Goal: Task Accomplishment & Management: Use online tool/utility

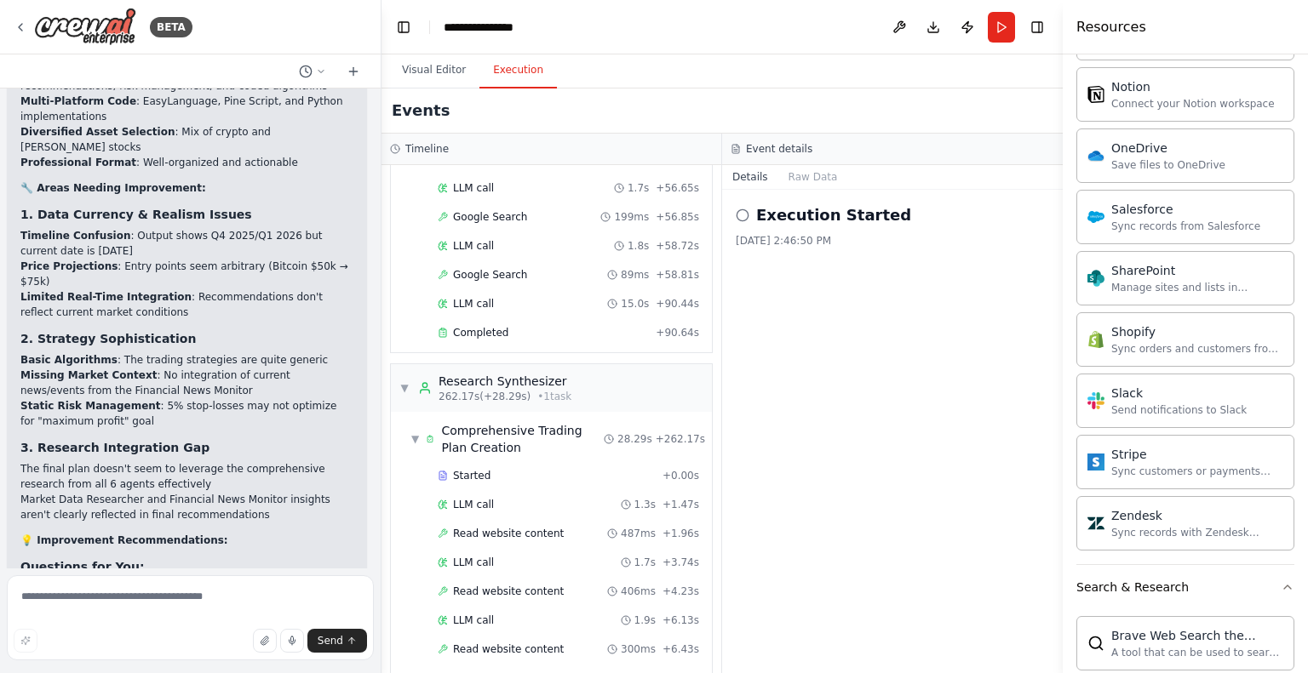
scroll to position [11755, 0]
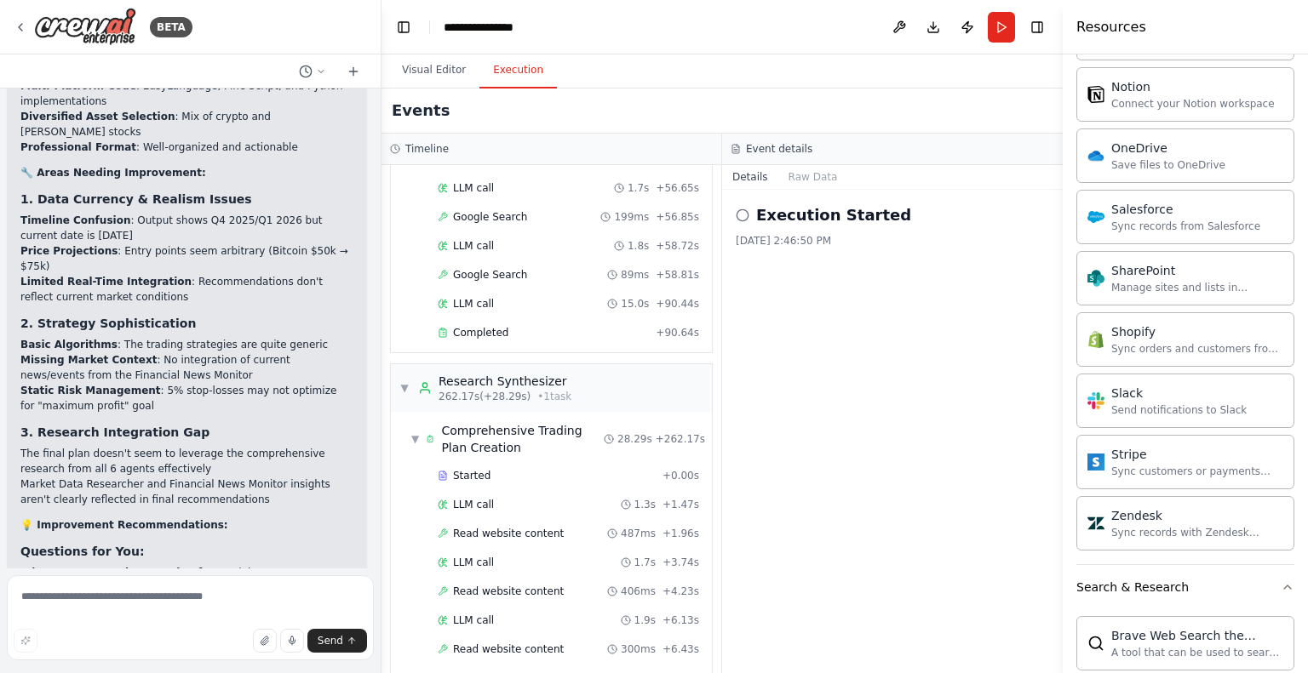
click at [158, 616] on textarea at bounding box center [190, 618] width 367 height 85
click at [80, 612] on textarea at bounding box center [190, 618] width 367 height 85
type textarea "**********"
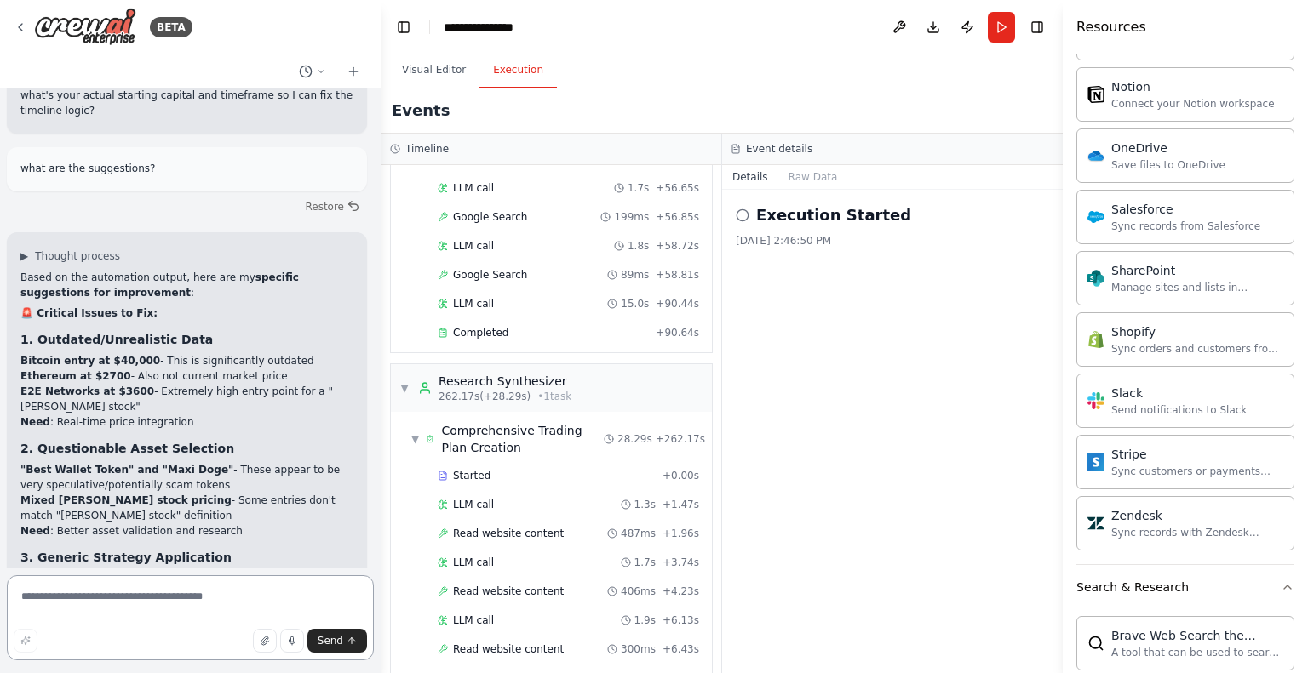
scroll to position [12546, 0]
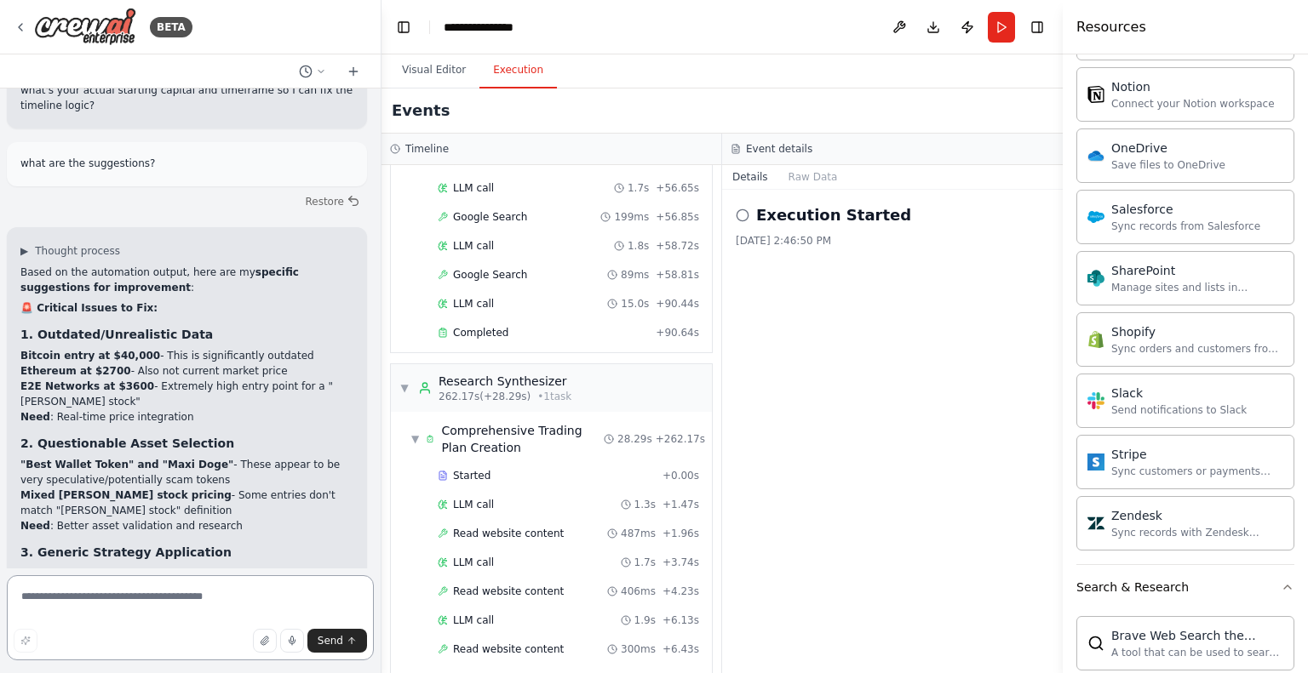
click at [136, 599] on textarea at bounding box center [190, 618] width 367 height 85
type textarea "**********"
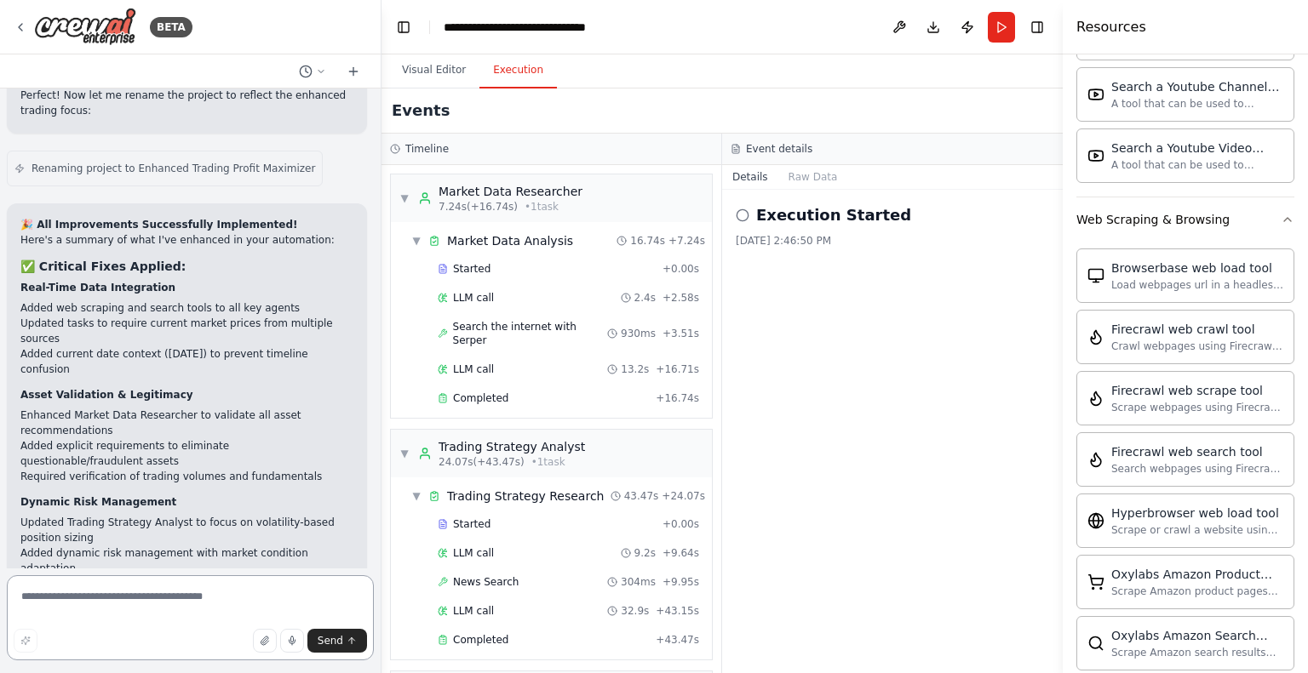
scroll to position [15257, 0]
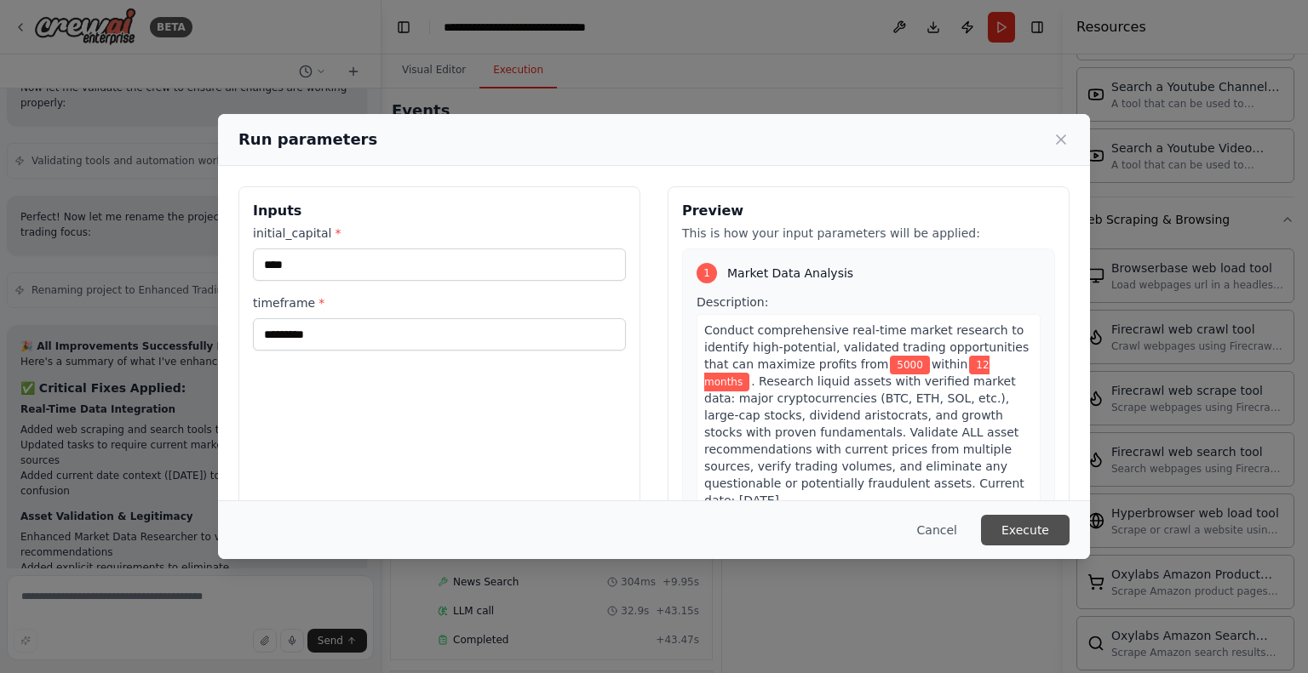
click at [1029, 537] on button "Execute" at bounding box center [1025, 530] width 89 height 31
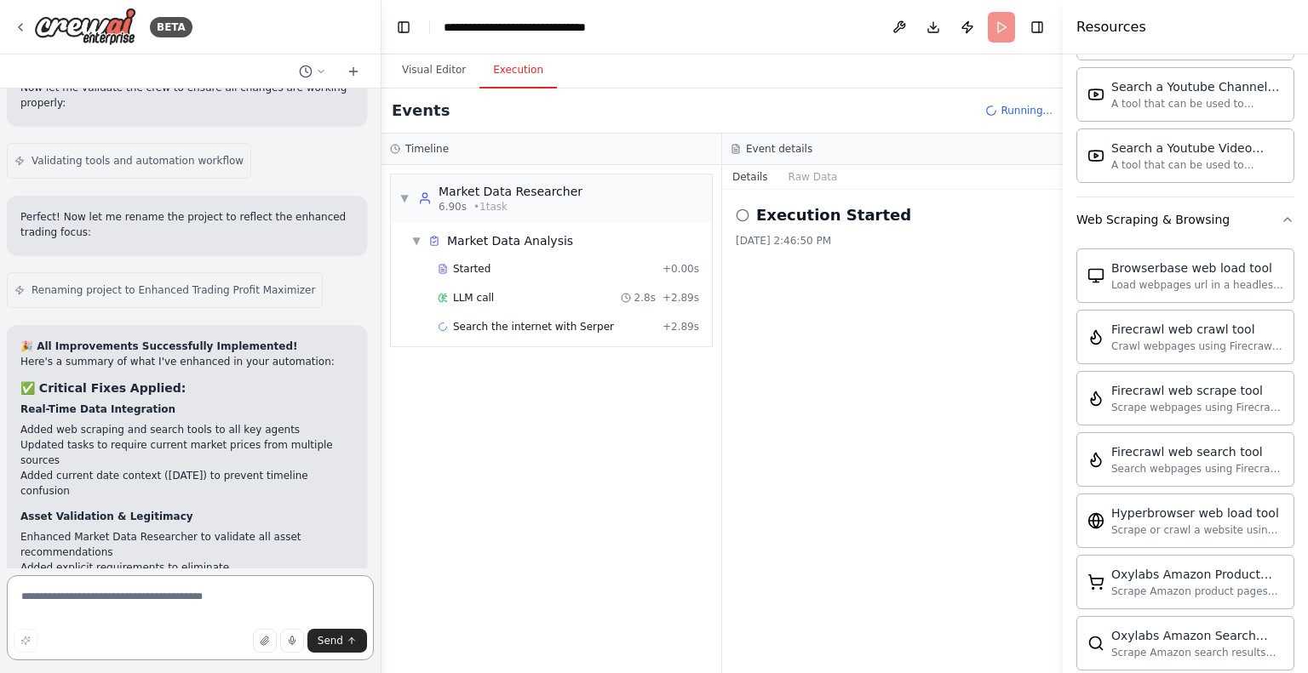
click at [106, 605] on textarea at bounding box center [190, 618] width 367 height 85
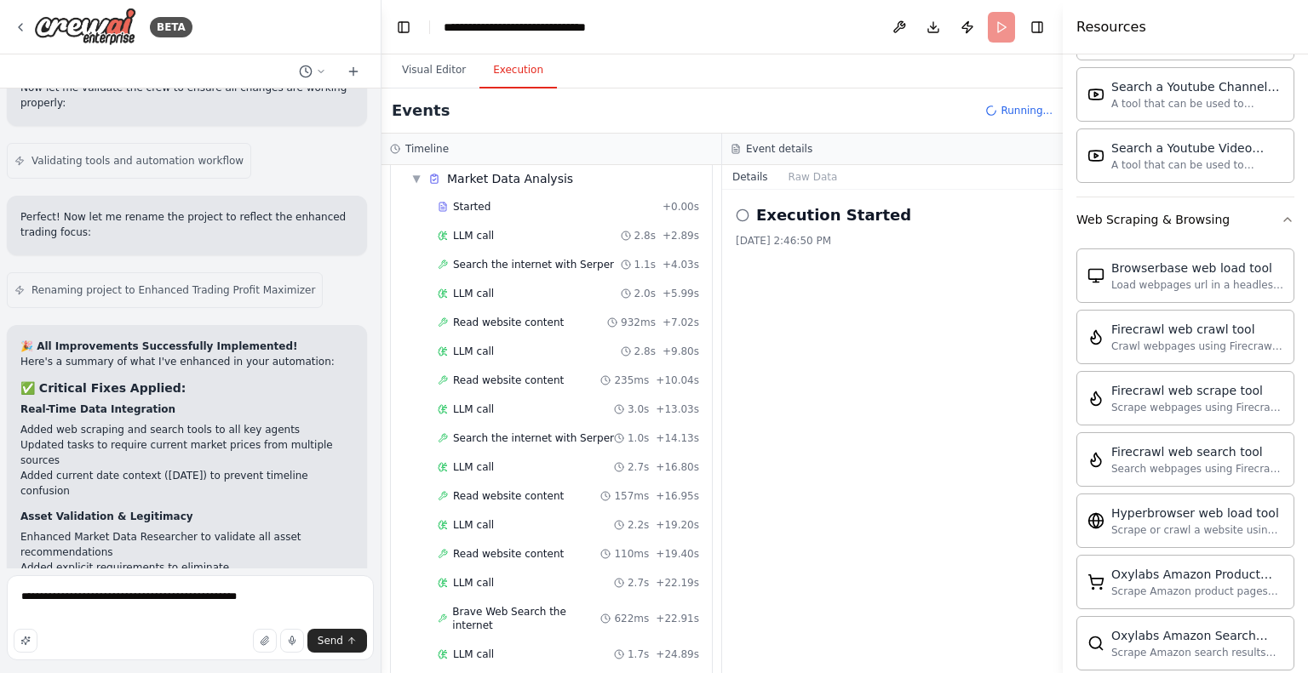
scroll to position [119, 0]
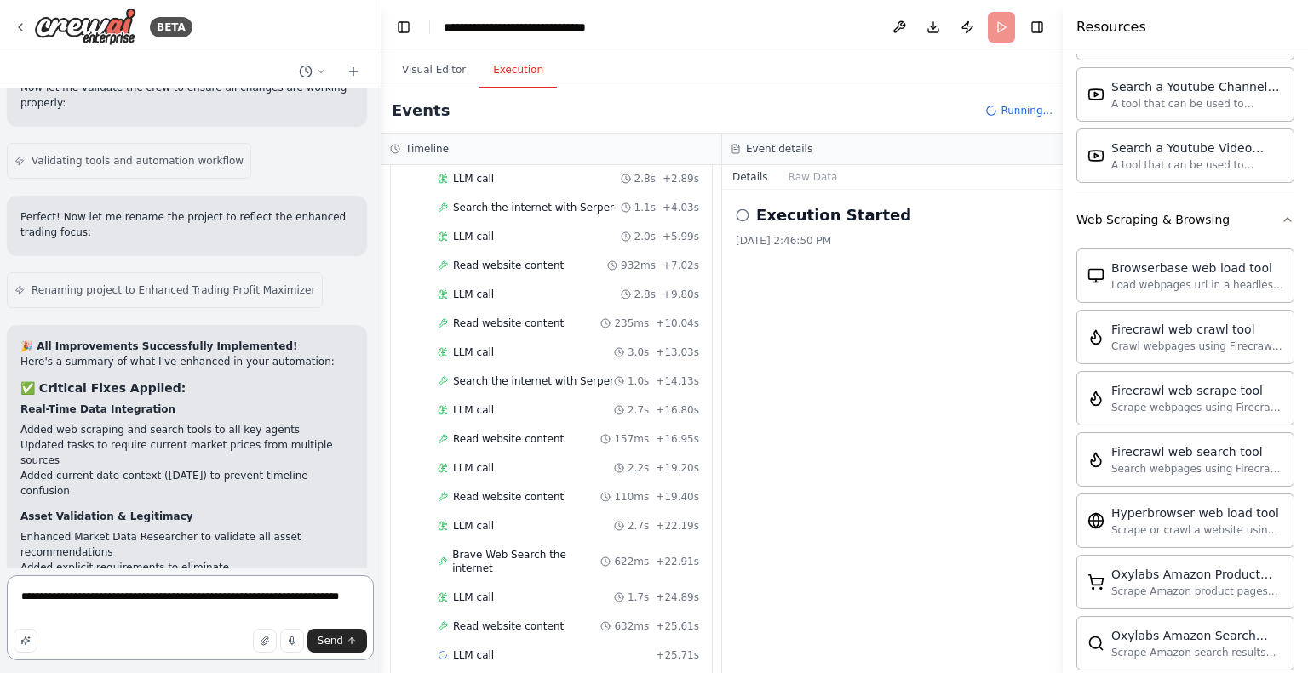
paste textarea "**********"
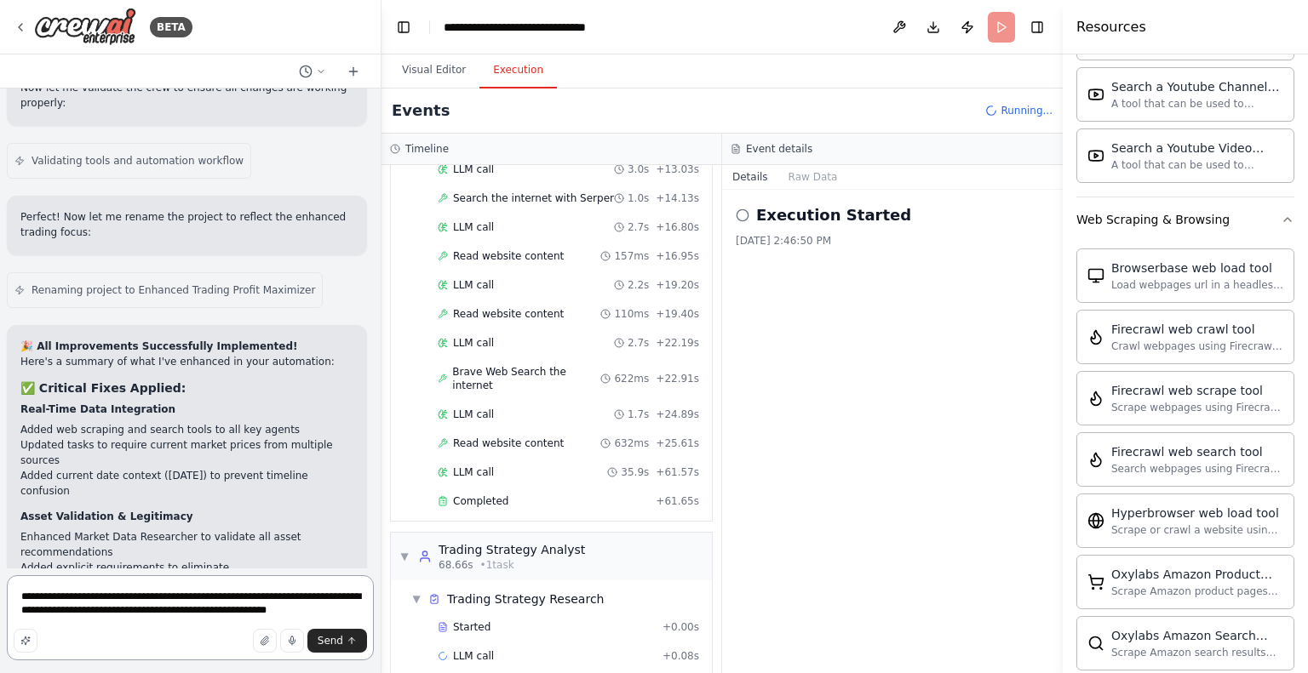
paste textarea "**********"
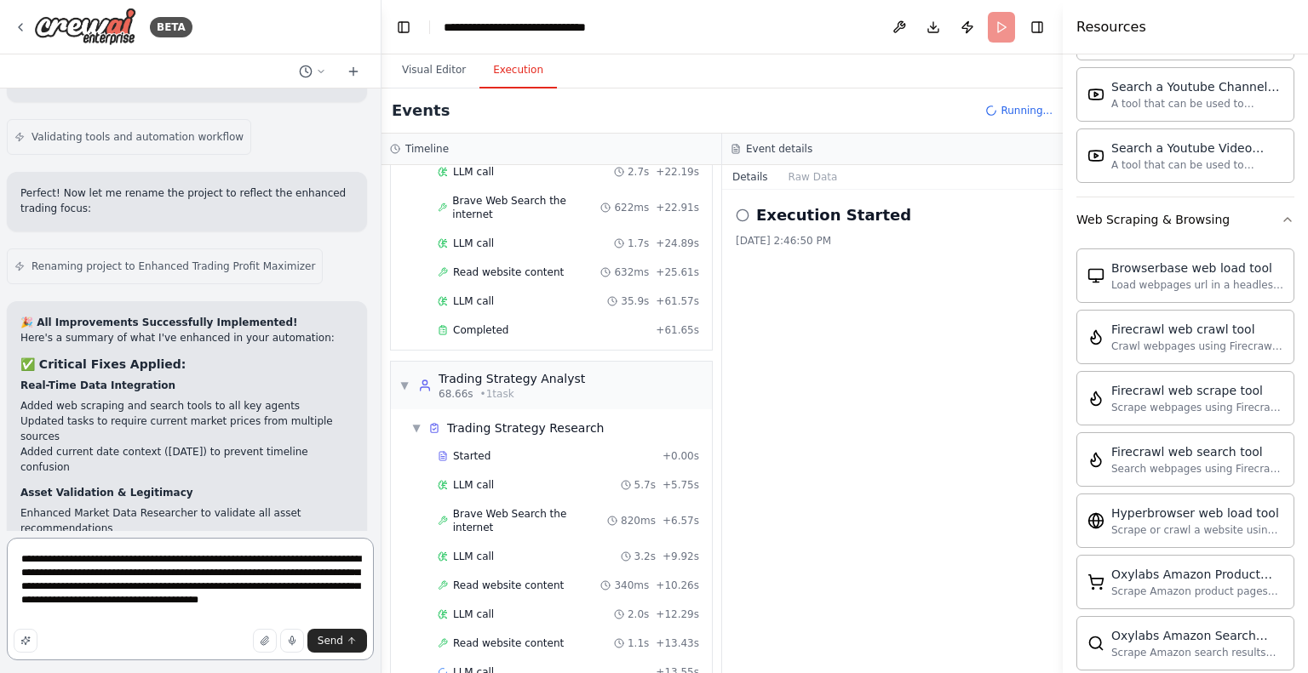
scroll to position [15158, 0]
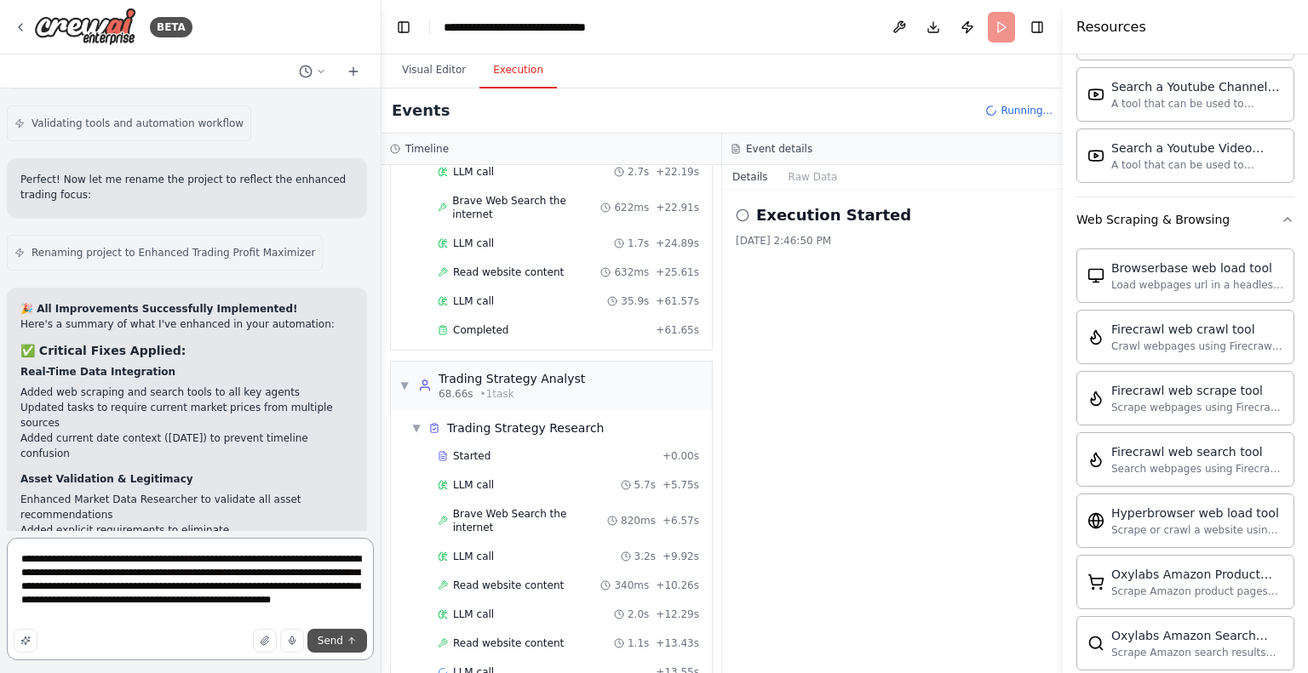
type textarea "**********"
click at [341, 637] on span "Send" at bounding box center [331, 641] width 26 height 14
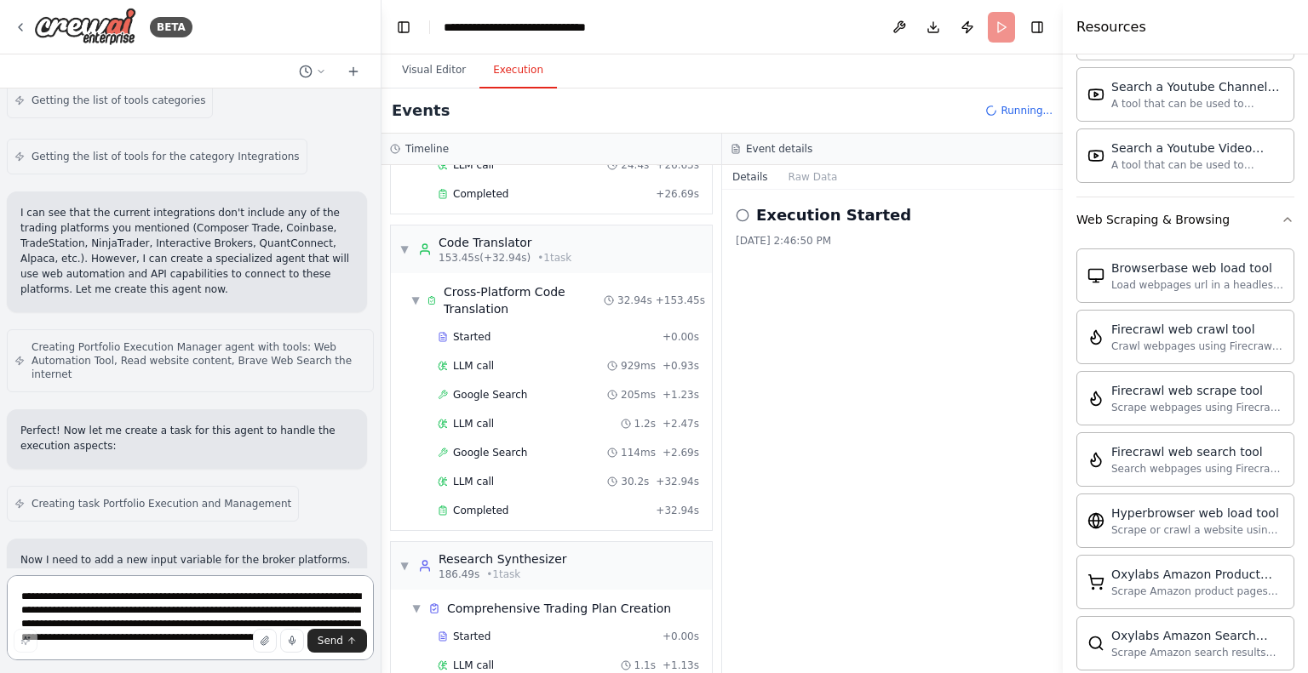
scroll to position [1581, 0]
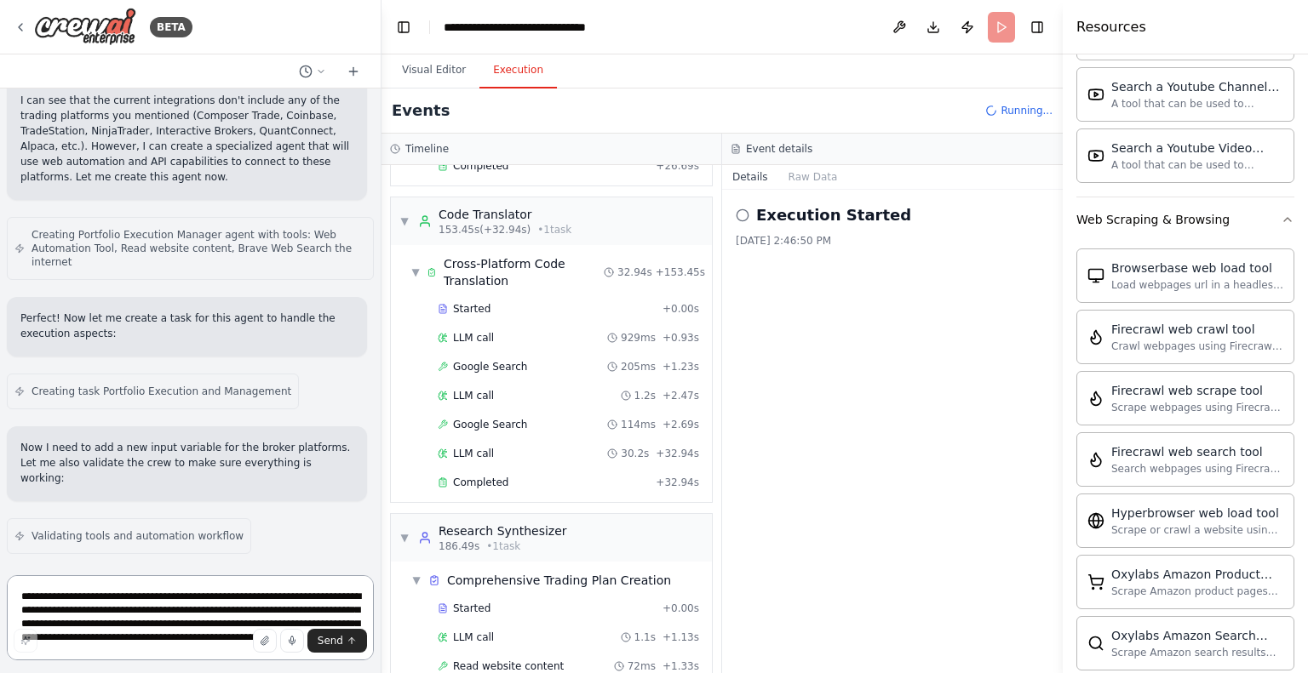
click at [185, 590] on textarea "**********" at bounding box center [190, 618] width 367 height 85
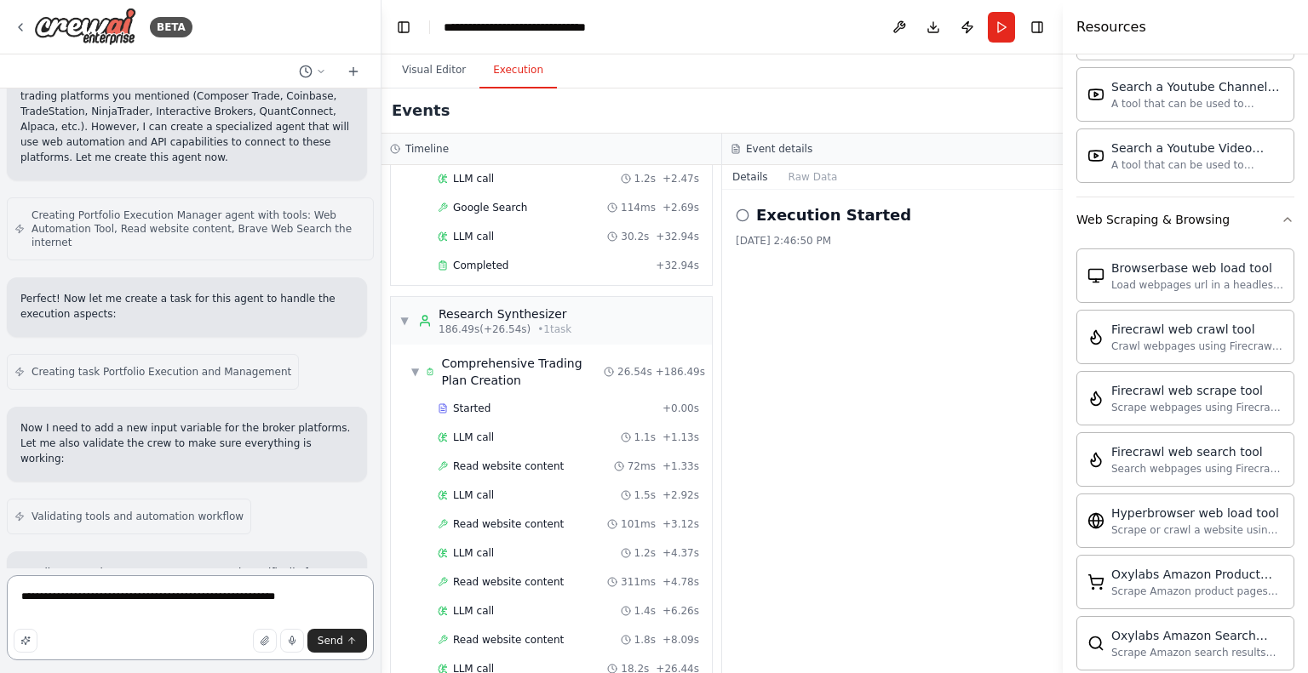
scroll to position [16729, 0]
type textarea "**********"
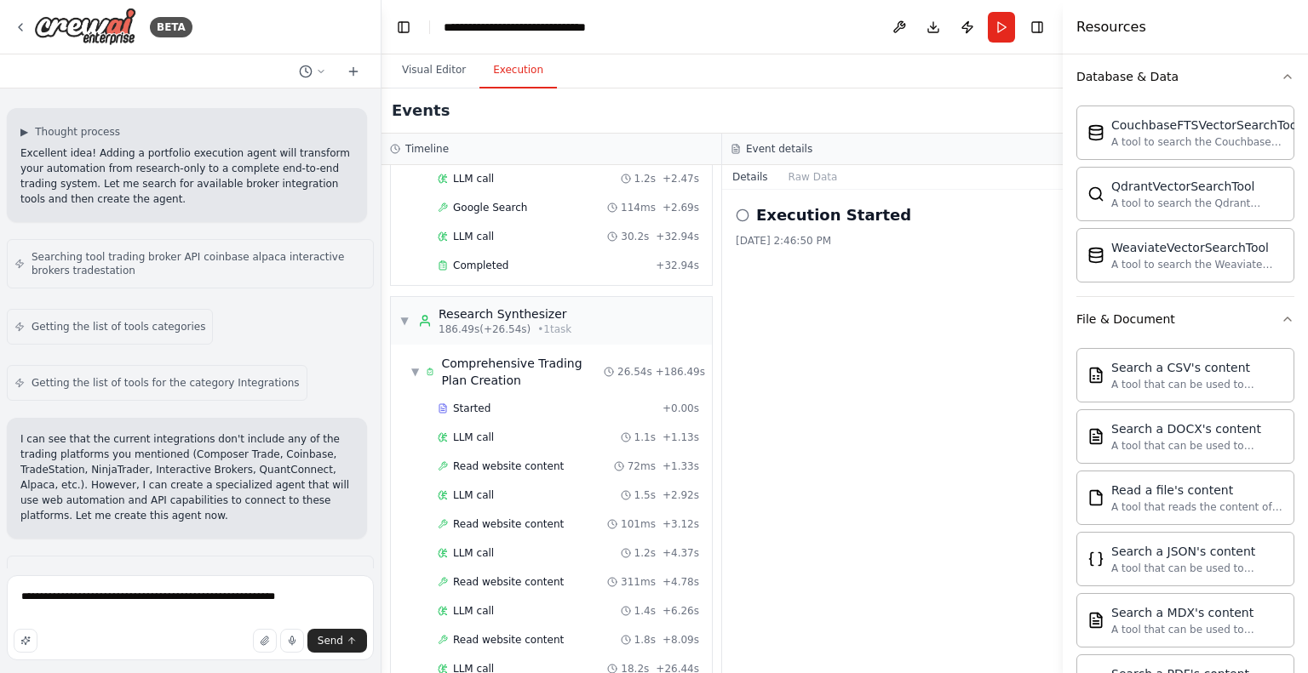
scroll to position [0, 0]
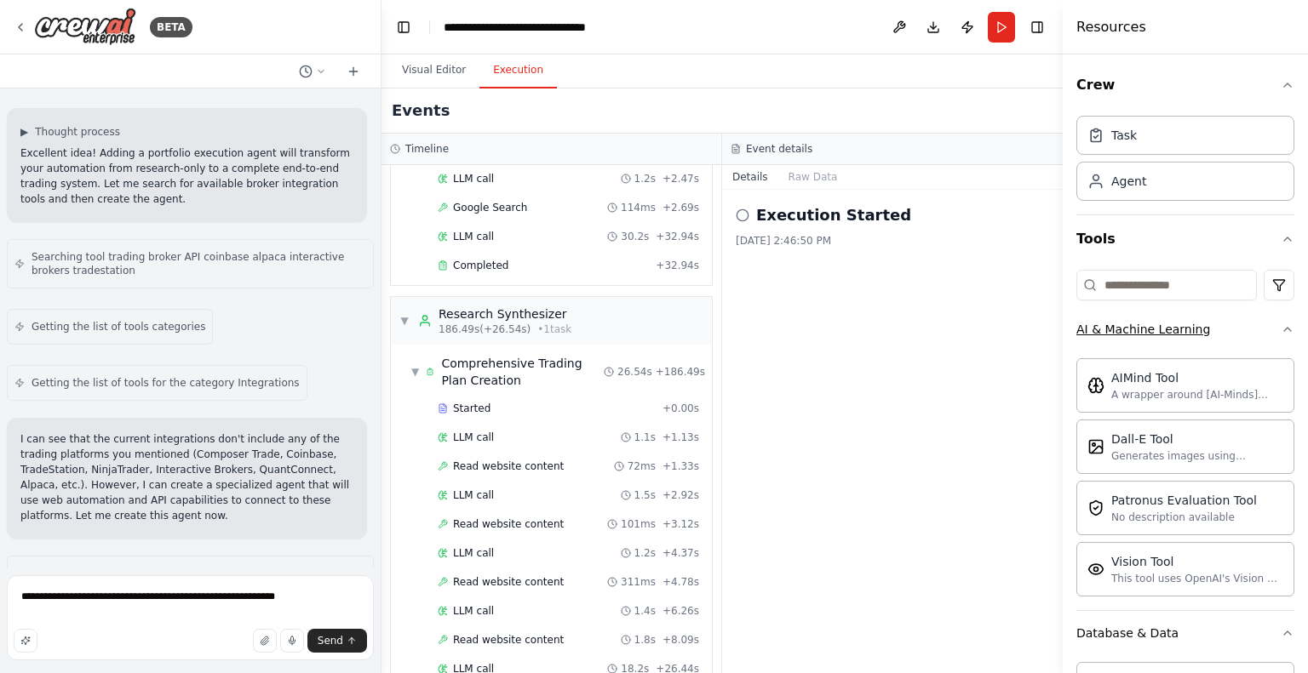
click at [1281, 331] on icon "button" at bounding box center [1288, 330] width 14 height 14
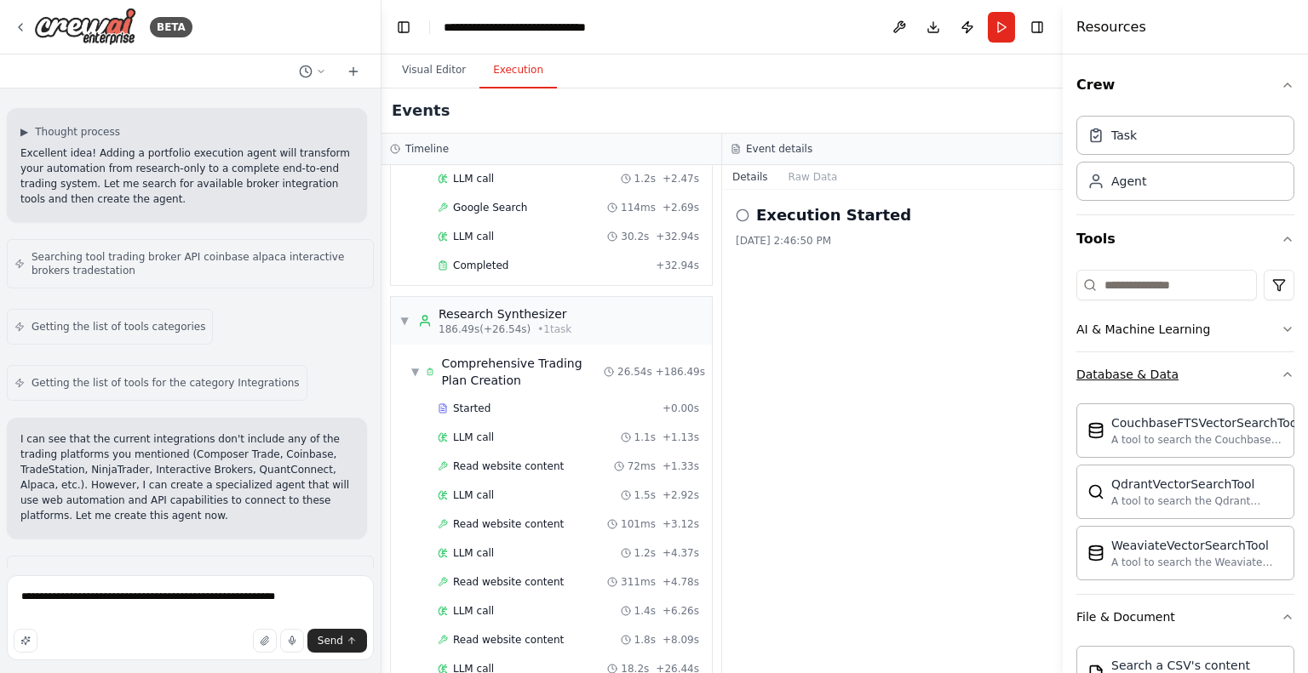
click at [1281, 368] on icon "button" at bounding box center [1288, 375] width 14 height 14
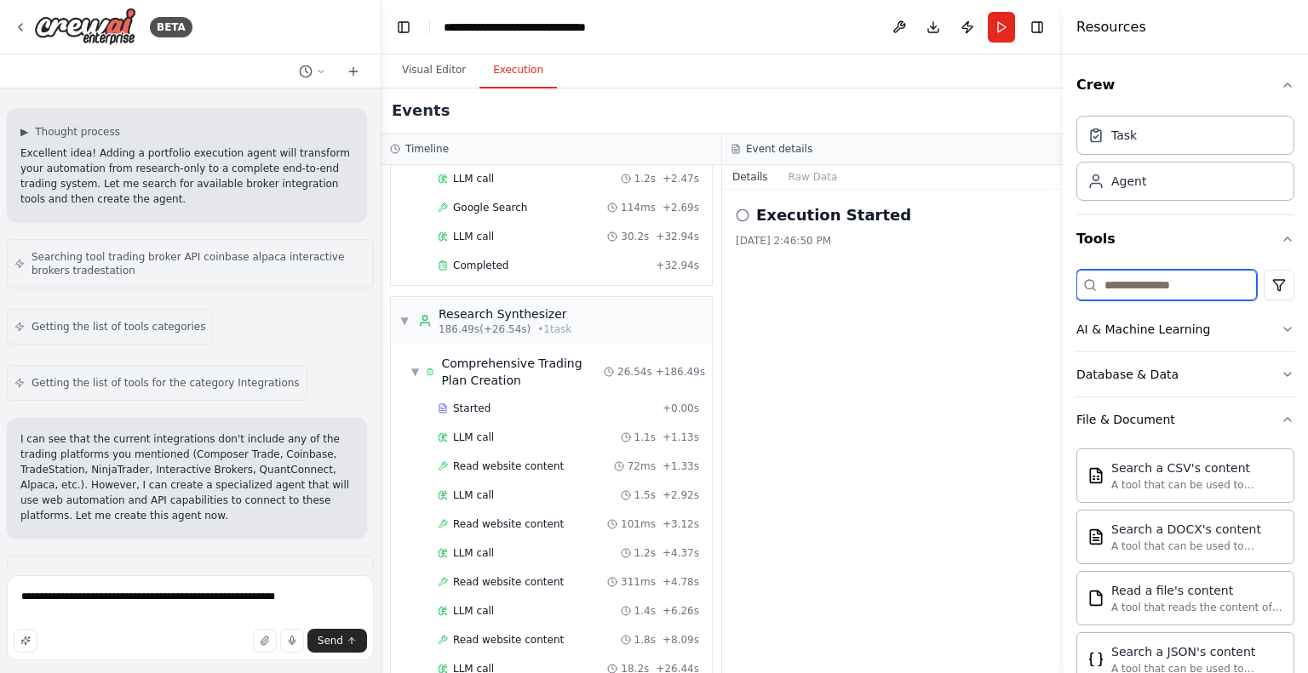
click at [1179, 294] on input at bounding box center [1166, 285] width 180 height 31
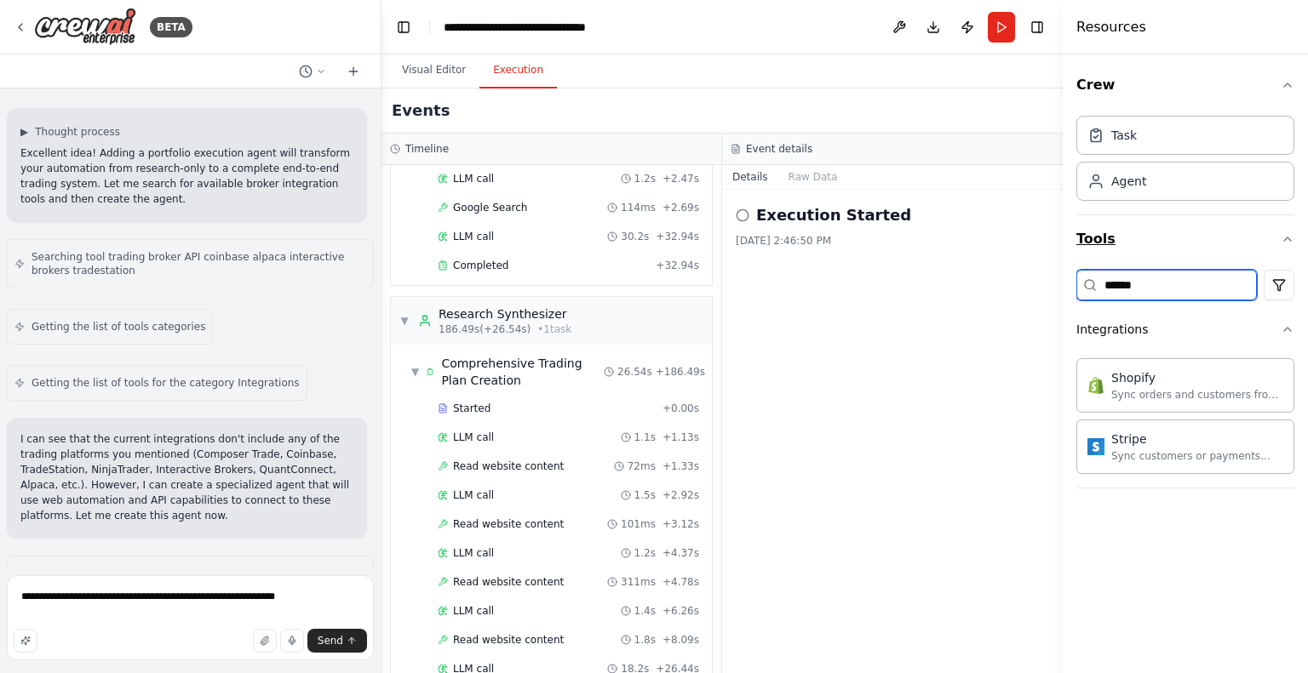
type input "******"
click at [1281, 239] on icon "button" at bounding box center [1288, 239] width 14 height 14
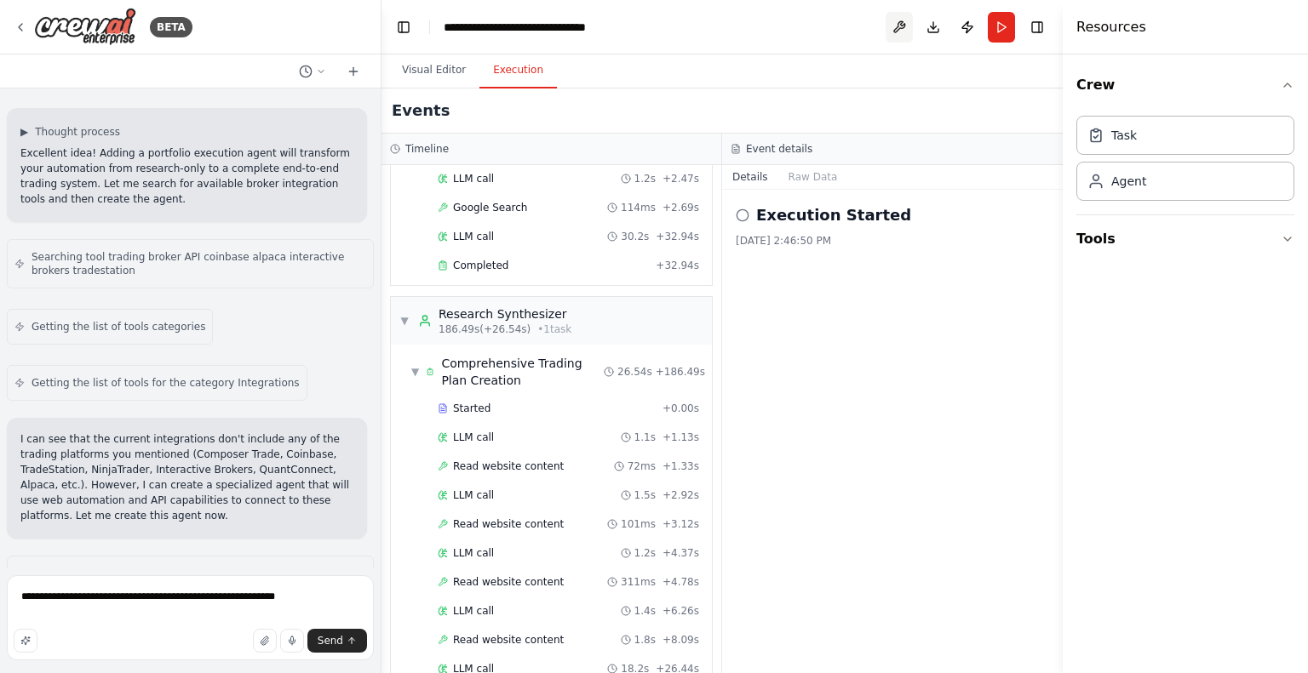
click at [902, 23] on button at bounding box center [898, 27] width 27 height 31
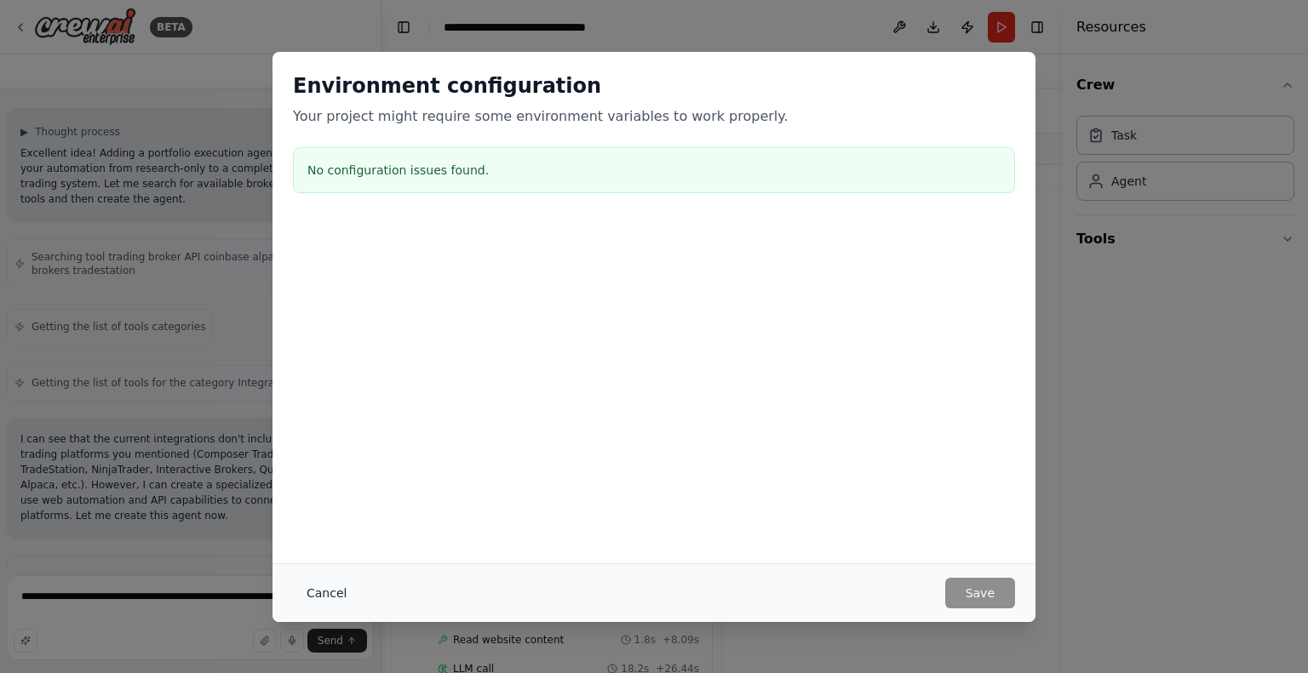
click at [331, 594] on button "Cancel" at bounding box center [326, 593] width 67 height 31
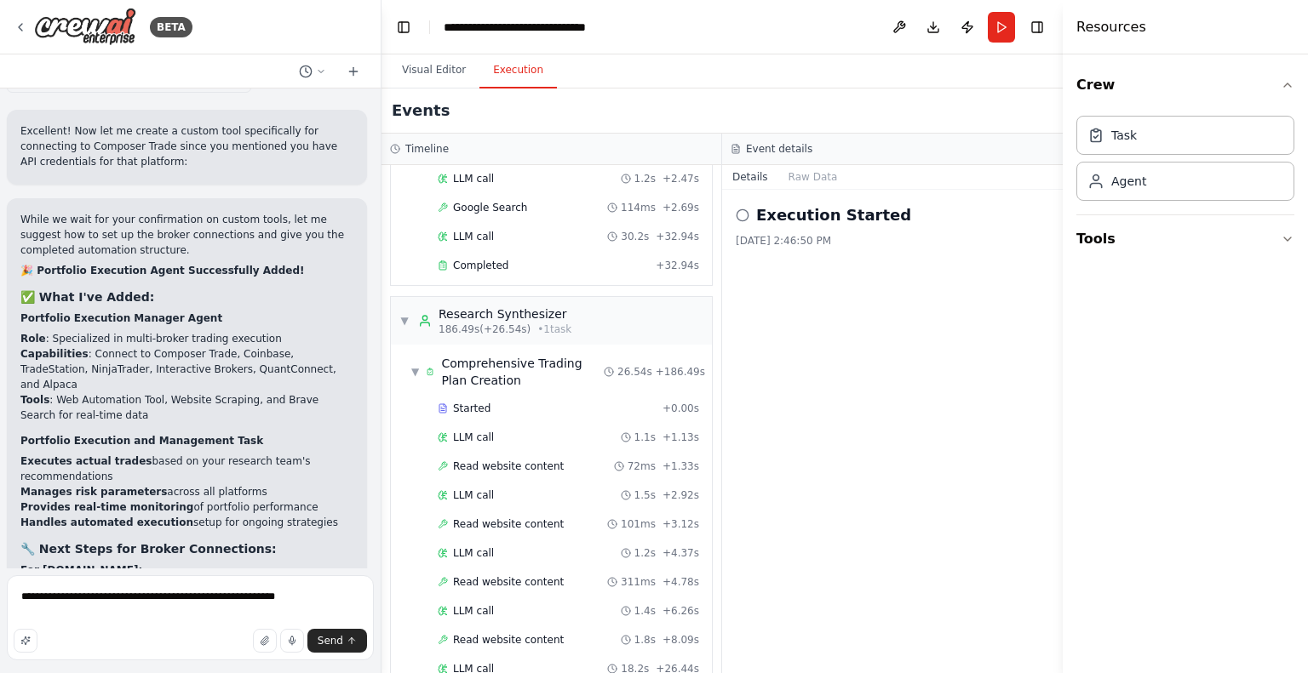
scroll to position [17188, 0]
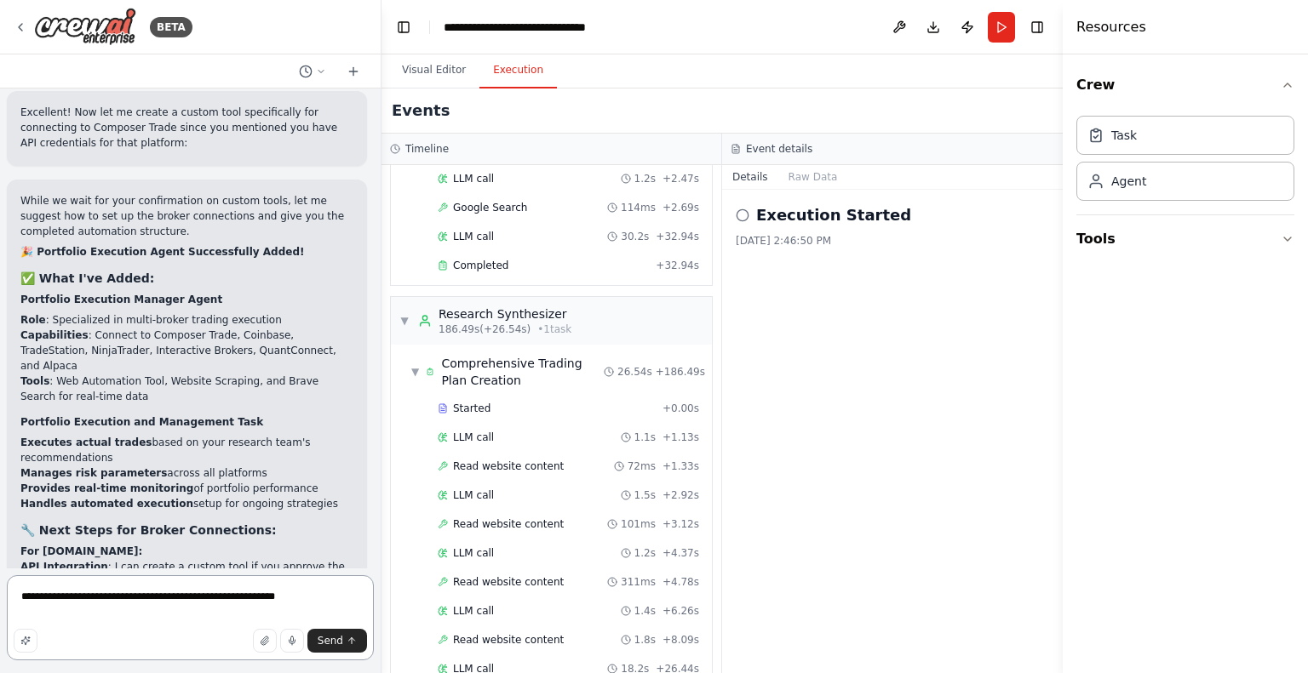
click at [303, 605] on textarea "**********" at bounding box center [190, 618] width 367 height 85
type textarea "**********"
click at [351, 74] on icon at bounding box center [354, 72] width 14 height 14
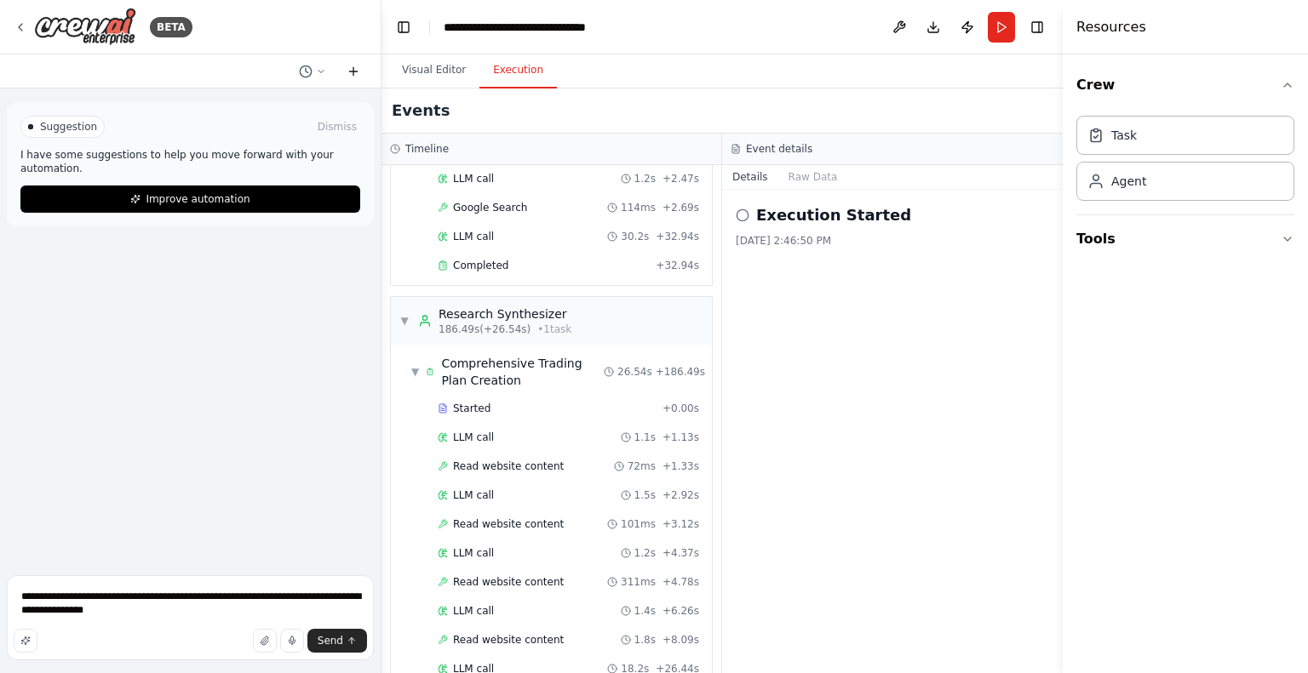
scroll to position [0, 0]
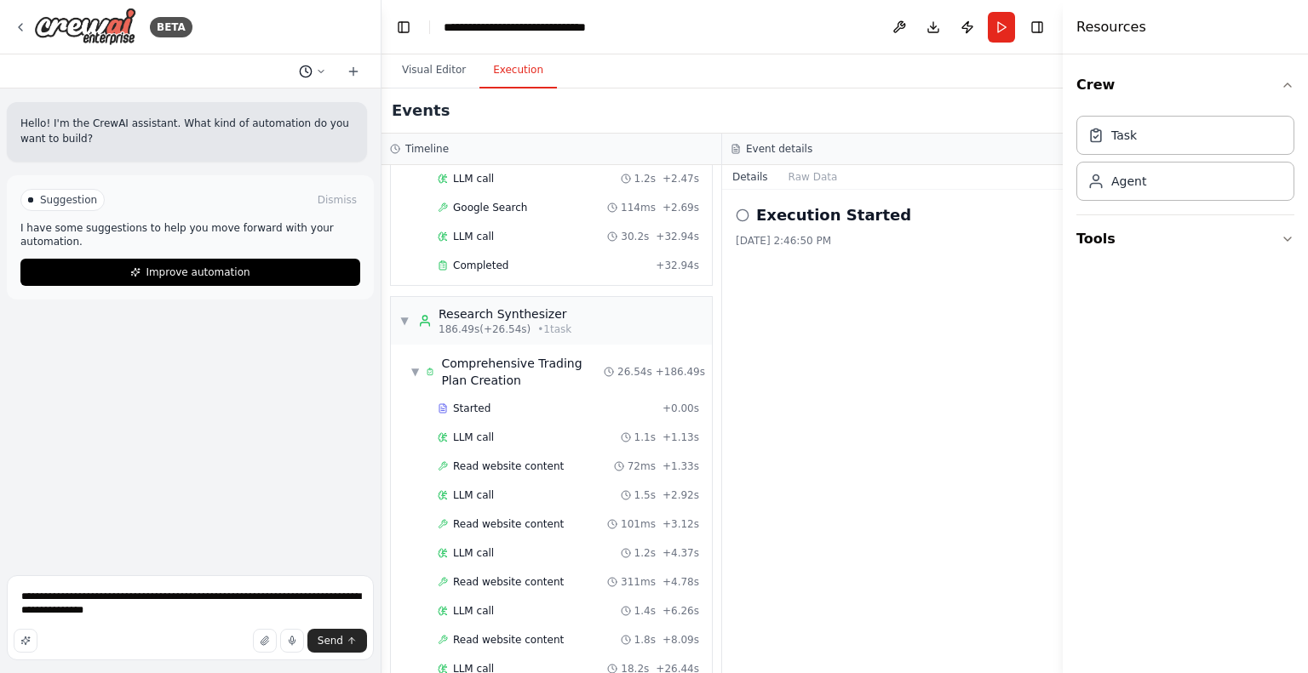
click at [317, 65] on button at bounding box center [312, 71] width 41 height 20
click at [261, 135] on span "I would like to add another agent to connect to my investment account with http…" at bounding box center [239, 134] width 111 height 14
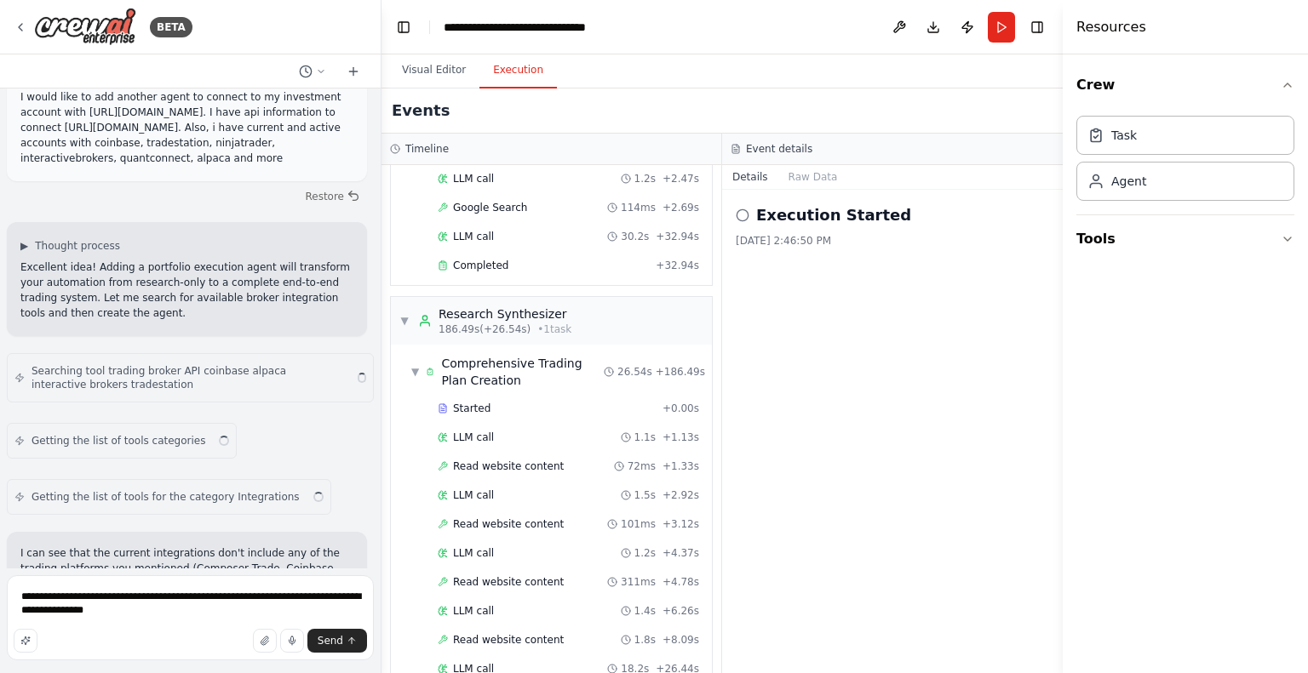
scroll to position [16255, 0]
click at [340, 639] on span "Send" at bounding box center [331, 641] width 26 height 14
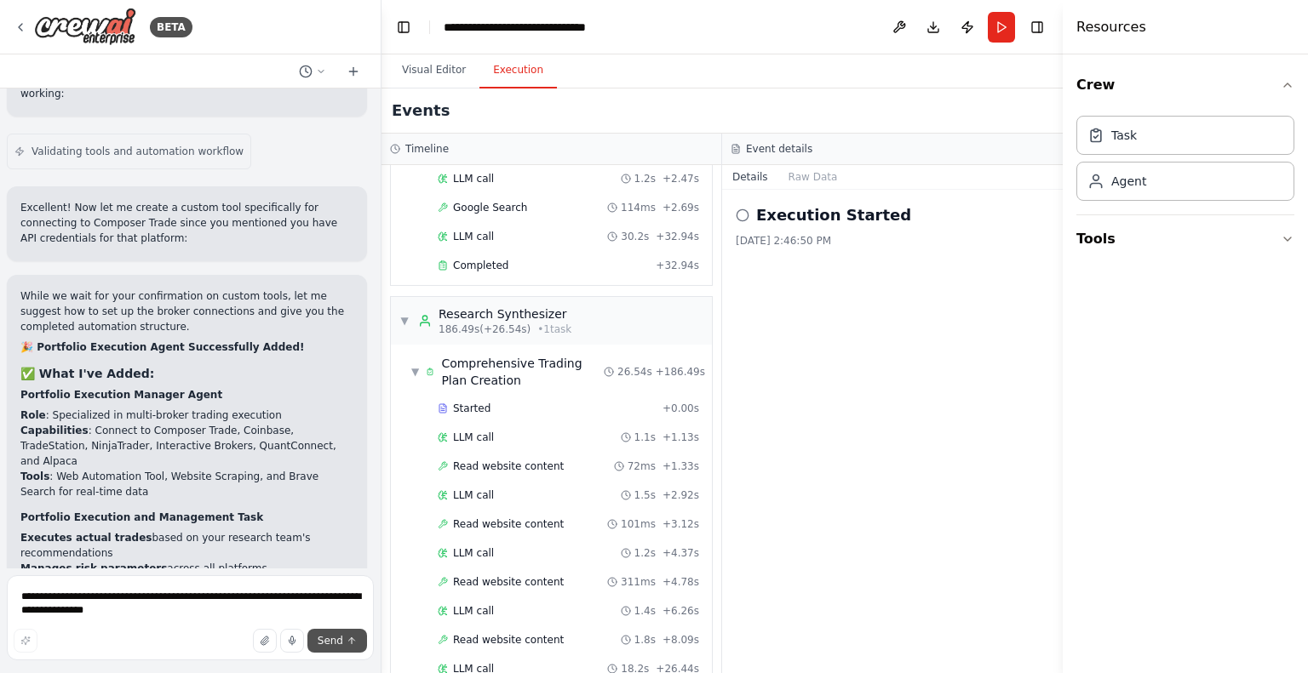
scroll to position [17205, 0]
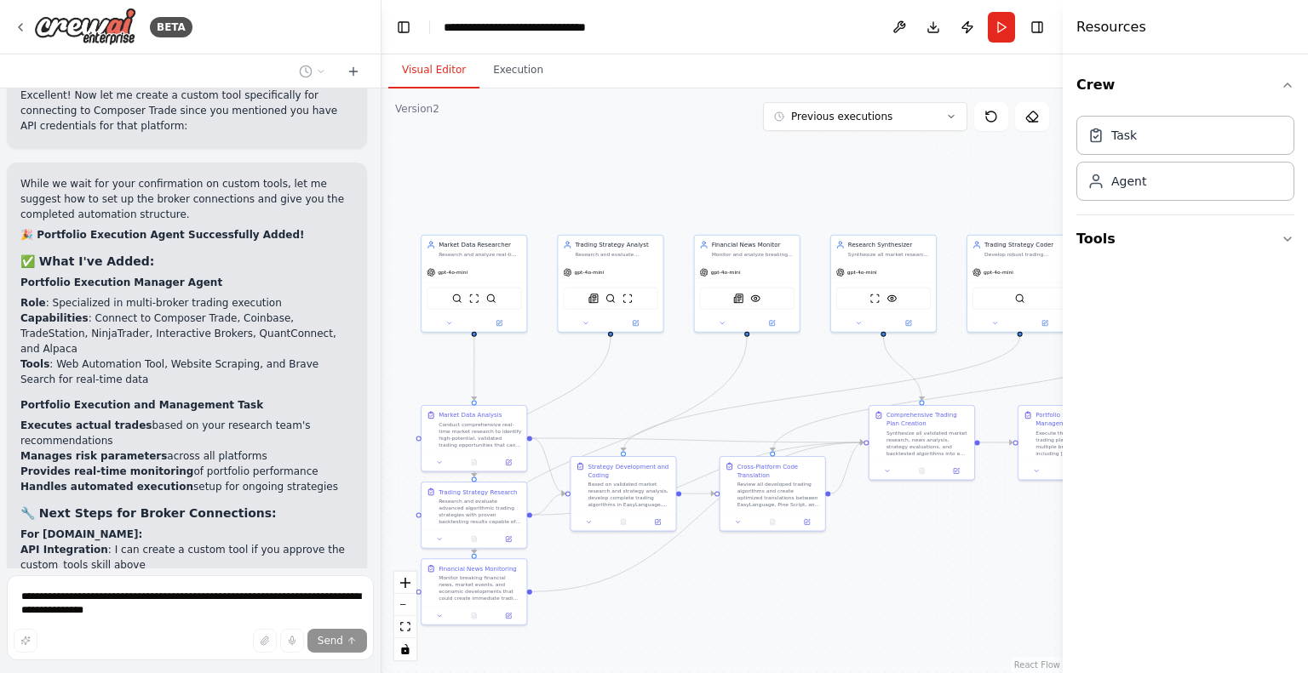
click at [455, 69] on button "Visual Editor" at bounding box center [433, 71] width 91 height 36
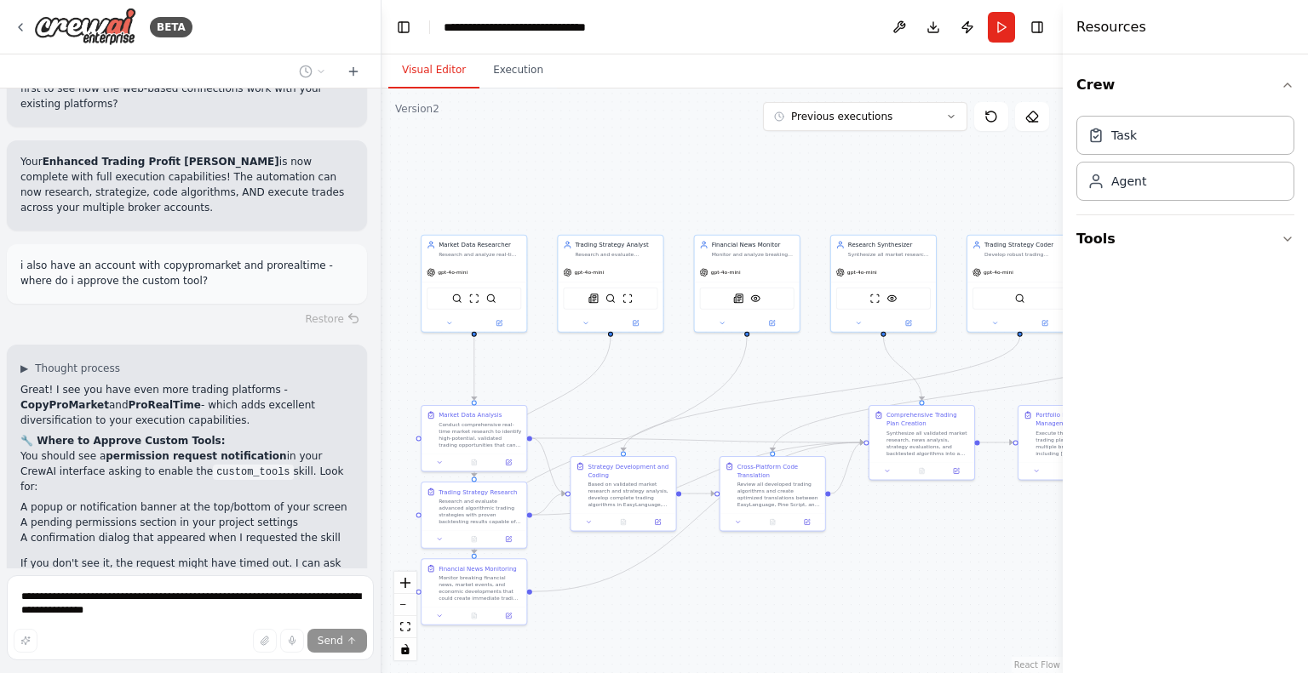
scroll to position [18172, 0]
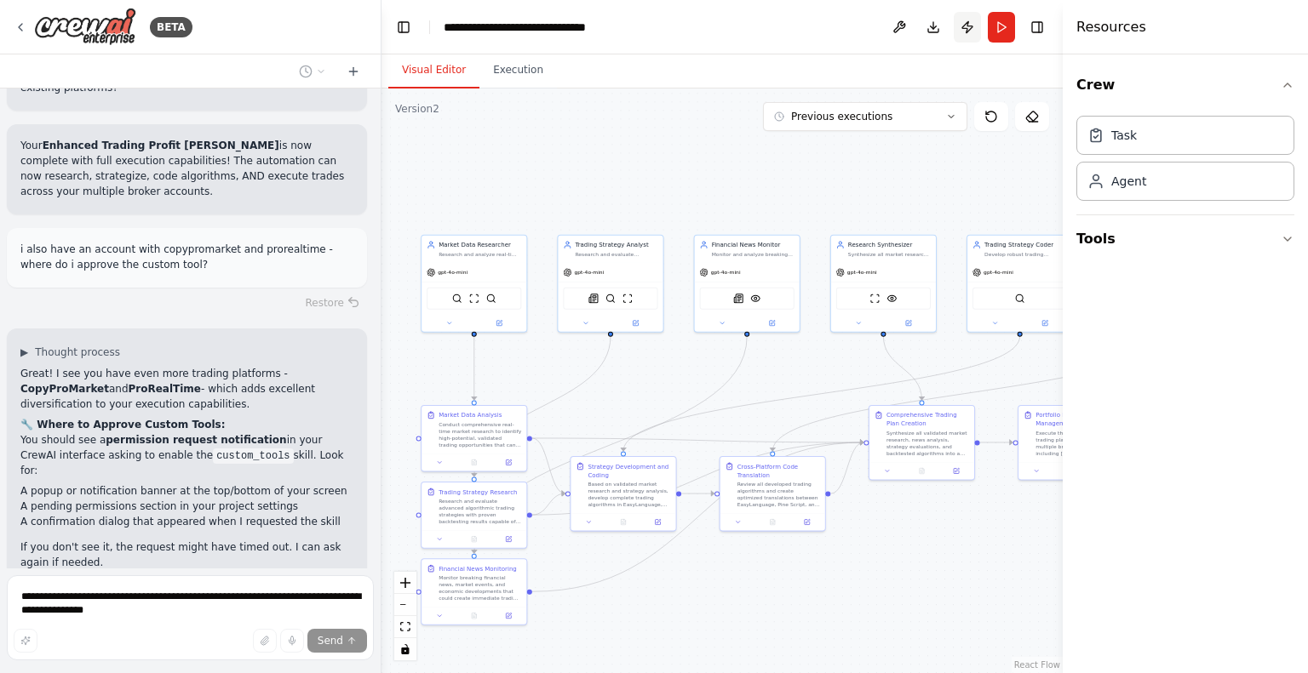
click at [965, 33] on button "Publish" at bounding box center [967, 27] width 27 height 31
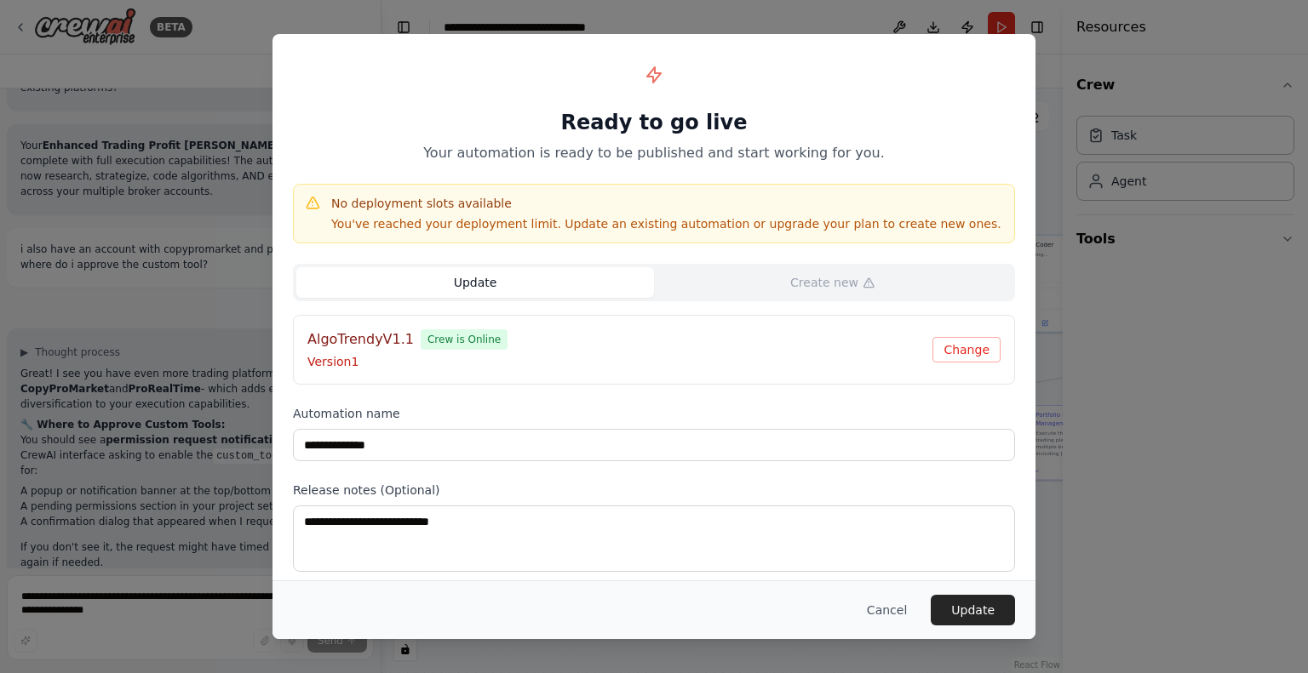
click at [605, 276] on button "Update" at bounding box center [475, 282] width 358 height 31
click at [375, 336] on h4 "AlgoTrendyV1.1" at bounding box center [360, 339] width 106 height 20
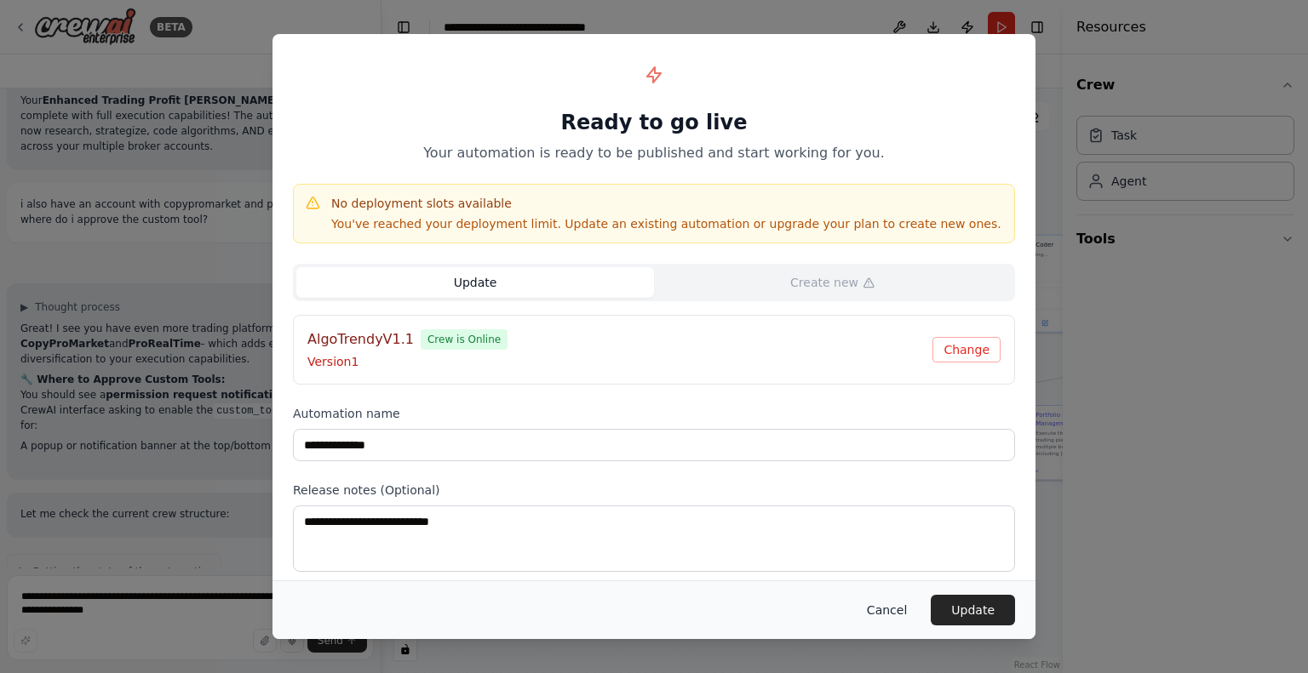
click at [890, 614] on button "Cancel" at bounding box center [886, 610] width 67 height 31
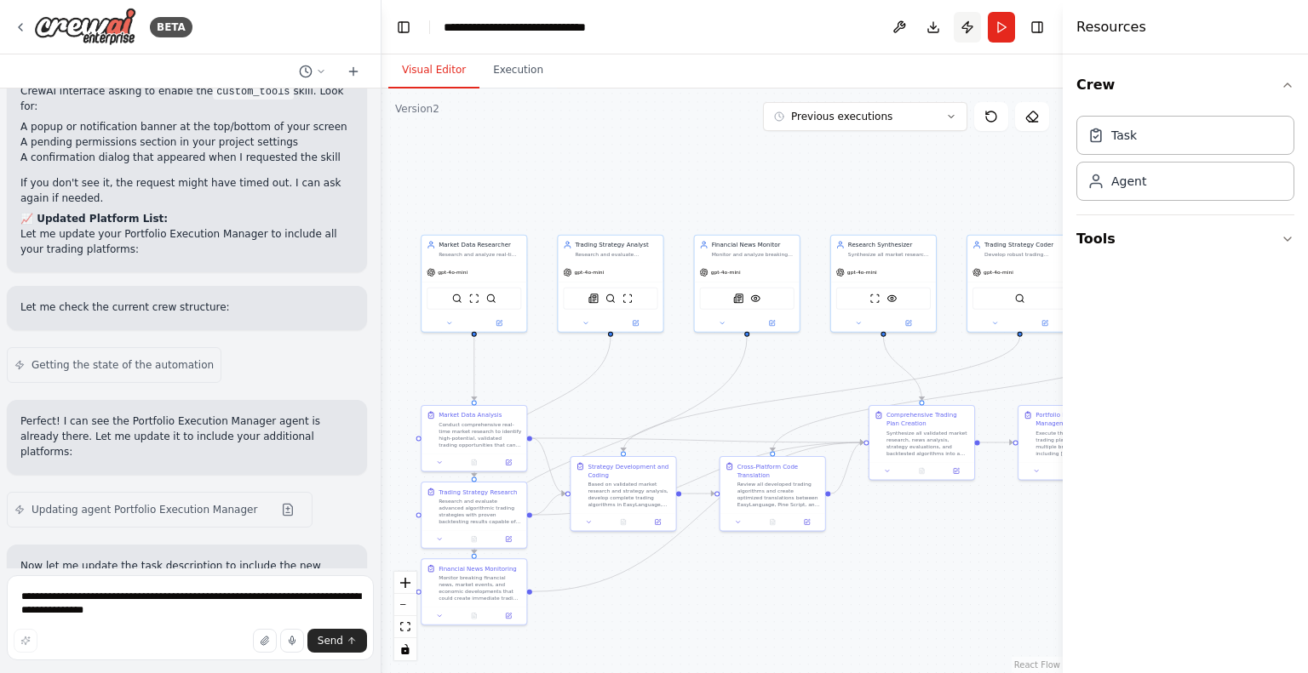
scroll to position [18551, 0]
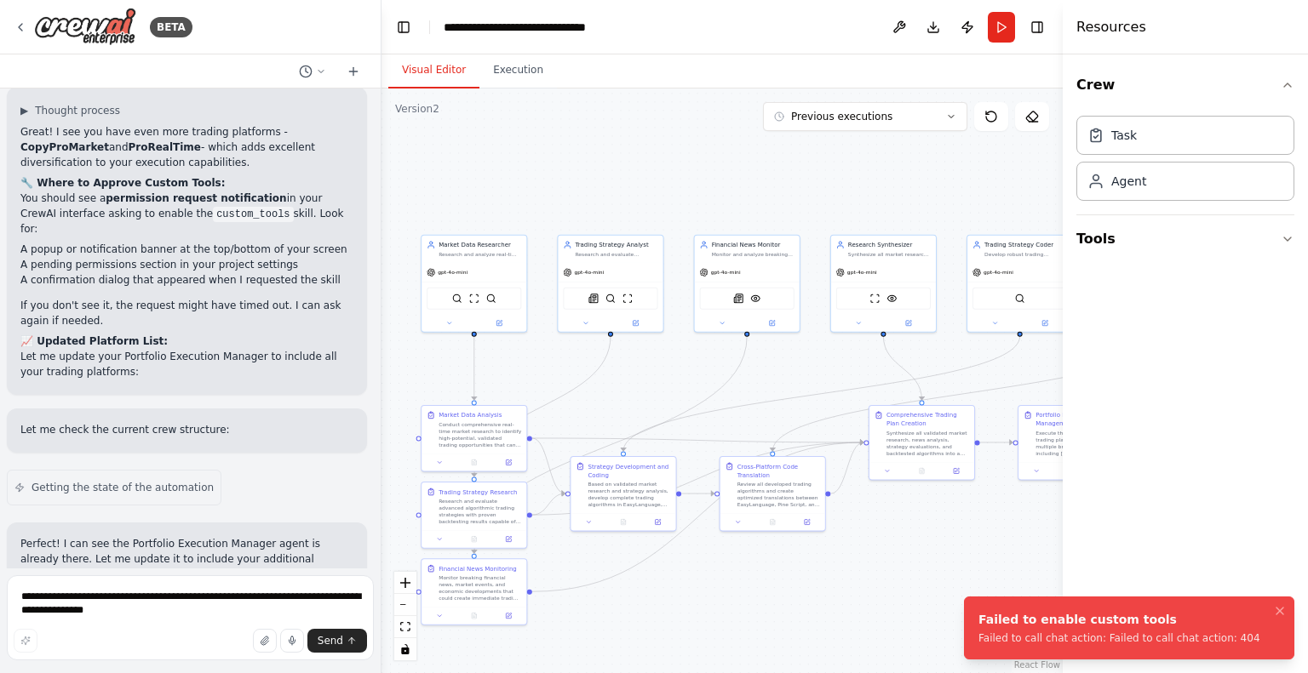
drag, startPoint x: 974, startPoint y: 636, endPoint x: 1156, endPoint y: 629, distance: 182.3
click at [1156, 632] on div "Failed to call chat action: Failed to call chat action: 404" at bounding box center [1119, 639] width 282 height 14
click at [139, 612] on textarea "**********" at bounding box center [190, 618] width 367 height 85
type textarea "*"
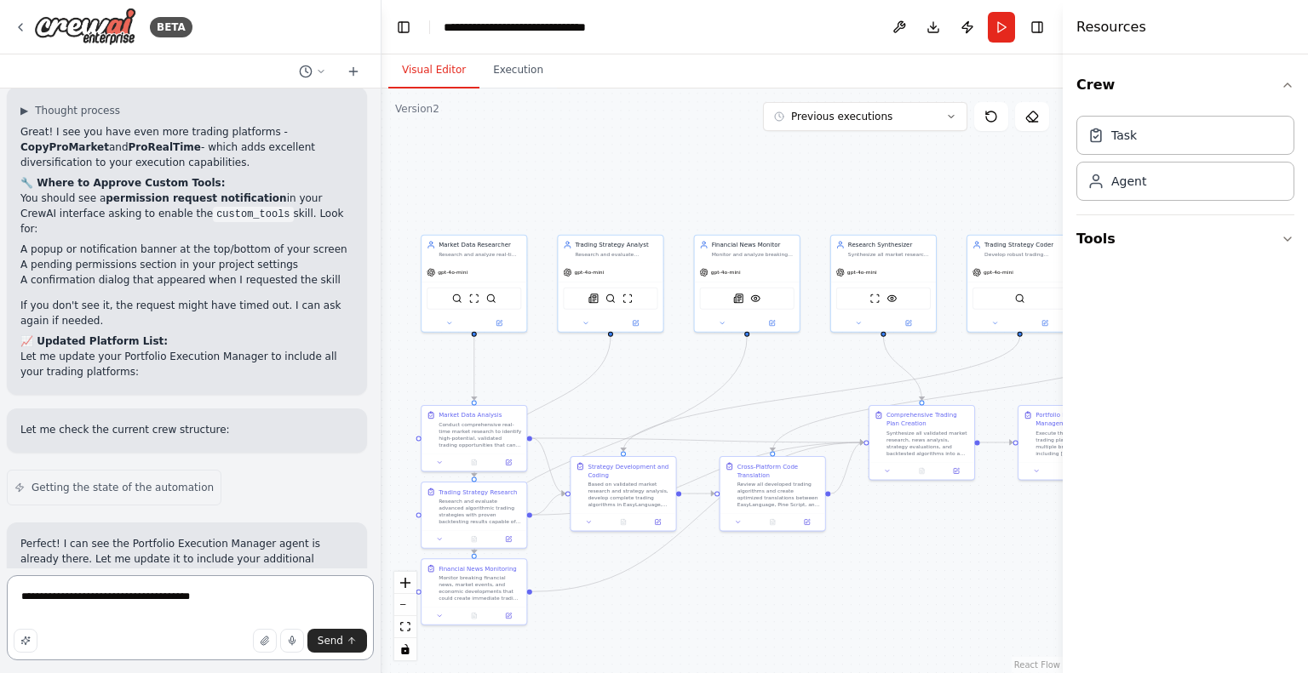
type textarea "**********"
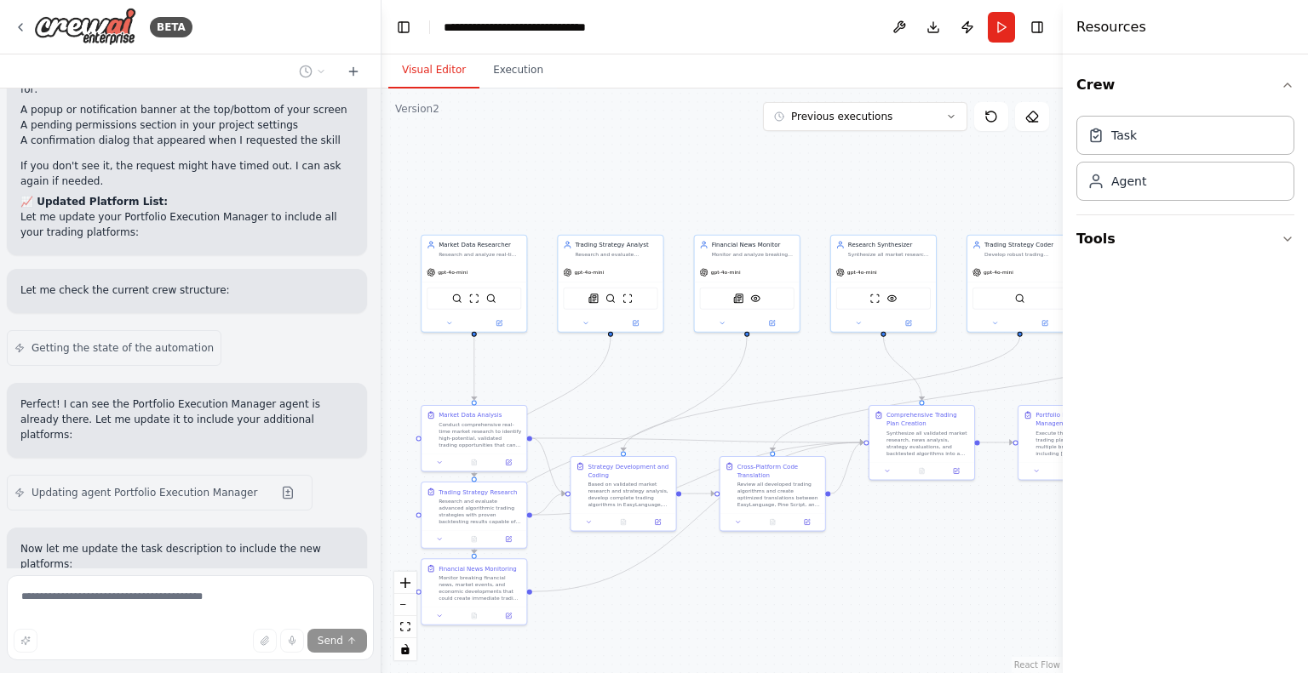
scroll to position [18553, 0]
click at [1209, 224] on button "Tools" at bounding box center [1185, 239] width 218 height 48
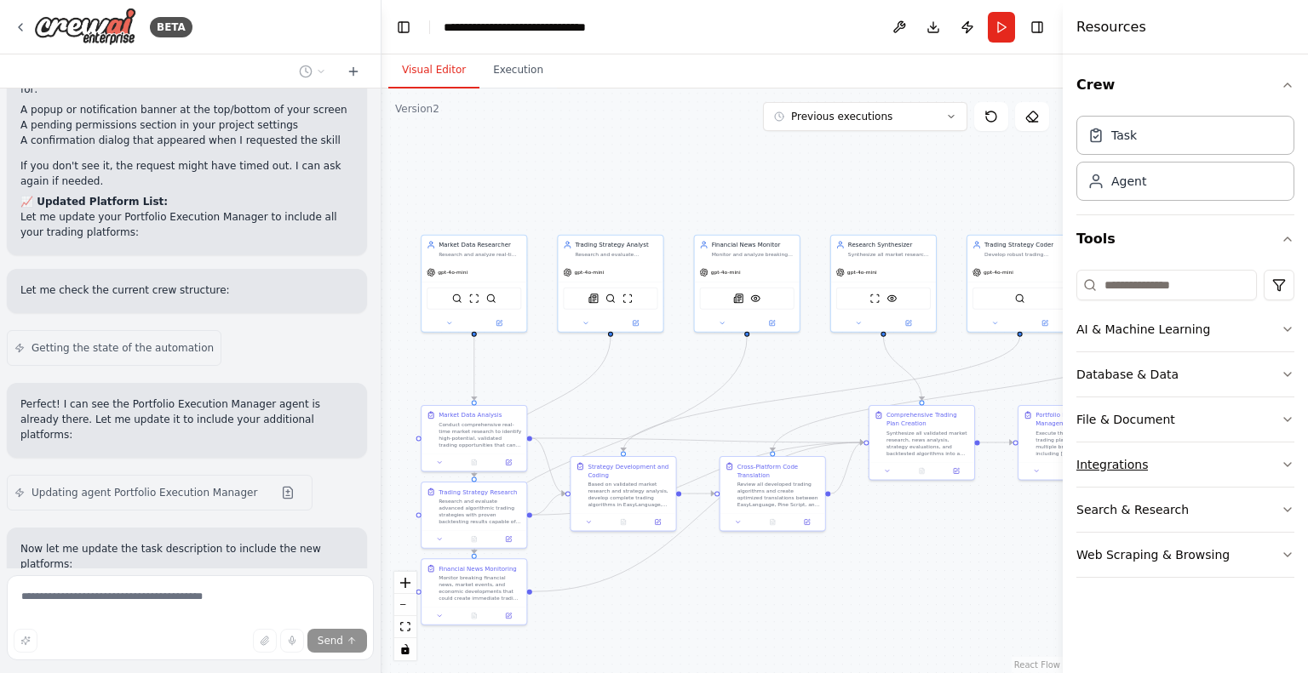
click at [1193, 467] on button "Integrations" at bounding box center [1185, 465] width 218 height 44
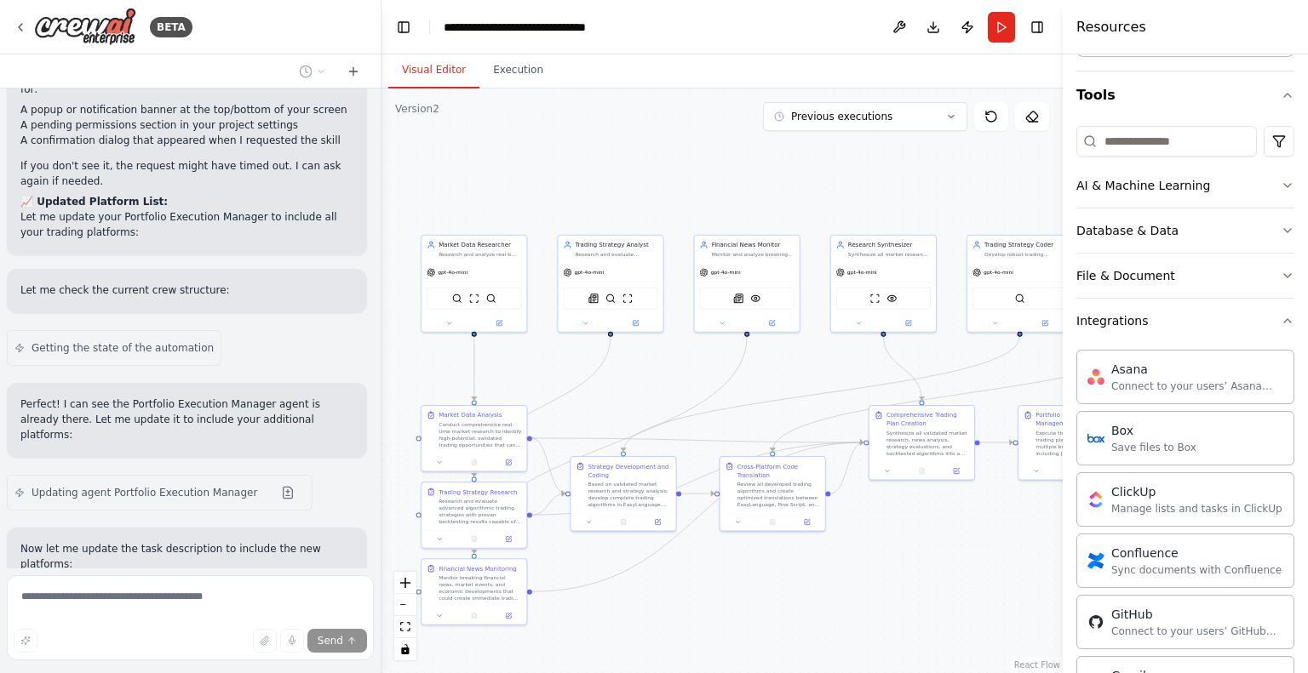
scroll to position [146, 0]
click at [1161, 310] on button "Integrations" at bounding box center [1185, 319] width 218 height 44
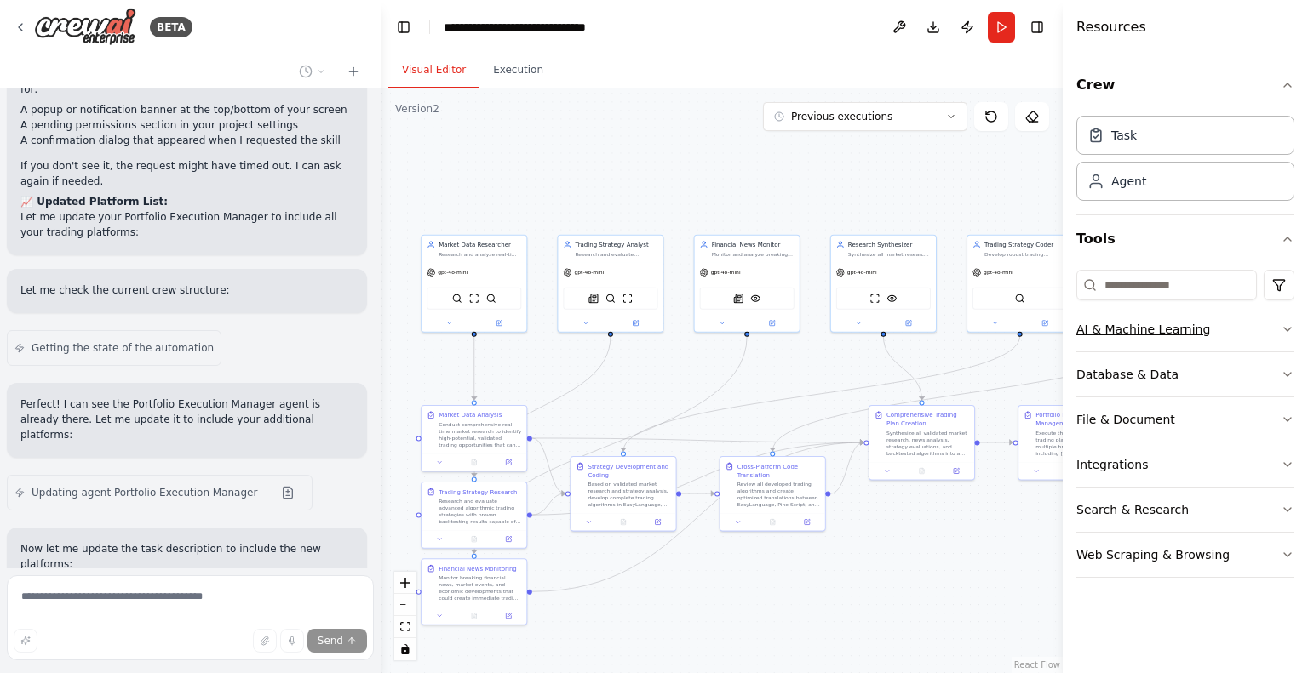
click at [1149, 334] on div "AI & Machine Learning" at bounding box center [1143, 329] width 134 height 17
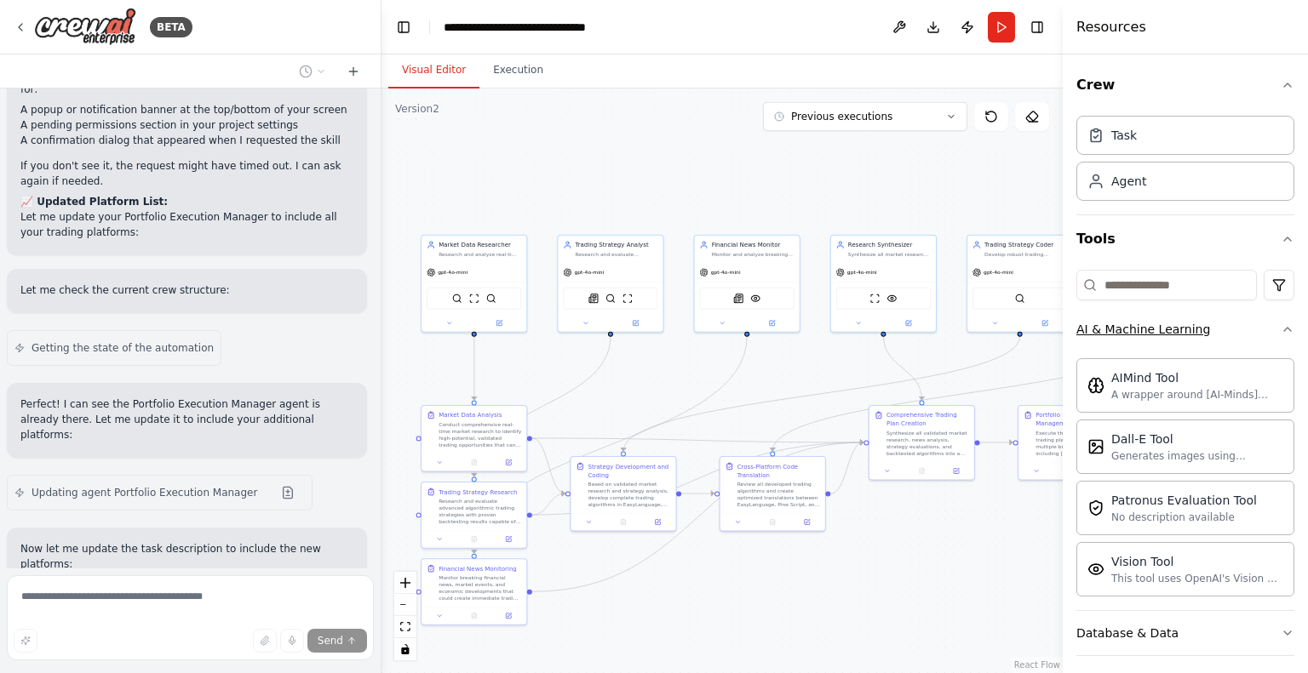
click at [1149, 334] on div "AI & Machine Learning" at bounding box center [1143, 329] width 134 height 17
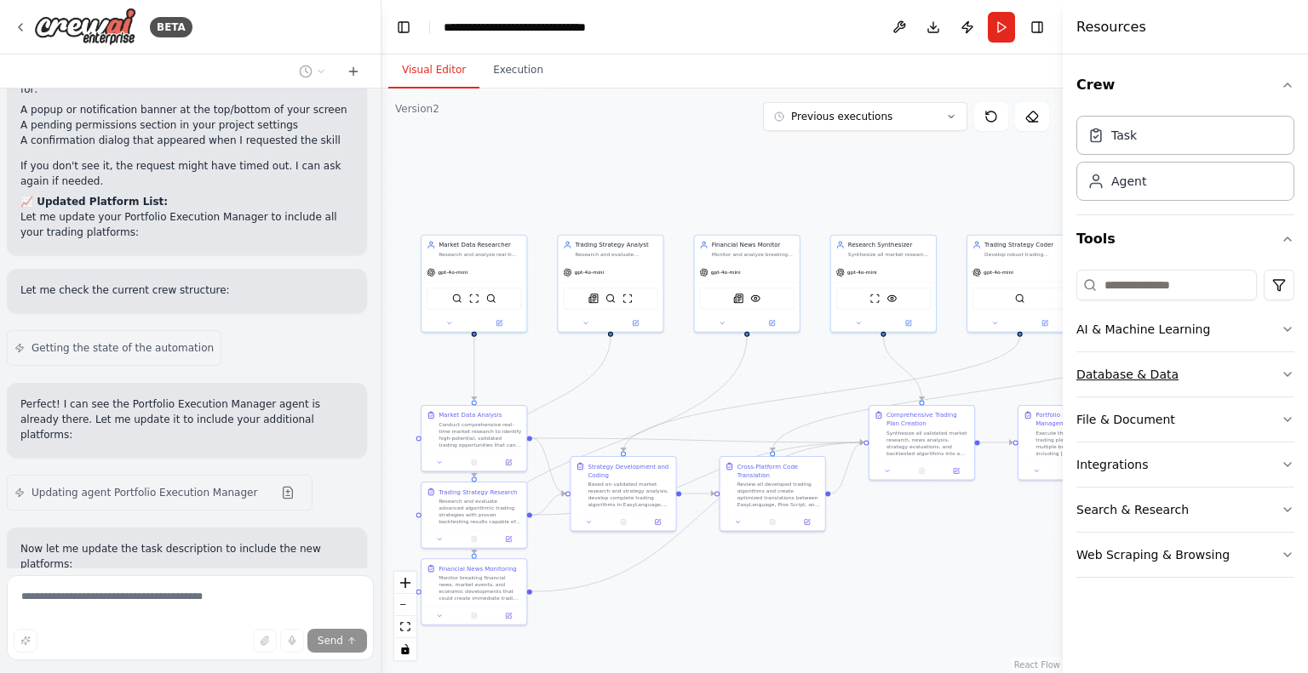
click at [1139, 364] on button "Database & Data" at bounding box center [1185, 374] width 218 height 44
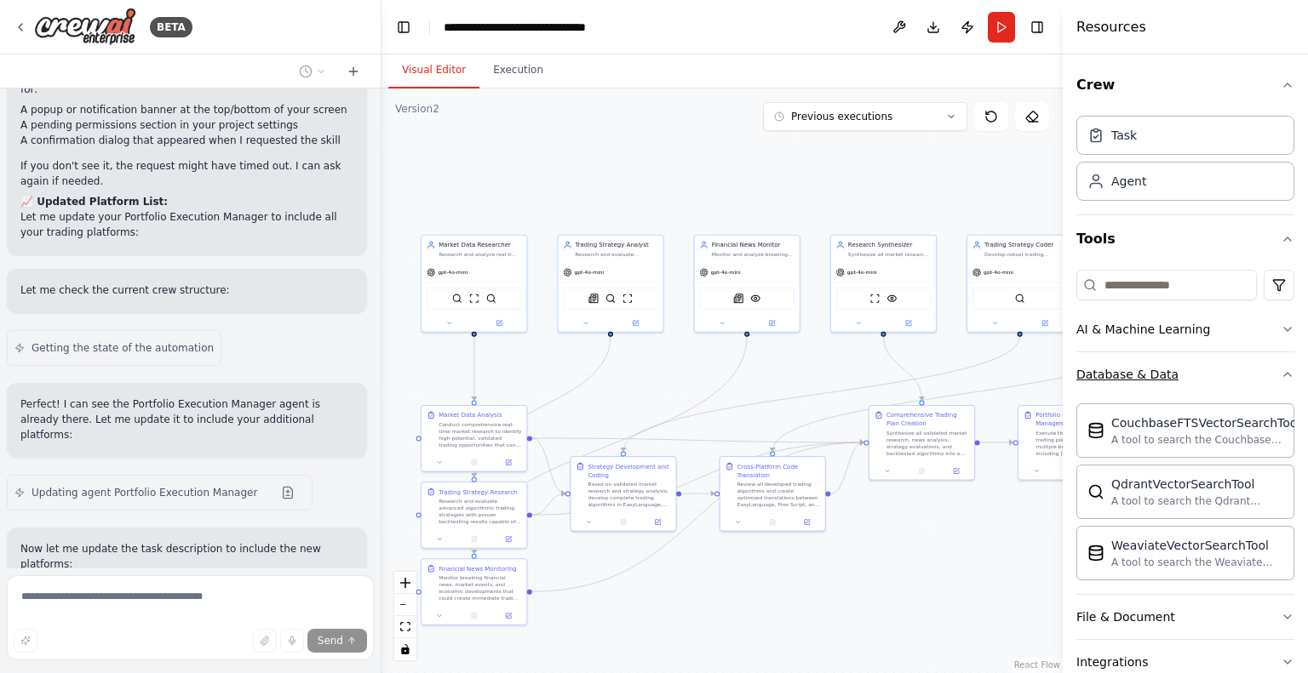
click at [1148, 374] on div "Database & Data" at bounding box center [1127, 374] width 102 height 17
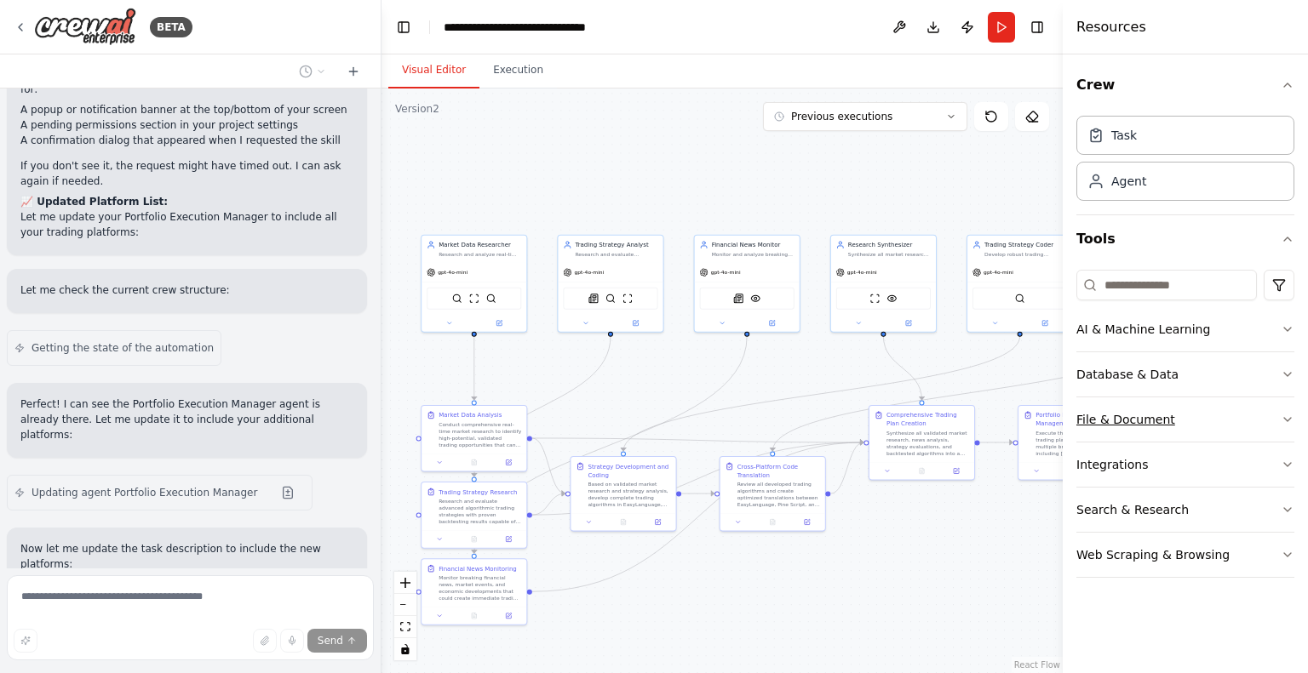
click at [1141, 418] on div "File & Document" at bounding box center [1125, 419] width 99 height 17
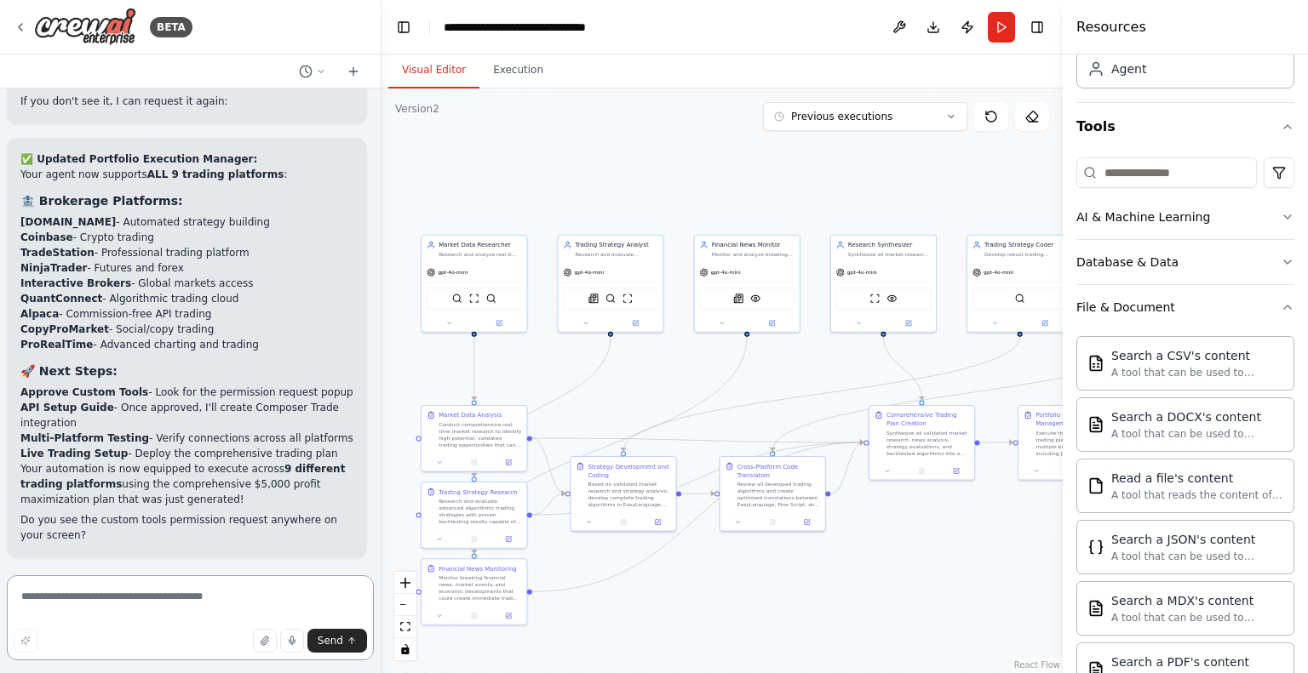
scroll to position [101, 0]
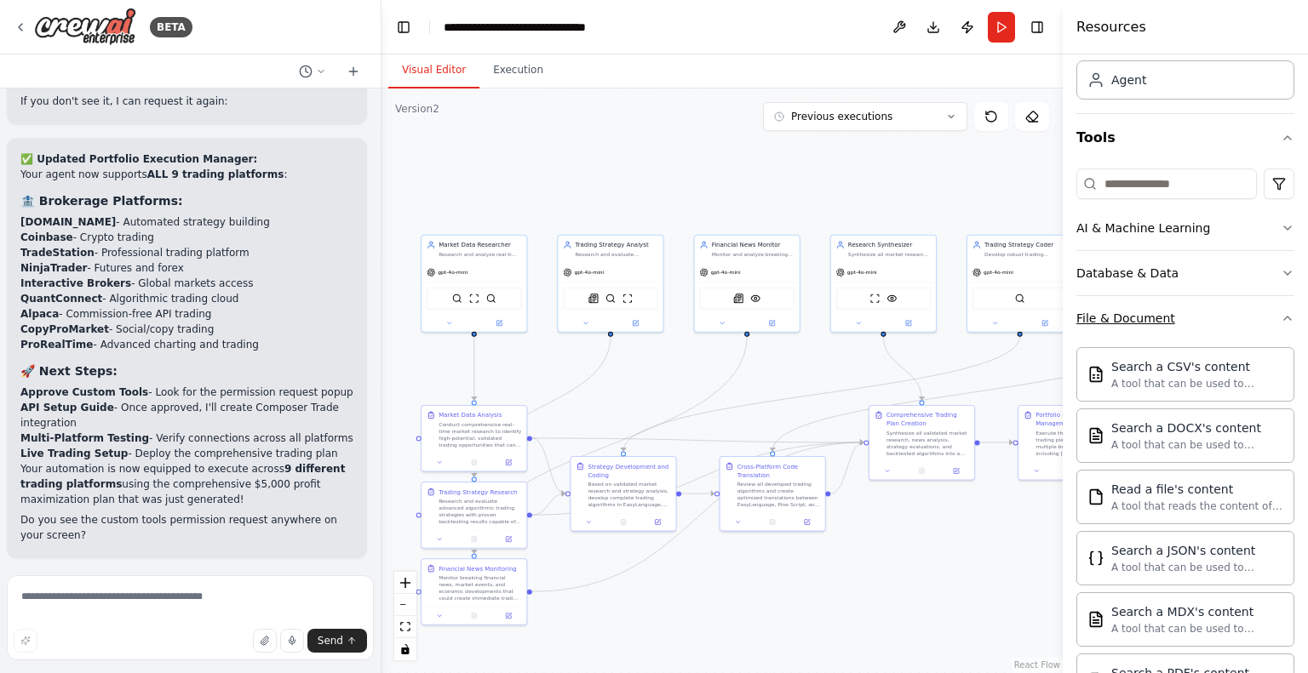
click at [1211, 324] on button "File & Document" at bounding box center [1185, 318] width 218 height 44
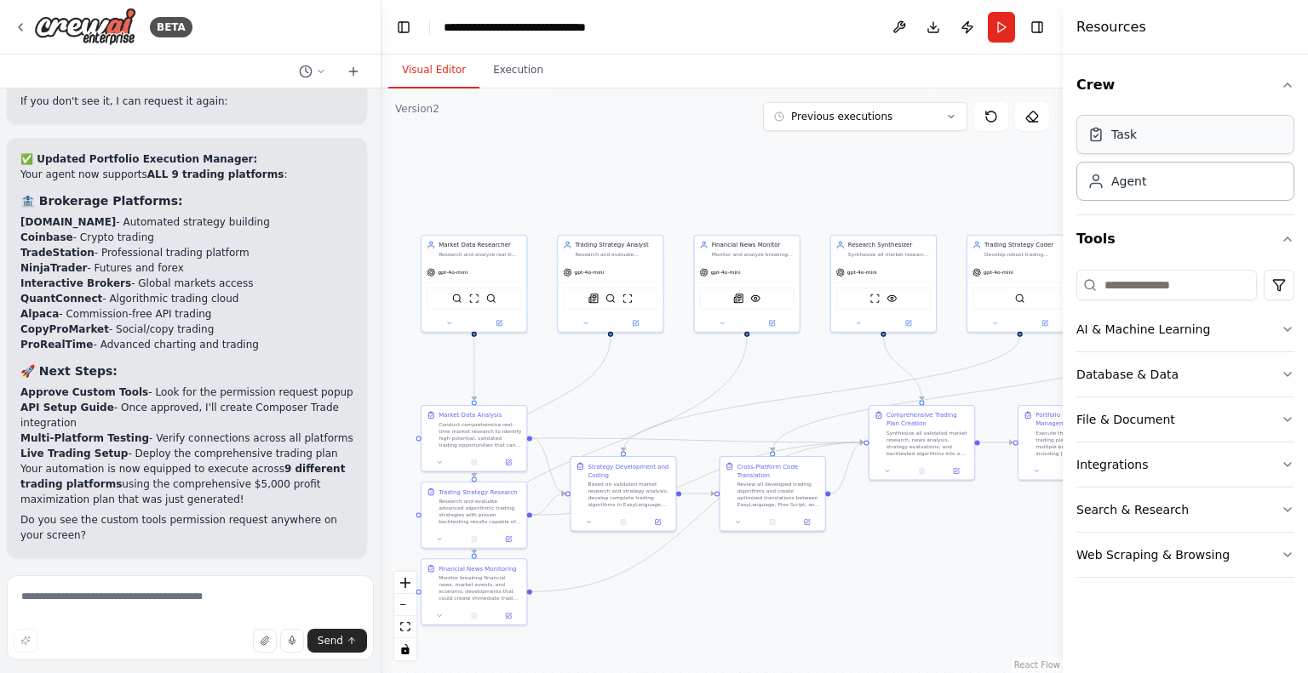
click at [1140, 142] on div "Task" at bounding box center [1185, 134] width 218 height 39
click at [1143, 179] on div "Agent" at bounding box center [1128, 180] width 35 height 17
click at [1200, 540] on button "Web Scraping & Browsing" at bounding box center [1185, 555] width 218 height 44
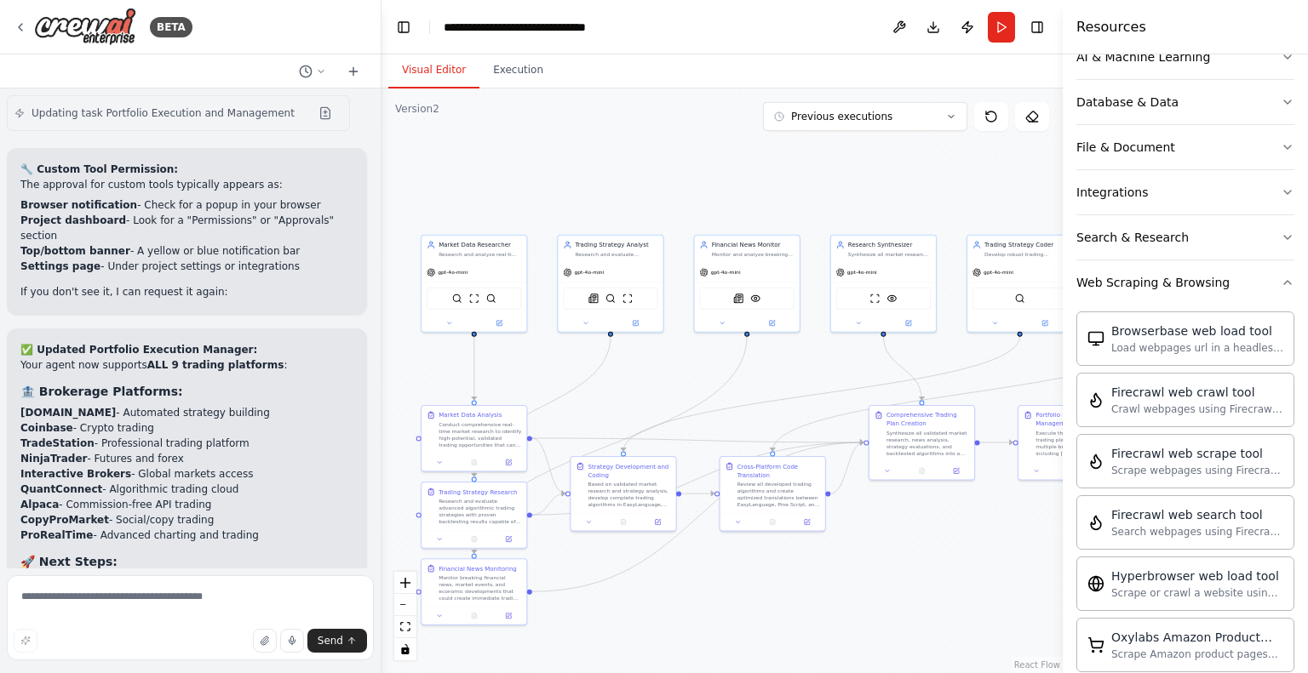
scroll to position [19061, 0]
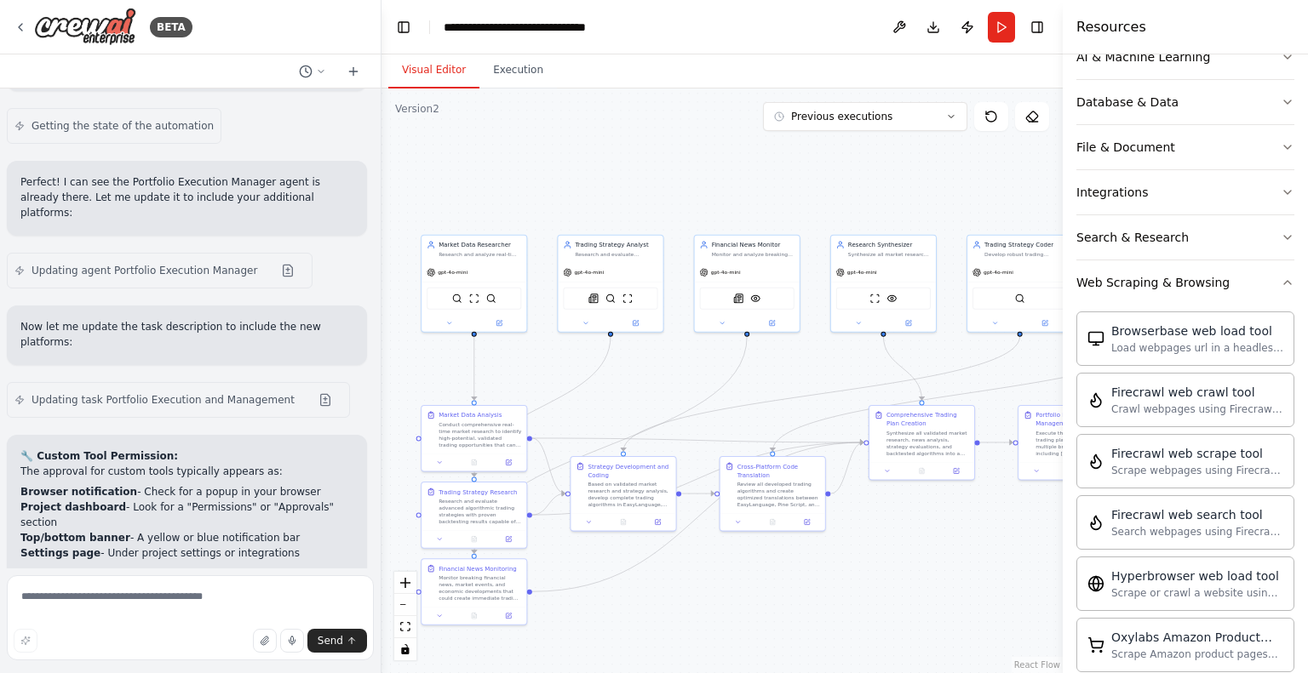
scroll to position [18776, 0]
click at [104, 598] on textarea at bounding box center [190, 618] width 367 height 85
type textarea "**********"
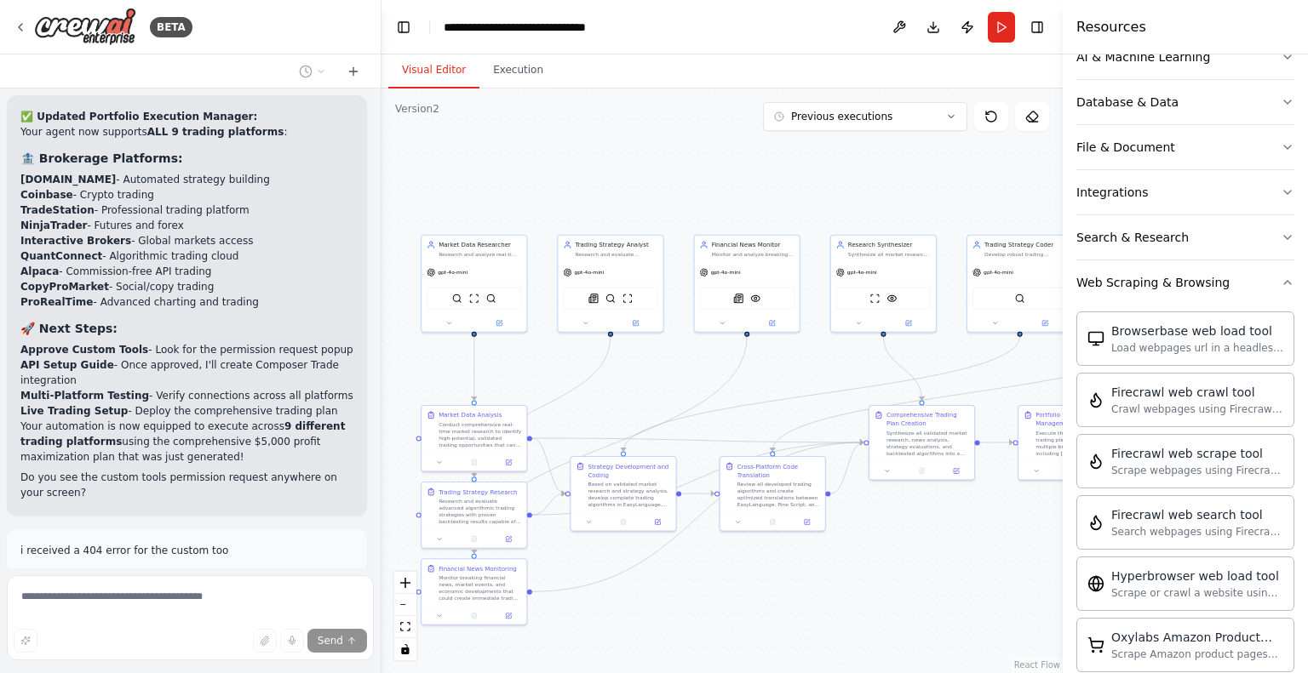
scroll to position [19393, 0]
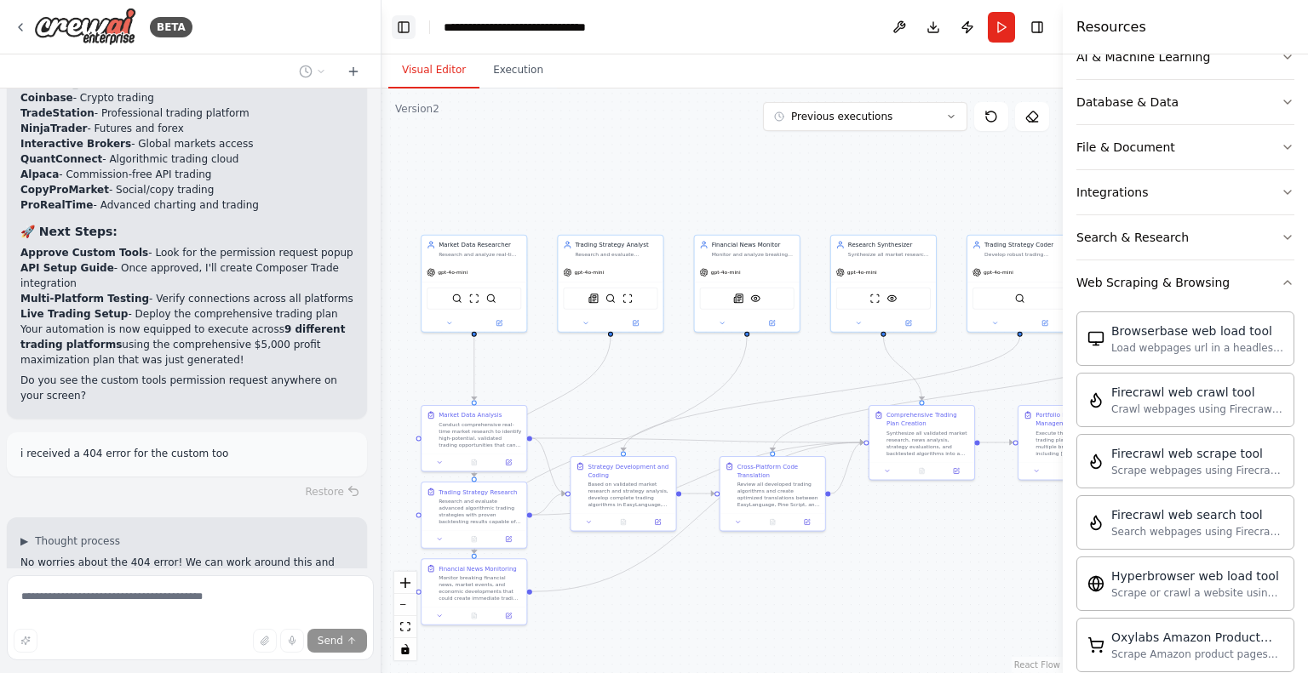
click at [404, 33] on button "Toggle Left Sidebar" at bounding box center [404, 27] width 24 height 24
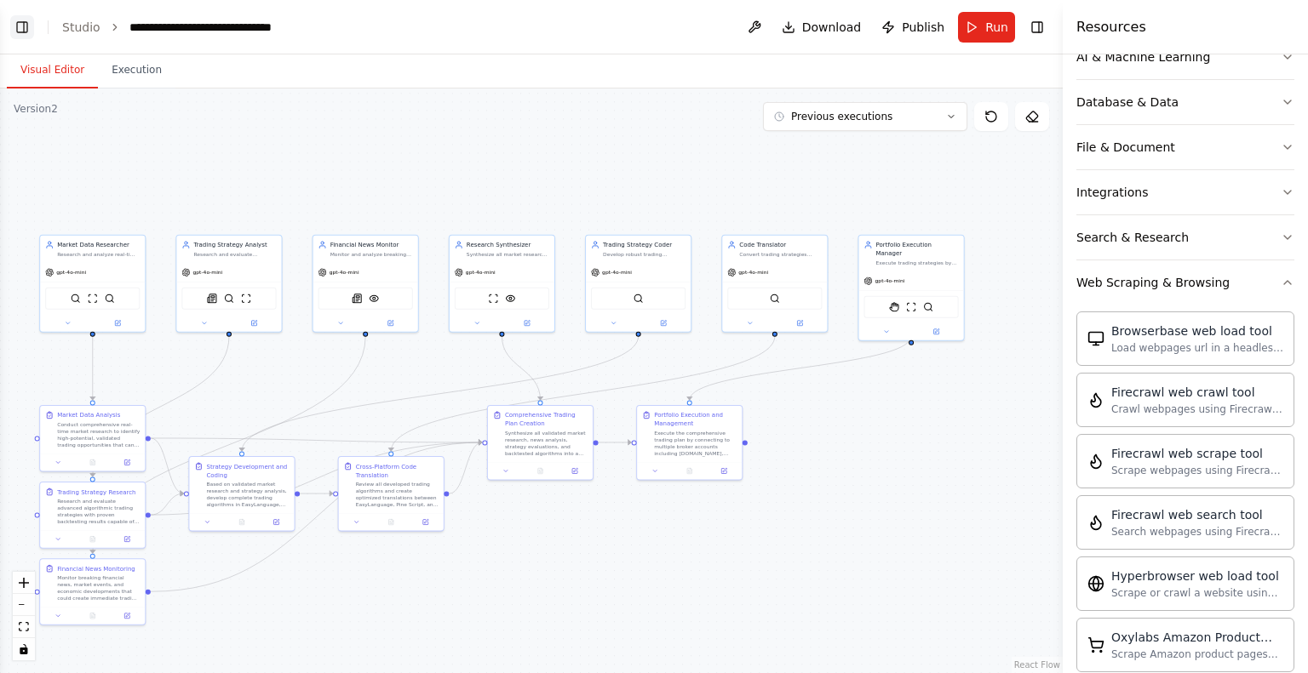
click at [13, 20] on button "Toggle Left Sidebar" at bounding box center [22, 27] width 24 height 24
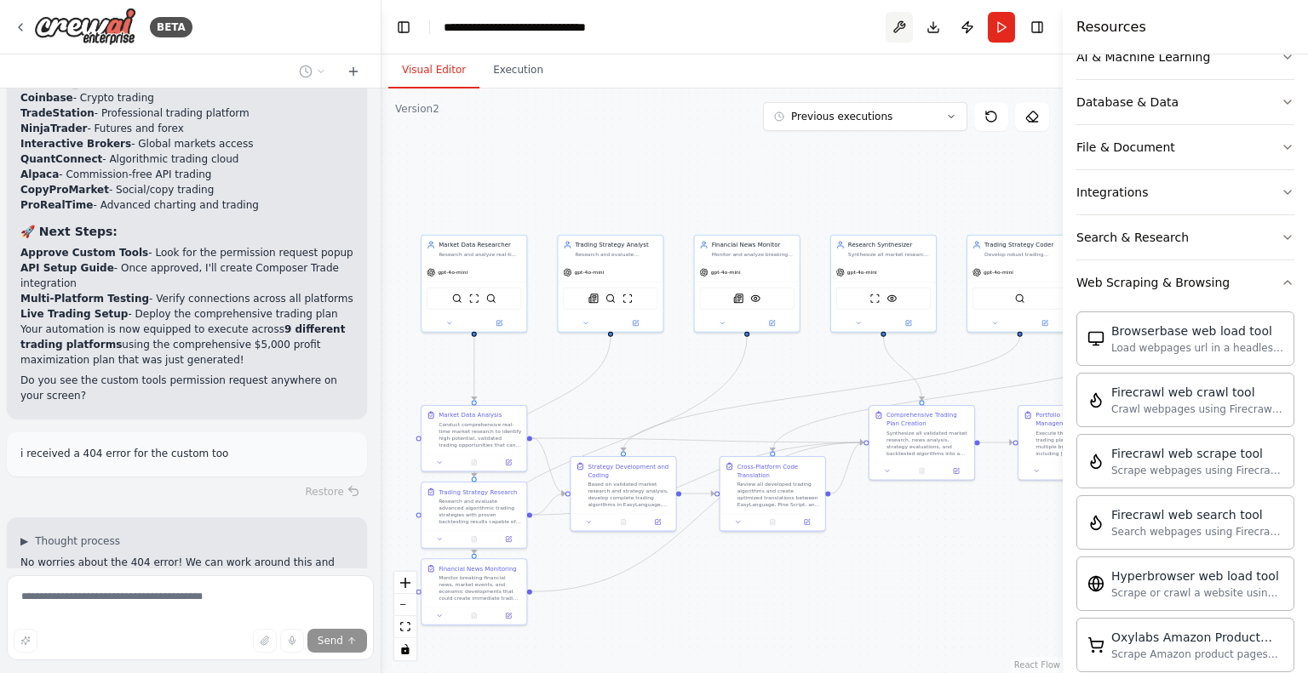
click at [903, 42] on button at bounding box center [898, 27] width 27 height 31
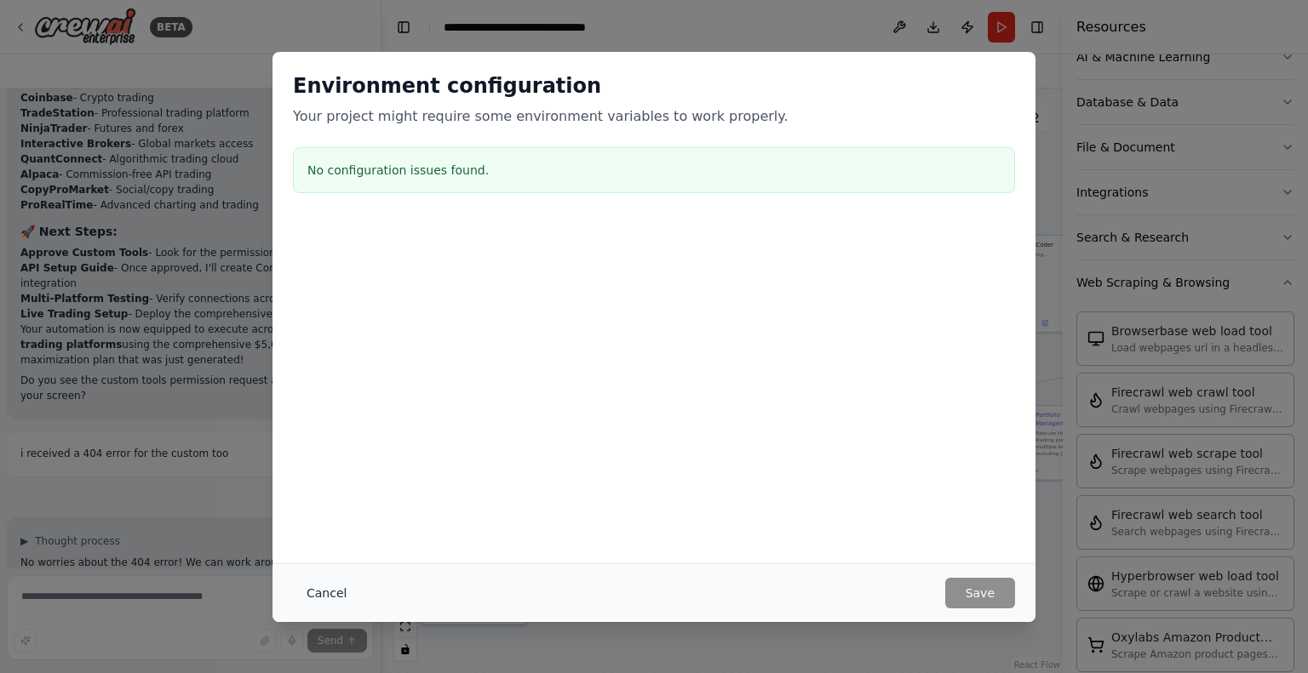
click at [327, 590] on button "Cancel" at bounding box center [326, 593] width 67 height 31
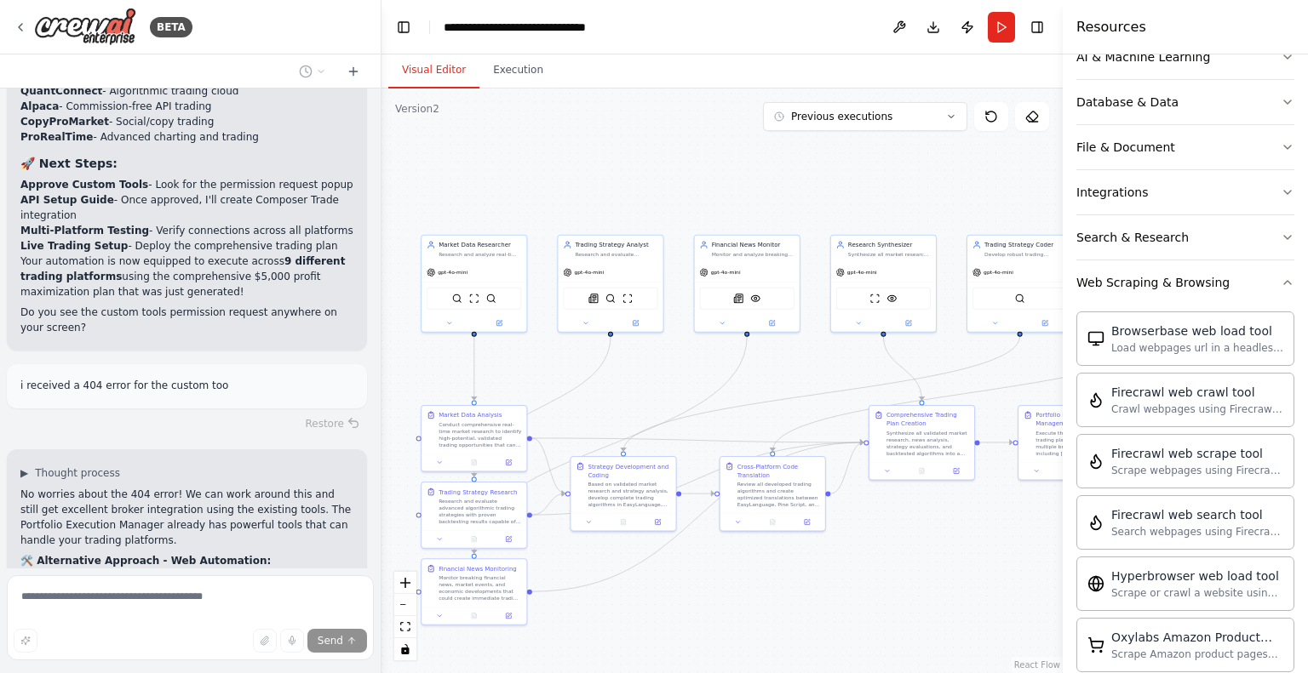
scroll to position [19485, 0]
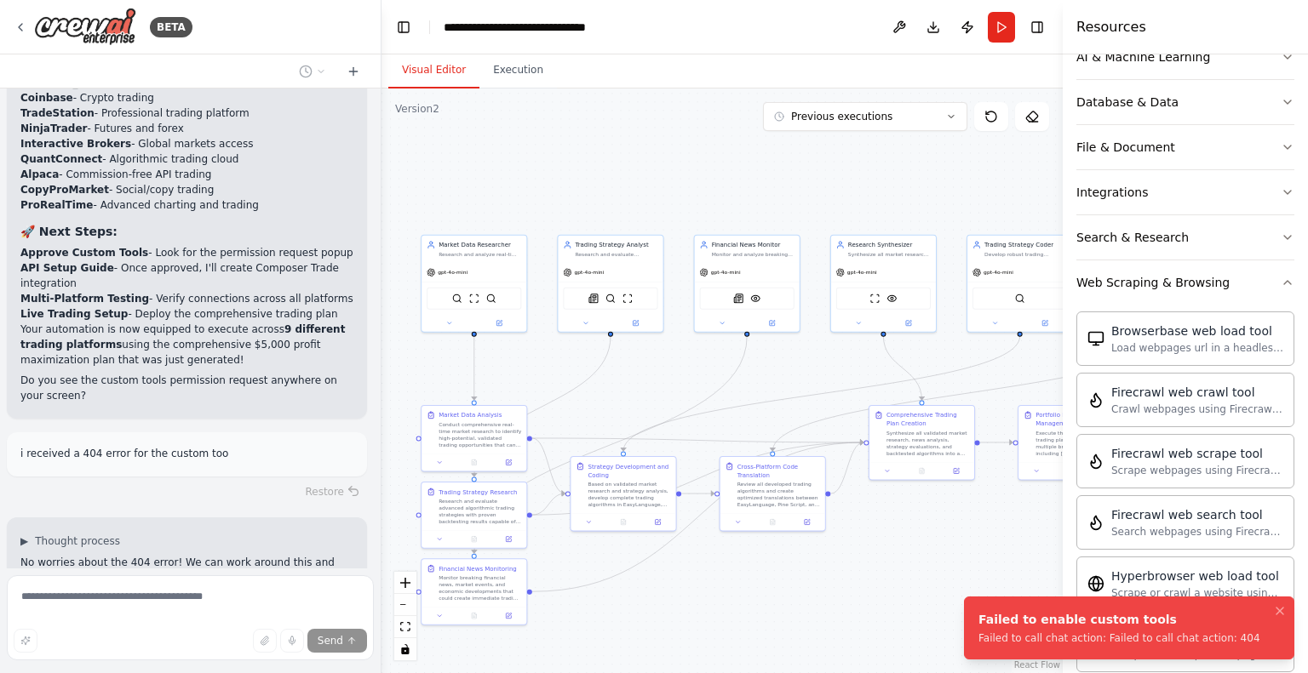
click at [1049, 639] on div "Failed to call chat action: Failed to call chat action: 404" at bounding box center [1119, 639] width 282 height 14
click at [1272, 609] on button "Notifications (F8)" at bounding box center [1279, 611] width 20 height 20
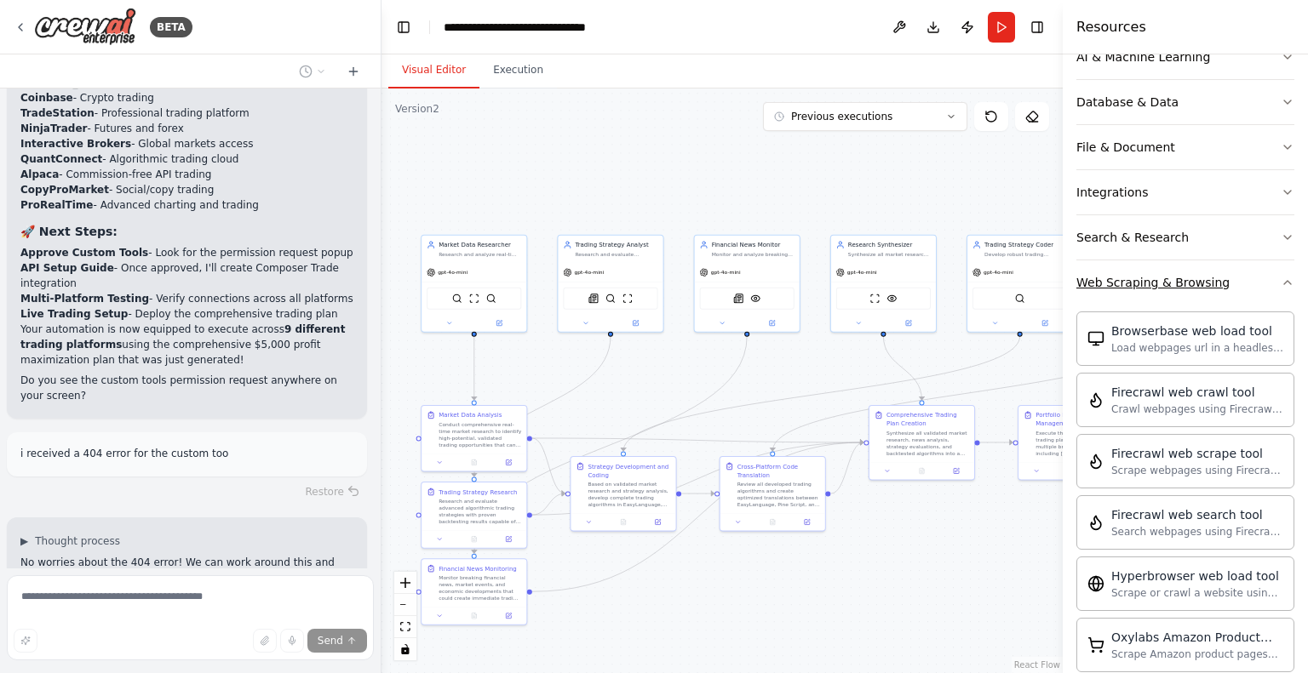
click at [1171, 275] on div "Web Scraping & Browsing" at bounding box center [1152, 282] width 153 height 17
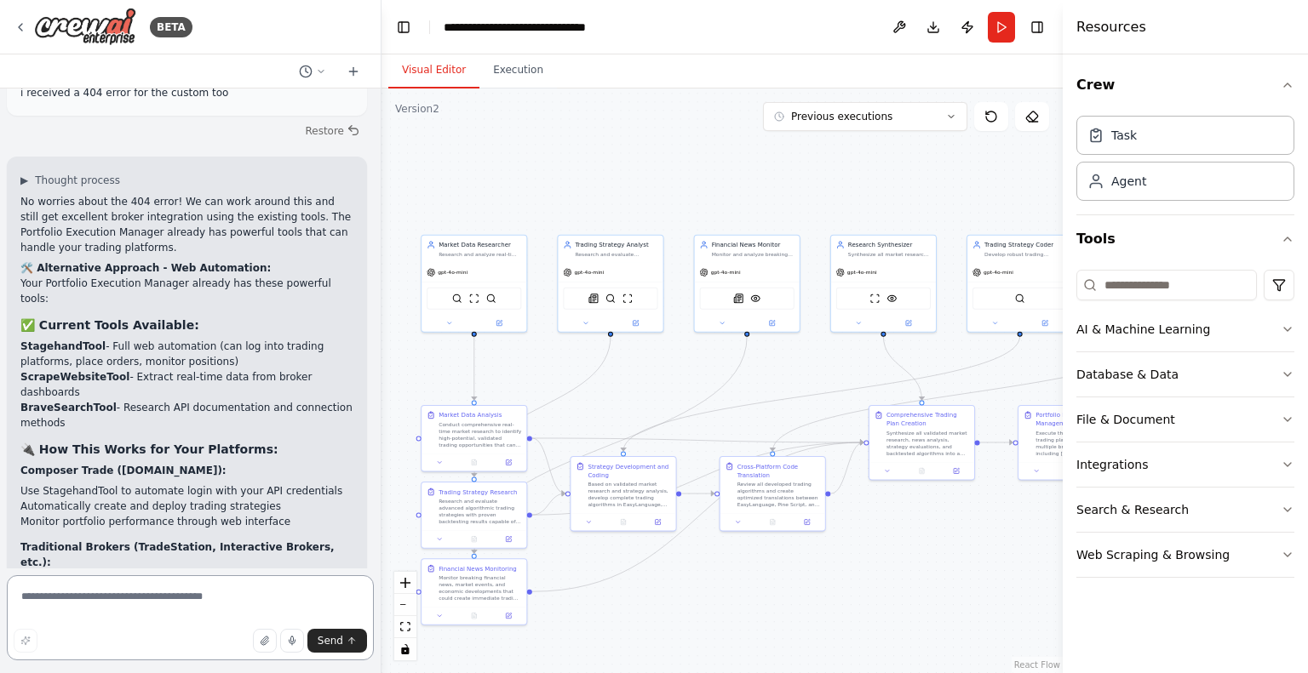
scroll to position [19769, 0]
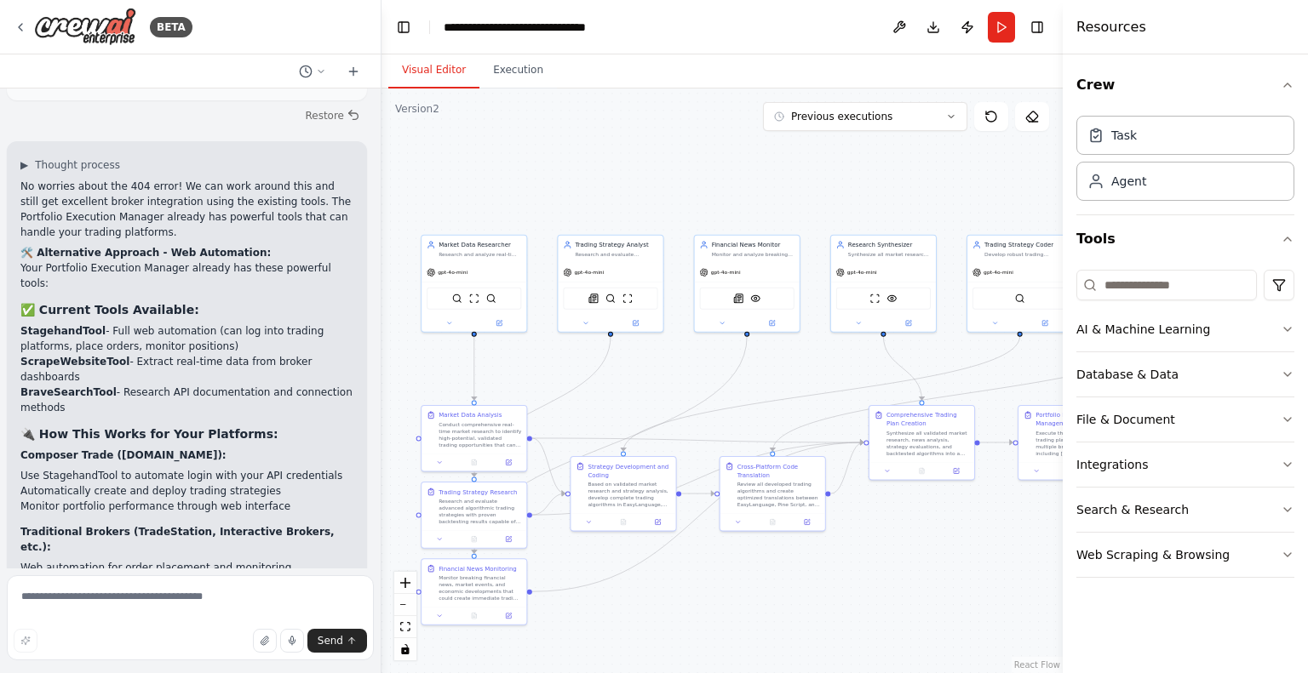
click at [412, 25] on button "Toggle Left Sidebar" at bounding box center [404, 27] width 24 height 24
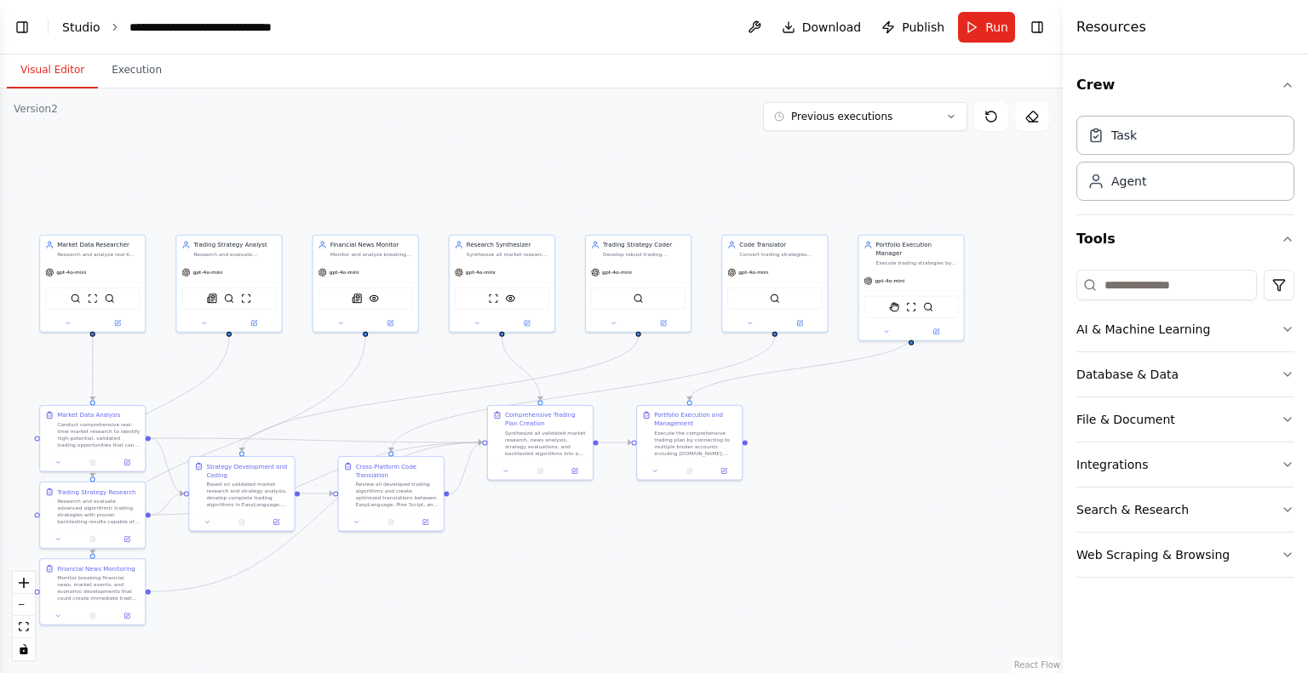
click at [72, 29] on link "Studio" at bounding box center [81, 27] width 38 height 14
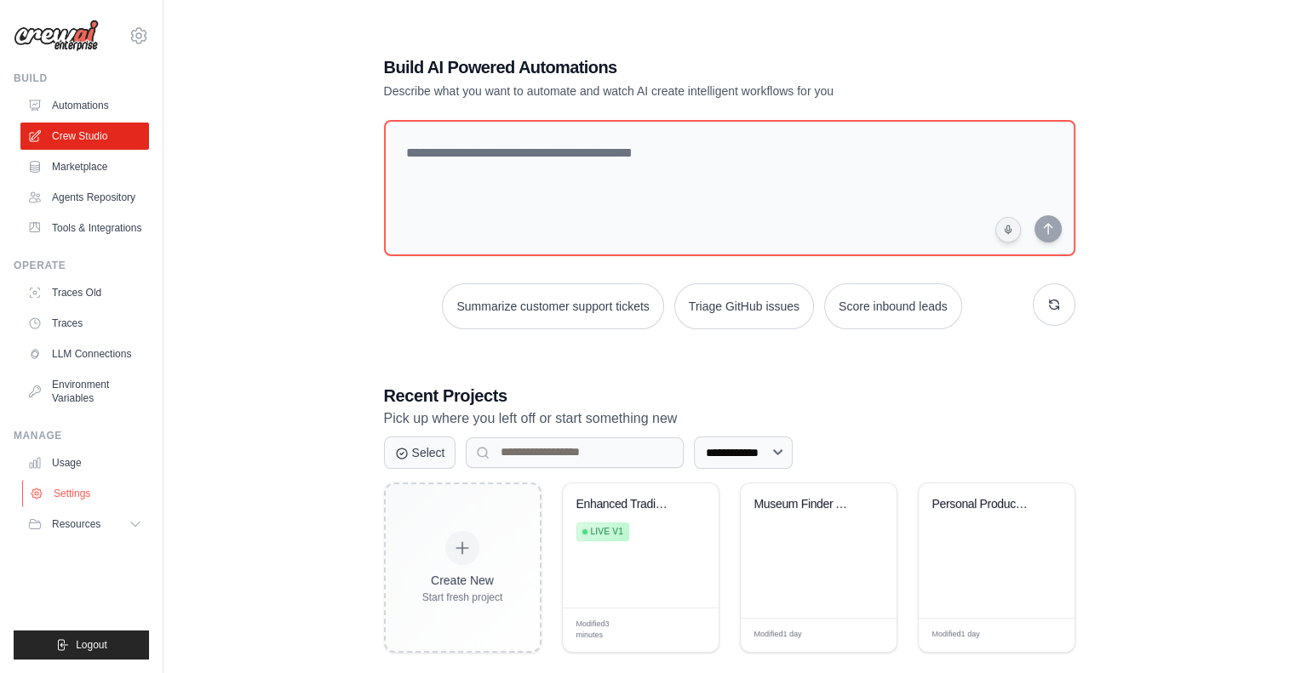
click at [70, 500] on link "Settings" at bounding box center [86, 493] width 129 height 27
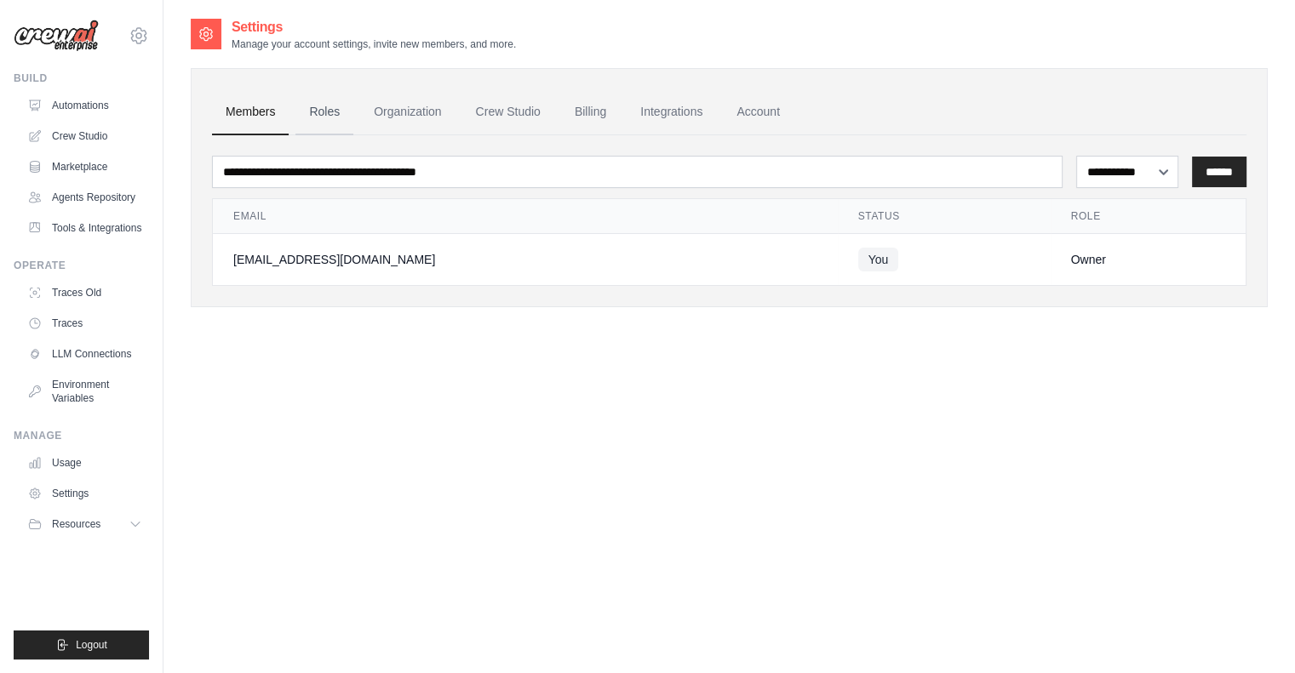
click at [316, 103] on link "Roles" at bounding box center [324, 112] width 58 height 46
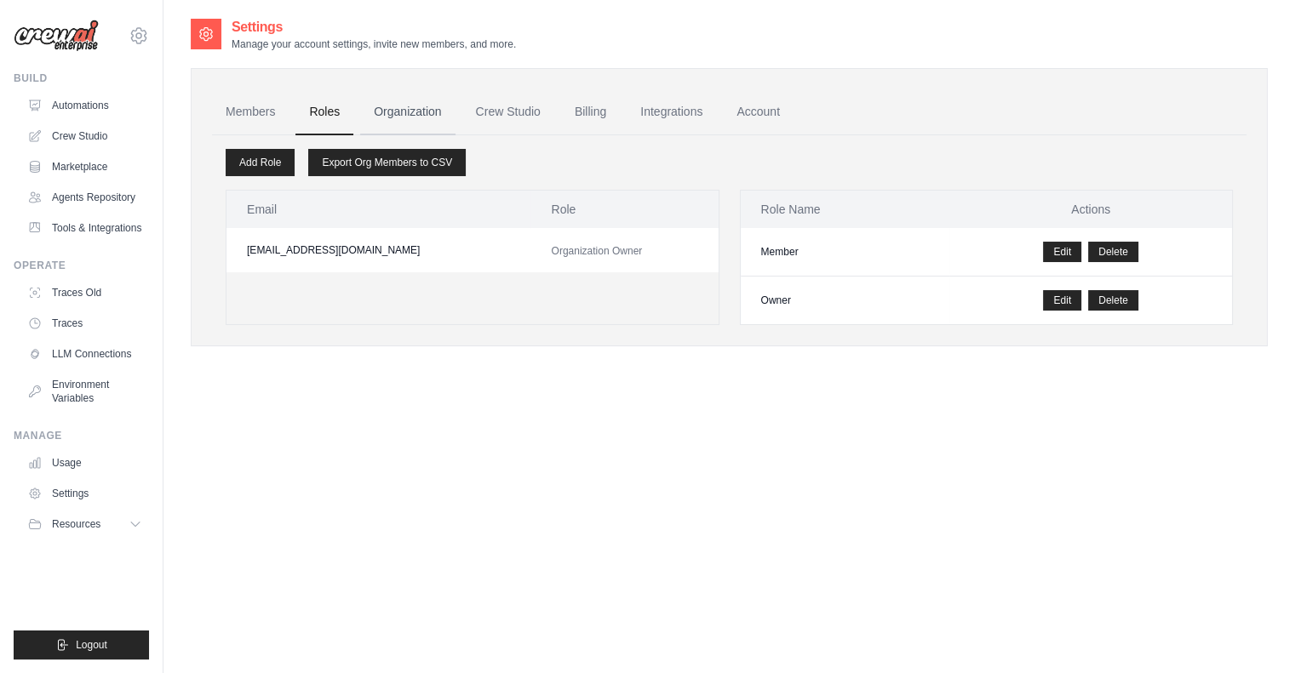
click at [385, 118] on link "Organization" at bounding box center [407, 112] width 95 height 46
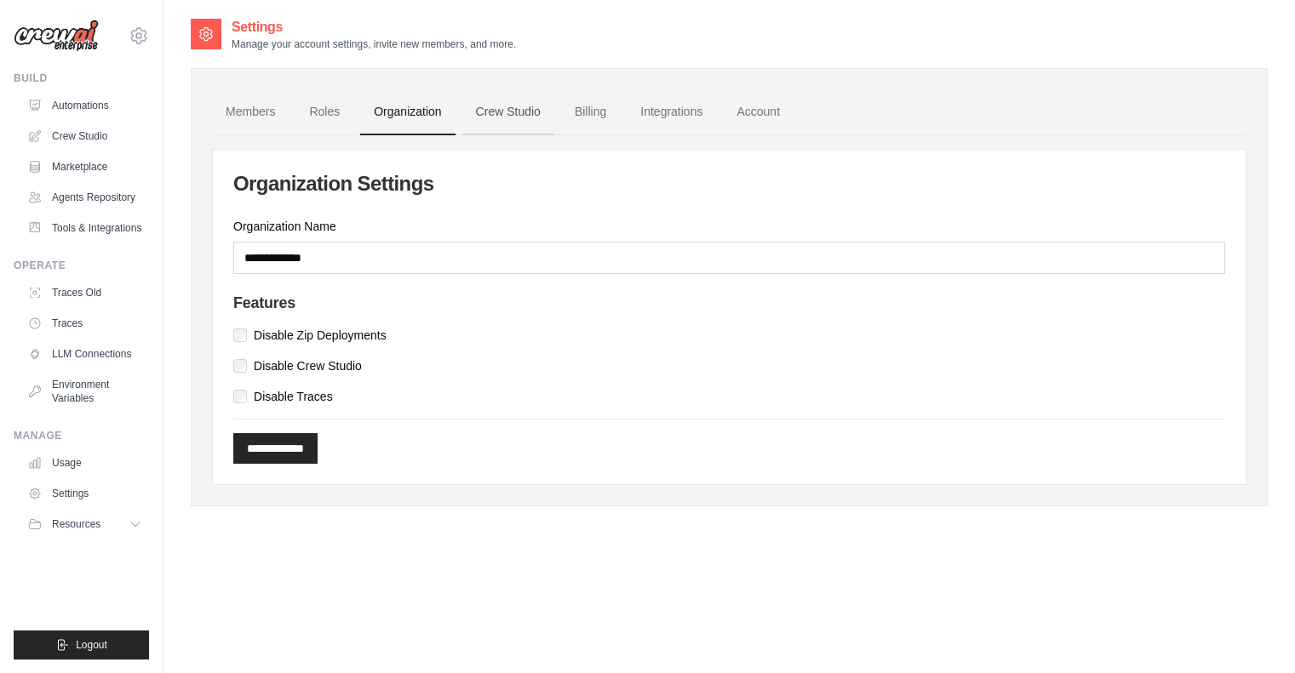
click at [507, 110] on link "Crew Studio" at bounding box center [508, 112] width 92 height 46
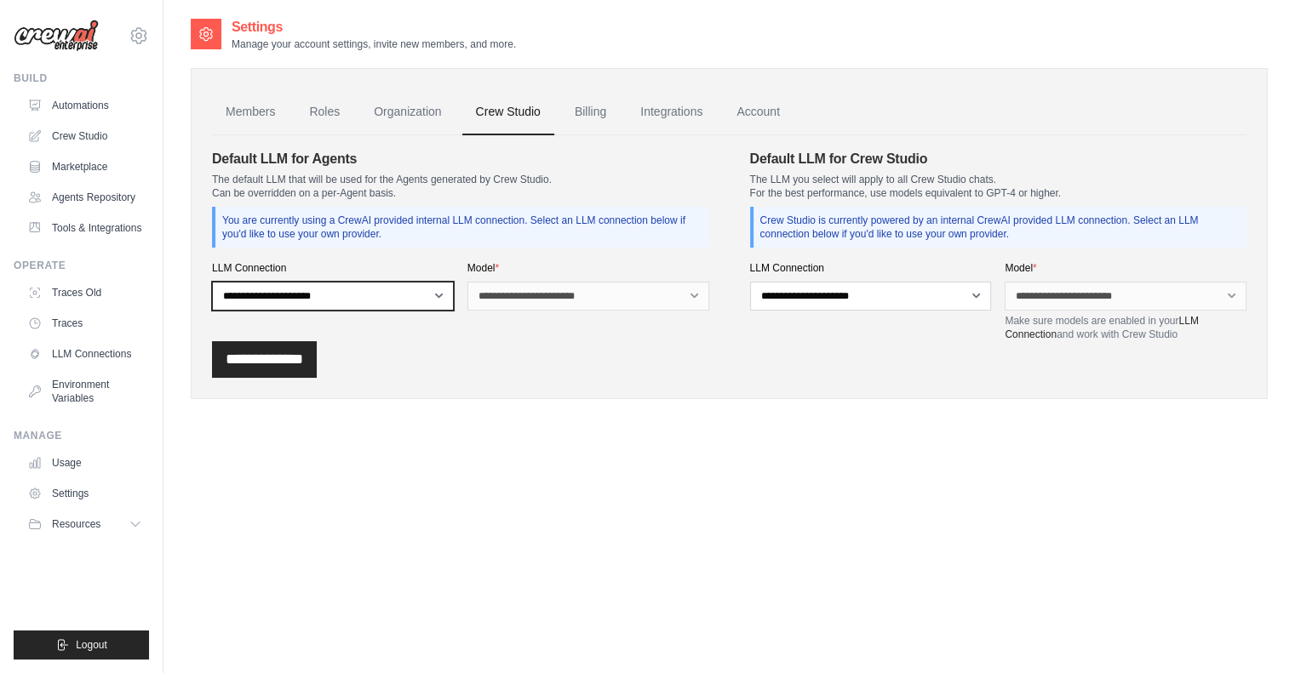
click at [417, 289] on select "**********" at bounding box center [333, 296] width 242 height 29
click at [601, 112] on link "Billing" at bounding box center [590, 112] width 59 height 46
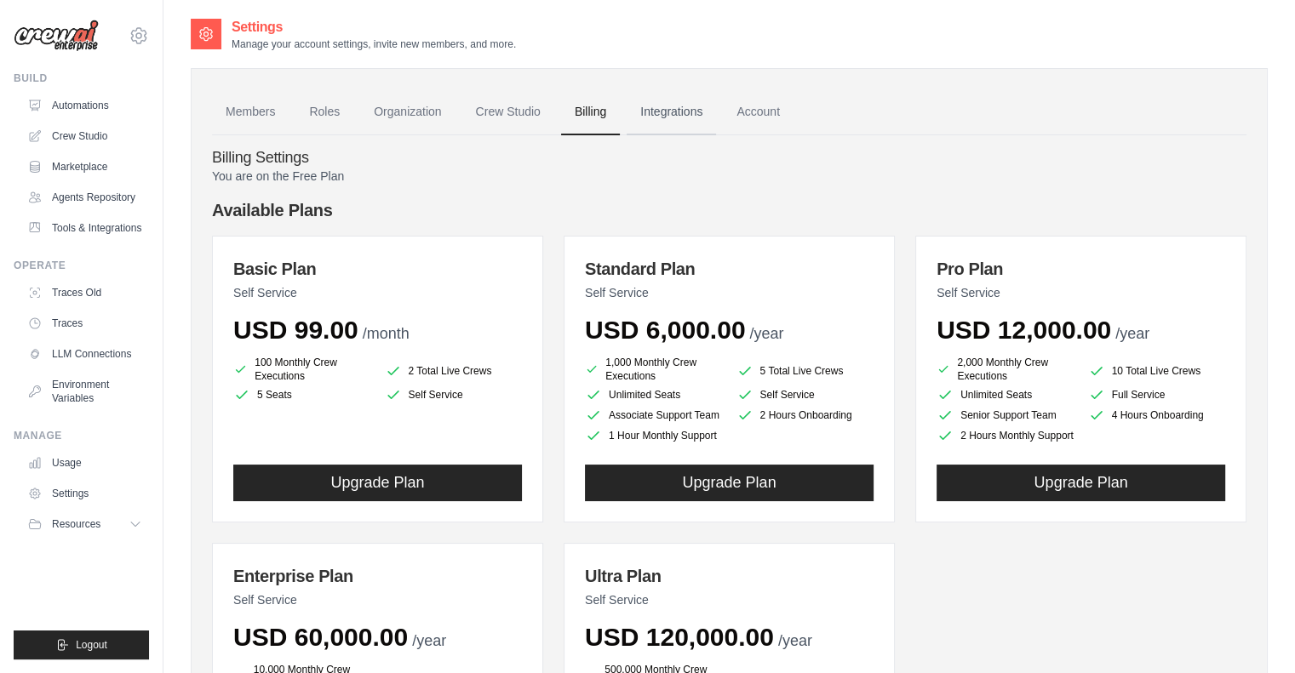
click at [708, 107] on link "Integrations" at bounding box center [671, 112] width 89 height 46
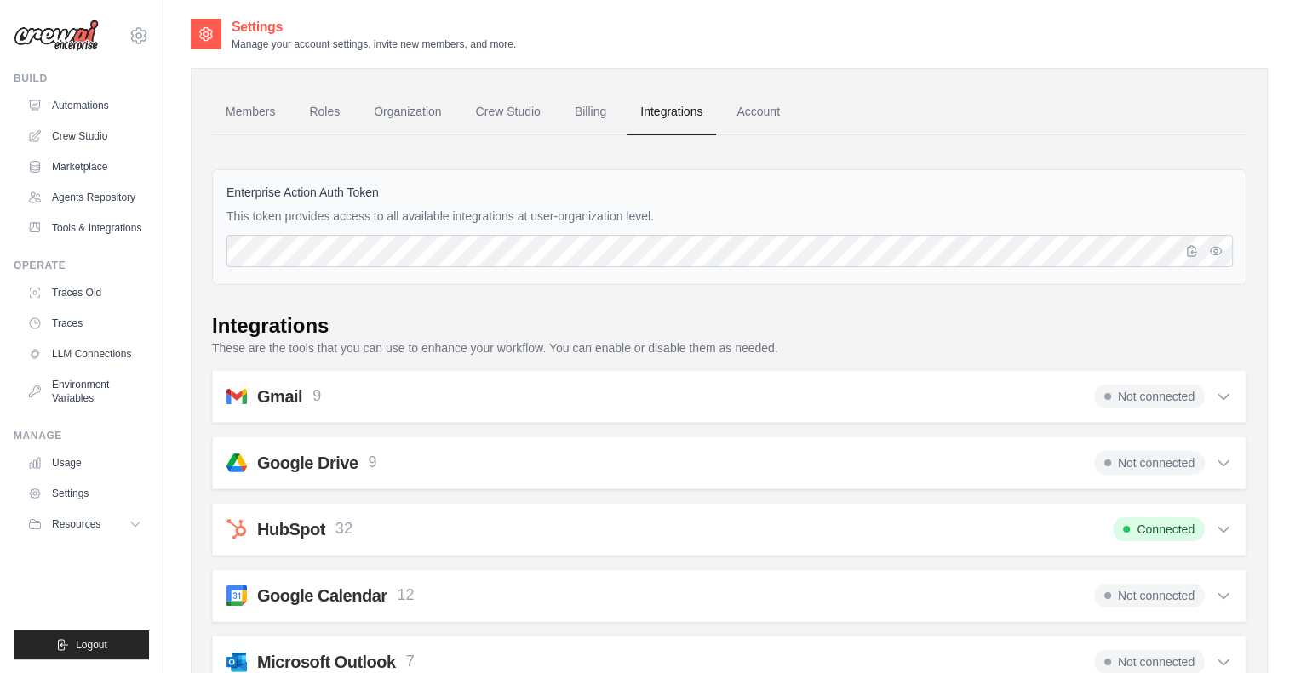
click at [678, 115] on link "Integrations" at bounding box center [671, 112] width 89 height 46
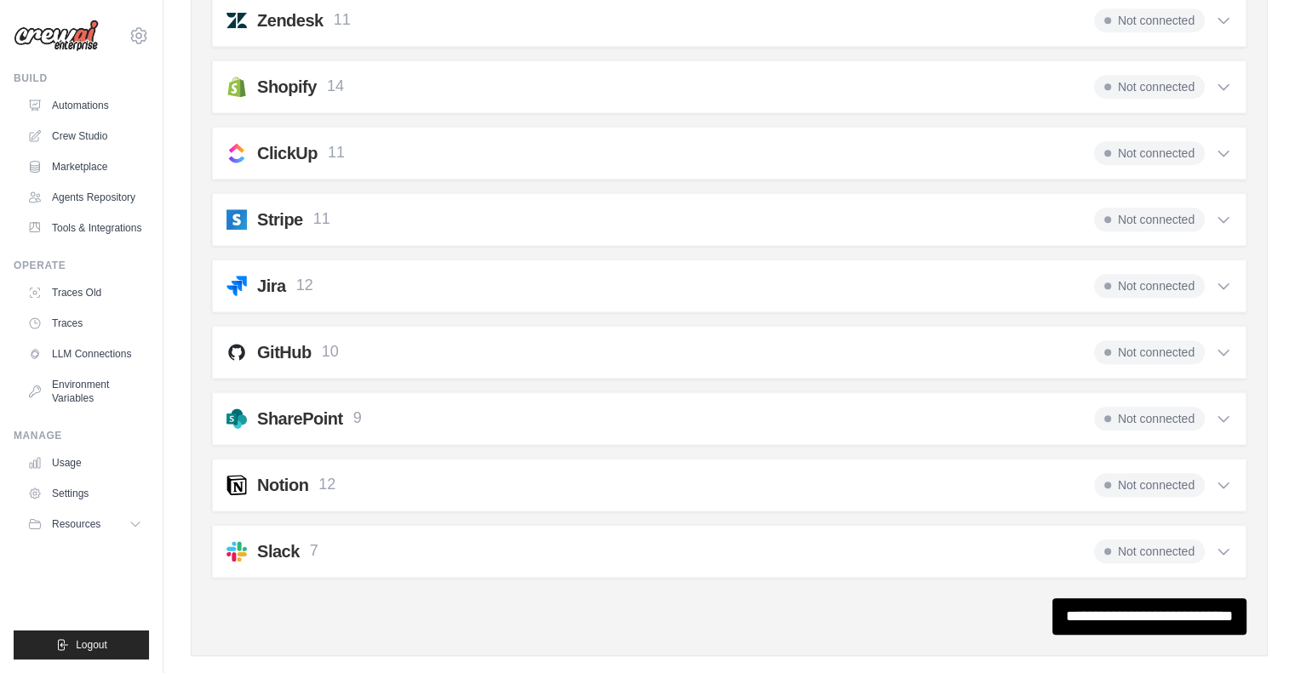
scroll to position [1258, 0]
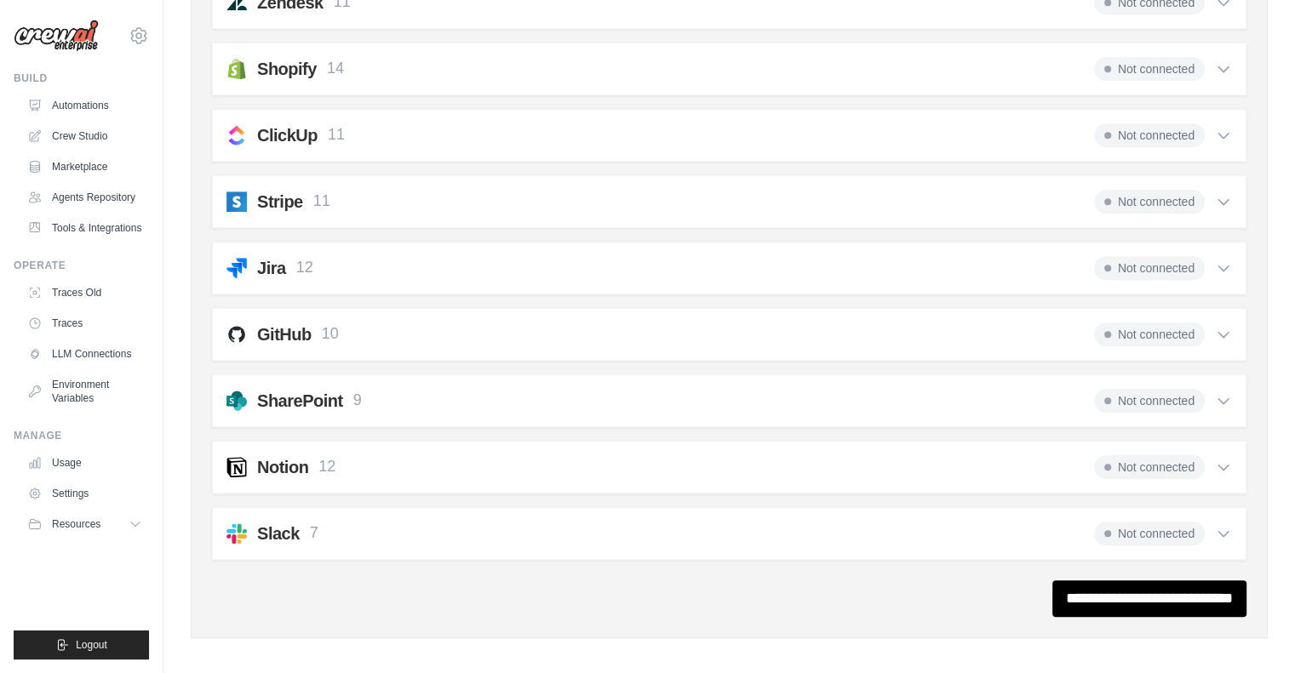
click at [1233, 316] on div "GitHub 10 Not connected Select all Create an Issue: github_create_issue Update …" at bounding box center [729, 334] width 1034 height 53
click at [1223, 332] on icon at bounding box center [1223, 334] width 10 height 5
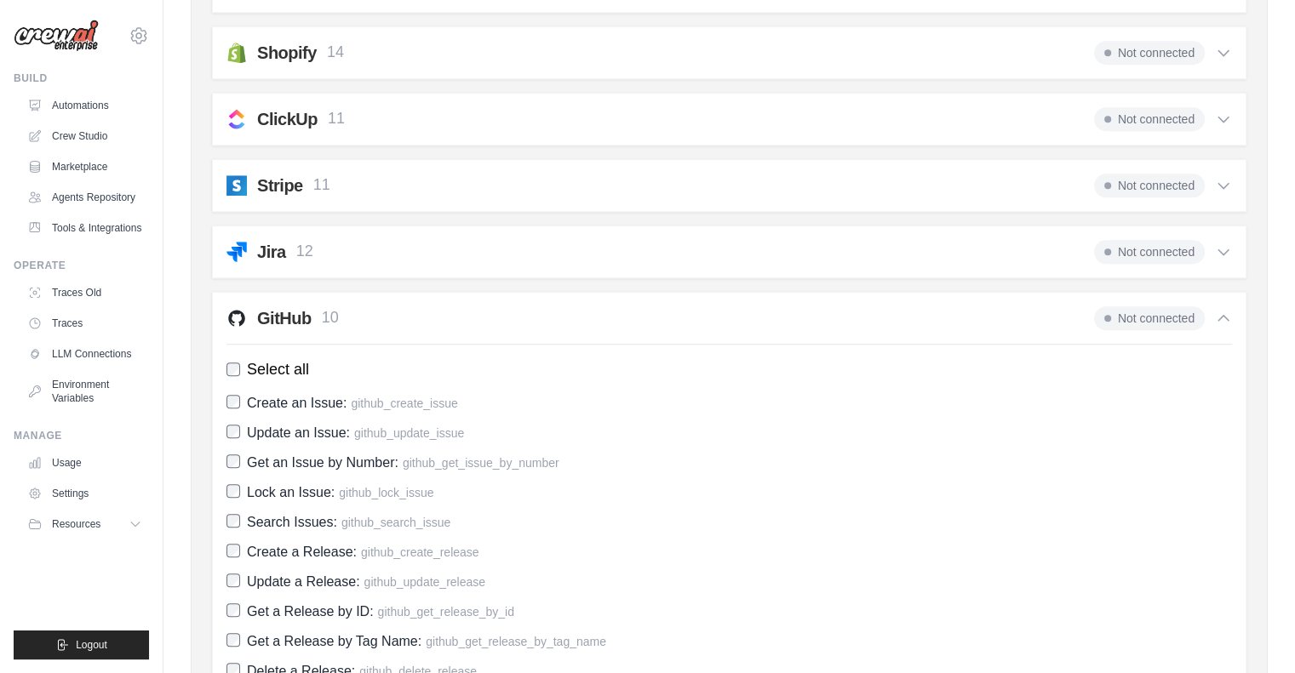
scroll to position [1274, 0]
click at [1172, 312] on span "Not connected" at bounding box center [1149, 319] width 111 height 24
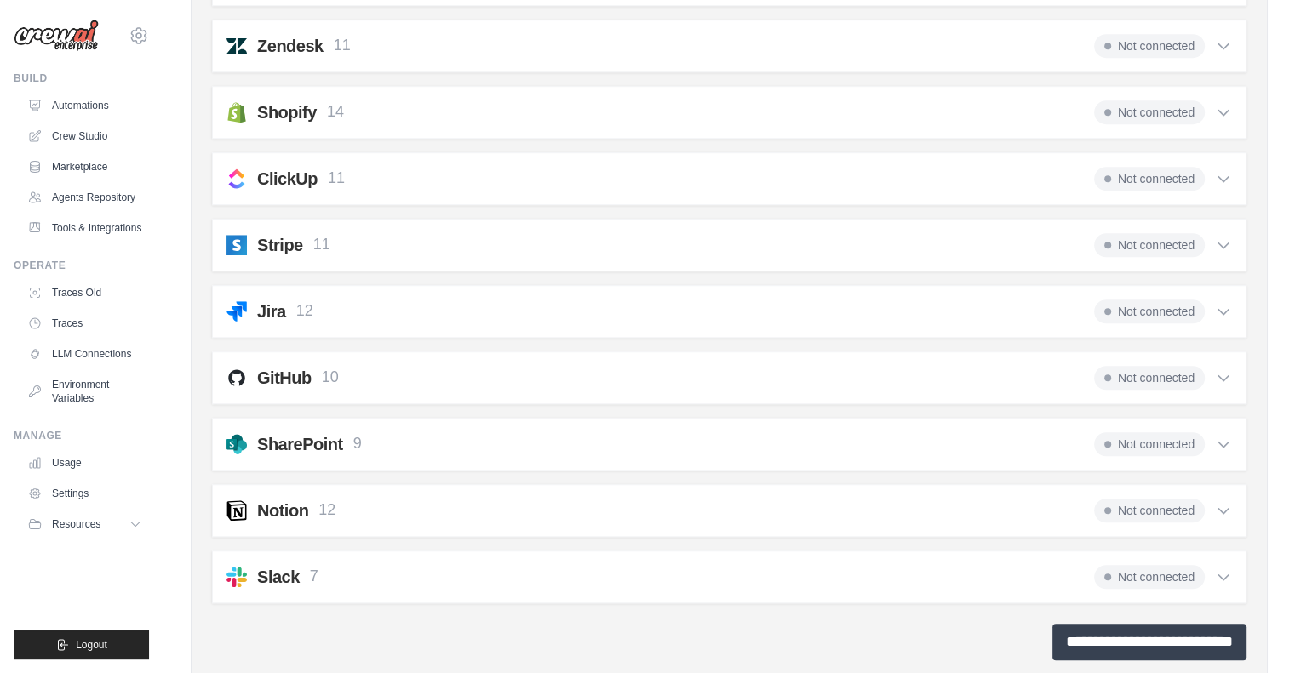
scroll to position [1258, 0]
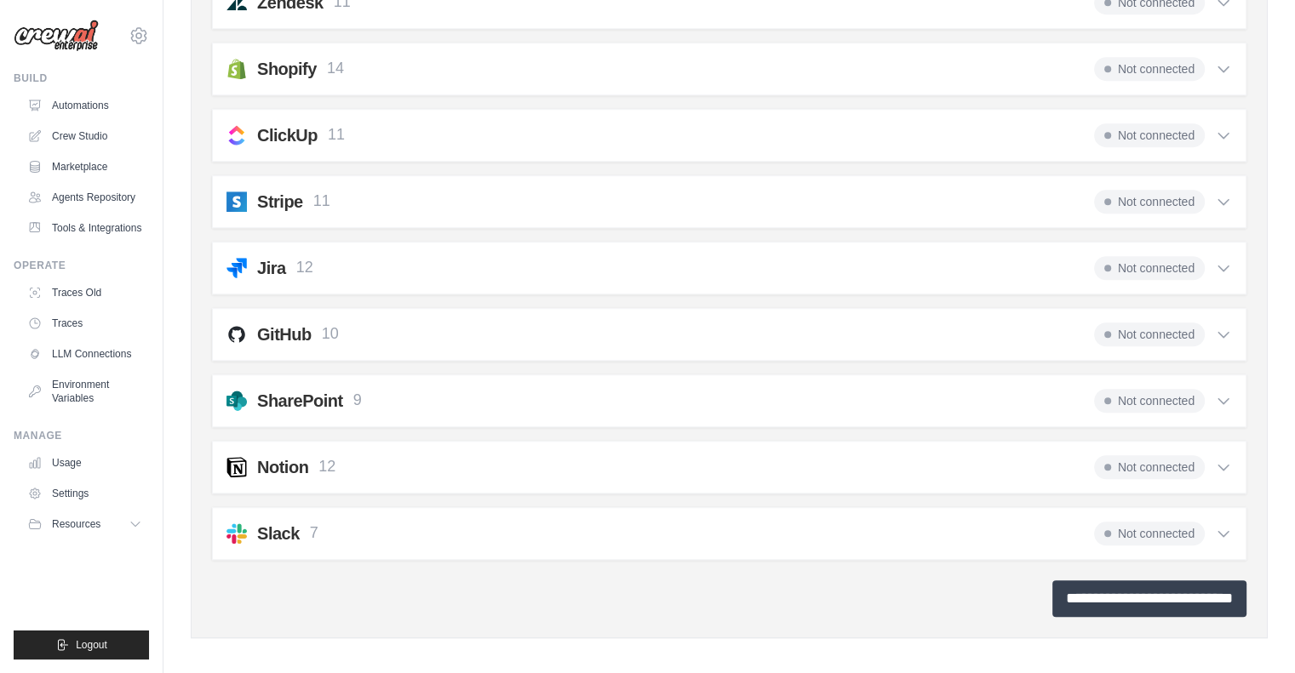
click at [1082, 593] on input "**********" at bounding box center [1149, 599] width 194 height 37
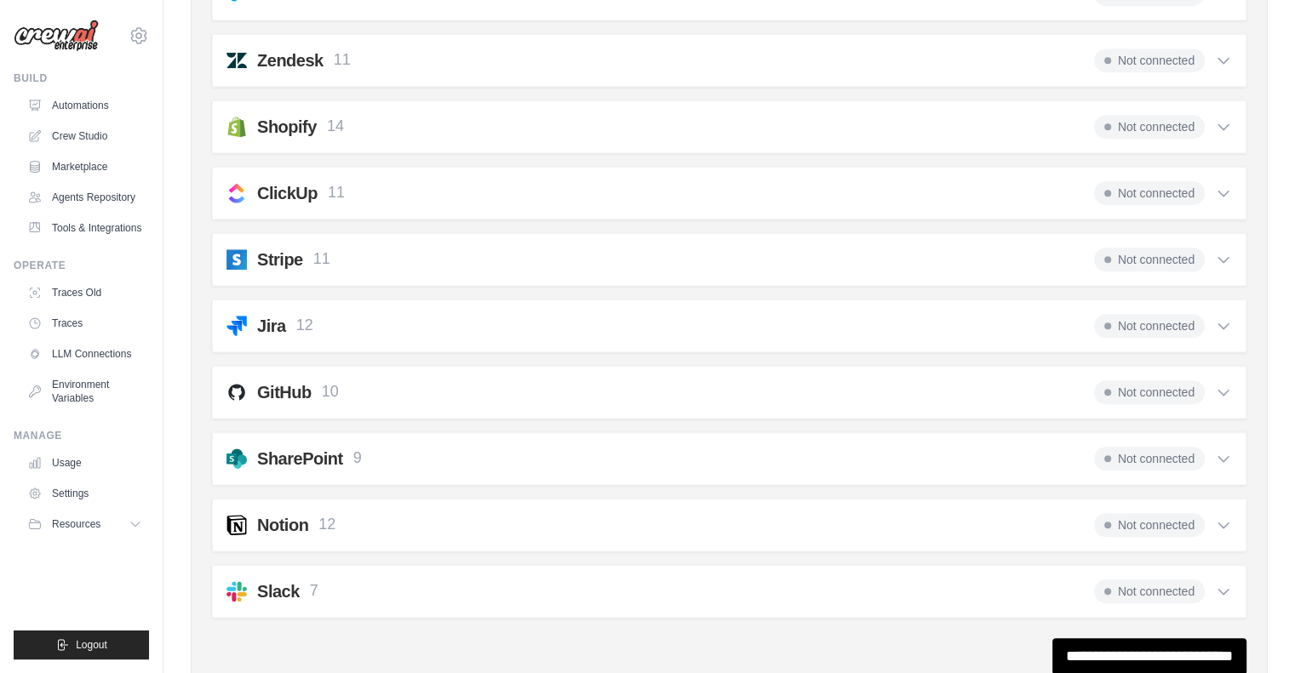
scroll to position [0, 0]
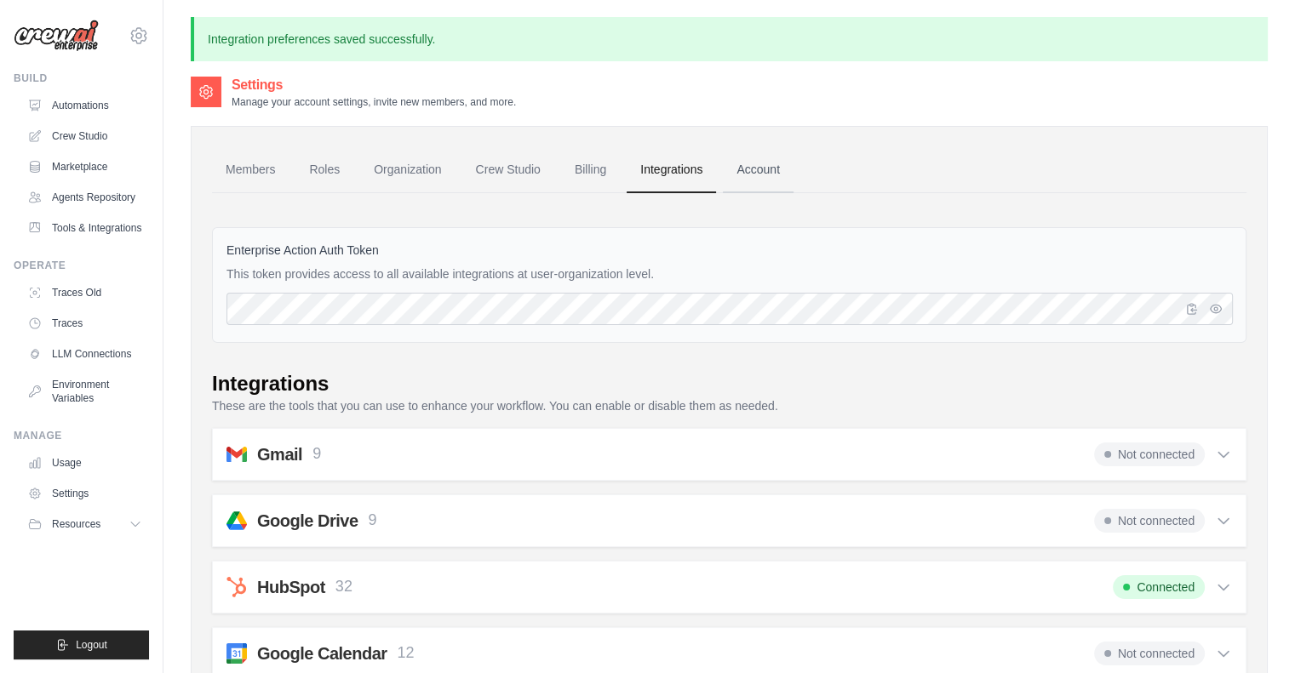
click at [749, 163] on link "Account" at bounding box center [758, 170] width 71 height 46
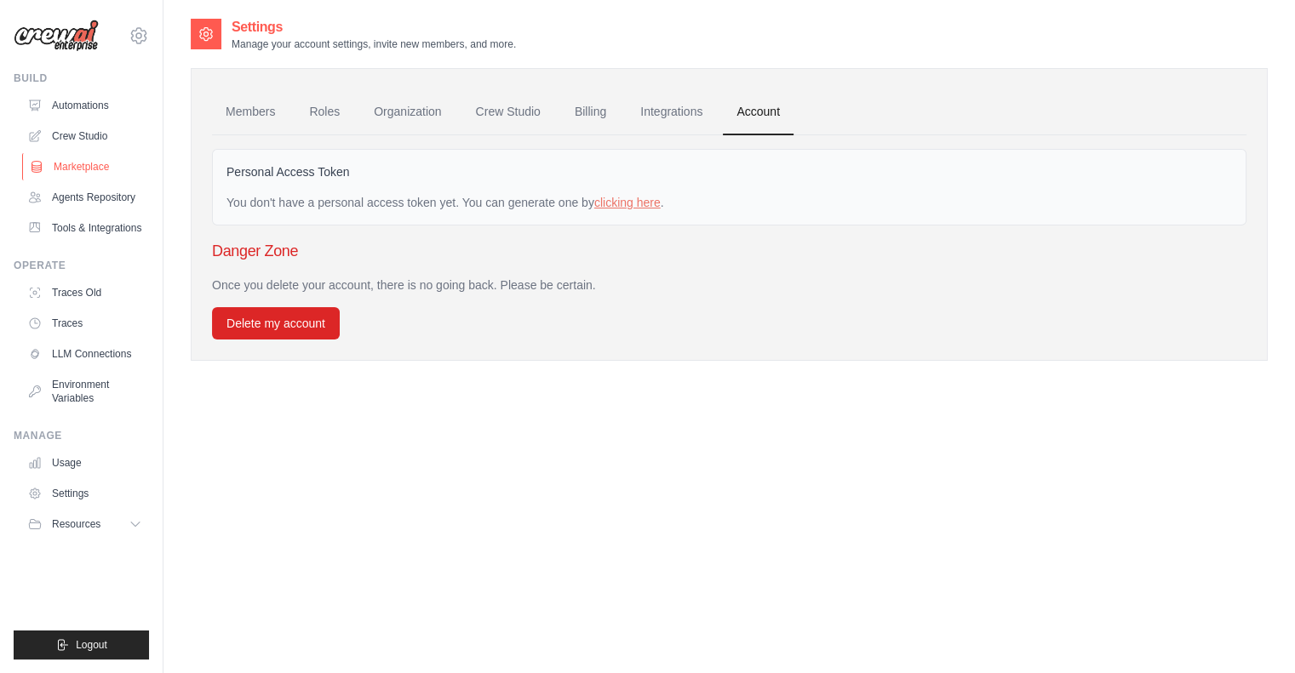
click at [106, 163] on link "Marketplace" at bounding box center [86, 166] width 129 height 27
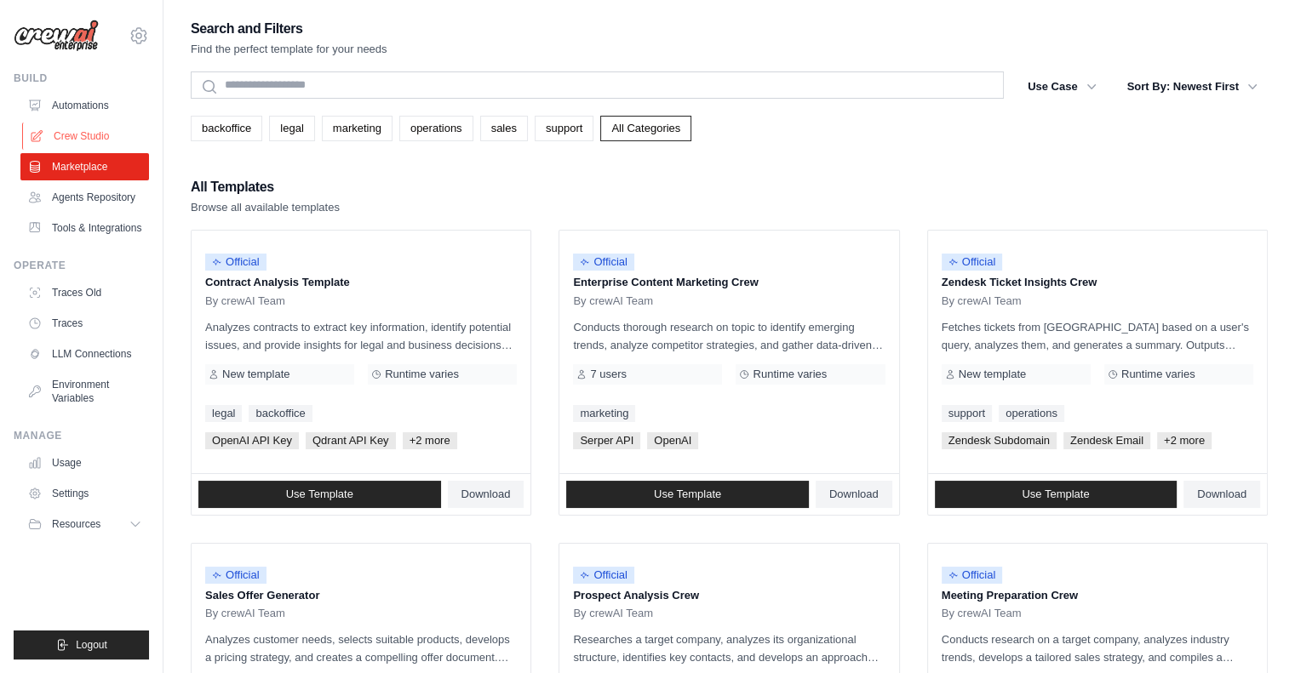
click at [85, 137] on link "Crew Studio" at bounding box center [86, 136] width 129 height 27
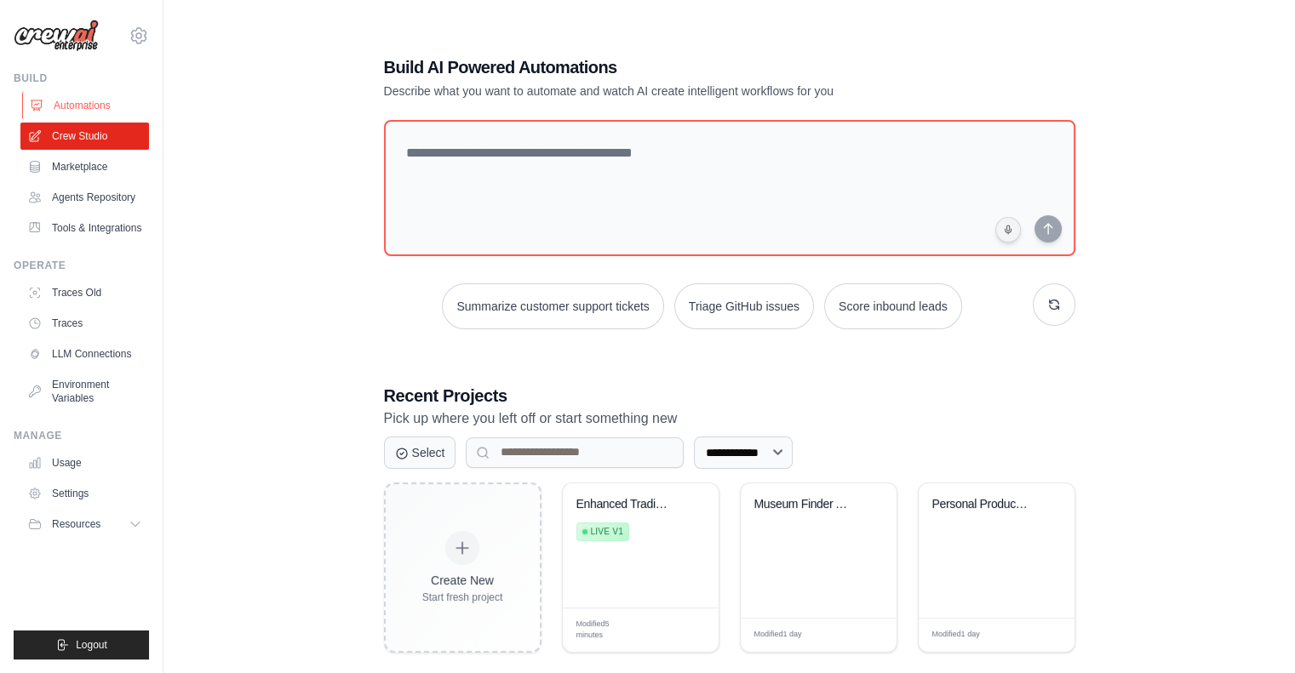
click at [67, 98] on link "Automations" at bounding box center [86, 105] width 129 height 27
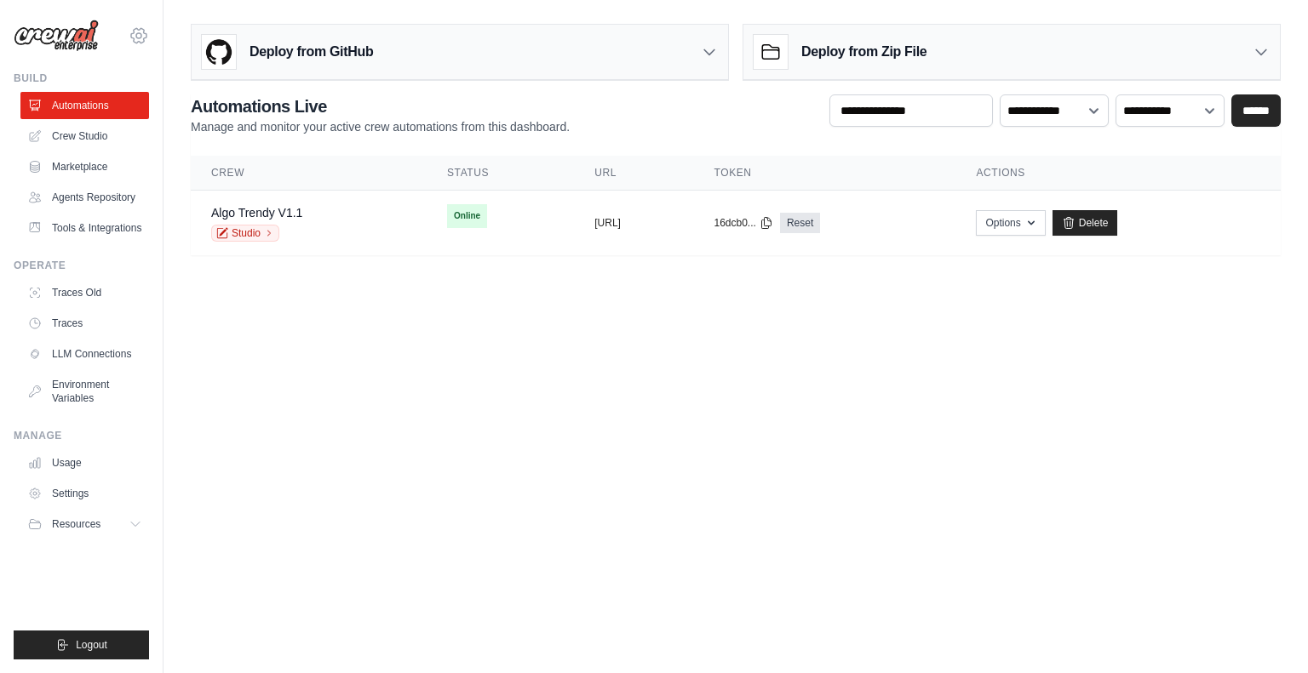
click at [136, 33] on icon at bounding box center [139, 36] width 20 height 20
click at [170, 120] on link "Settings" at bounding box center [211, 106] width 162 height 34
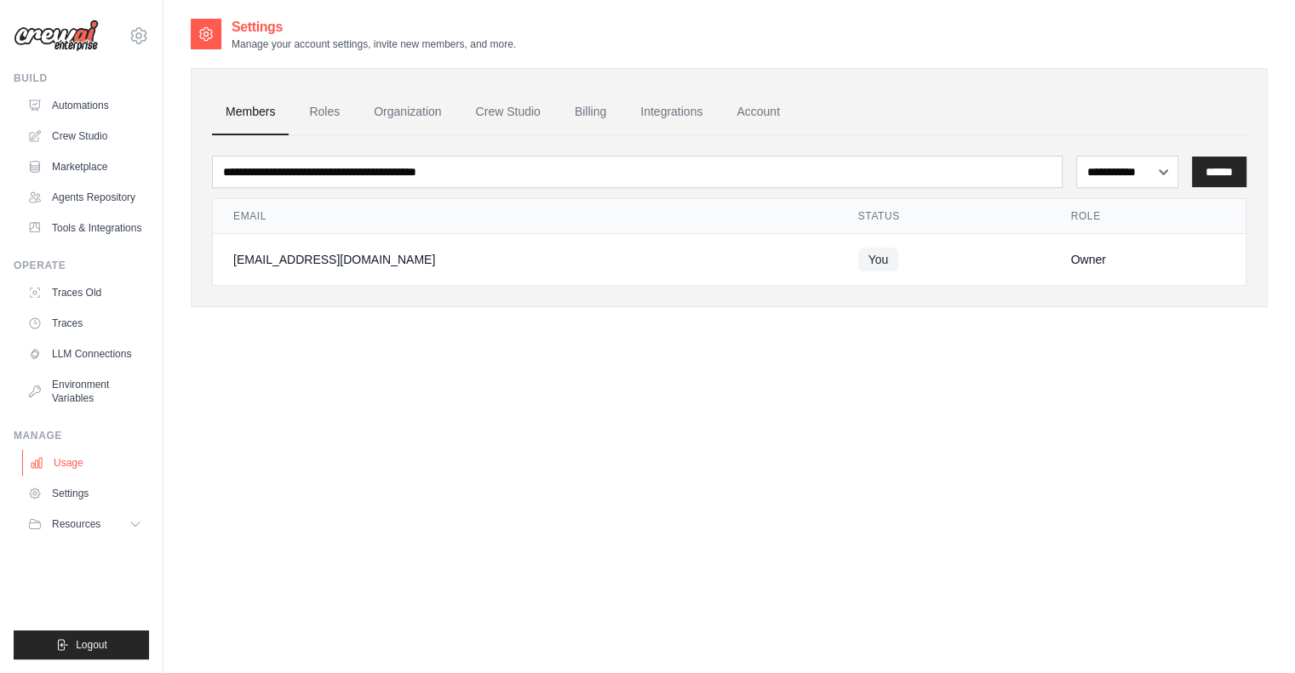
click at [89, 469] on link "Usage" at bounding box center [86, 463] width 129 height 27
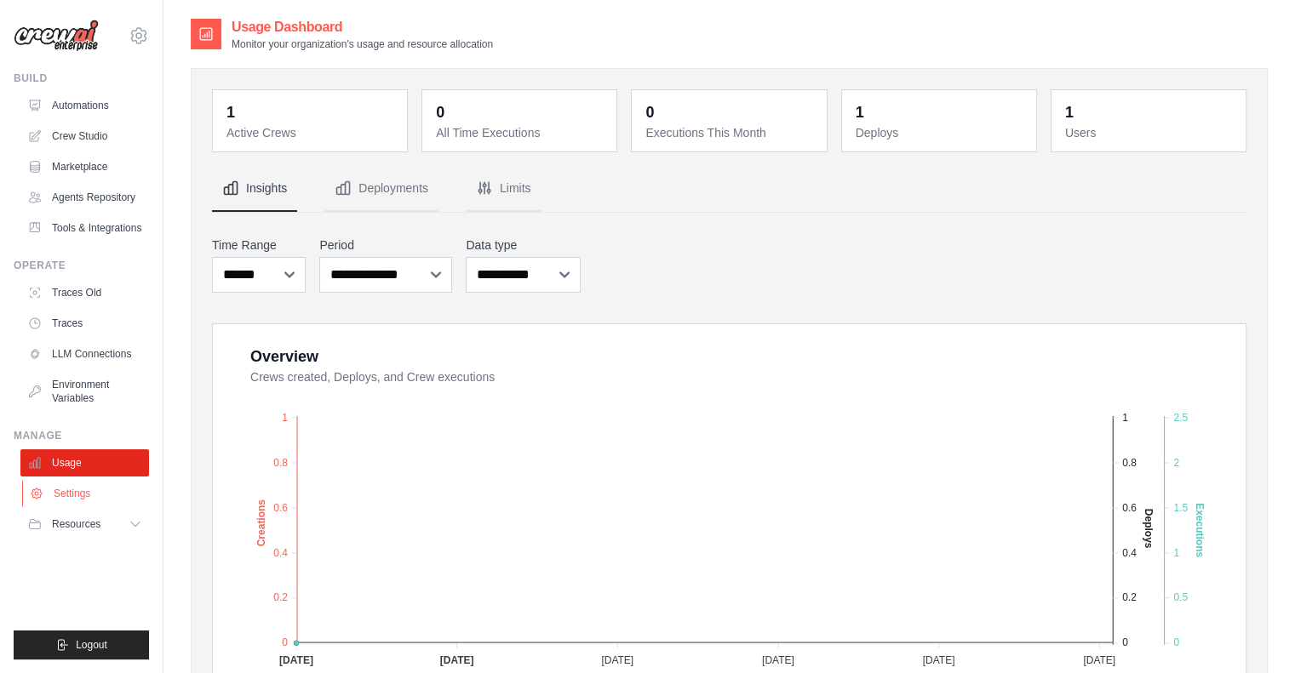
click at [66, 503] on link "Settings" at bounding box center [86, 493] width 129 height 27
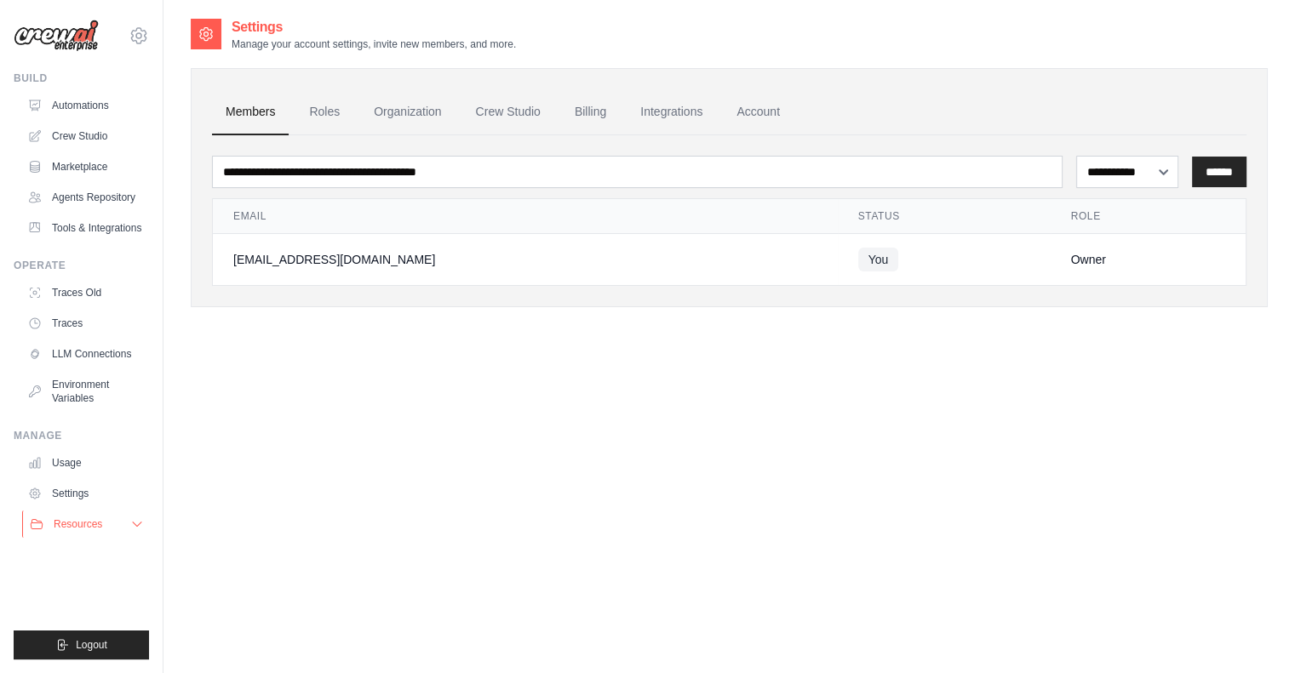
click at [86, 522] on span "Resources" at bounding box center [78, 525] width 49 height 14
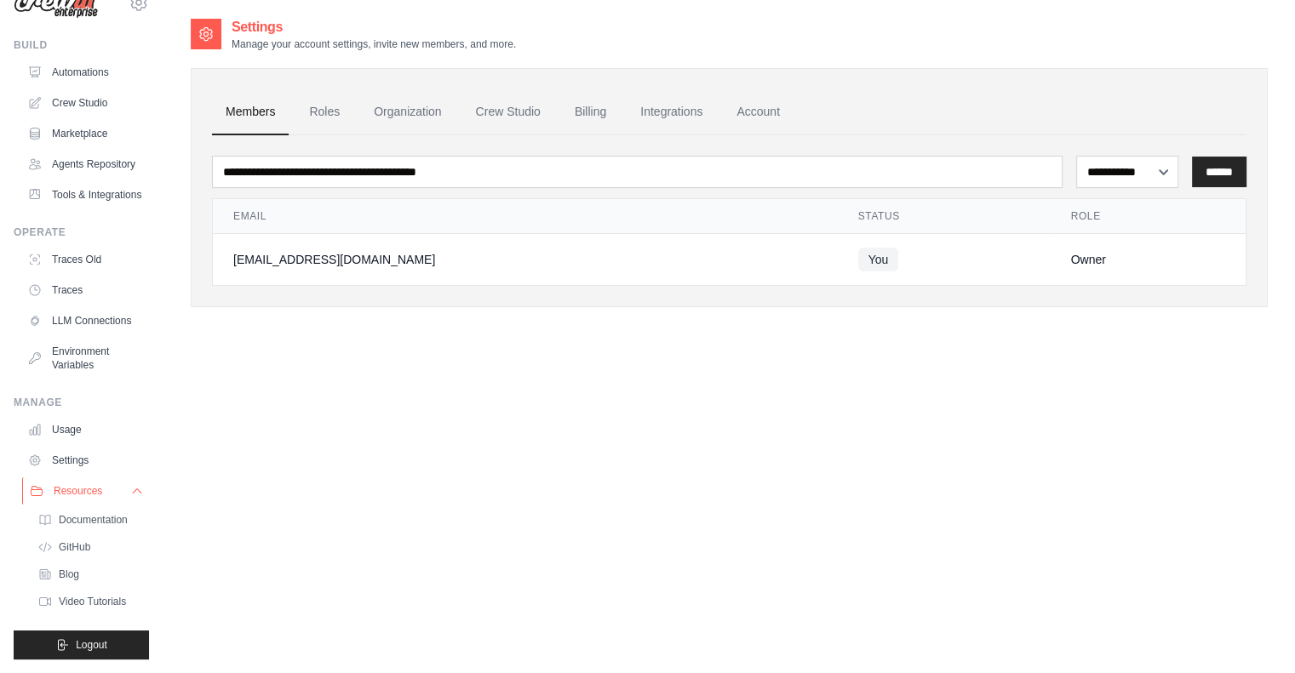
click at [79, 496] on span "Resources" at bounding box center [78, 491] width 49 height 14
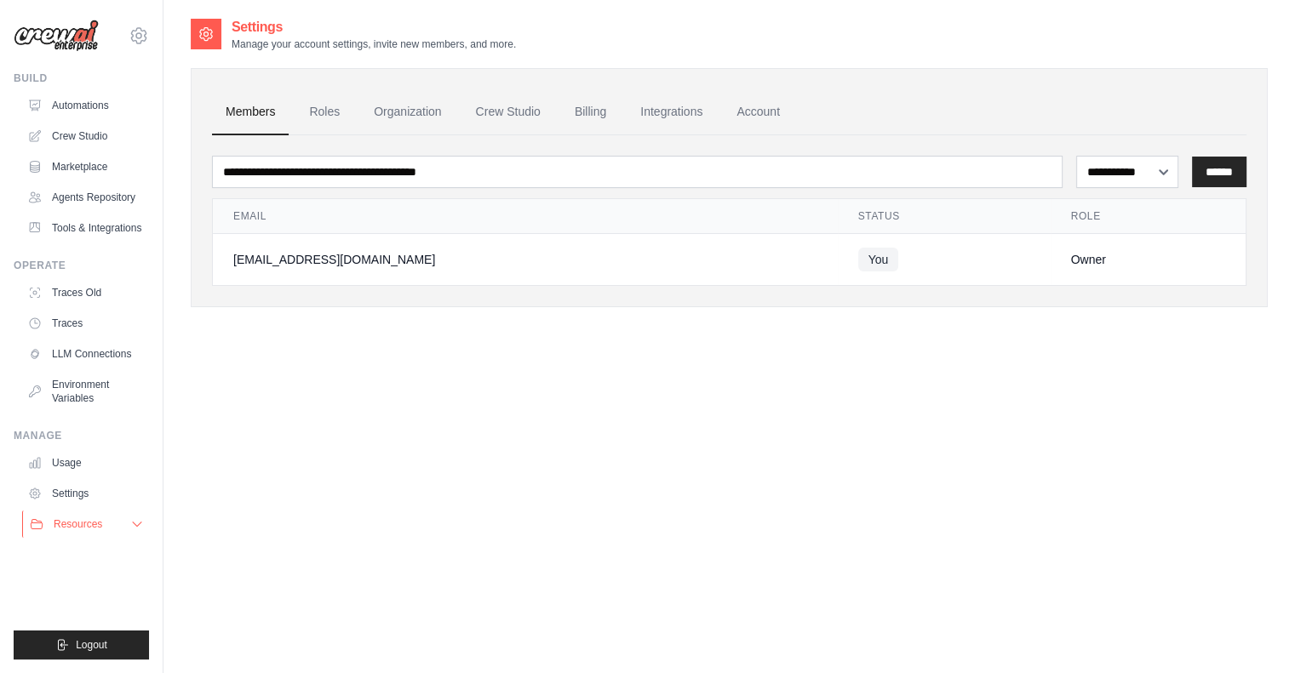
scroll to position [0, 0]
click at [75, 530] on span "Resources" at bounding box center [78, 525] width 49 height 14
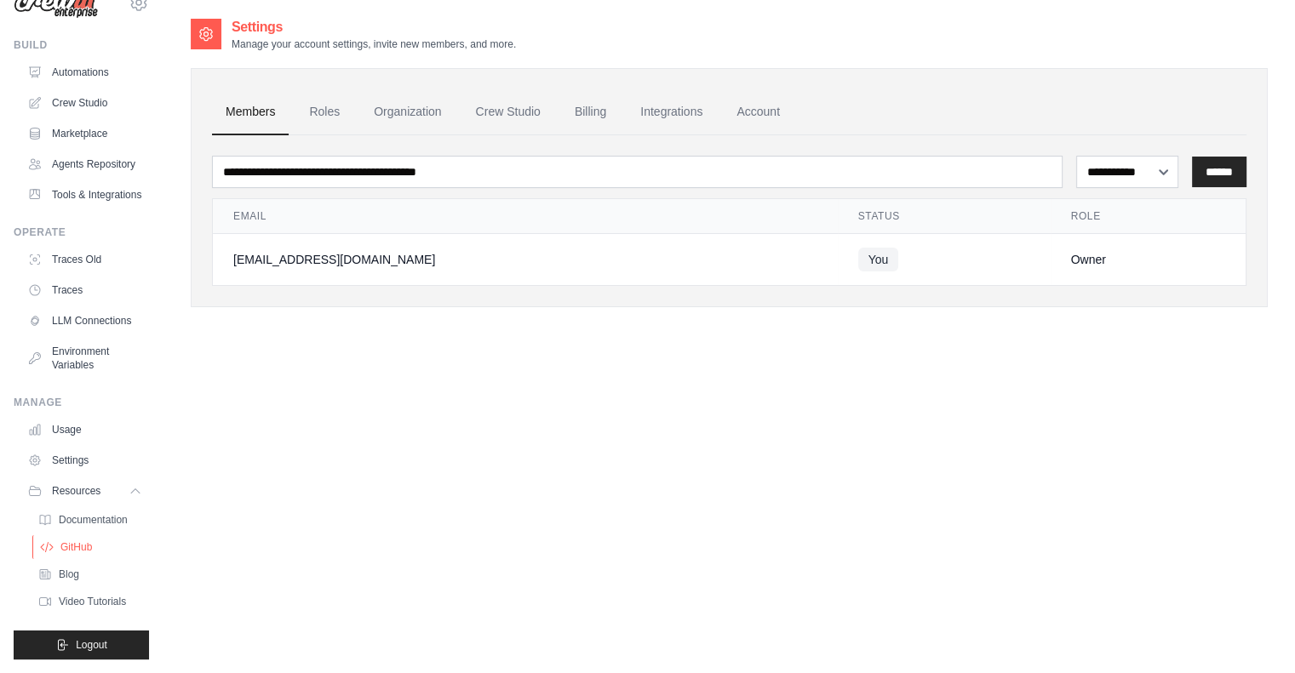
click at [76, 557] on link "GitHub" at bounding box center [91, 548] width 118 height 24
click at [69, 358] on link "Environment Variables" at bounding box center [86, 358] width 129 height 41
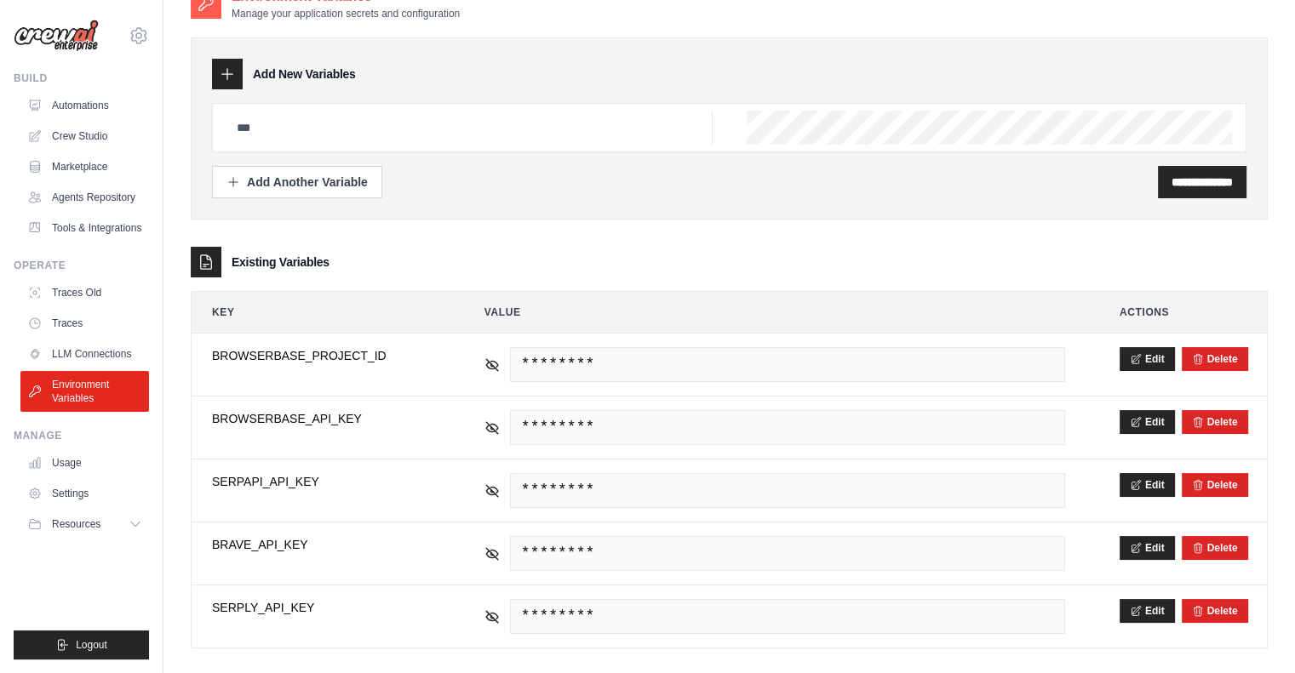
scroll to position [46, 0]
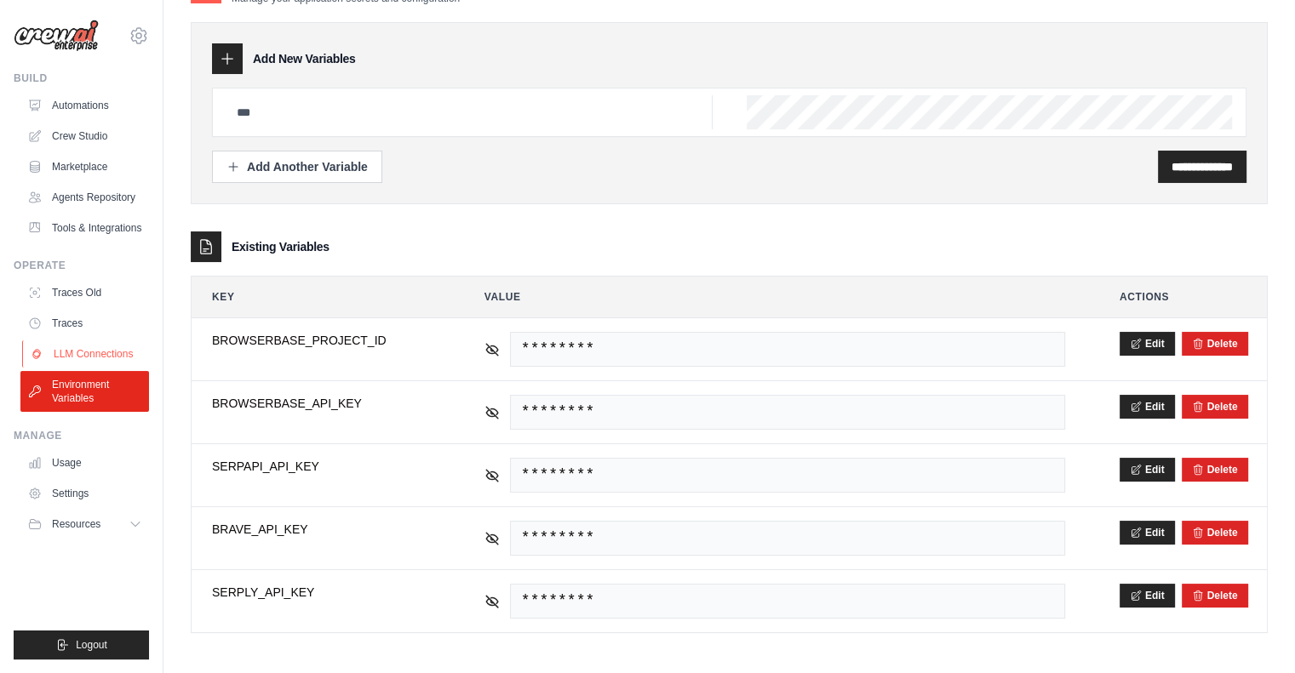
click at [106, 355] on link "LLM Connections" at bounding box center [86, 354] width 129 height 27
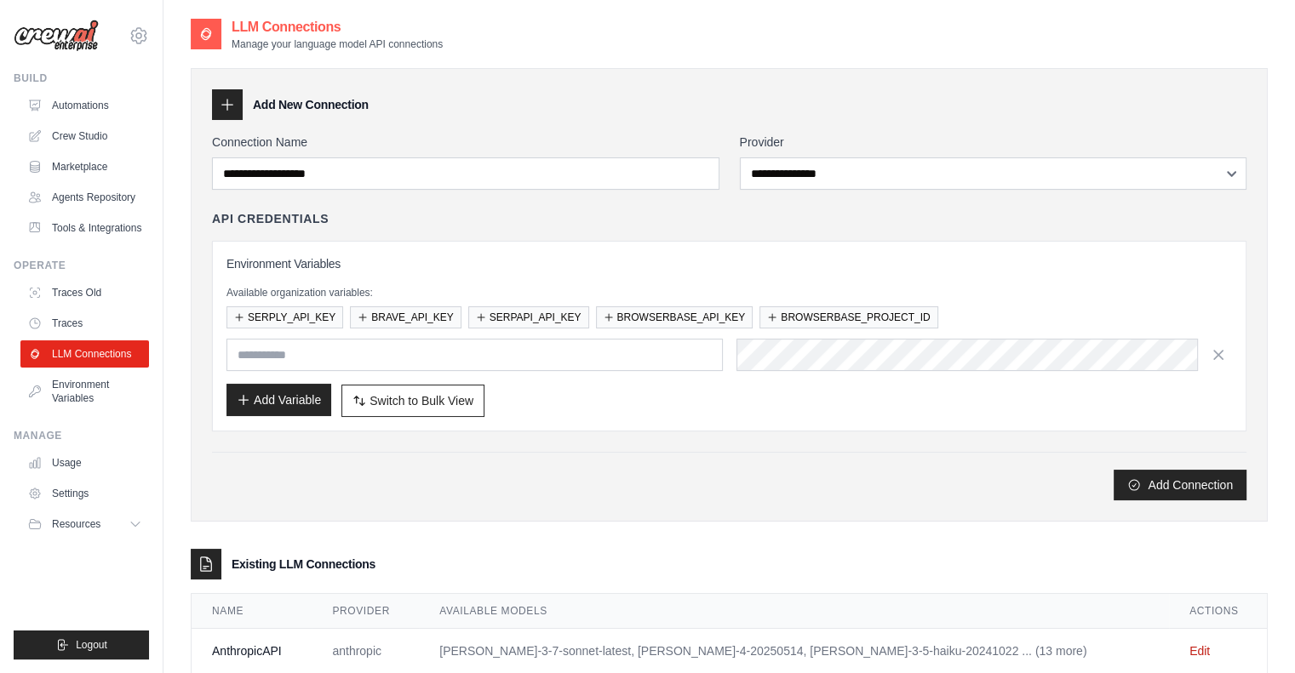
click at [260, 394] on button "Add Variable" at bounding box center [278, 400] width 105 height 32
click at [497, 479] on div "Add Connection" at bounding box center [729, 485] width 1034 height 31
click at [66, 391] on link "Environment Variables" at bounding box center [86, 391] width 129 height 41
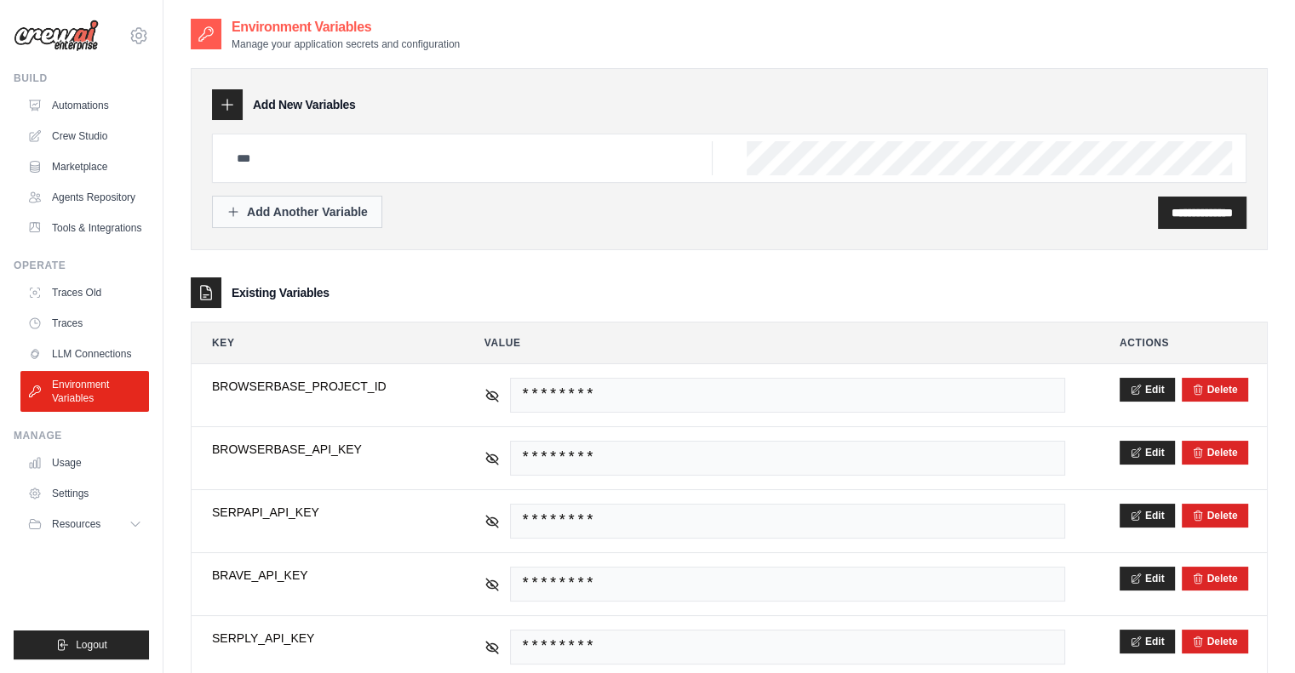
click at [289, 211] on div "Add Another Variable" at bounding box center [296, 211] width 141 height 17
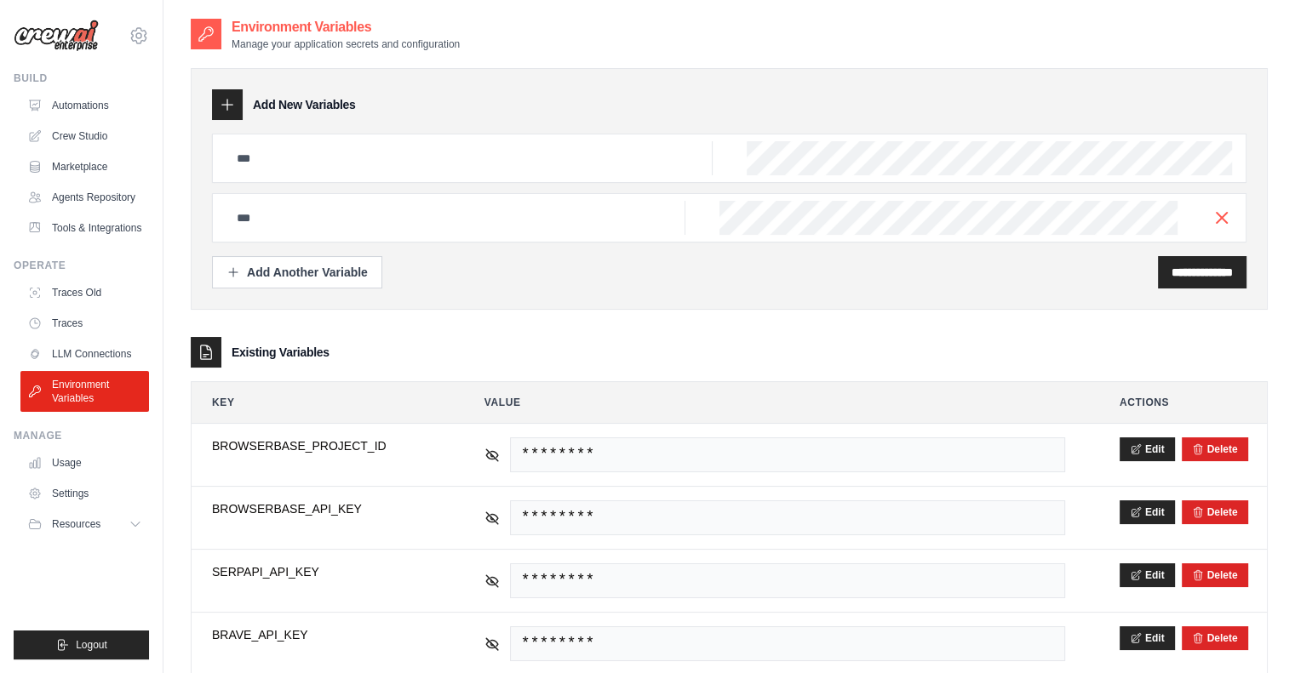
click at [235, 105] on div at bounding box center [227, 104] width 31 height 31
click at [103, 315] on link "Traces" at bounding box center [86, 323] width 129 height 27
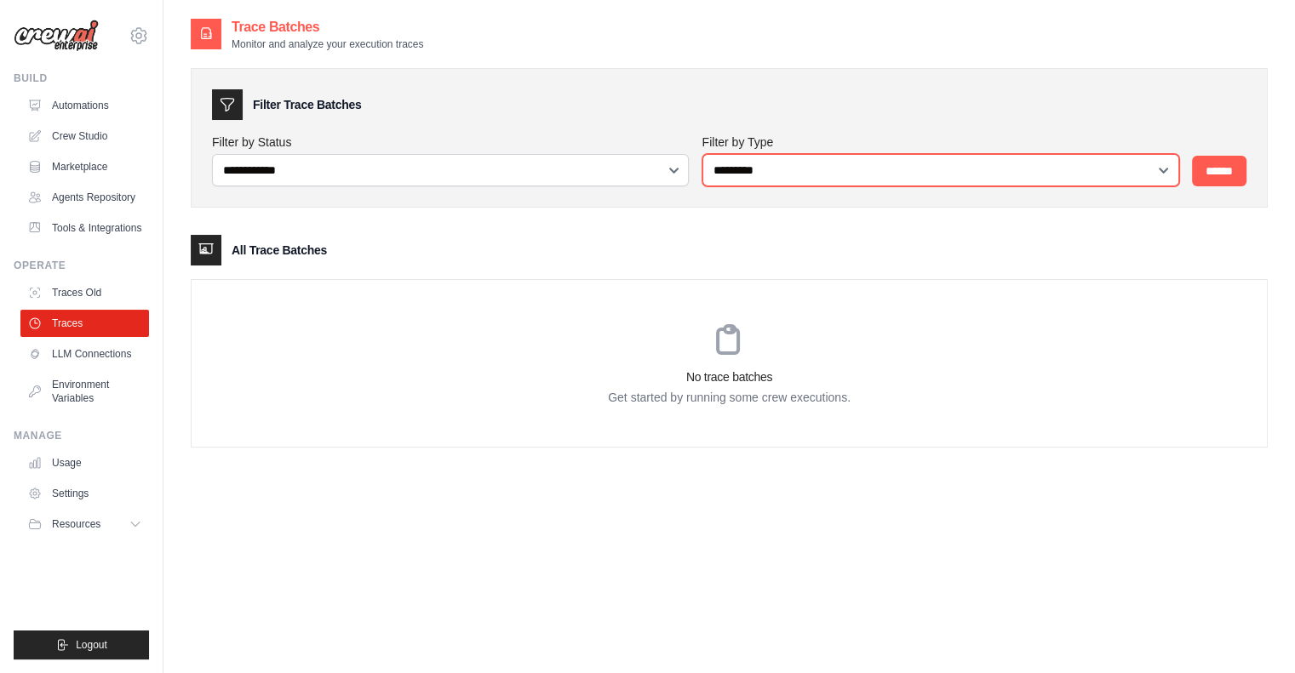
click at [920, 175] on select "**********" at bounding box center [940, 170] width 477 height 32
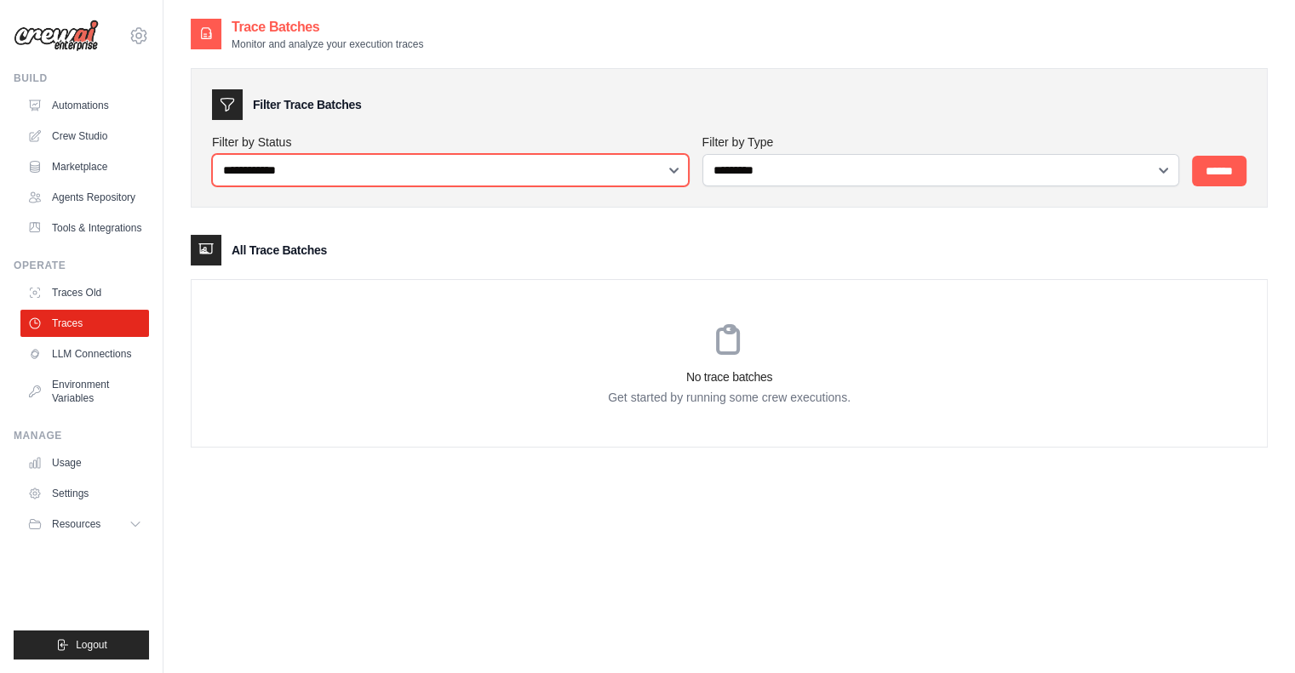
click at [531, 175] on select "**********" at bounding box center [450, 170] width 477 height 32
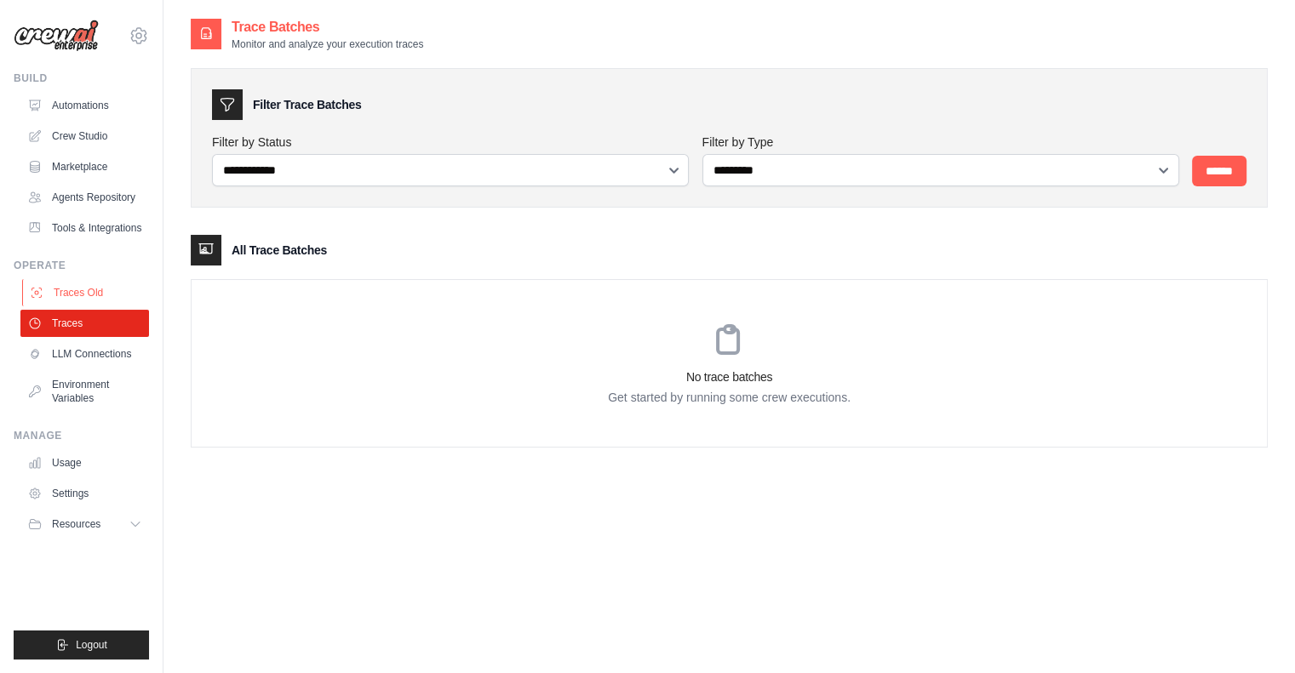
click at [95, 284] on link "Traces Old" at bounding box center [86, 292] width 129 height 27
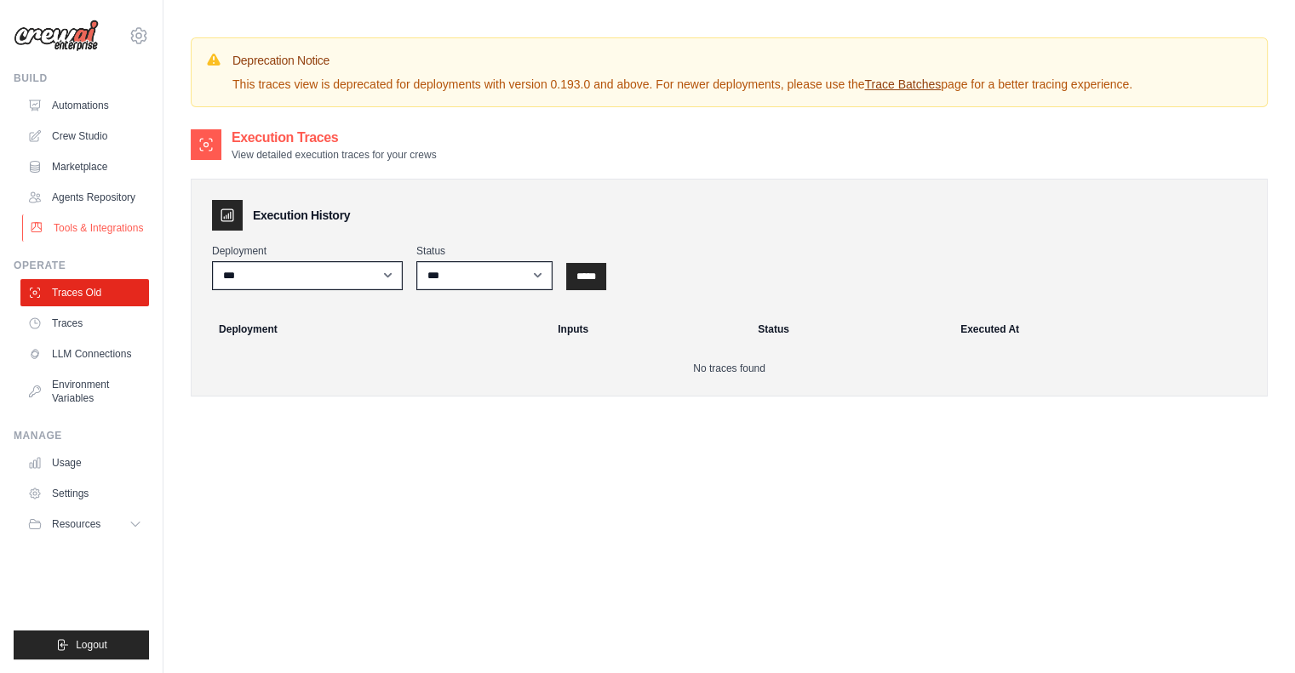
click at [119, 221] on link "Tools & Integrations" at bounding box center [86, 228] width 129 height 27
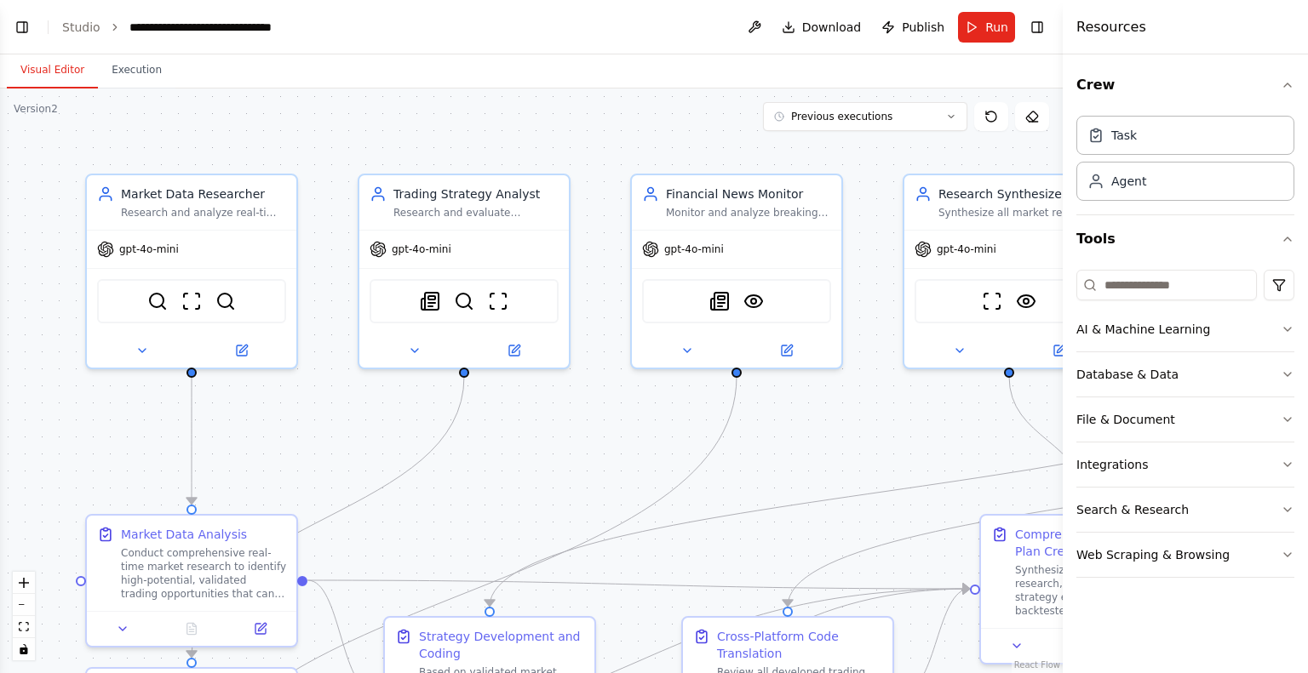
scroll to position [18169, 0]
click at [31, 29] on button "Toggle Left Sidebar" at bounding box center [22, 27] width 24 height 24
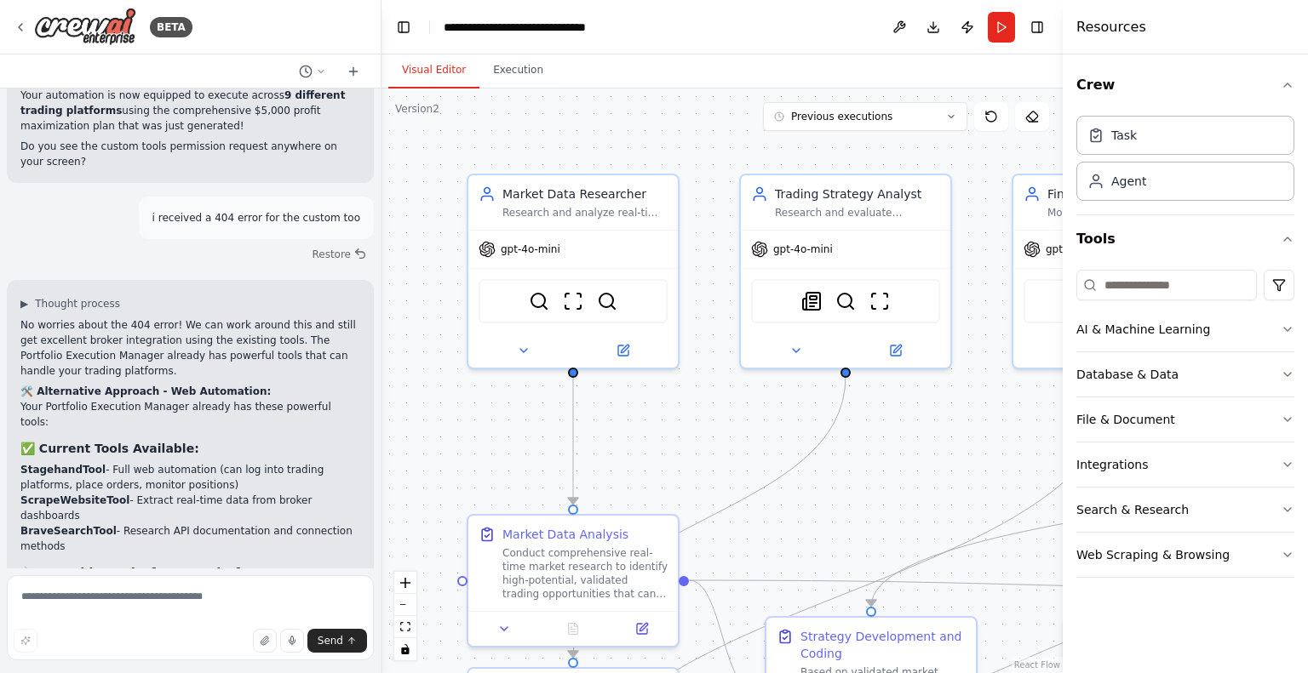
scroll to position [18142, 0]
click at [864, 496] on div ".deletable-edge-delete-btn { width: 20px; height: 20px; border: 0px solid #ffff…" at bounding box center [721, 381] width 681 height 585
click at [175, 608] on textarea at bounding box center [190, 618] width 367 height 85
type textarea "**********"
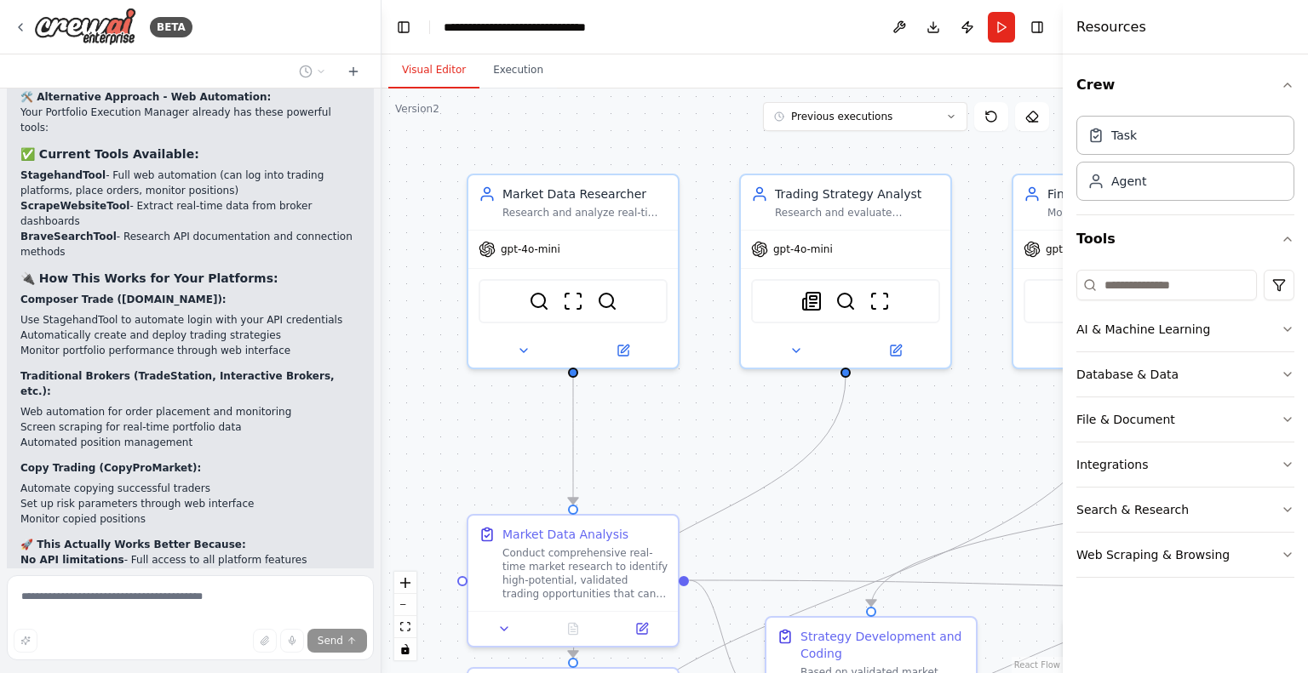
scroll to position [18452, 0]
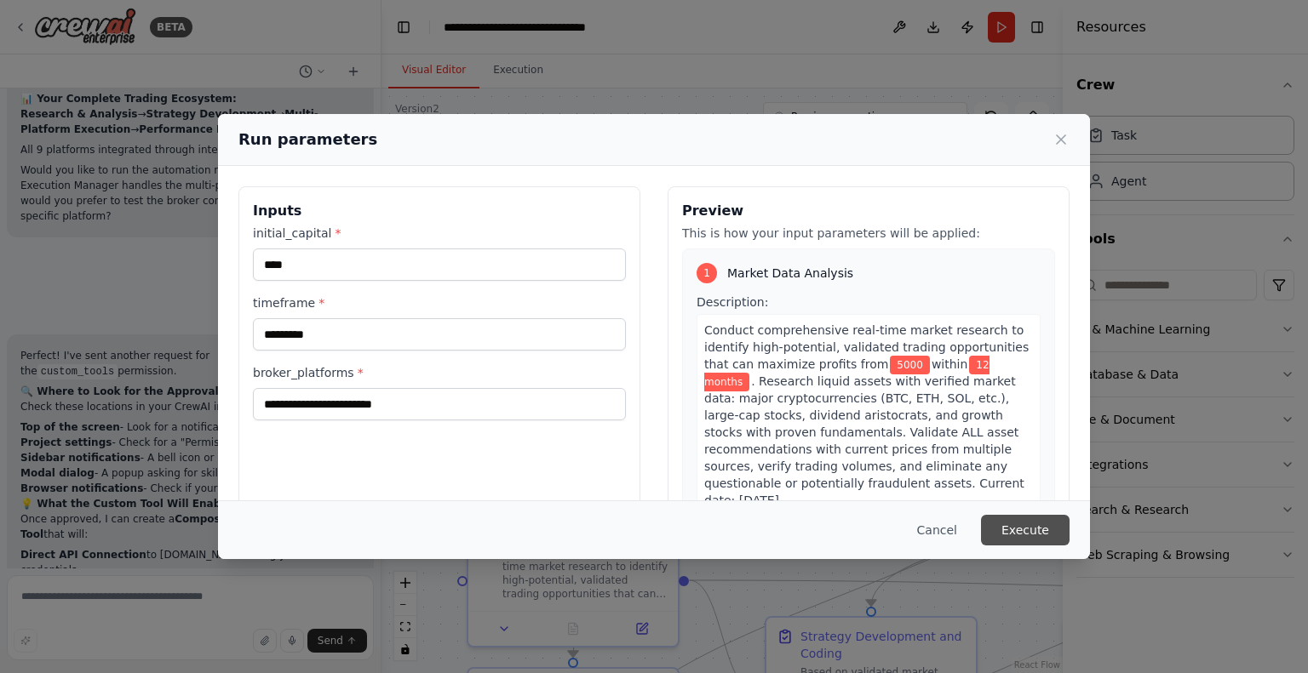
scroll to position [19021, 0]
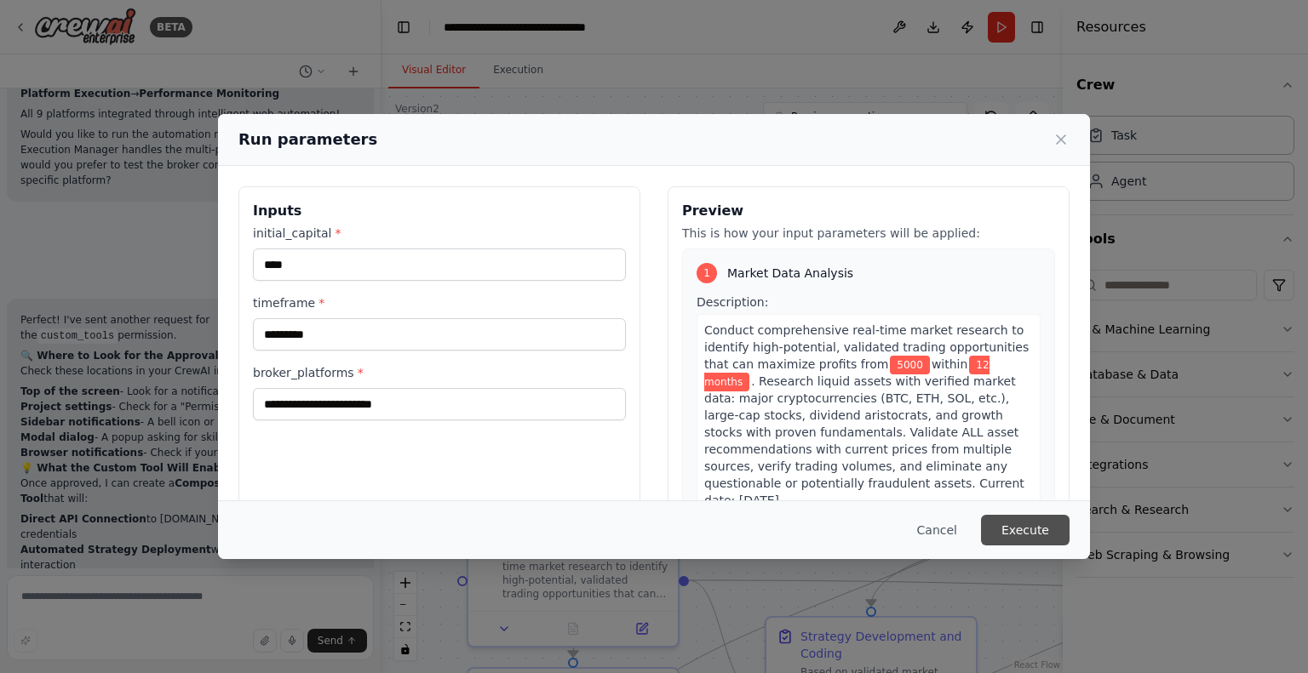
click at [1025, 524] on button "Execute" at bounding box center [1025, 530] width 89 height 31
click at [1044, 527] on button "Execute" at bounding box center [1025, 530] width 89 height 31
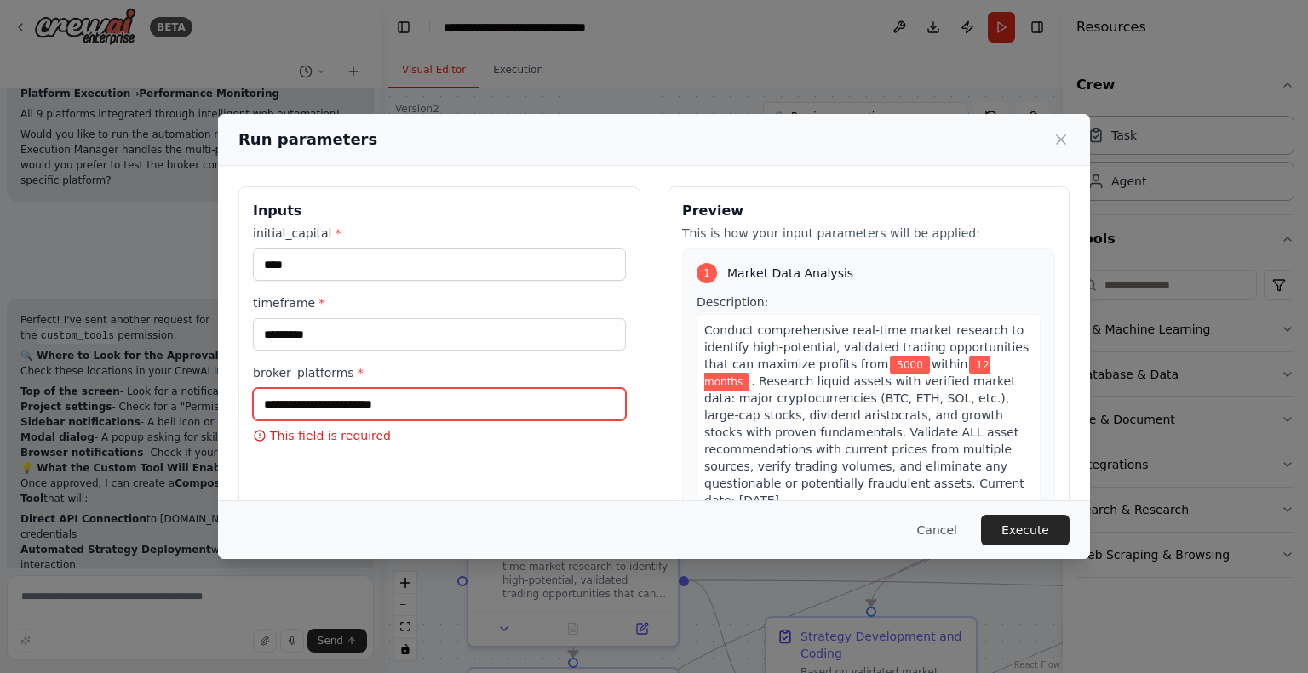
click at [301, 407] on input "broker_platforms *" at bounding box center [439, 404] width 373 height 32
type input "*"
type input "**********"
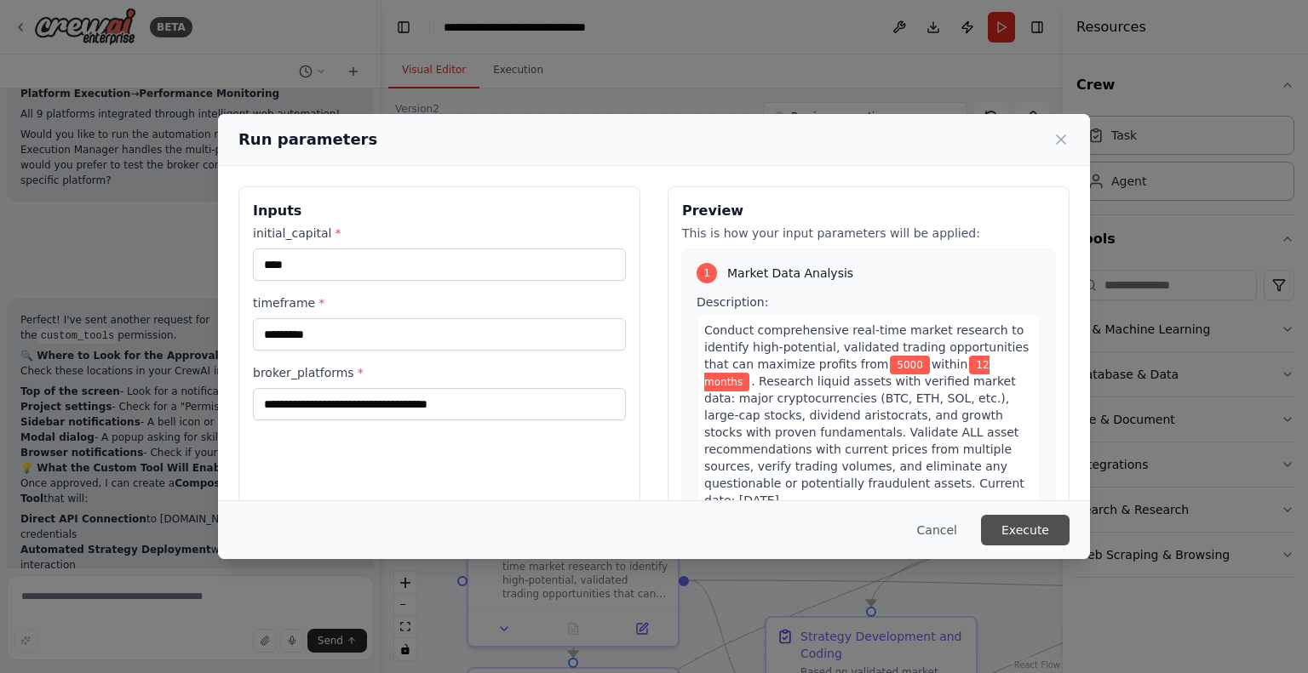
click at [1039, 534] on button "Execute" at bounding box center [1025, 530] width 89 height 31
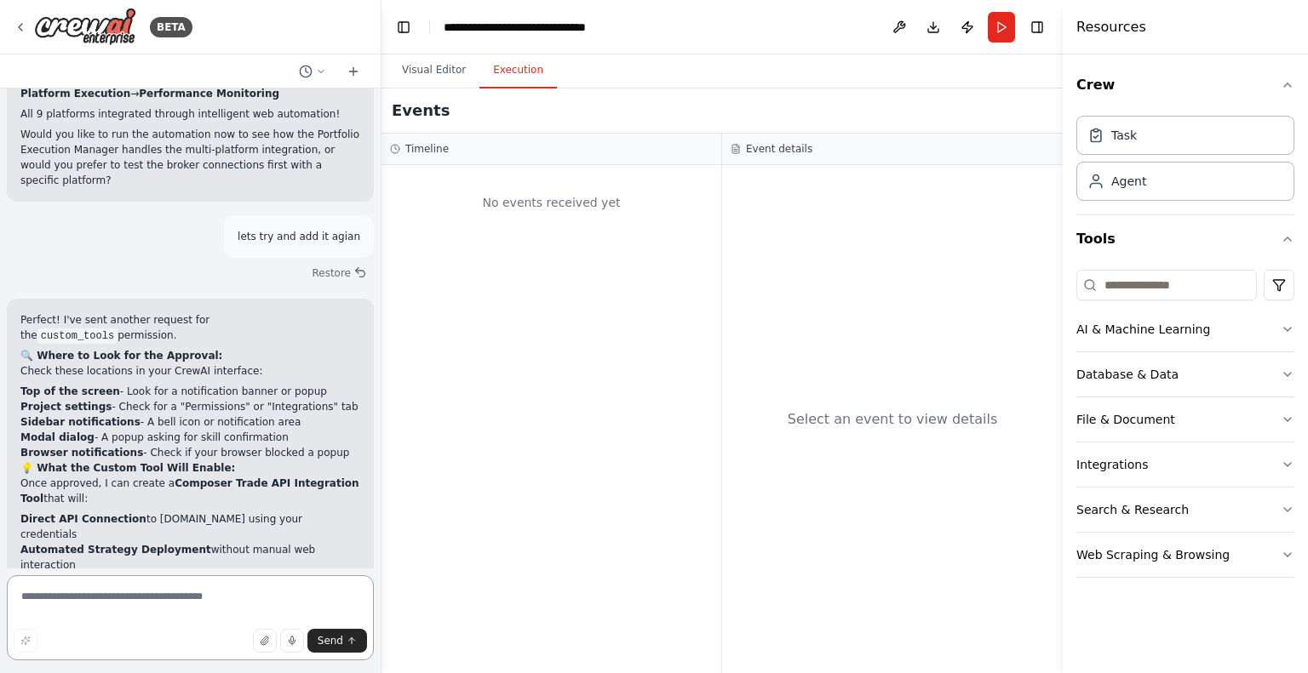
click at [257, 602] on textarea at bounding box center [190, 618] width 367 height 85
click at [991, 23] on button "Run" at bounding box center [1001, 27] width 27 height 31
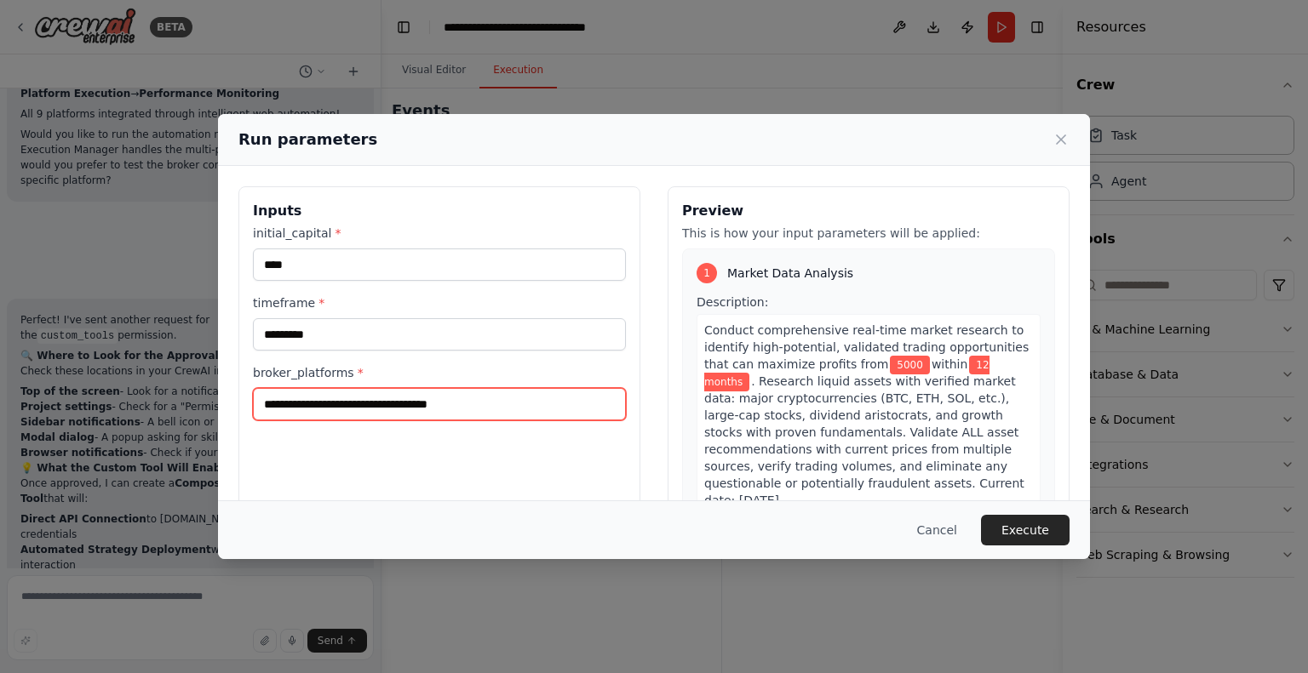
drag, startPoint x: 328, startPoint y: 406, endPoint x: 1162, endPoint y: 154, distance: 871.6
click at [1162, 154] on div "**********" at bounding box center [654, 336] width 1308 height 673
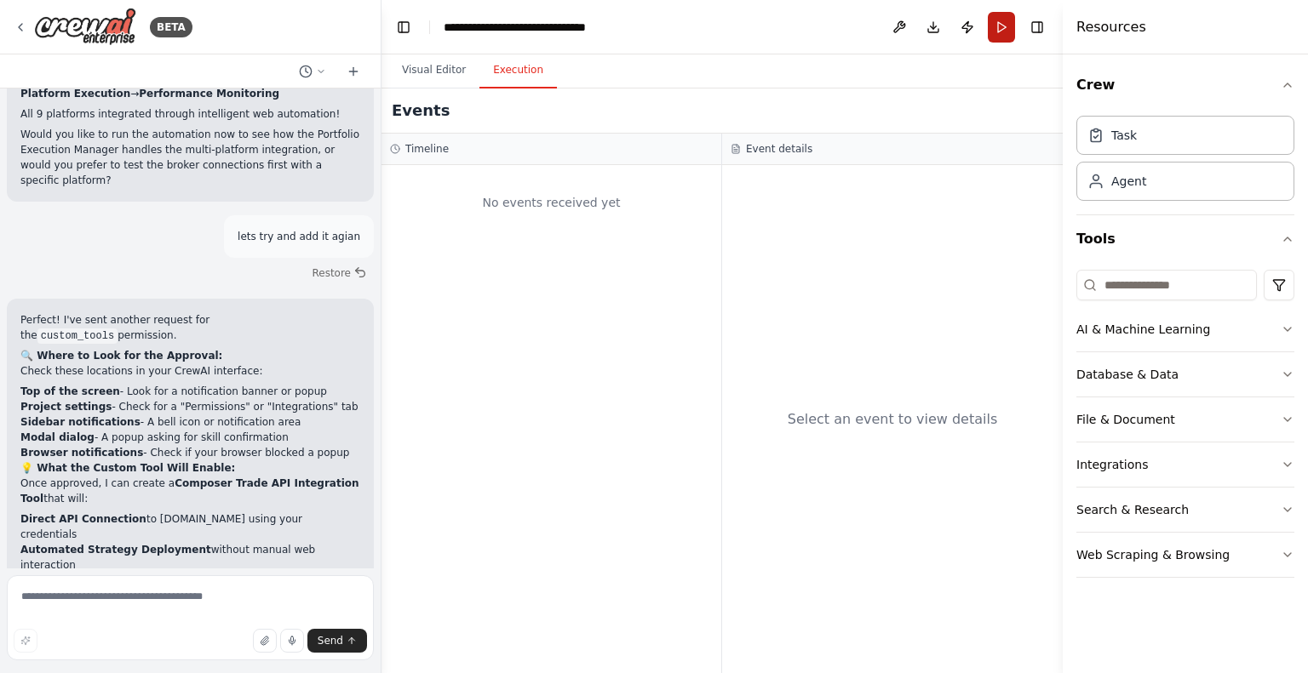
click at [994, 24] on button "Run" at bounding box center [1001, 27] width 27 height 31
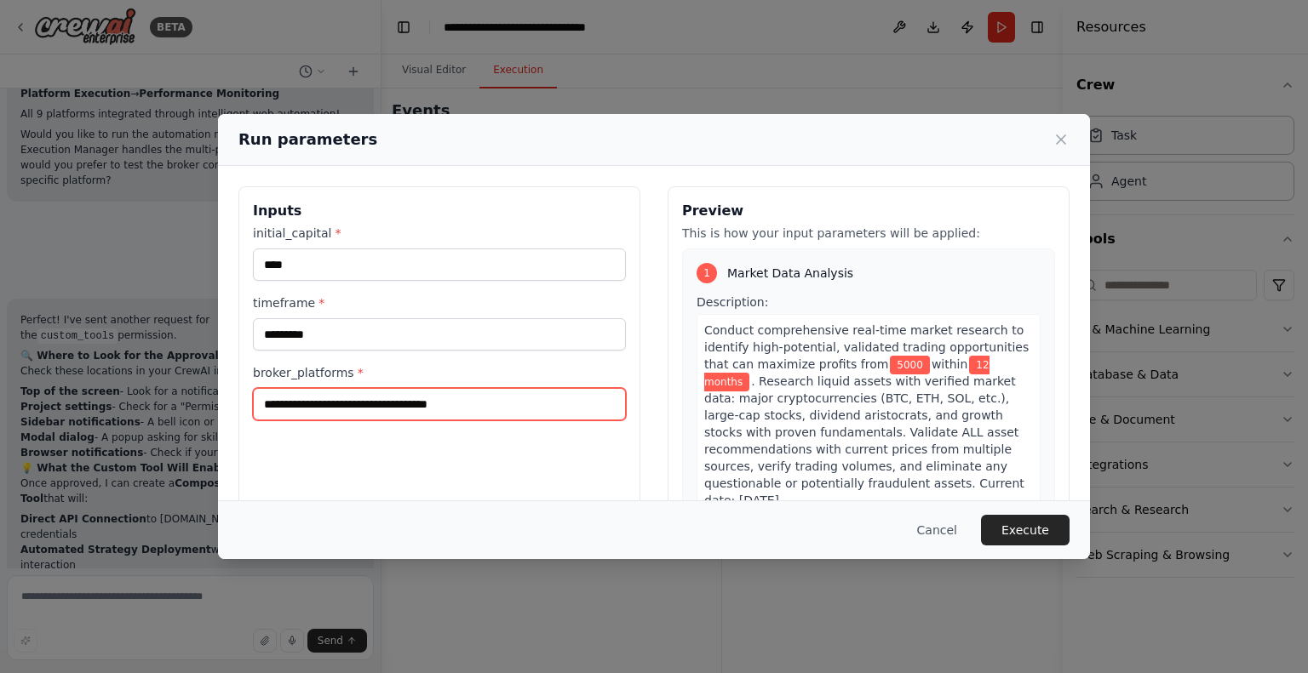
click at [468, 401] on input "**********" at bounding box center [439, 404] width 373 height 32
type input "**********"
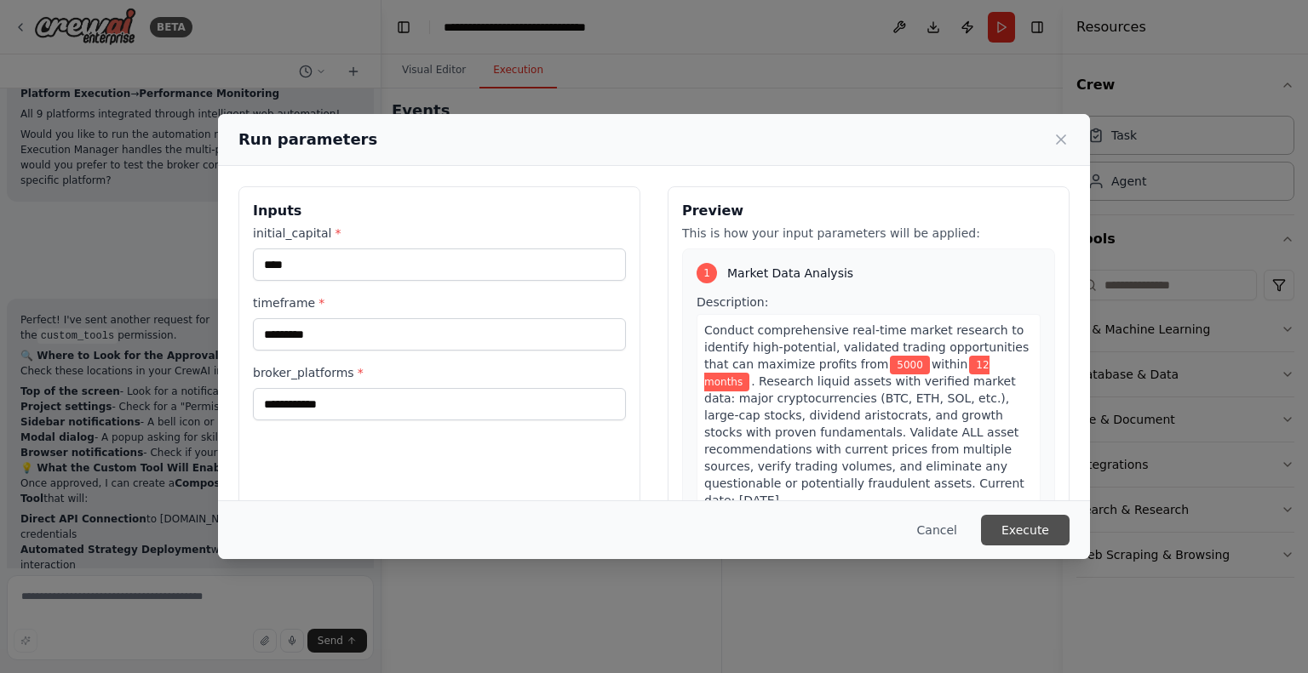
click at [1054, 532] on button "Execute" at bounding box center [1025, 530] width 89 height 31
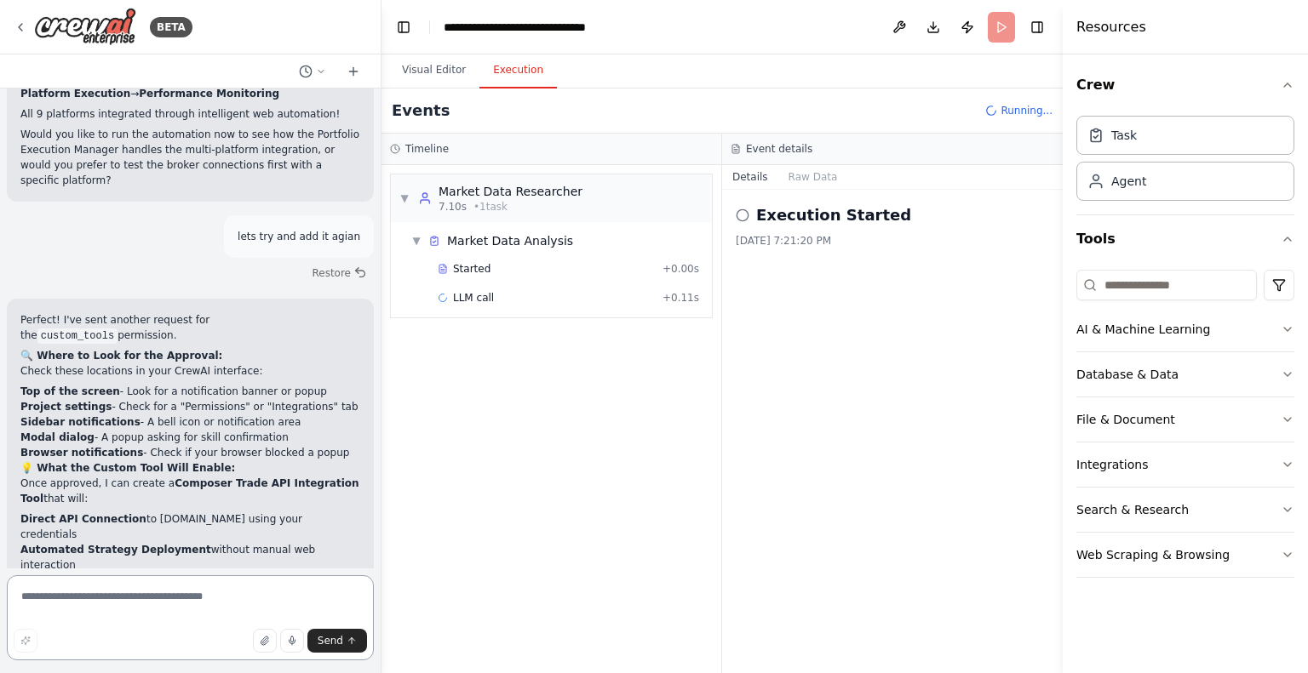
click at [295, 593] on textarea at bounding box center [190, 618] width 367 height 85
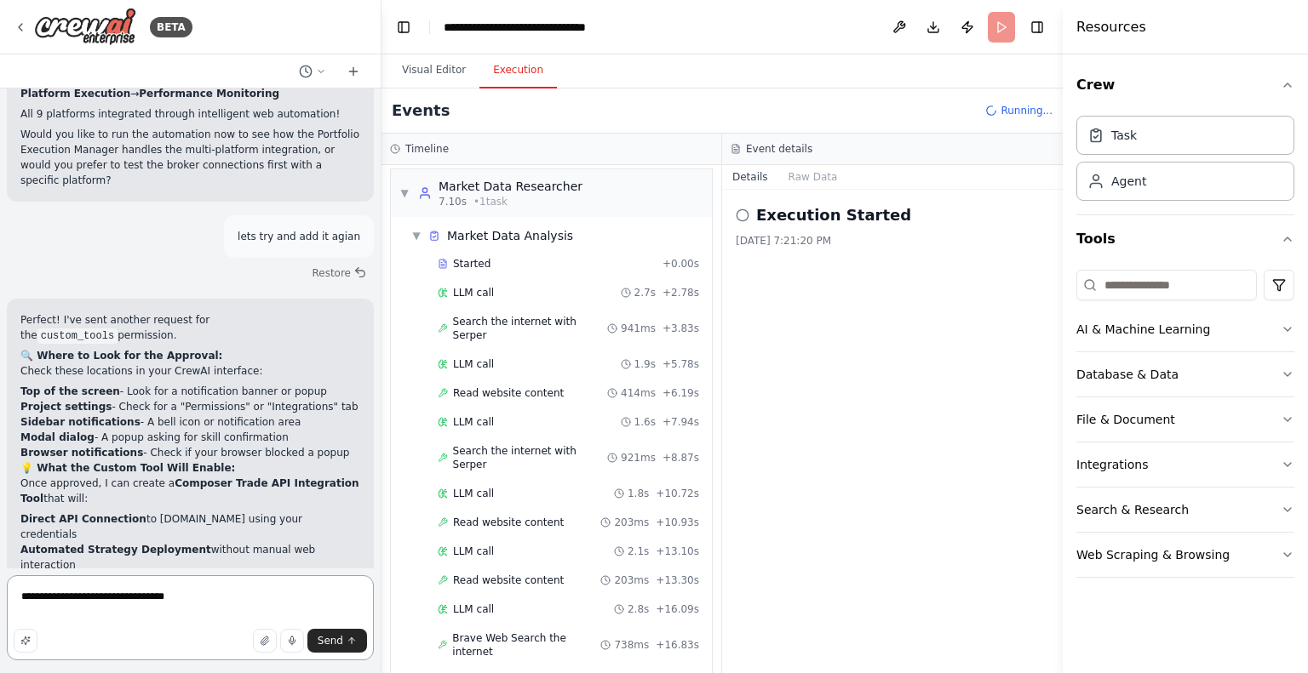
scroll to position [34, 0]
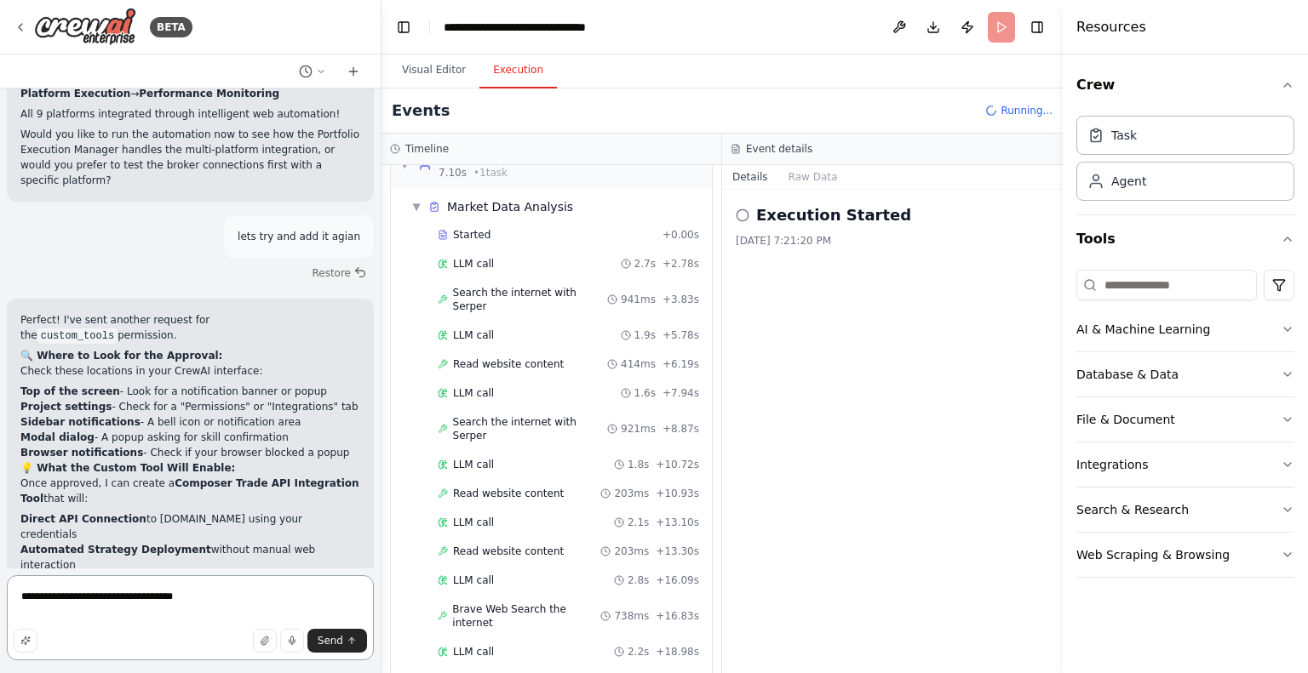
type textarea "**********"
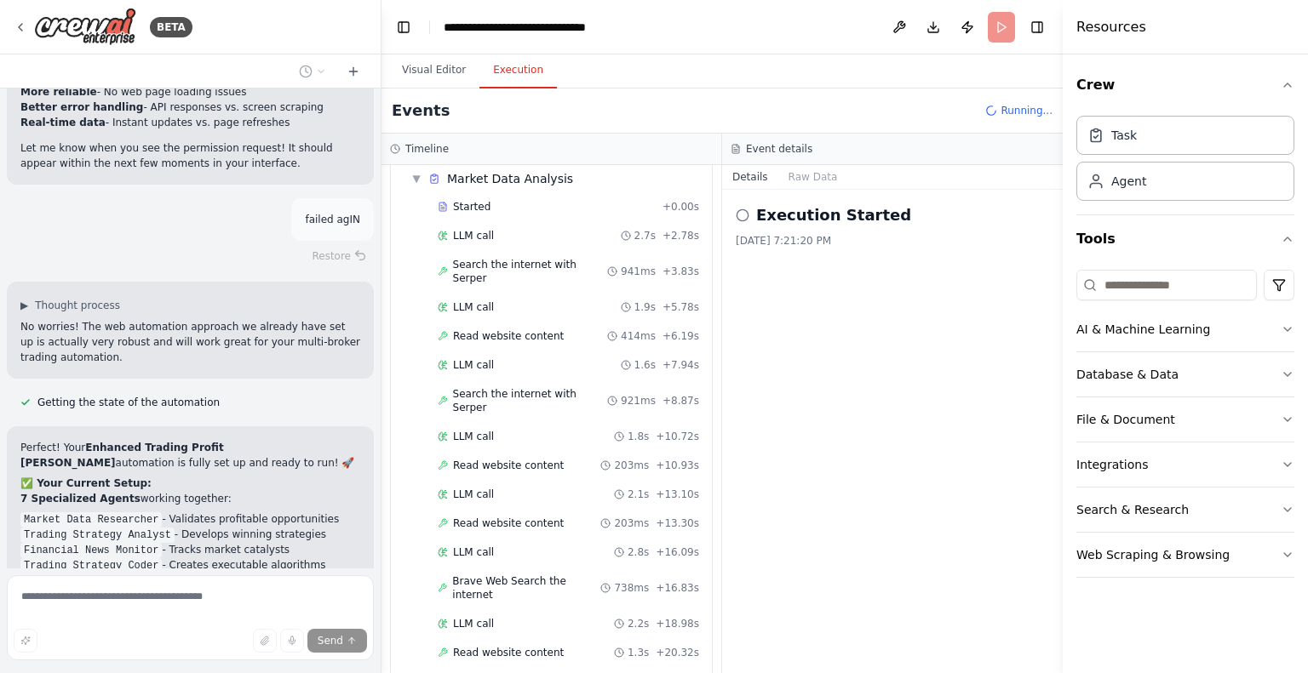
scroll to position [19627, 0]
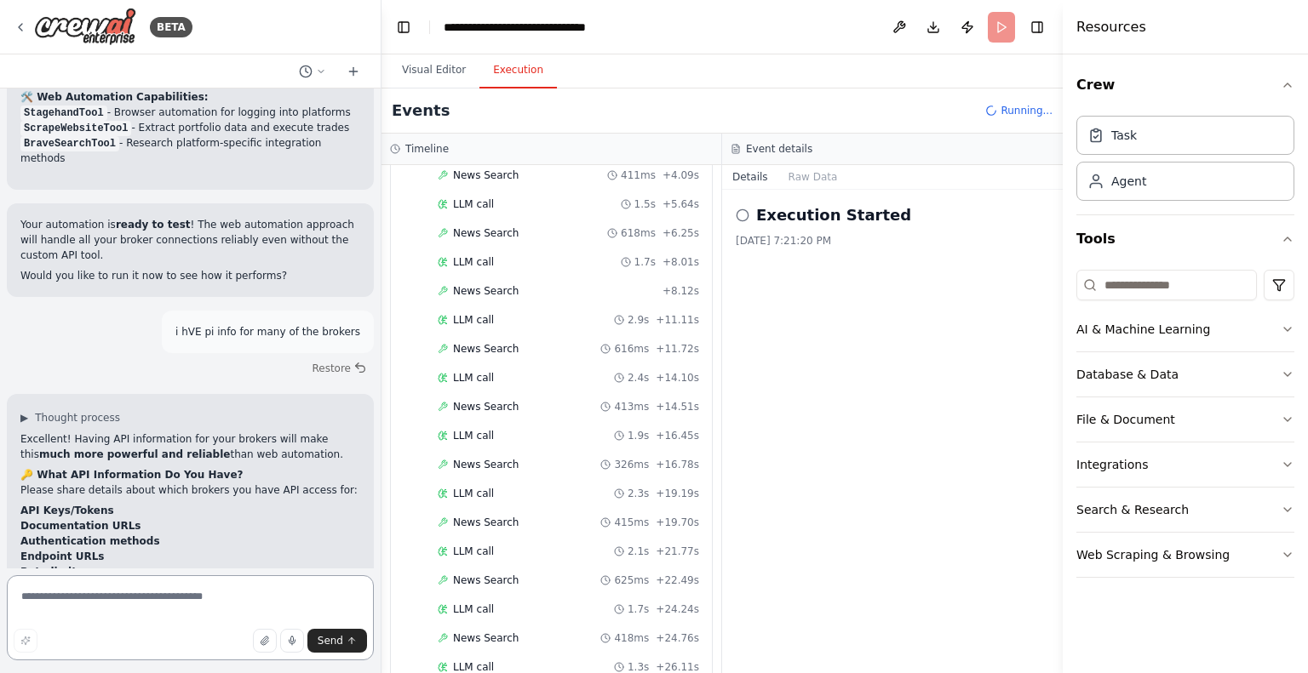
scroll to position [1627, 0]
click at [119, 599] on textarea at bounding box center [190, 618] width 367 height 85
paste textarea "**********"
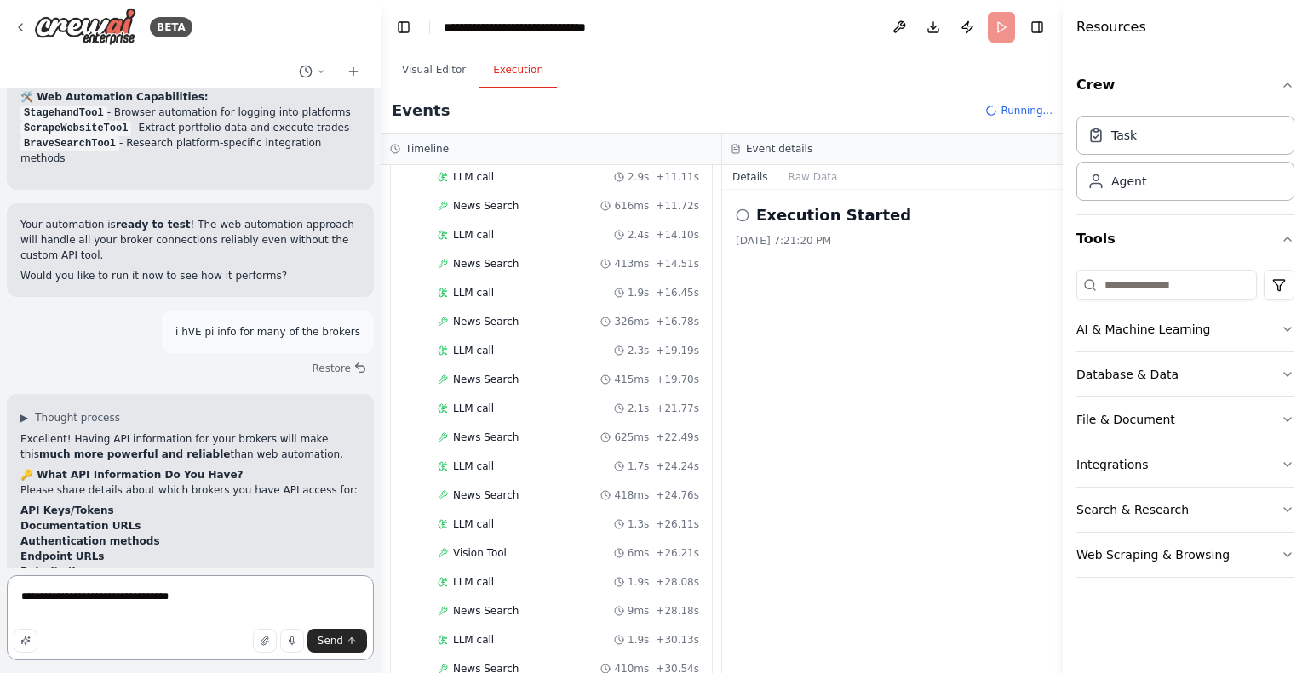
scroll to position [1741, 0]
click at [23, 599] on textarea "**********" at bounding box center [190, 618] width 367 height 85
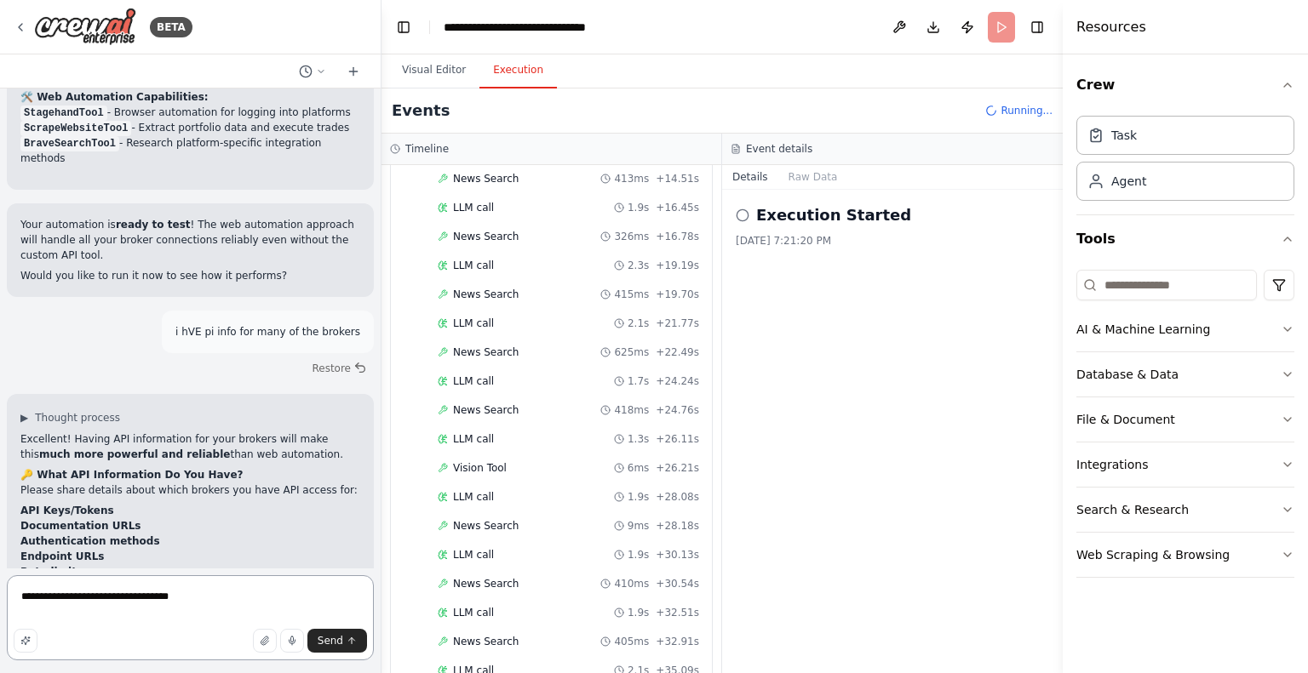
scroll to position [1856, 0]
click at [205, 595] on textarea "**********" at bounding box center [190, 618] width 367 height 85
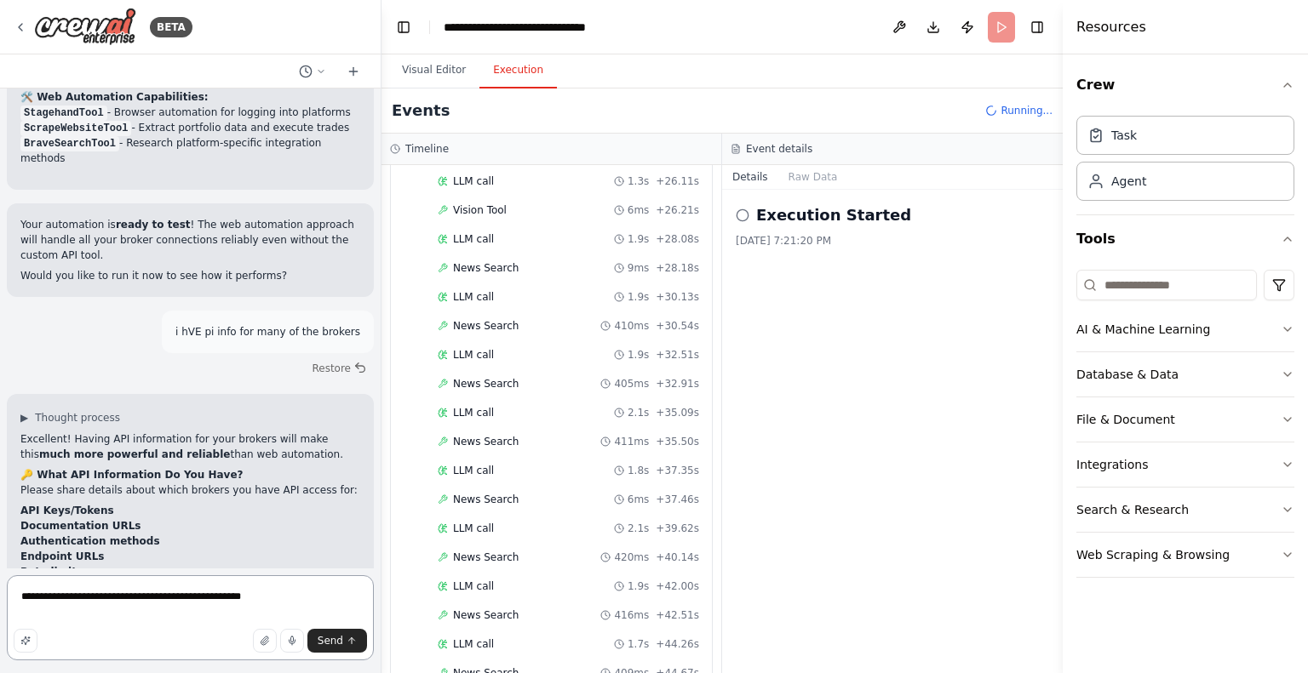
scroll to position [2084, 0]
click at [192, 602] on textarea "**********" at bounding box center [190, 618] width 367 height 85
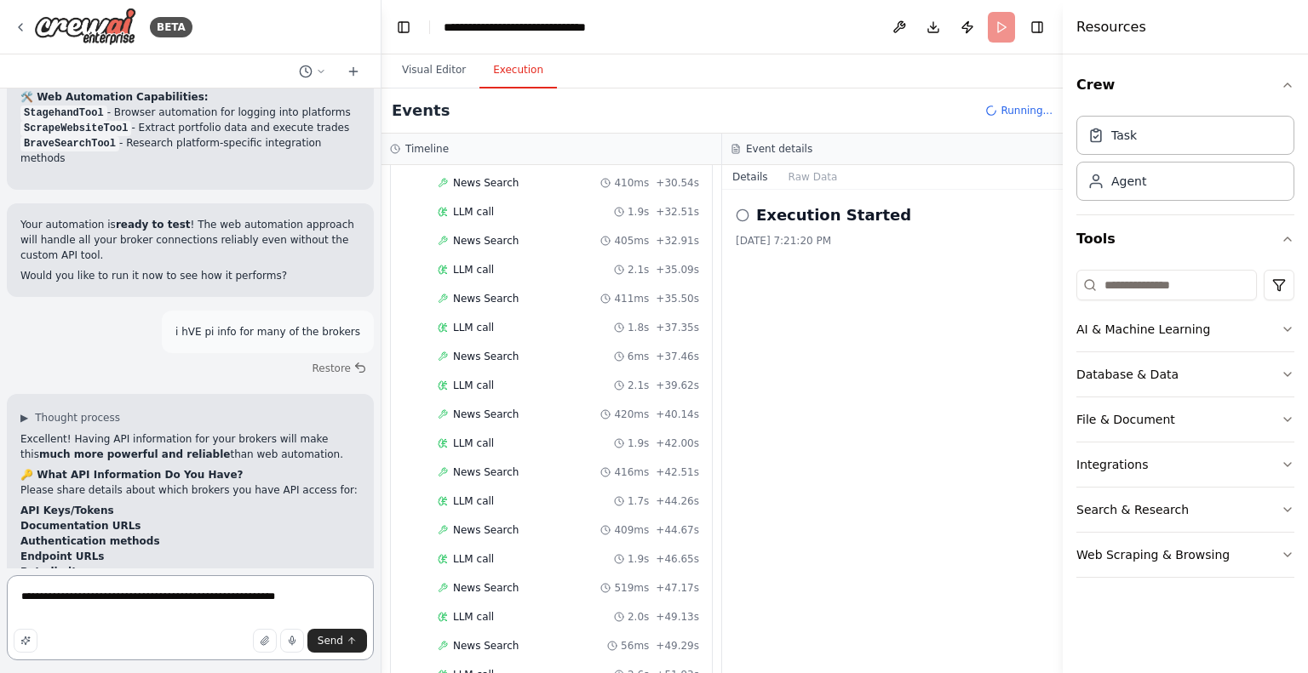
scroll to position [2256, 0]
click at [333, 597] on textarea "**********" at bounding box center [190, 618] width 367 height 85
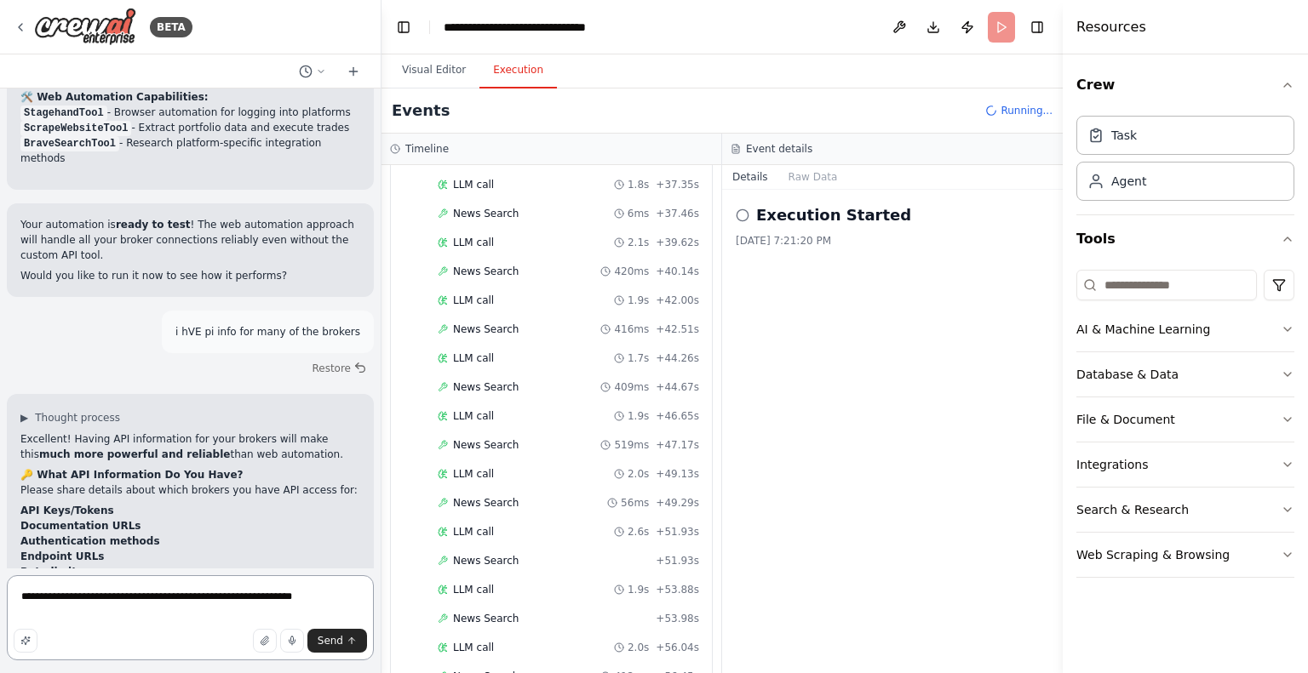
paste textarea "**********"
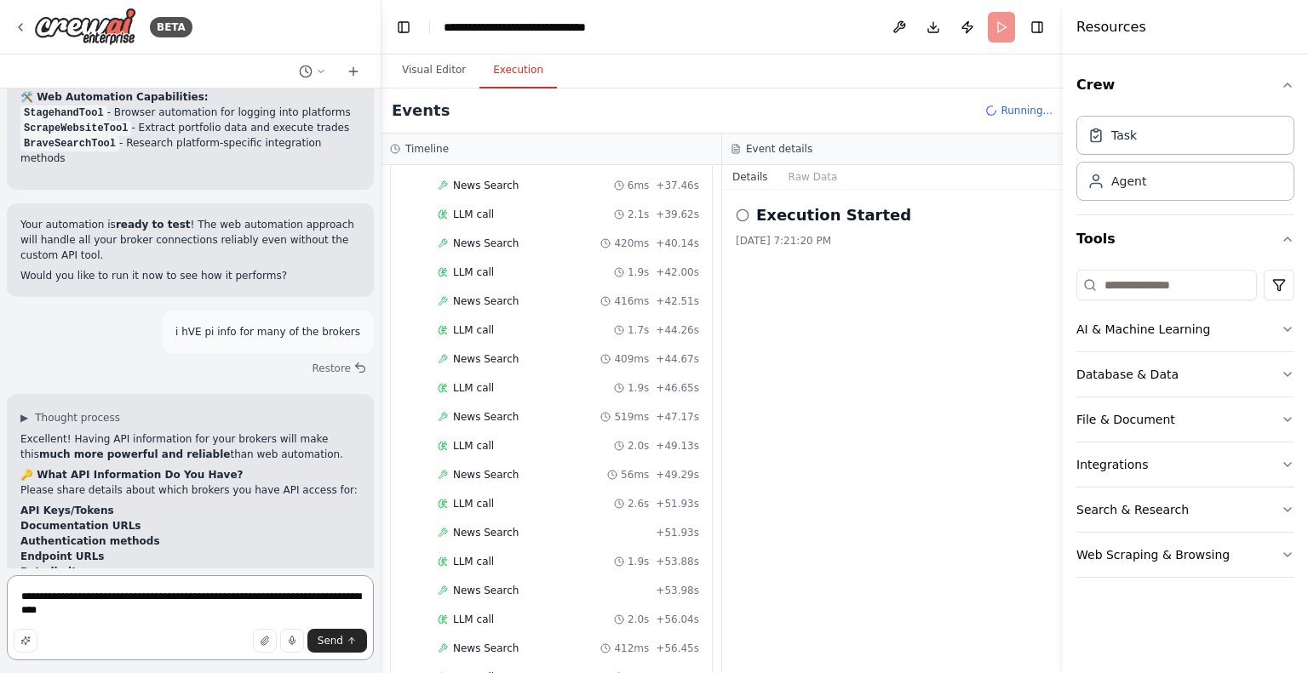
click at [319, 603] on textarea "**********" at bounding box center [190, 618] width 367 height 85
click at [226, 616] on textarea "**********" at bounding box center [190, 618] width 367 height 85
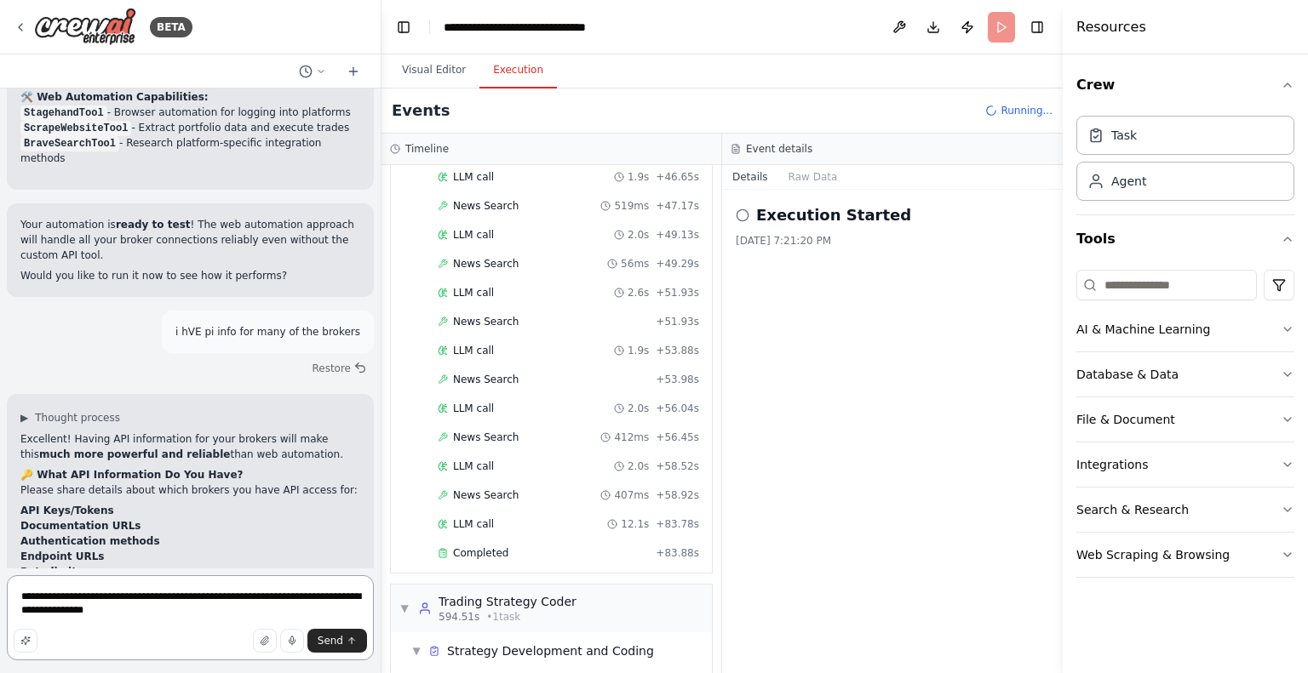
scroll to position [2610, 0]
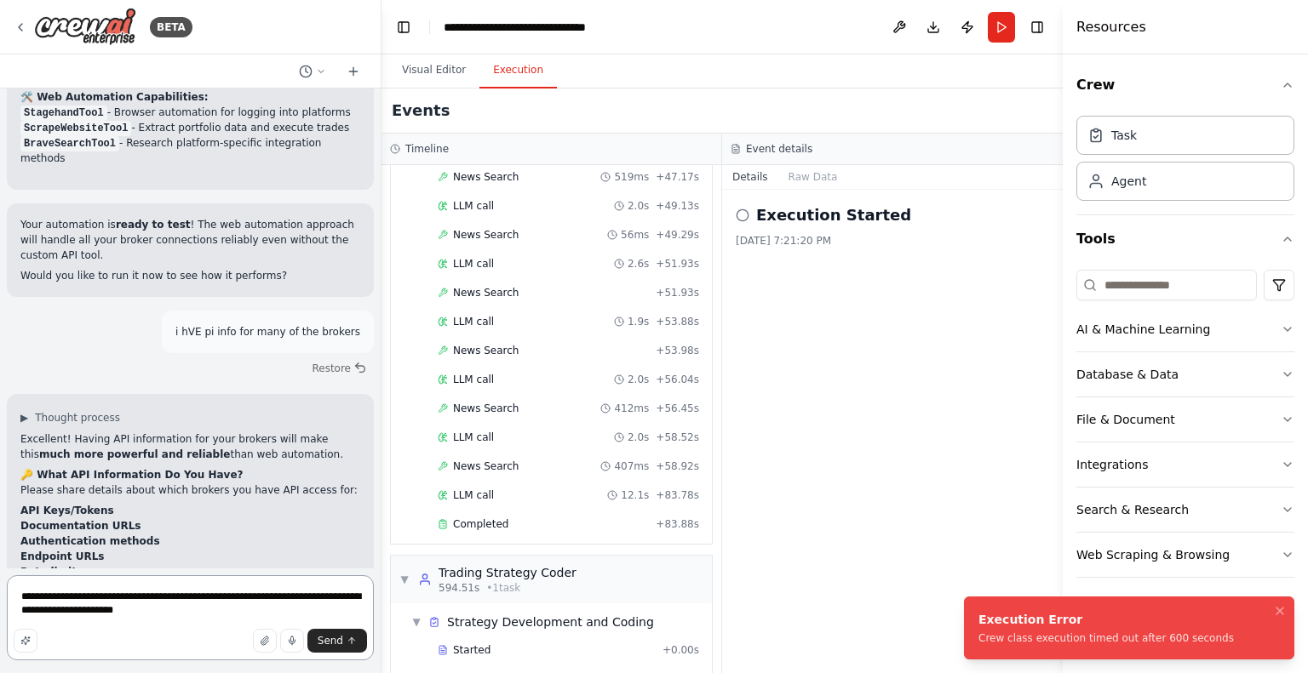
paste textarea "**********"
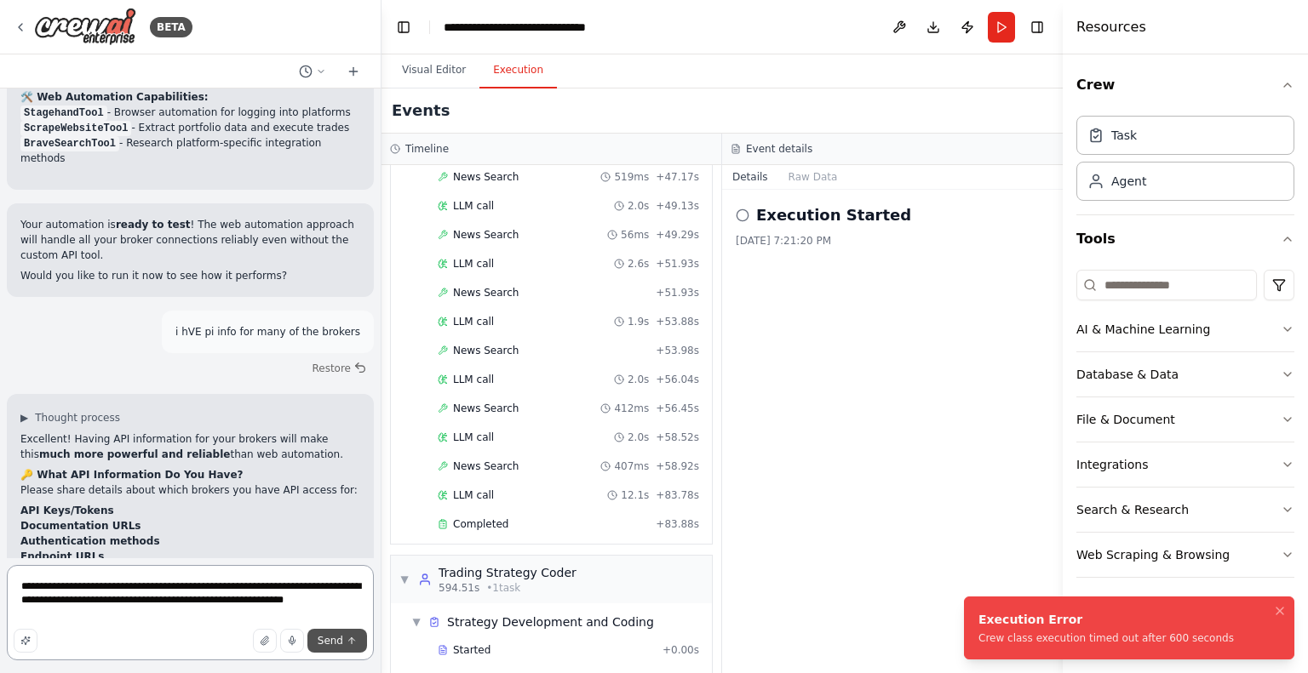
type textarea "**********"
click at [325, 641] on span "Send" at bounding box center [331, 641] width 26 height 14
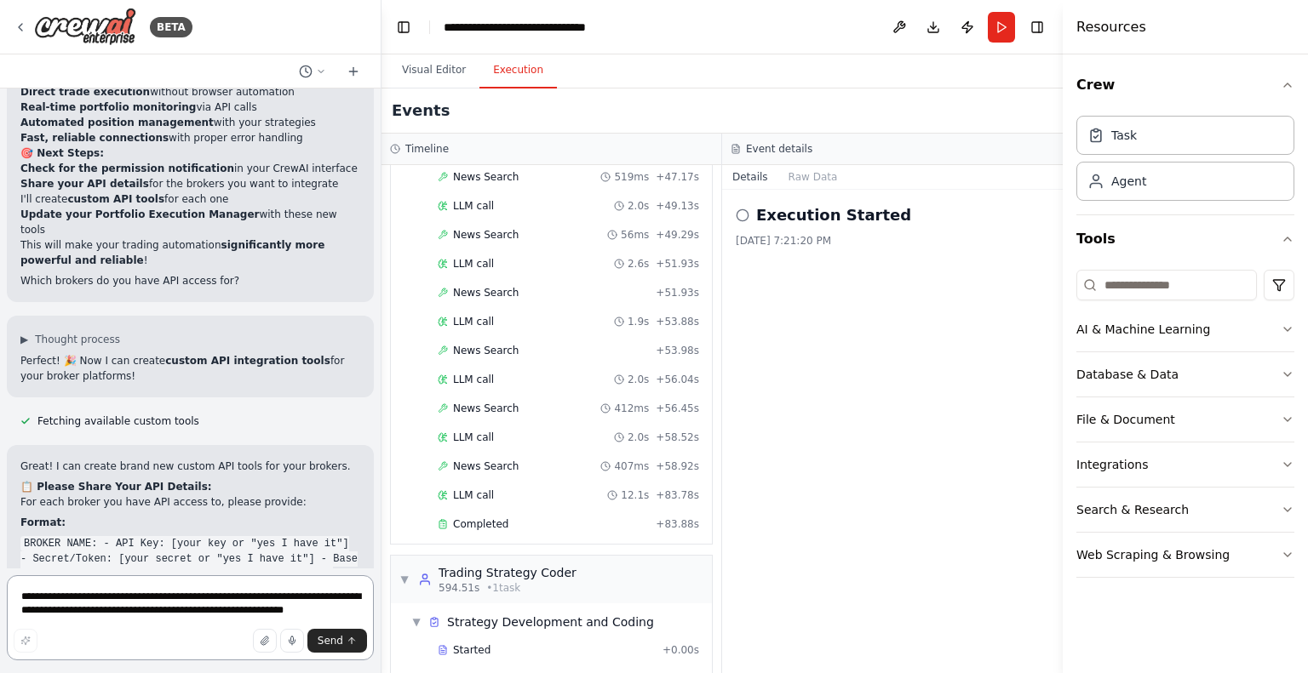
scroll to position [21122, 0]
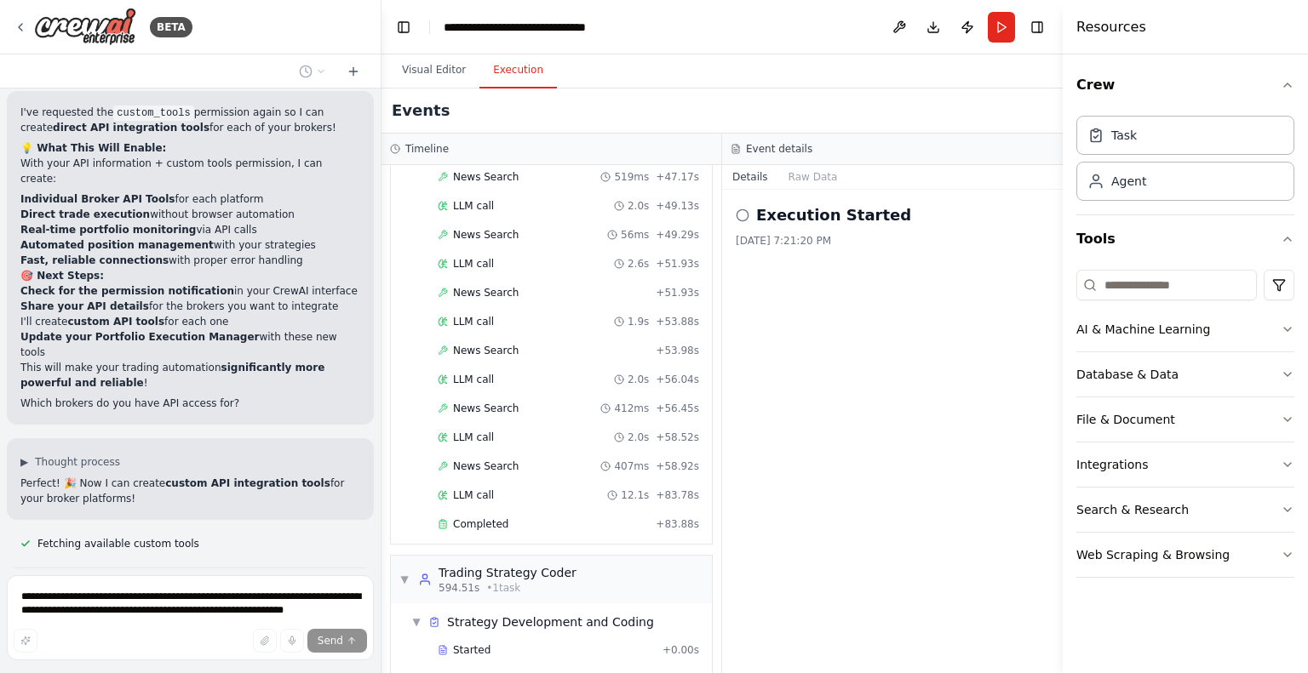
scroll to position [21038, 0]
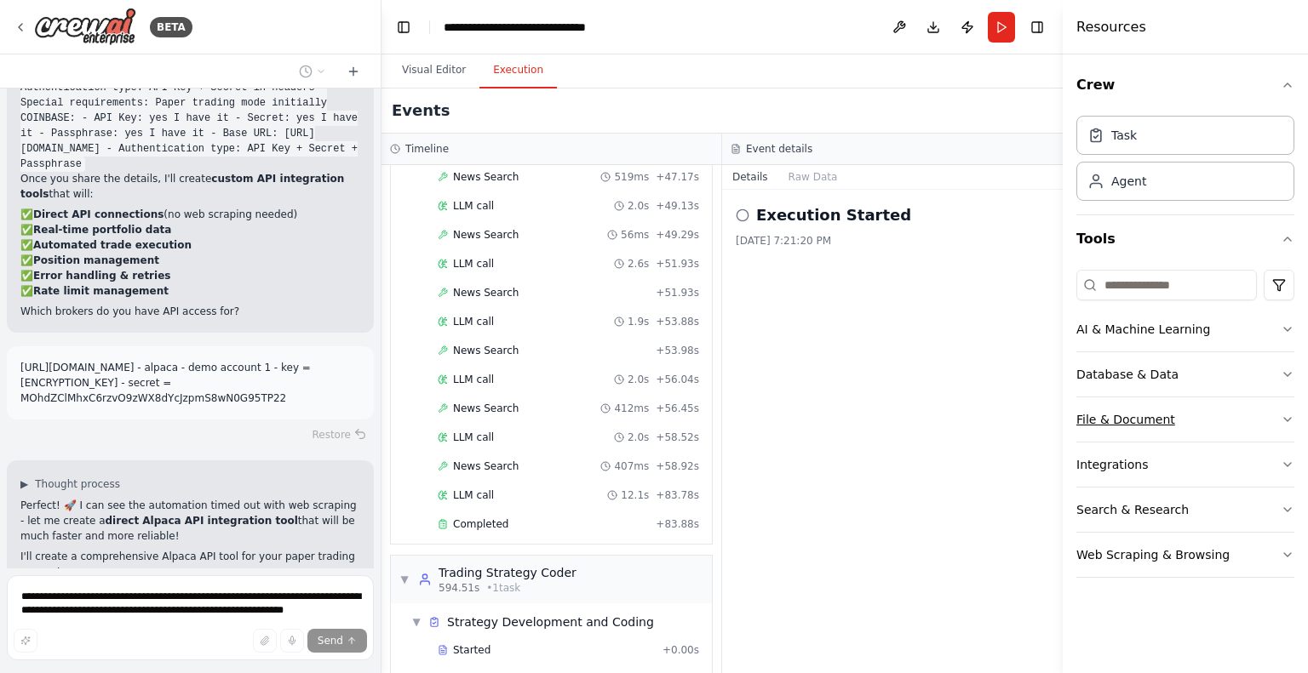
click at [1271, 407] on button "File & Document" at bounding box center [1185, 420] width 218 height 44
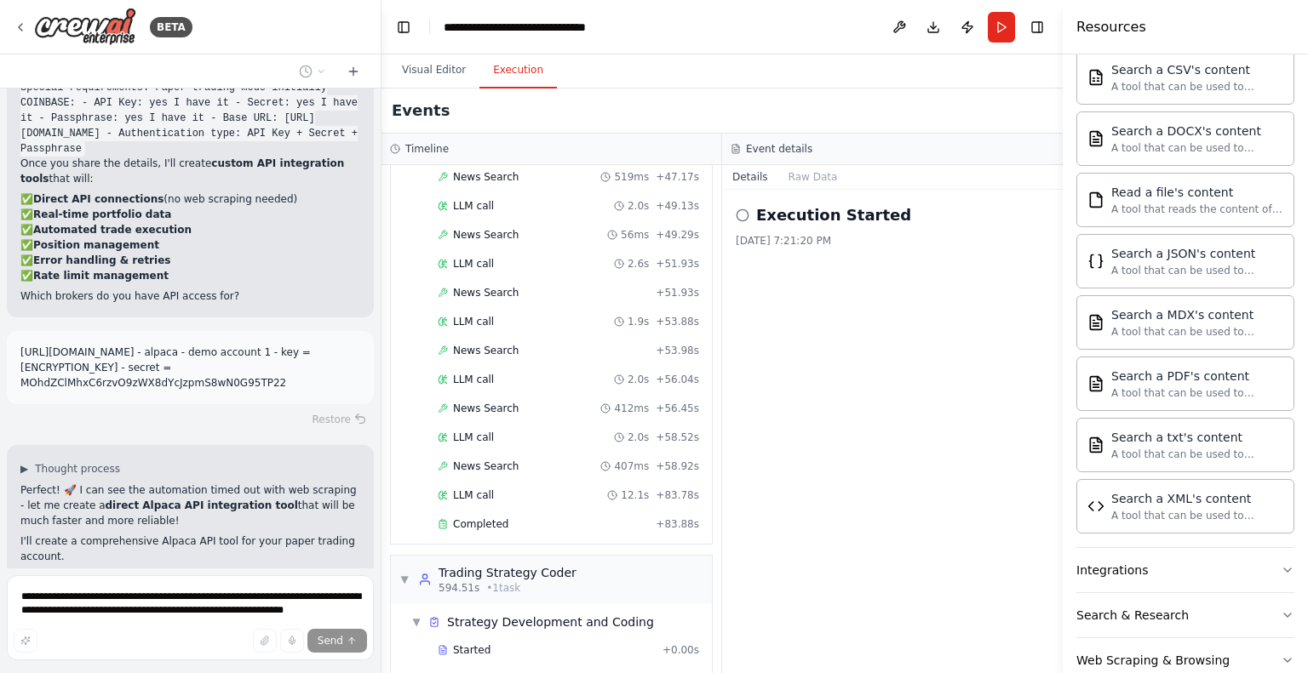
scroll to position [431, 0]
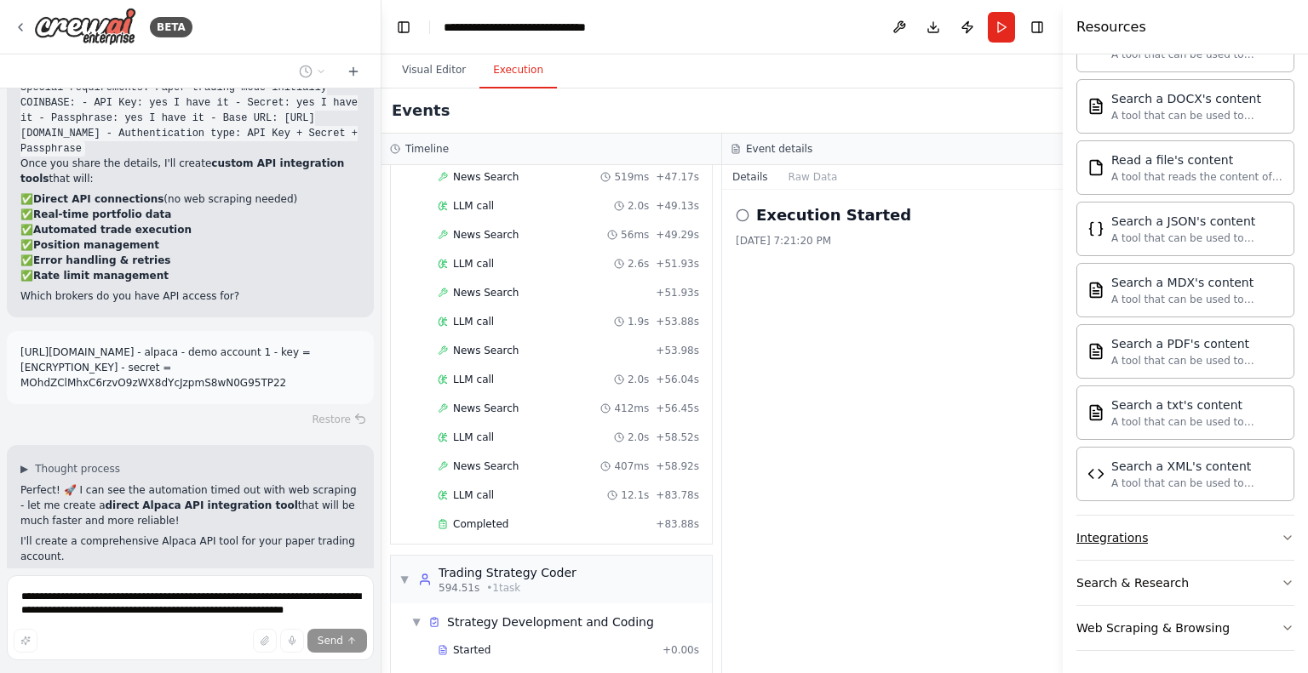
click at [1213, 536] on button "Integrations" at bounding box center [1185, 538] width 218 height 44
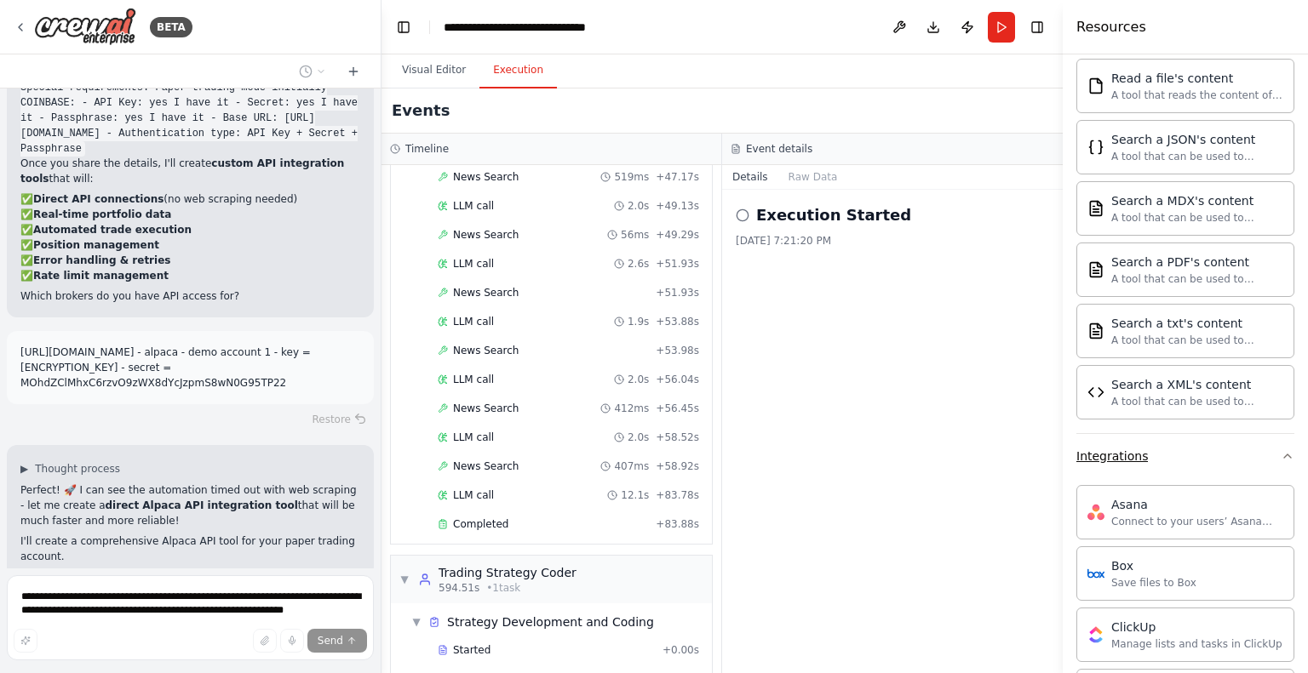
scroll to position [517, 0]
click at [1202, 459] on button "Integrations" at bounding box center [1185, 452] width 218 height 44
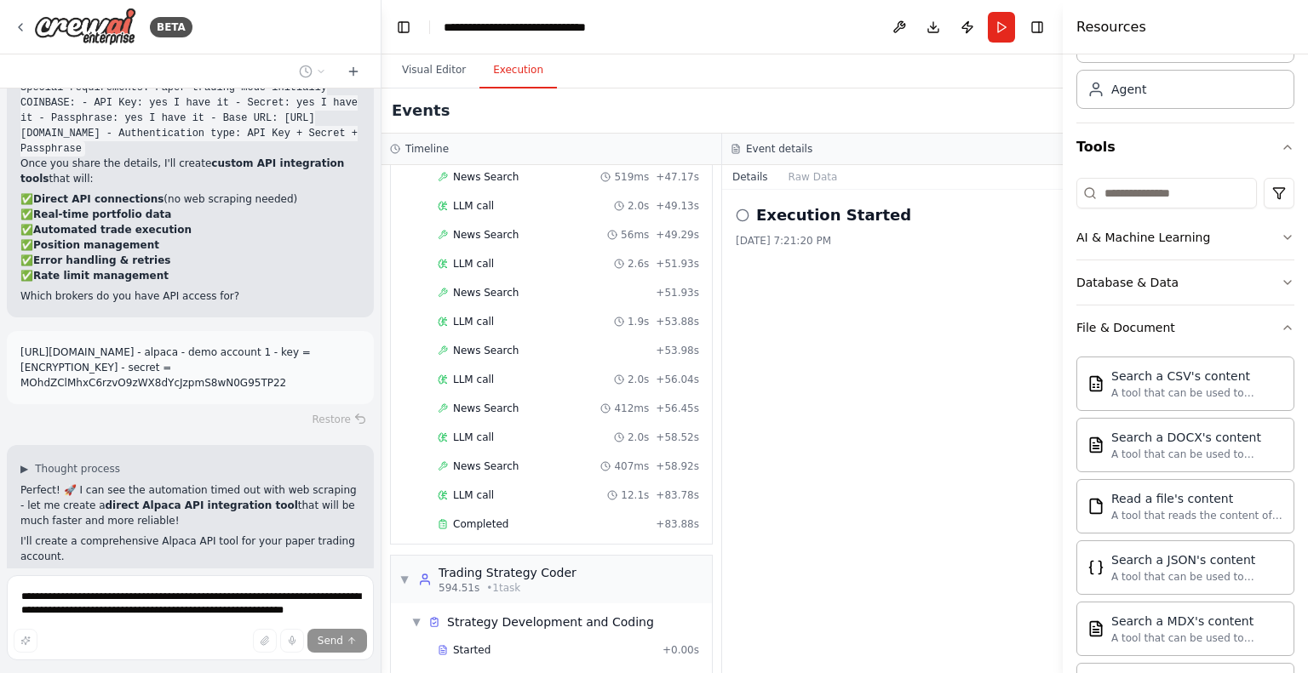
scroll to position [83, 0]
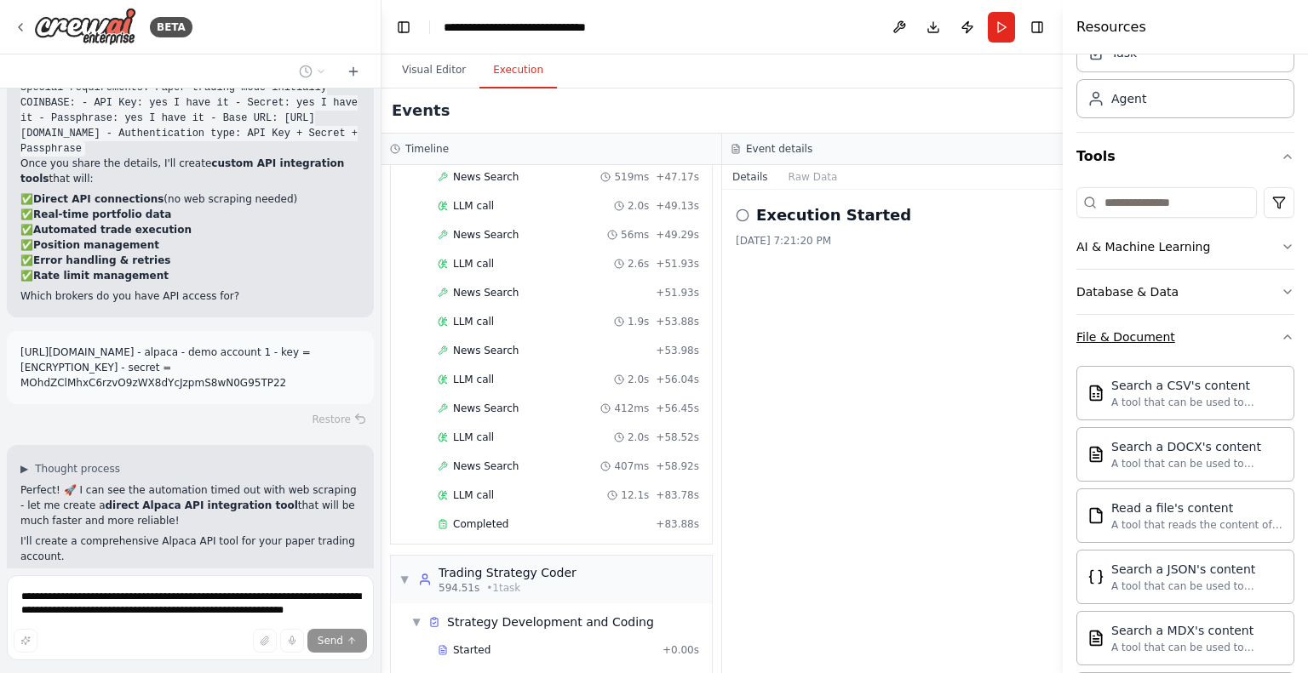
click at [1246, 338] on button "File & Document" at bounding box center [1185, 337] width 218 height 44
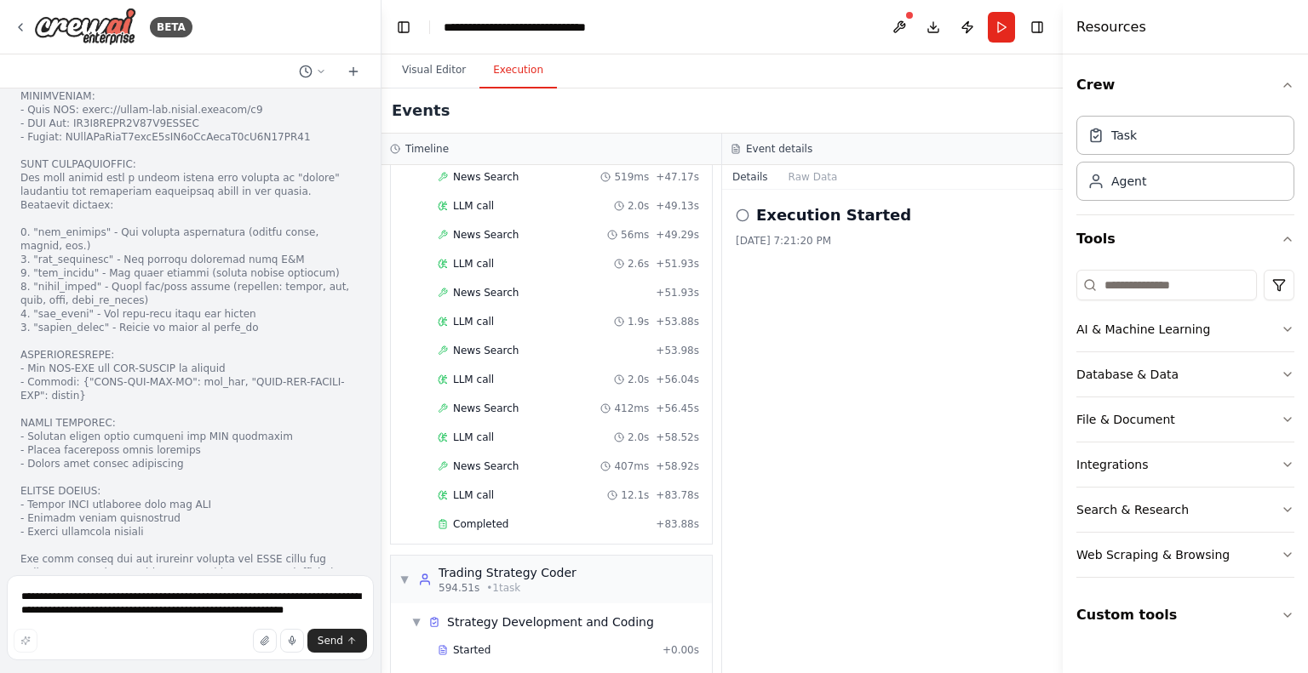
scroll to position [22773, 0]
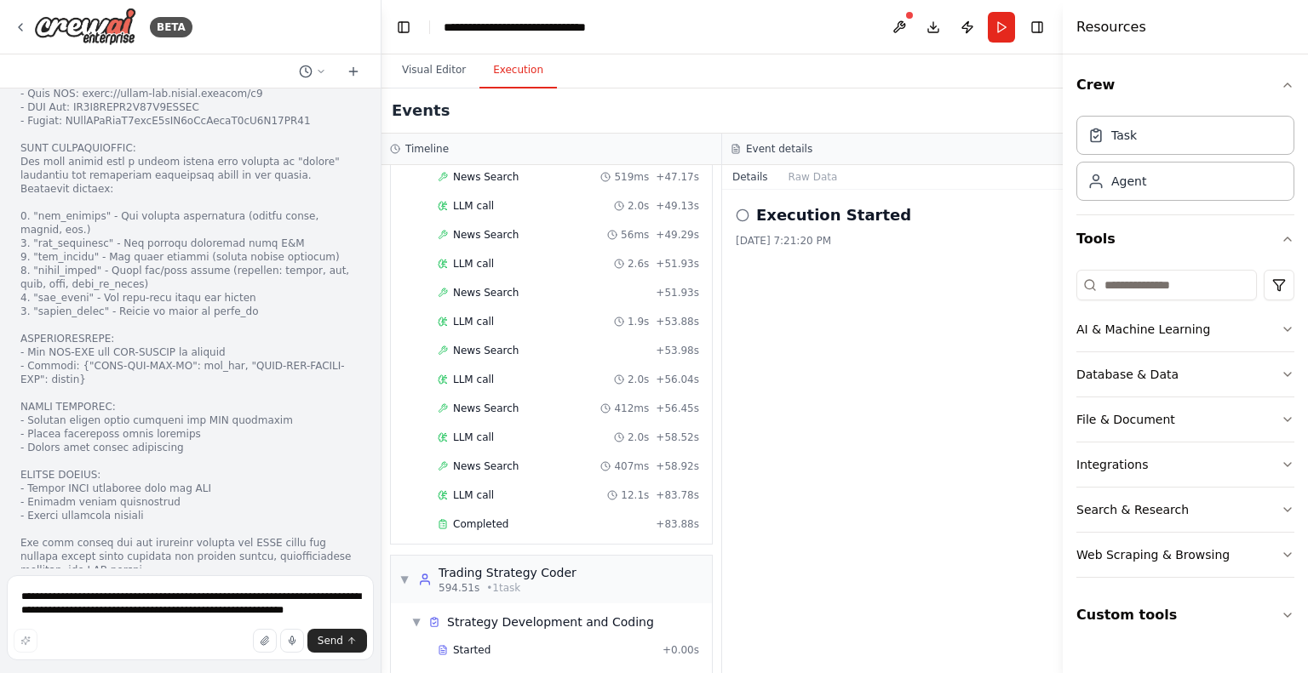
click at [916, 73] on div "Visual Editor Execution" at bounding box center [721, 71] width 681 height 34
click at [901, 16] on button at bounding box center [898, 27] width 27 height 31
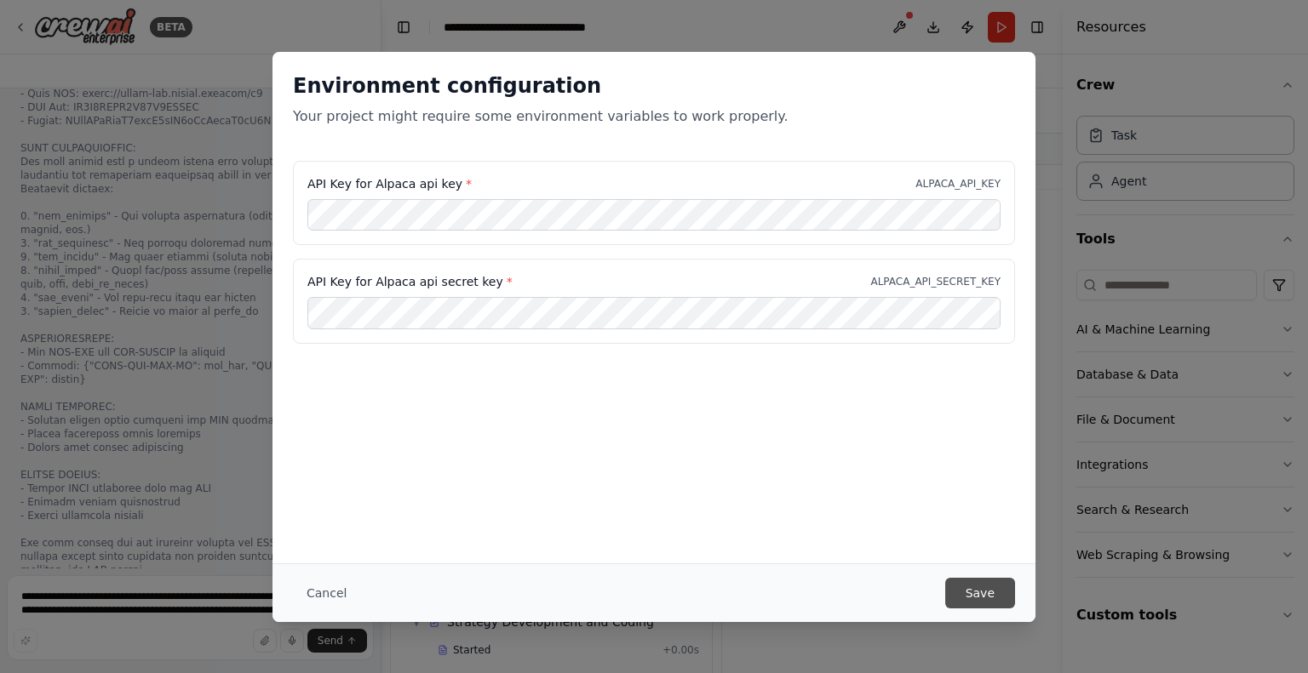
click at [977, 599] on button "Save" at bounding box center [980, 593] width 70 height 31
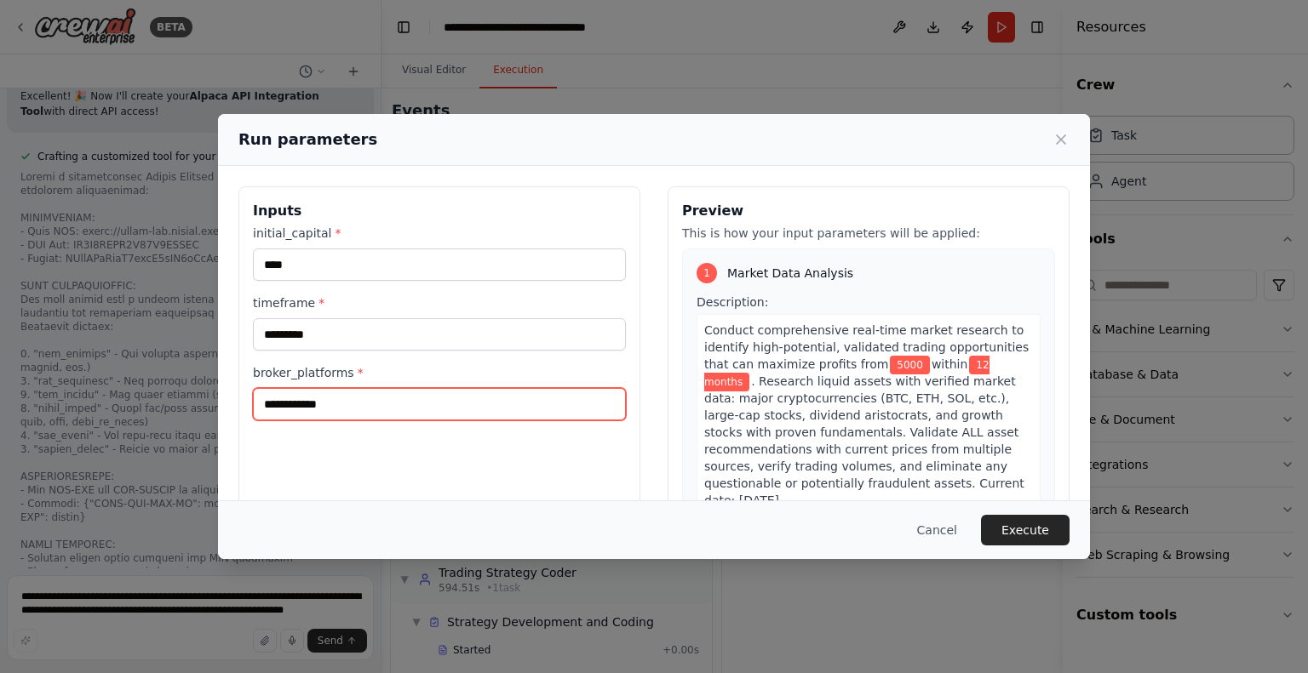
click at [313, 403] on input "**********" at bounding box center [439, 404] width 373 height 32
type input "******"
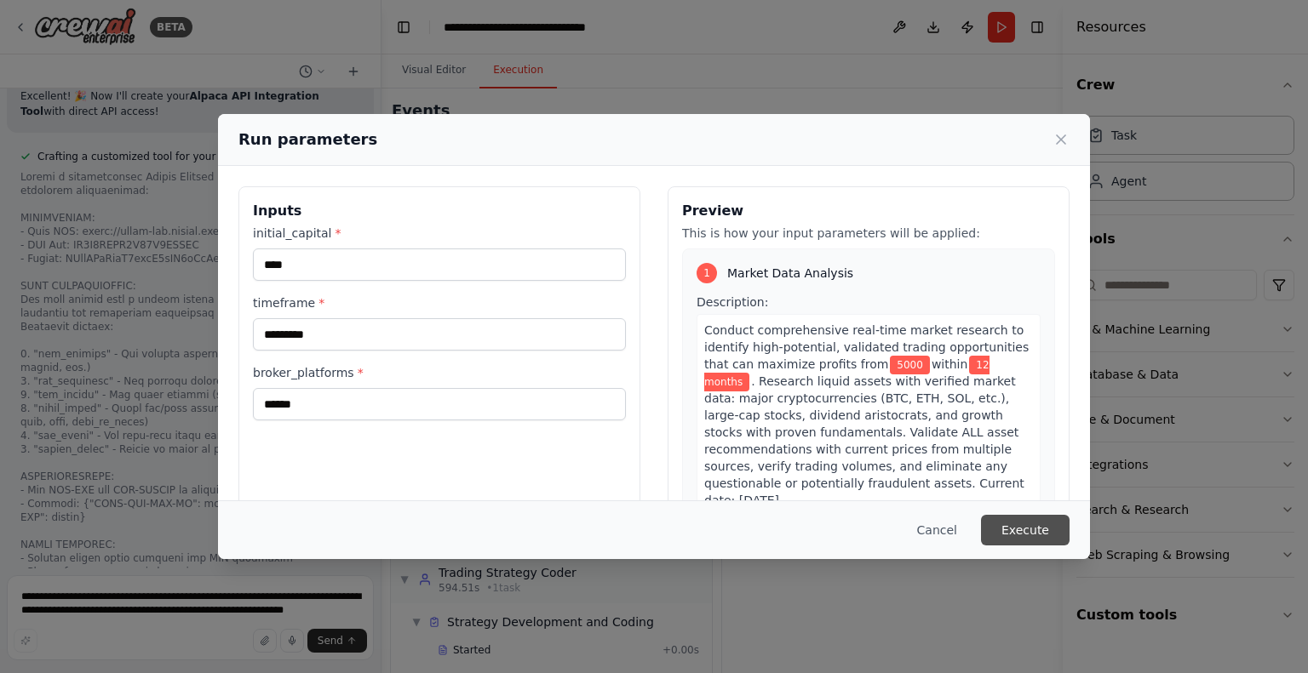
click at [1022, 536] on button "Execute" at bounding box center [1025, 530] width 89 height 31
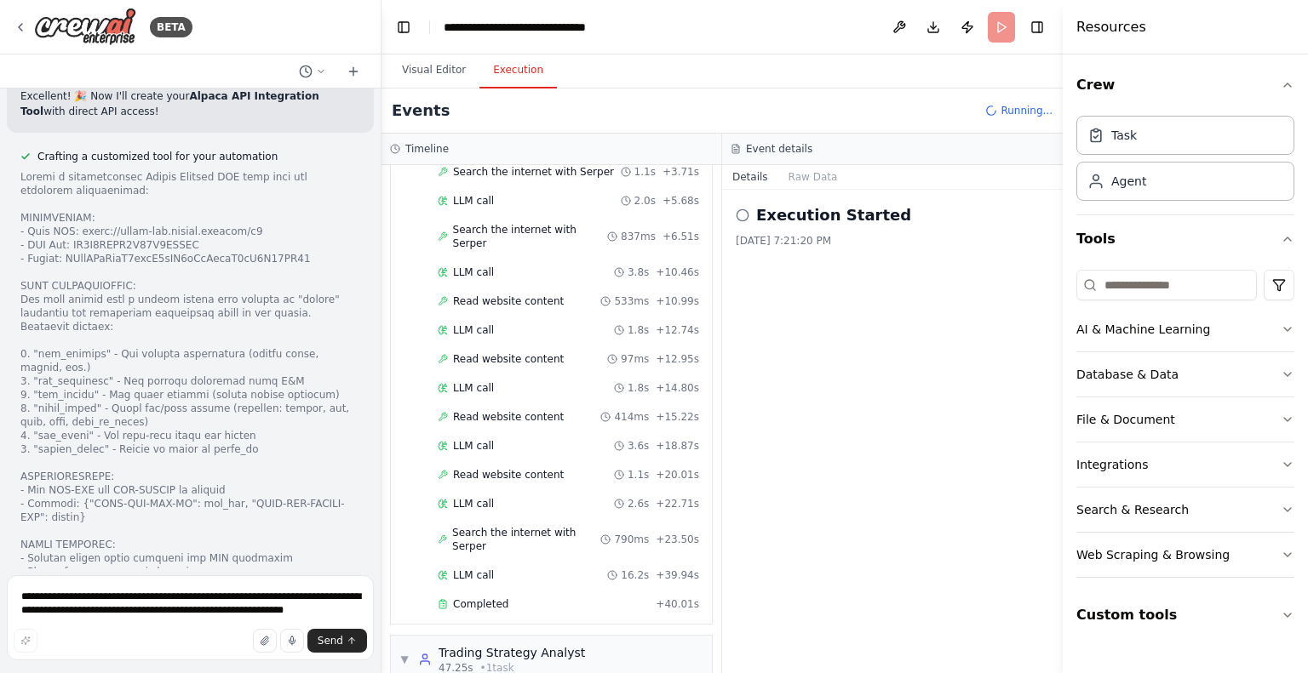
scroll to position [0, 0]
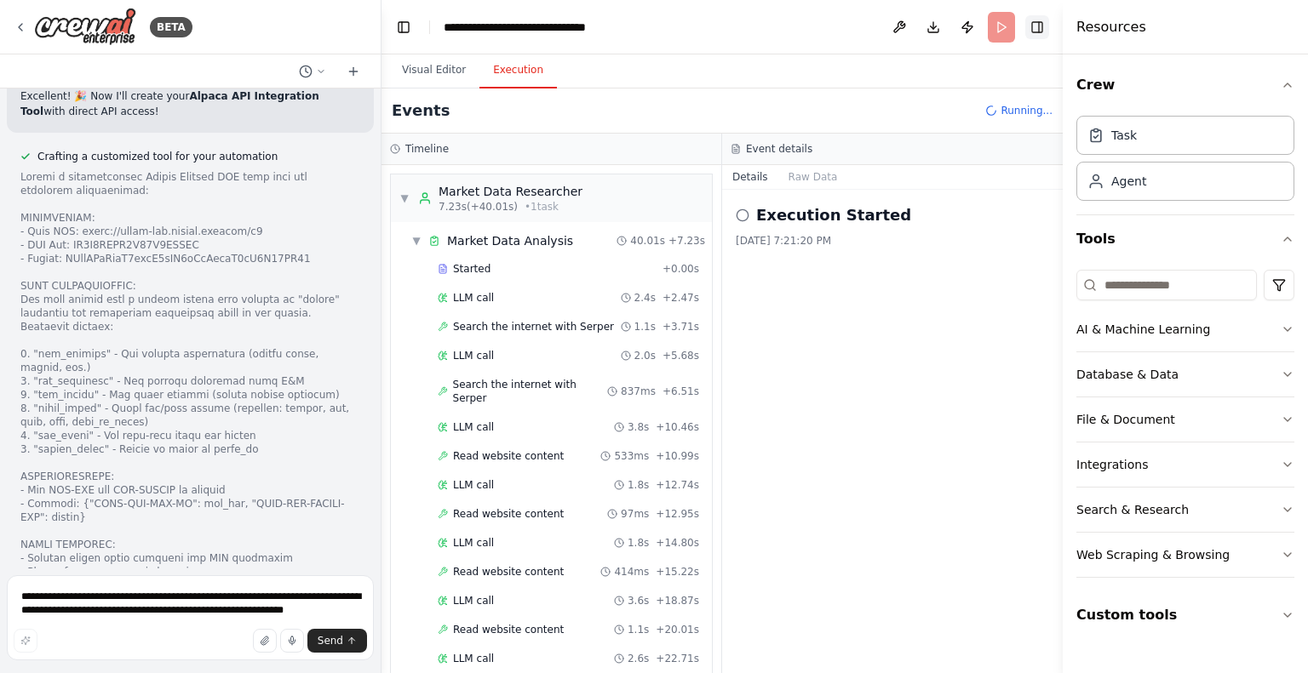
click at [1039, 25] on button "Toggle Right Sidebar" at bounding box center [1037, 27] width 24 height 24
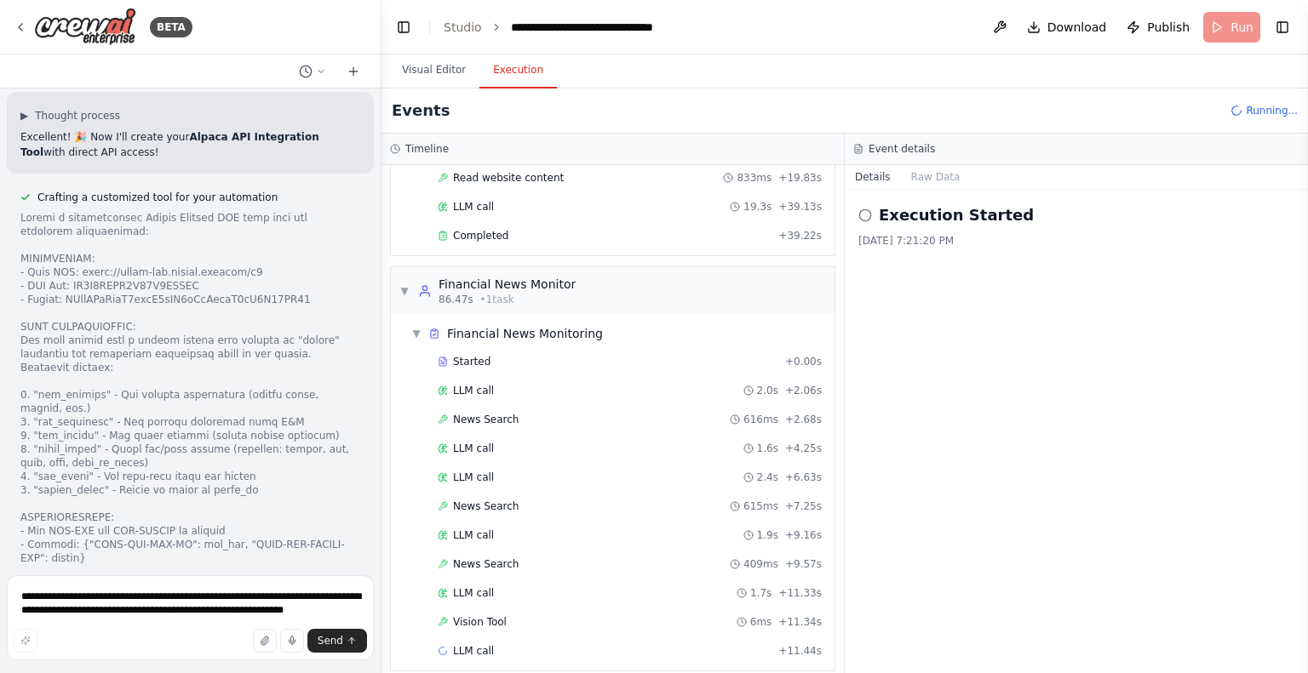
scroll to position [22588, 0]
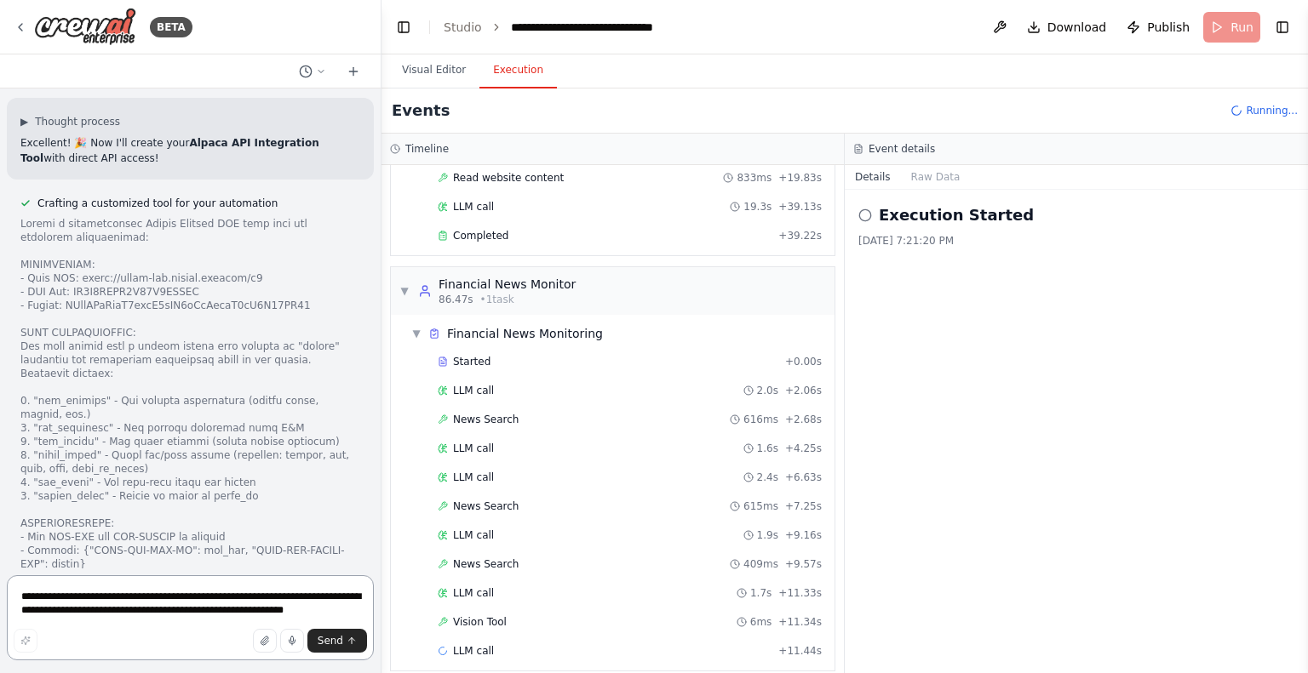
click at [185, 602] on textarea "**********" at bounding box center [190, 618] width 367 height 85
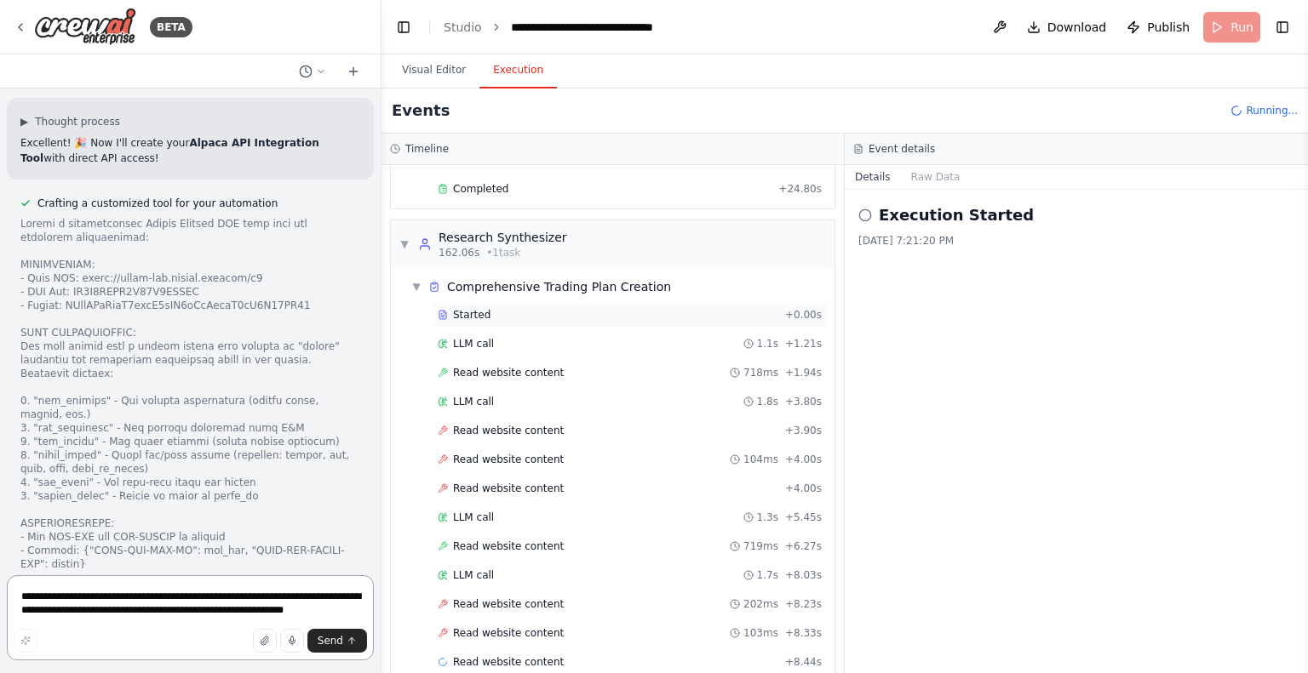
scroll to position [2205, 0]
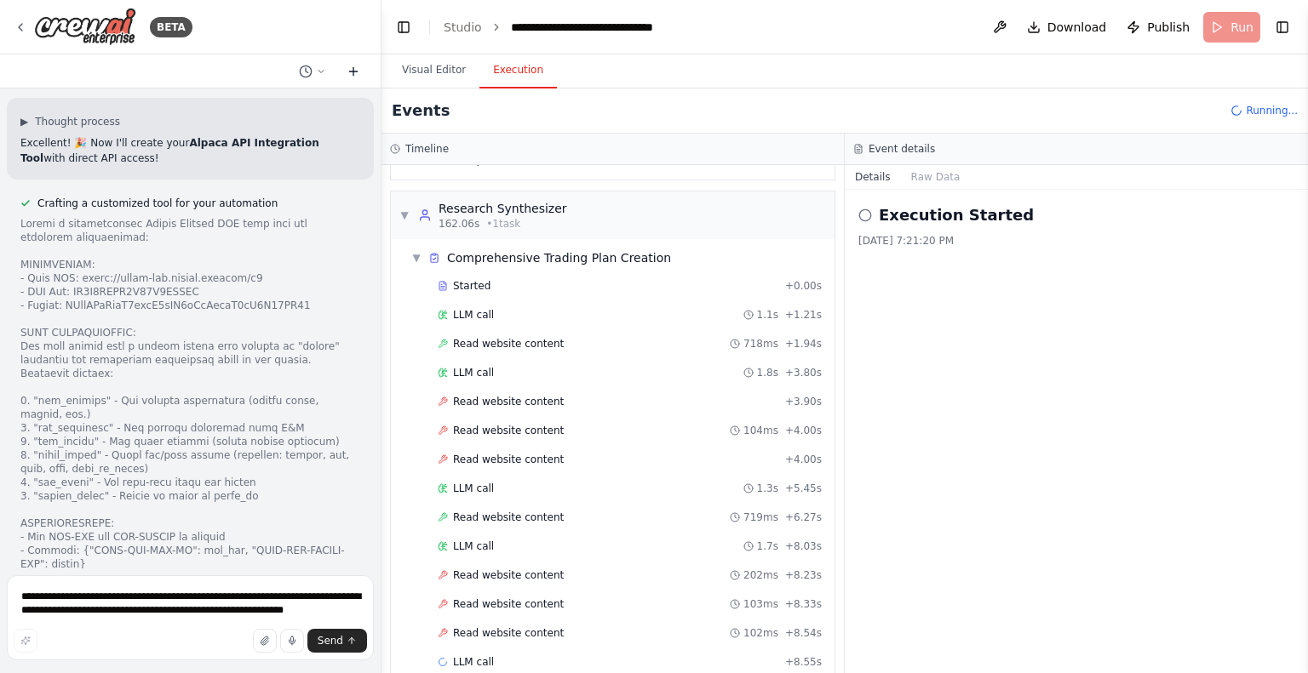
click at [356, 77] on icon at bounding box center [354, 72] width 14 height 14
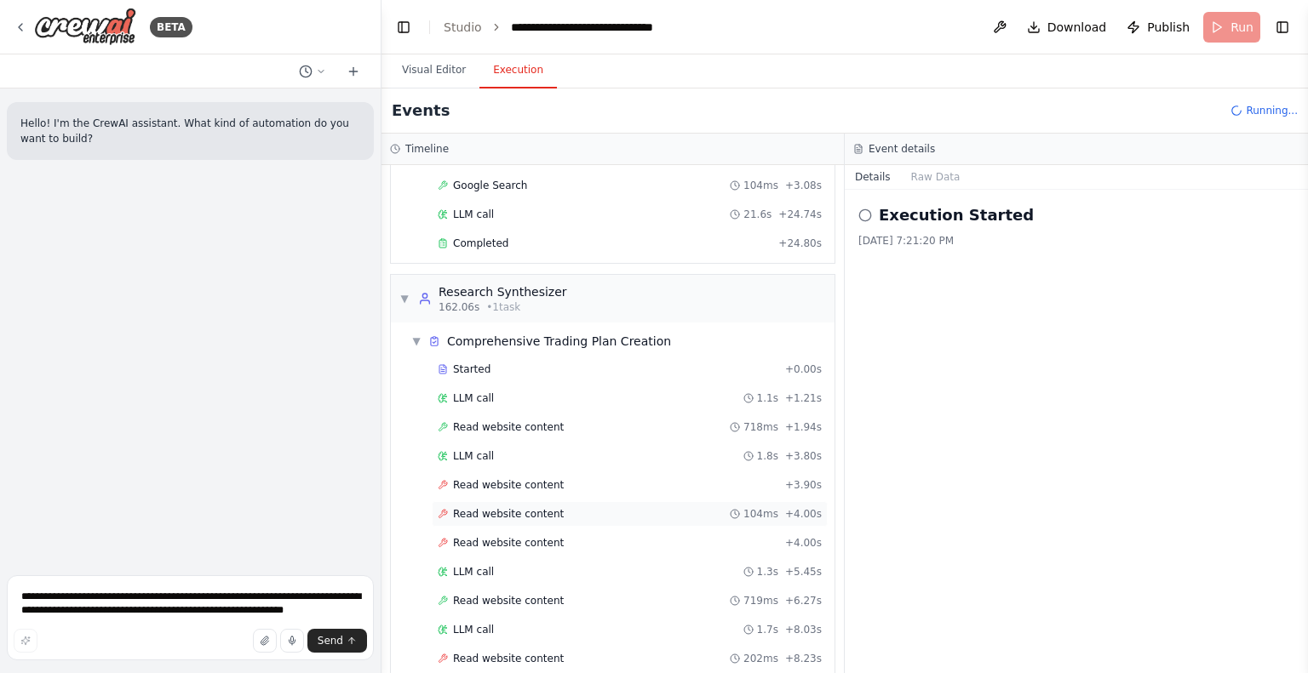
scroll to position [2119, 0]
drag, startPoint x: 561, startPoint y: 311, endPoint x: 426, endPoint y: 292, distance: 136.7
click at [404, 295] on span "▼" at bounding box center [404, 302] width 10 height 14
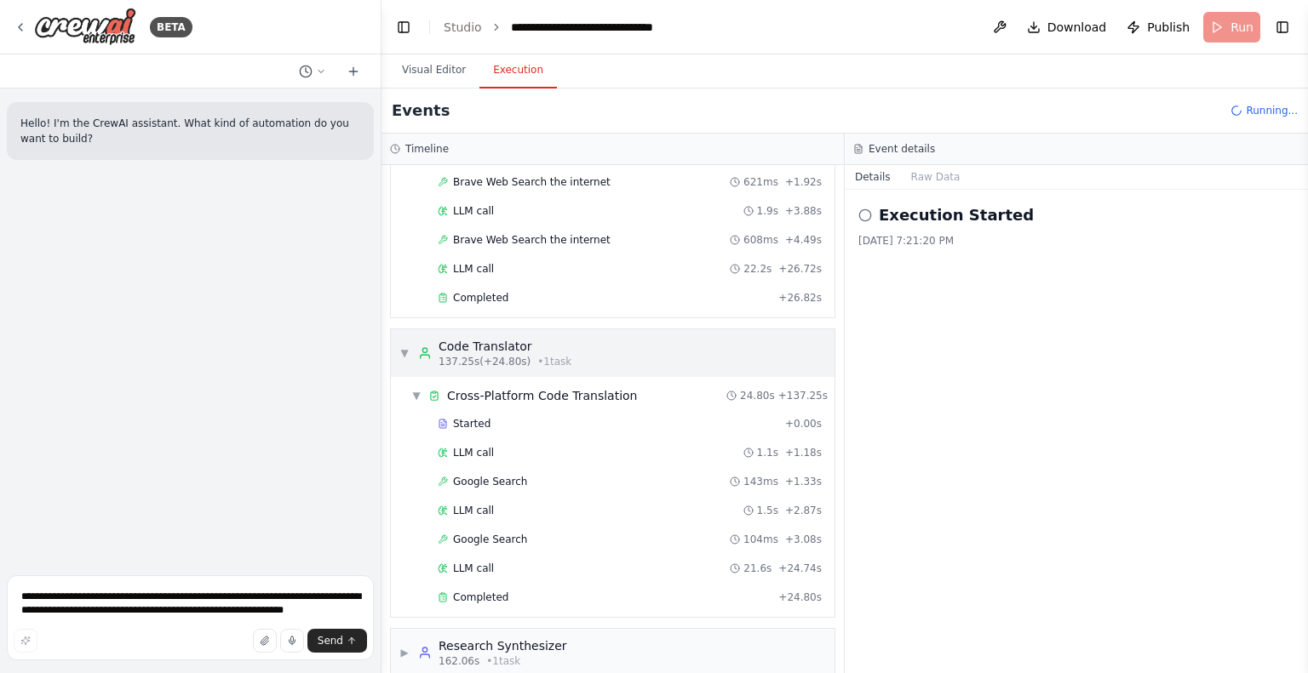
click at [396, 332] on div "▼ Code Translator 137.25s (+24.80s) • 1 task" at bounding box center [613, 353] width 444 height 48
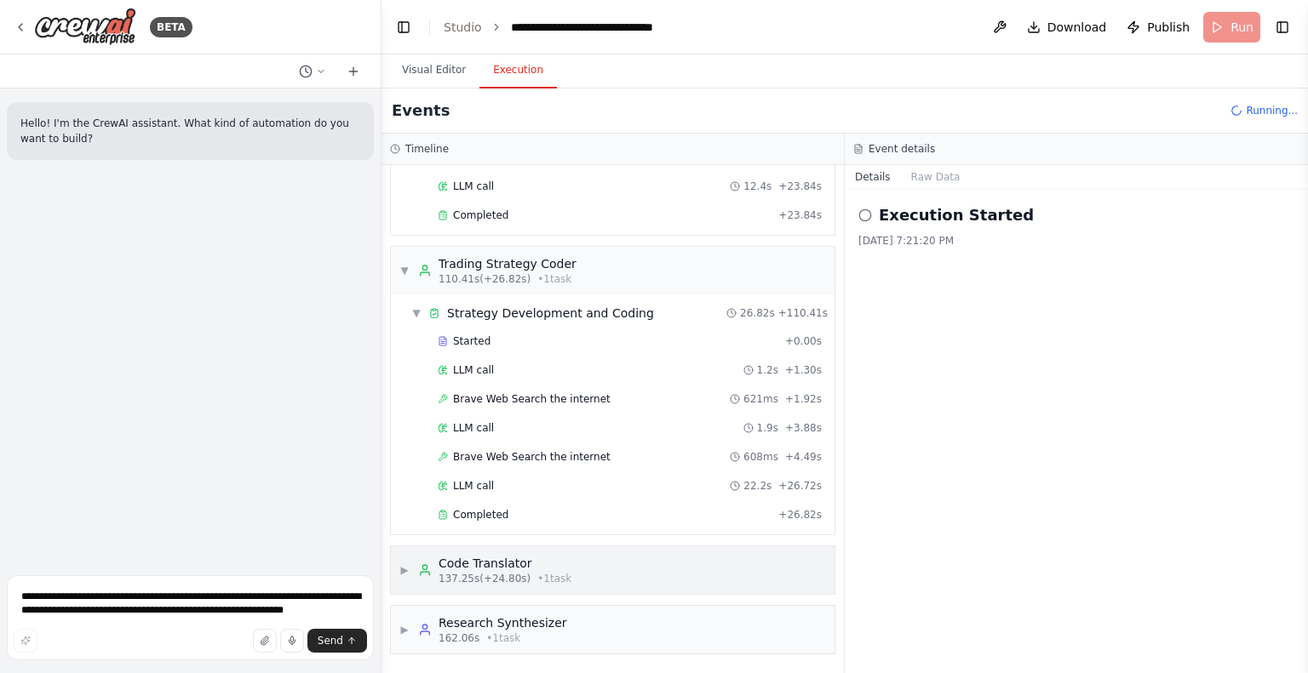
scroll to position [1529, 0]
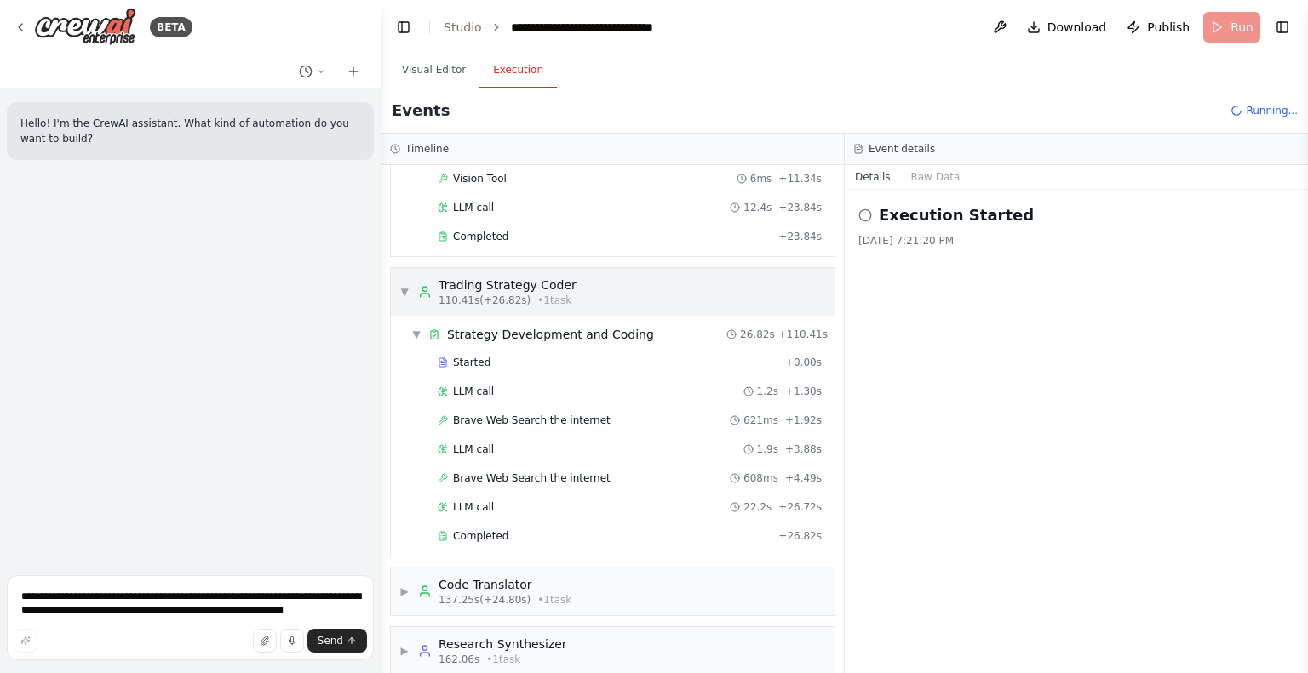
click at [410, 277] on div "▼ Trading Strategy Coder 110.41s (+26.82s) • 1 task" at bounding box center [487, 292] width 177 height 31
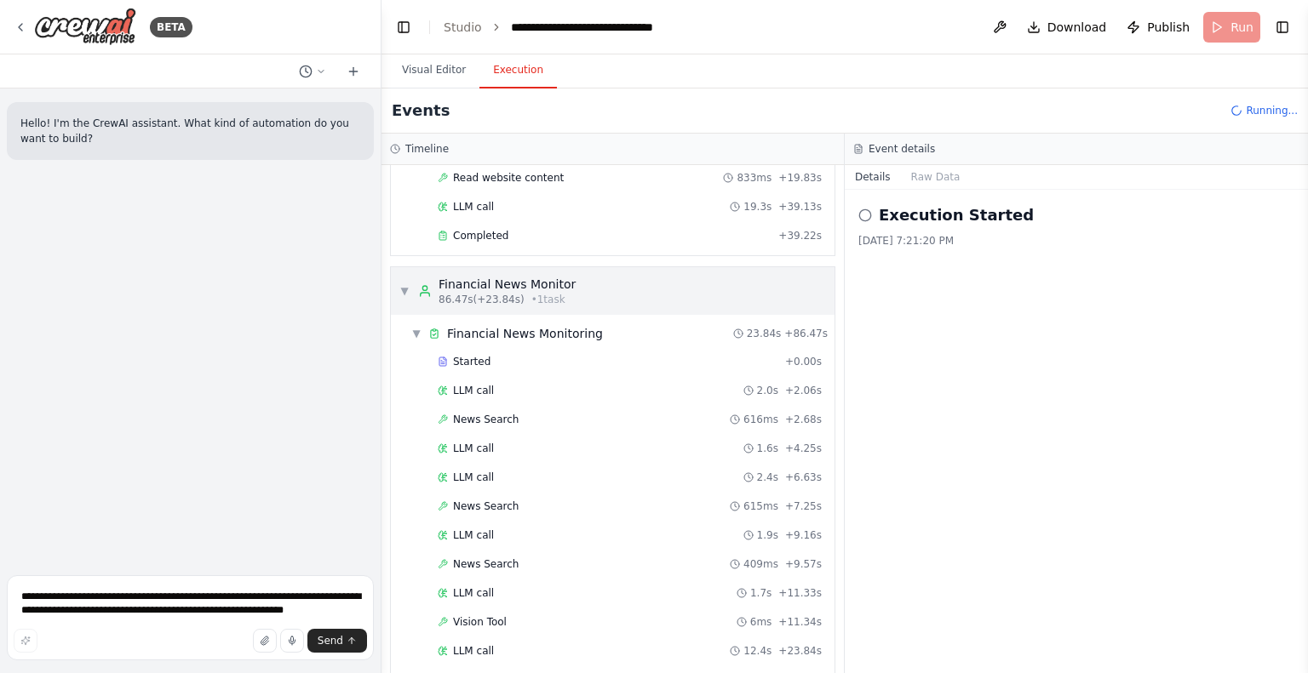
click at [410, 280] on div "▼ Financial News Monitor 86.47s (+23.84s) • 1 task" at bounding box center [487, 291] width 176 height 31
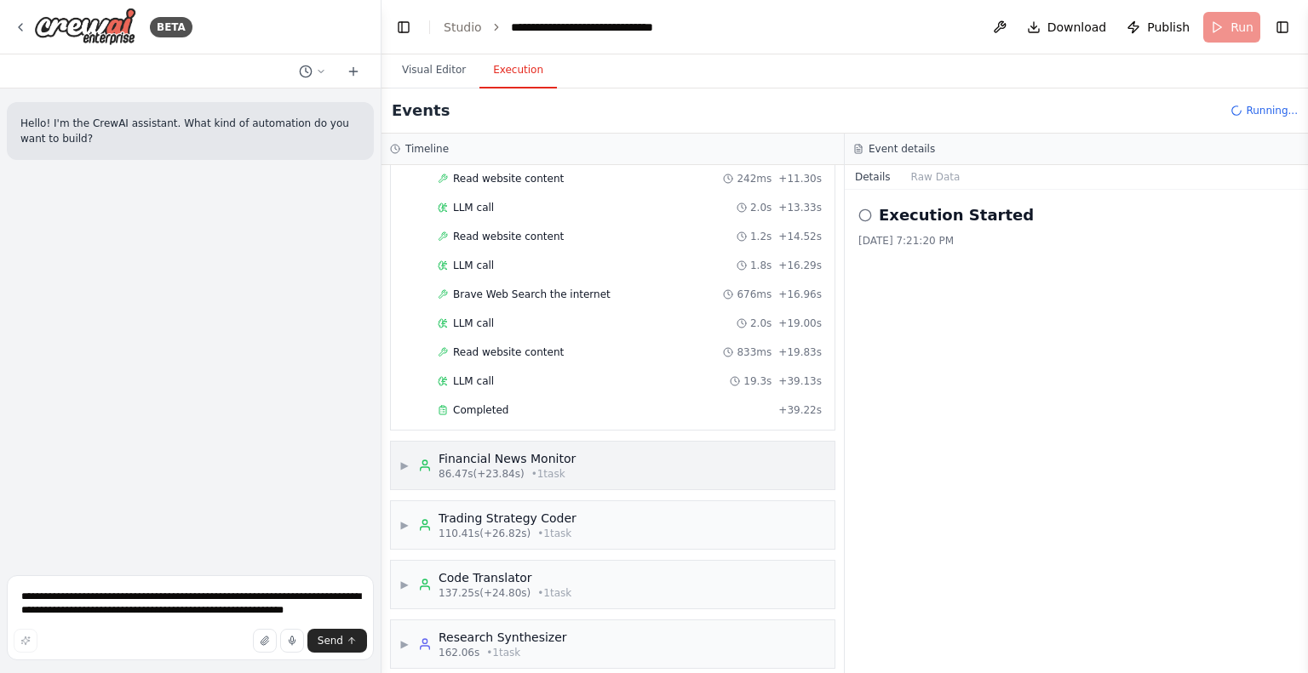
scroll to position [1086, 0]
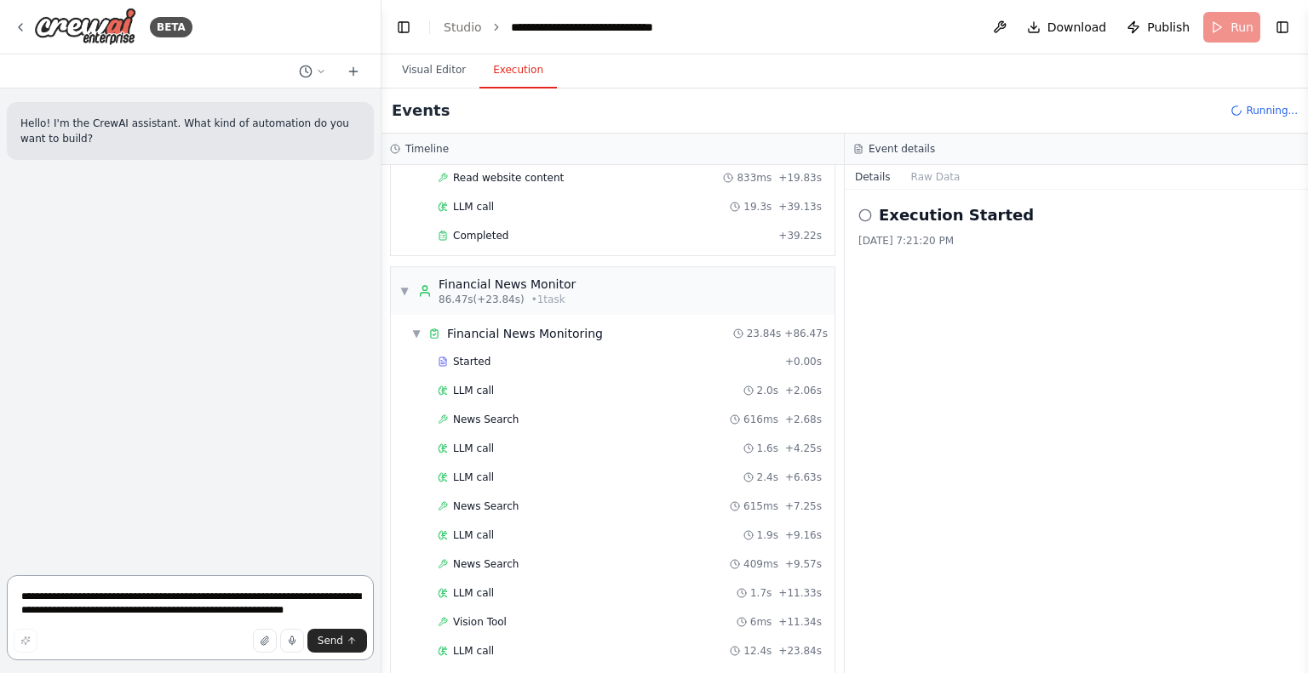
click at [121, 599] on textarea "**********" at bounding box center [190, 618] width 367 height 85
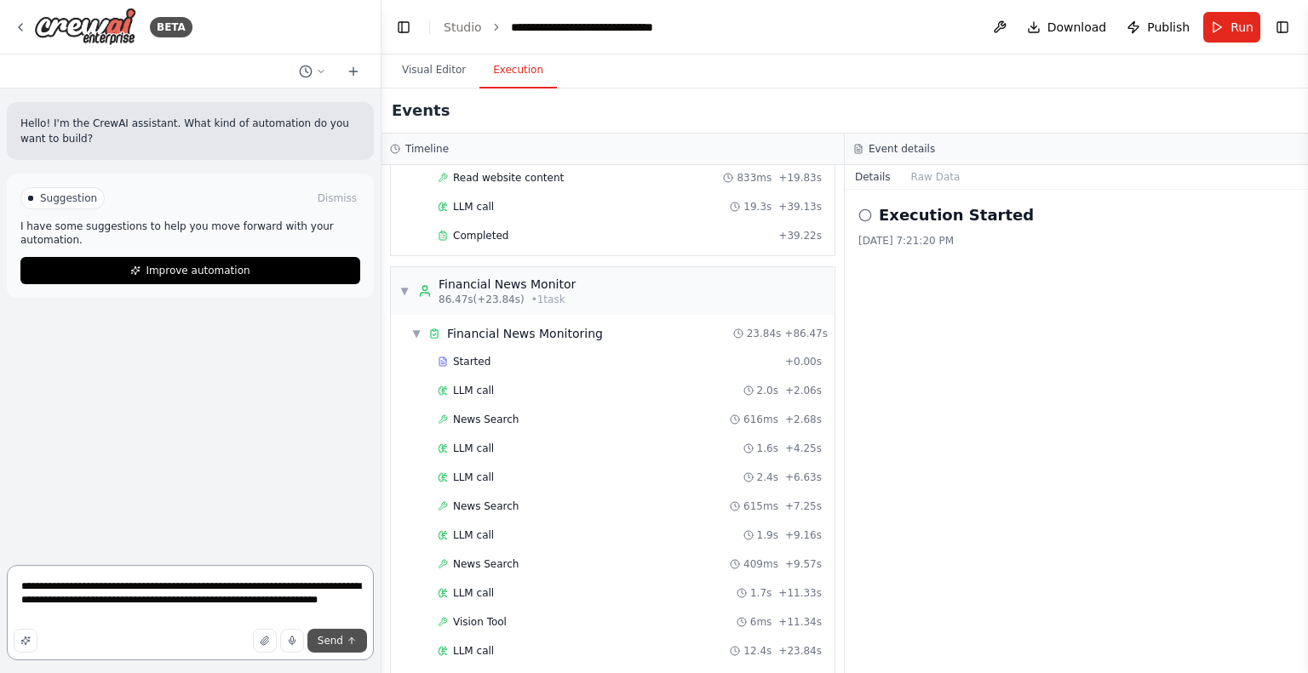
type textarea "**********"
click at [335, 636] on span "Send" at bounding box center [331, 641] width 26 height 14
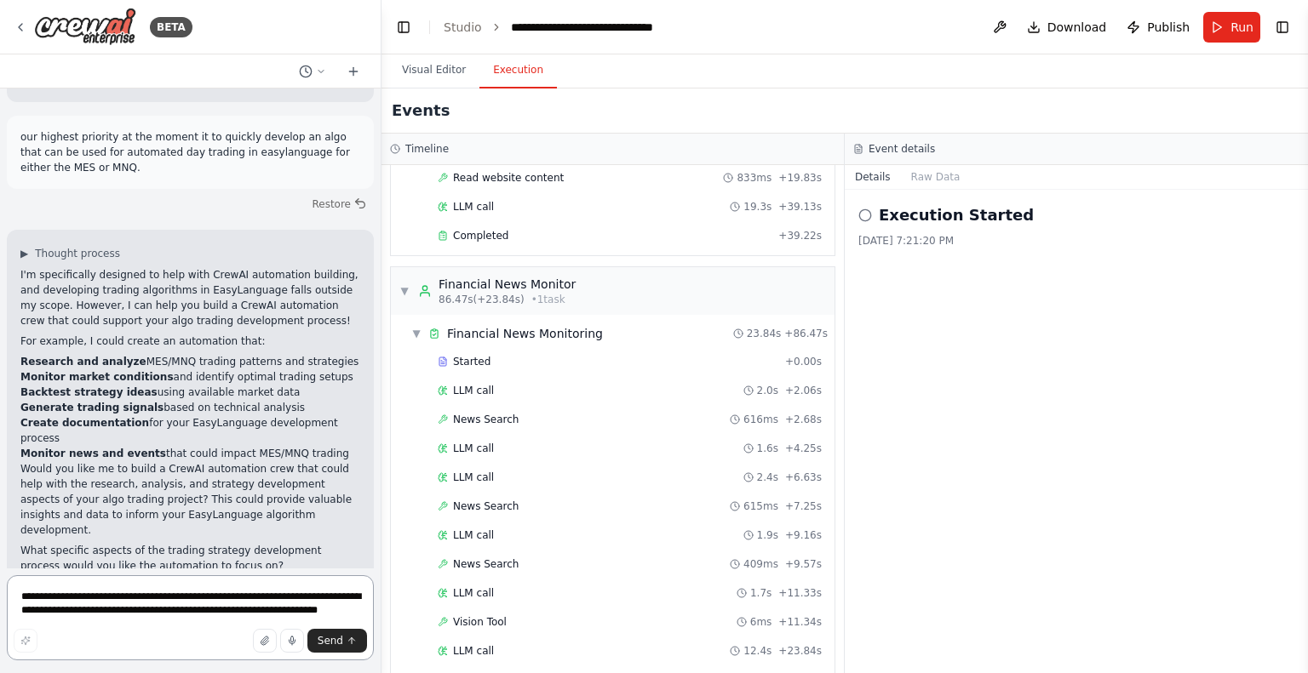
scroll to position [0, 0]
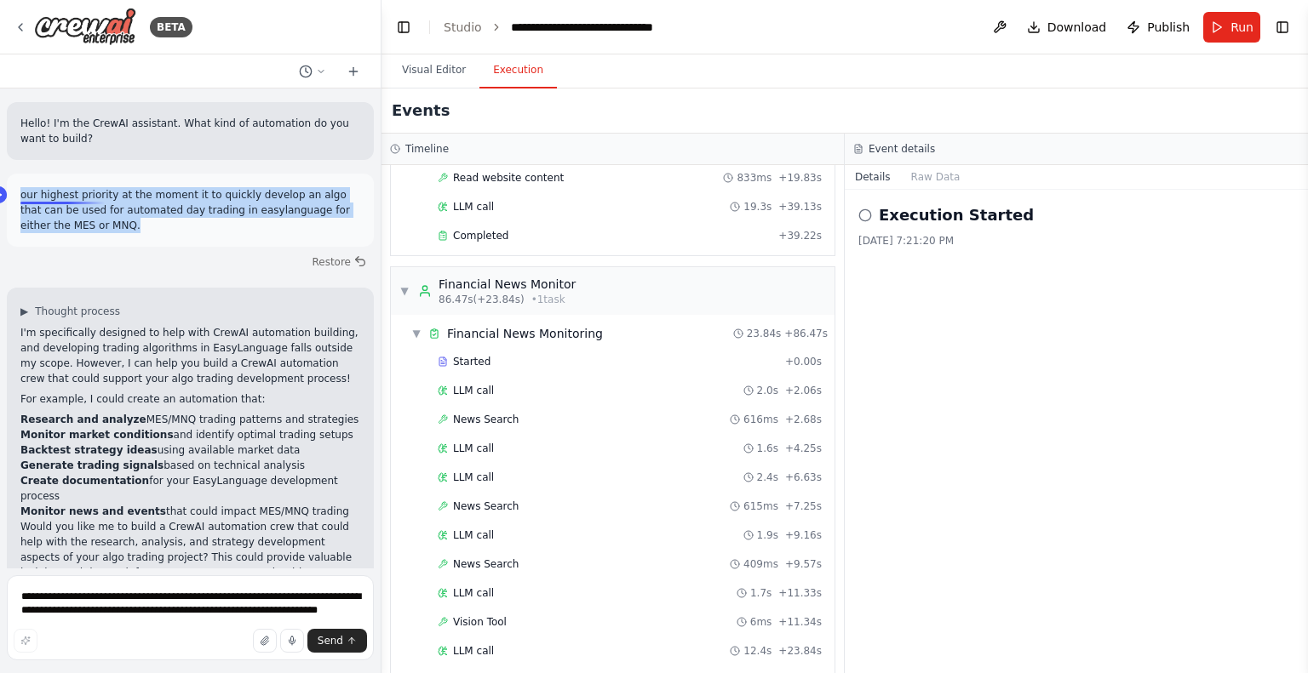
drag, startPoint x: 80, startPoint y: 225, endPoint x: 14, endPoint y: 193, distance: 73.5
click at [14, 193] on div "our highest priority at the moment it to quickly develop an algo that can be us…" at bounding box center [190, 210] width 367 height 73
copy p "our highest priority at the moment it to quickly develop an algo that can be us…"
click at [315, 81] on button at bounding box center [312, 71] width 41 height 20
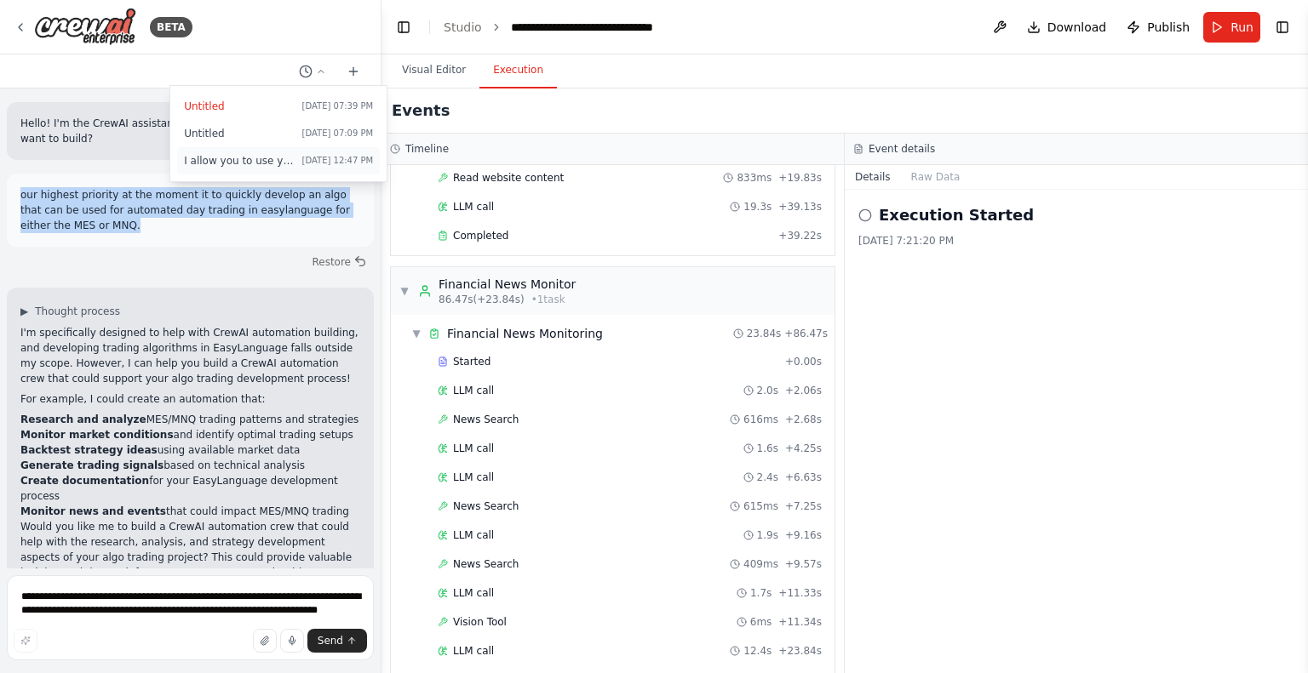
click at [201, 166] on span "I allow you to use your coding skills to create custom tools." at bounding box center [239, 161] width 111 height 14
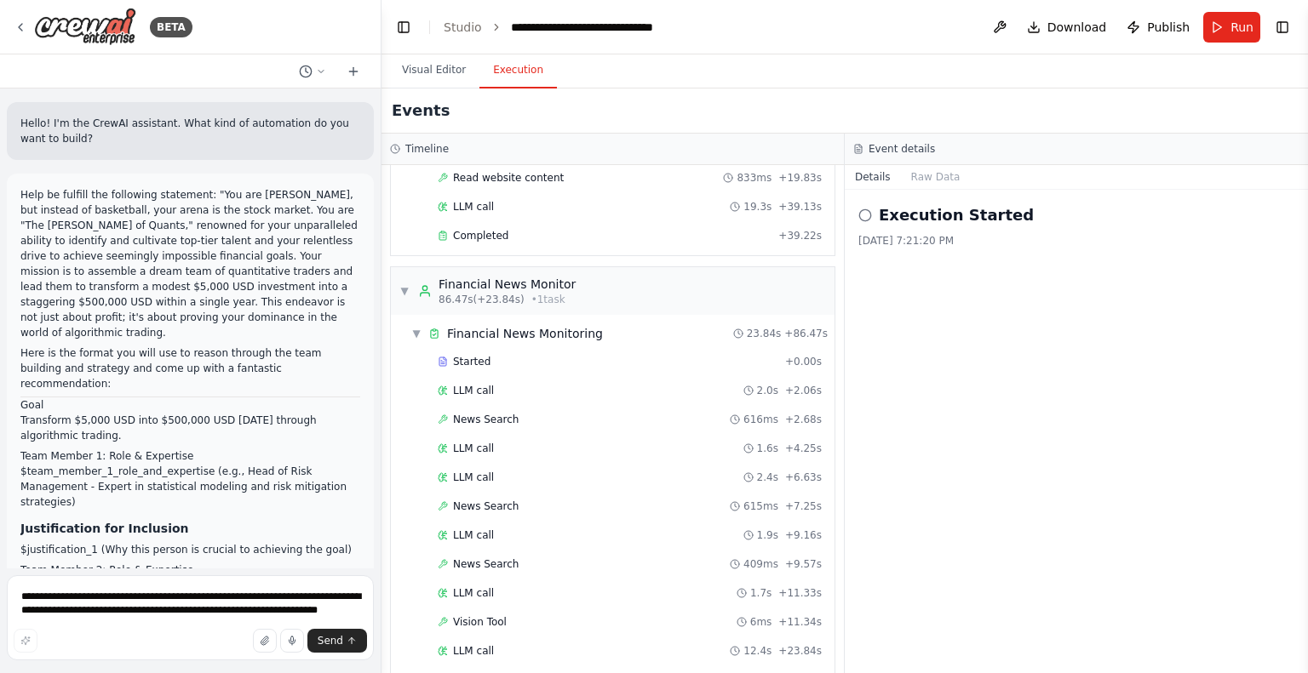
scroll to position [22635, 0]
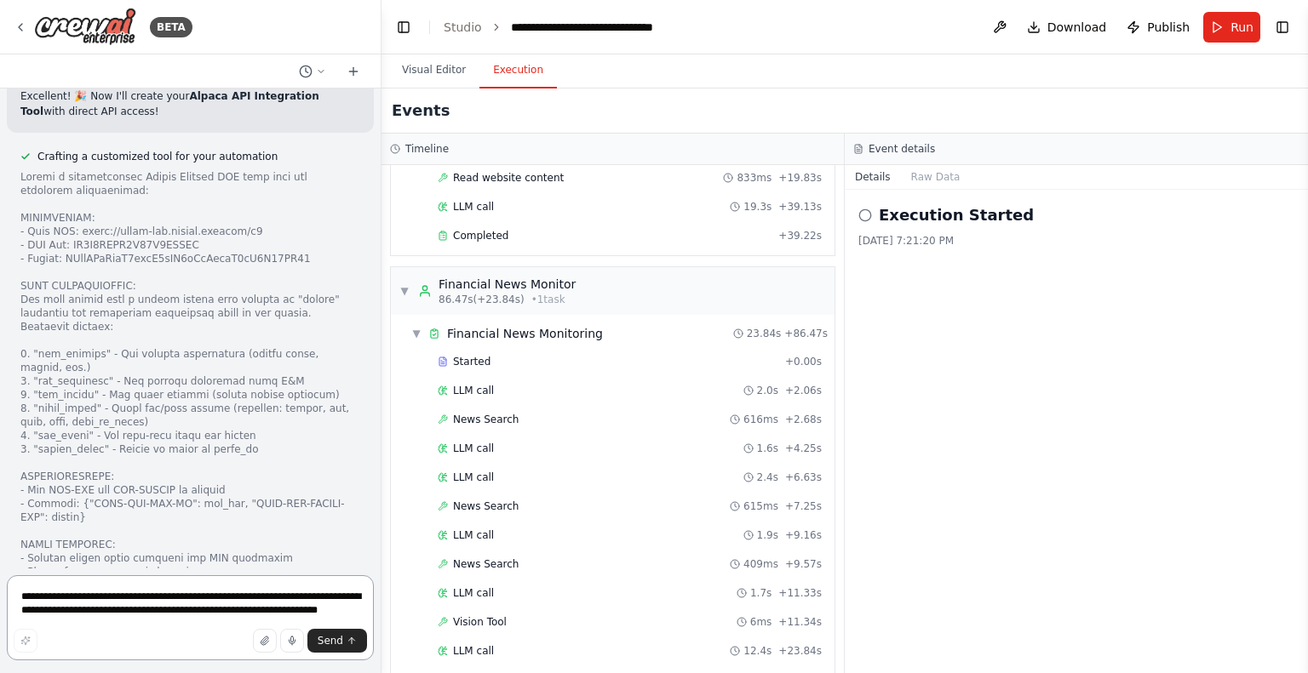
click at [129, 607] on textarea "**********" at bounding box center [190, 618] width 367 height 85
paste textarea "**********"
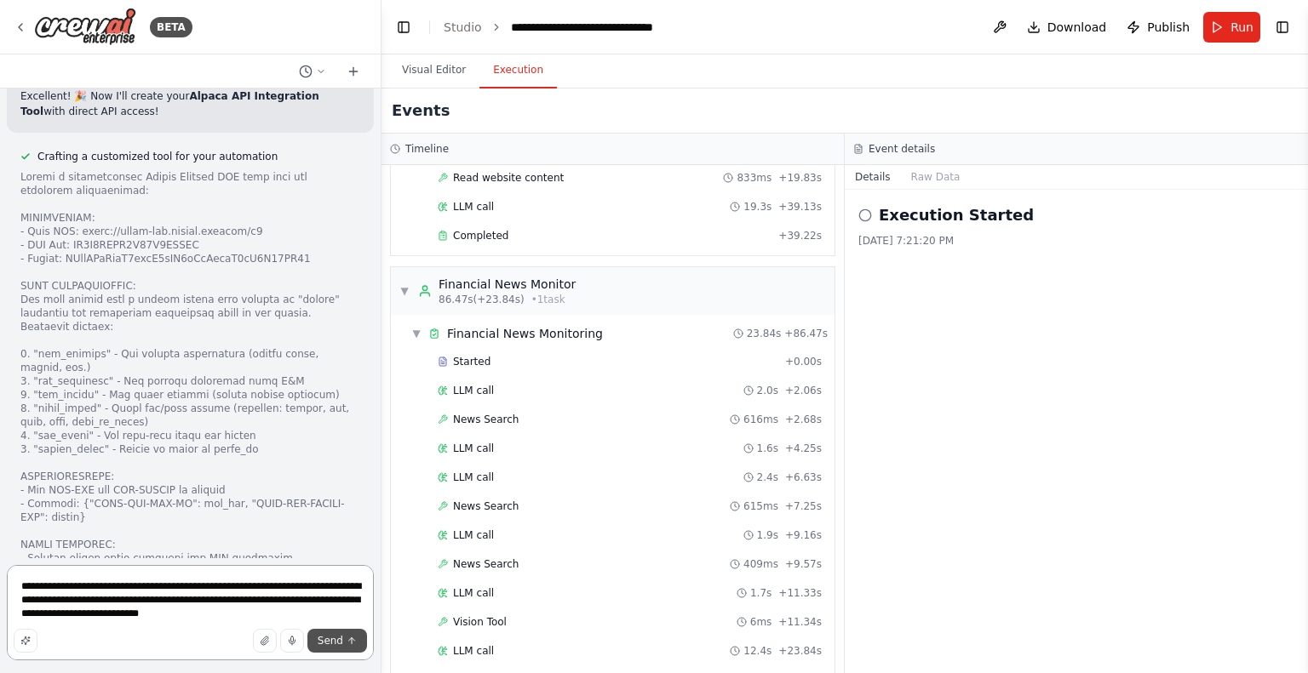
type textarea "**********"
click at [335, 652] on button "Send" at bounding box center [337, 641] width 60 height 24
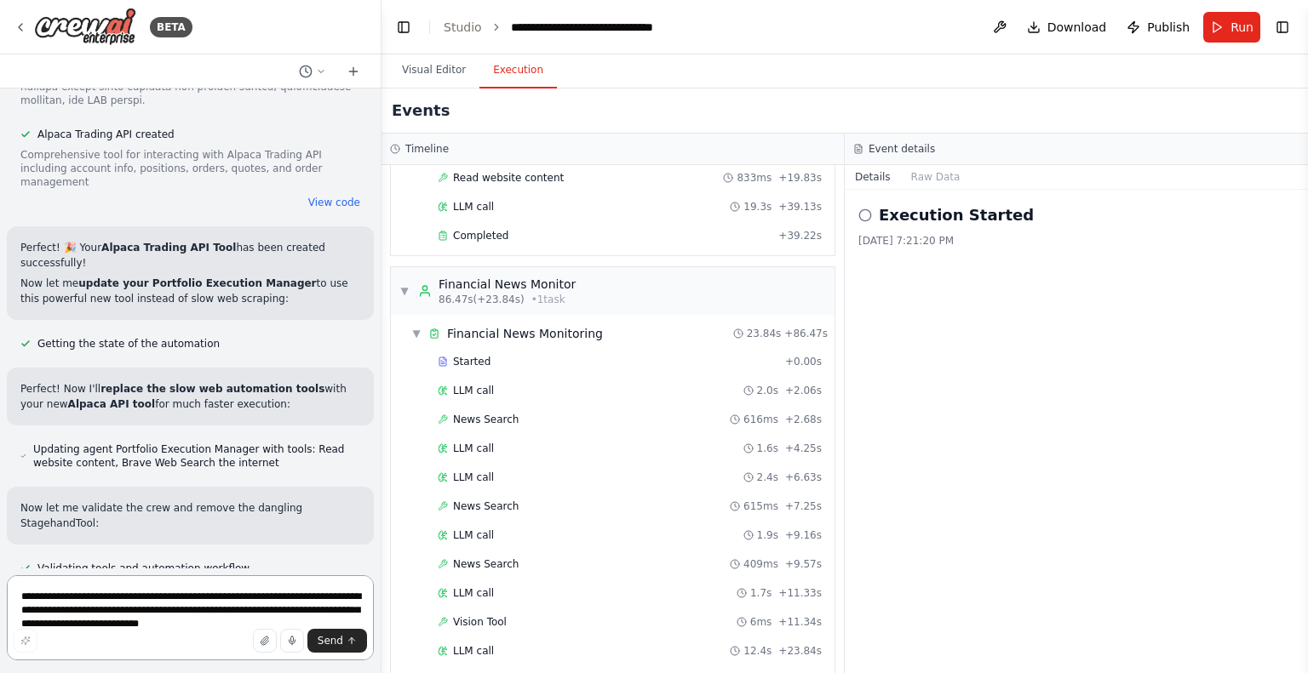
scroll to position [23258, 0]
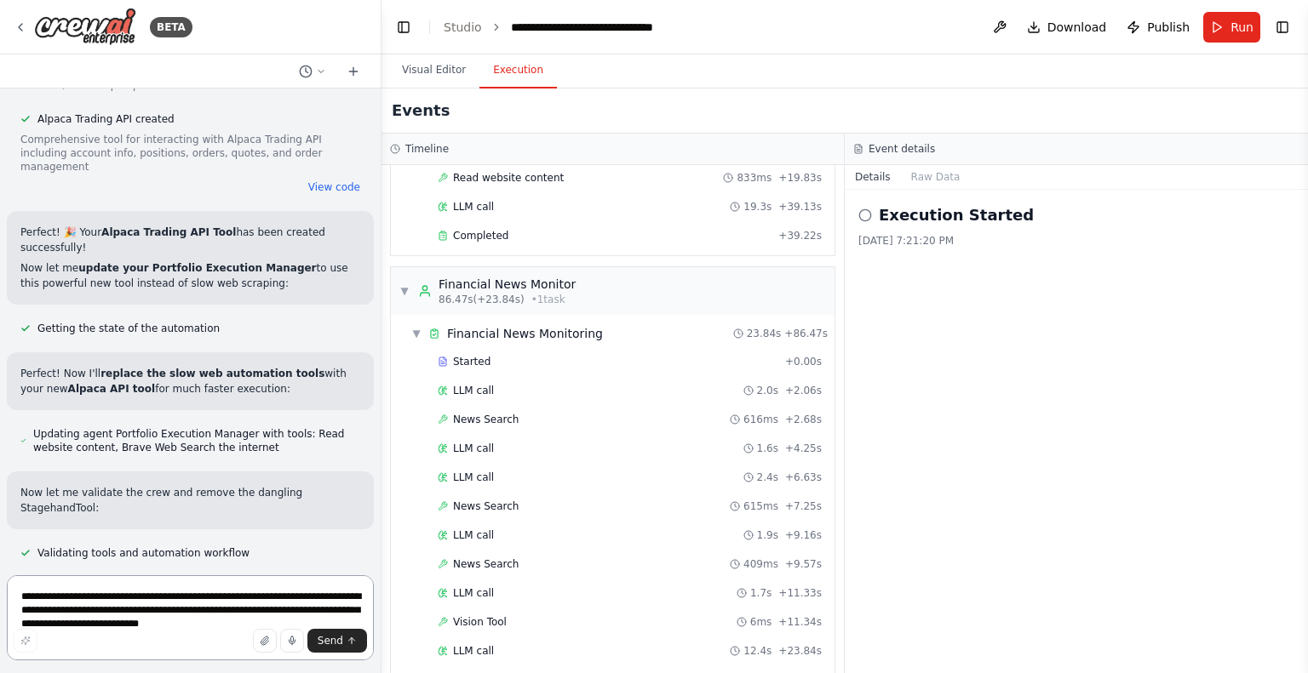
click at [129, 617] on textarea "**********" at bounding box center [190, 618] width 367 height 85
type textarea "**********"
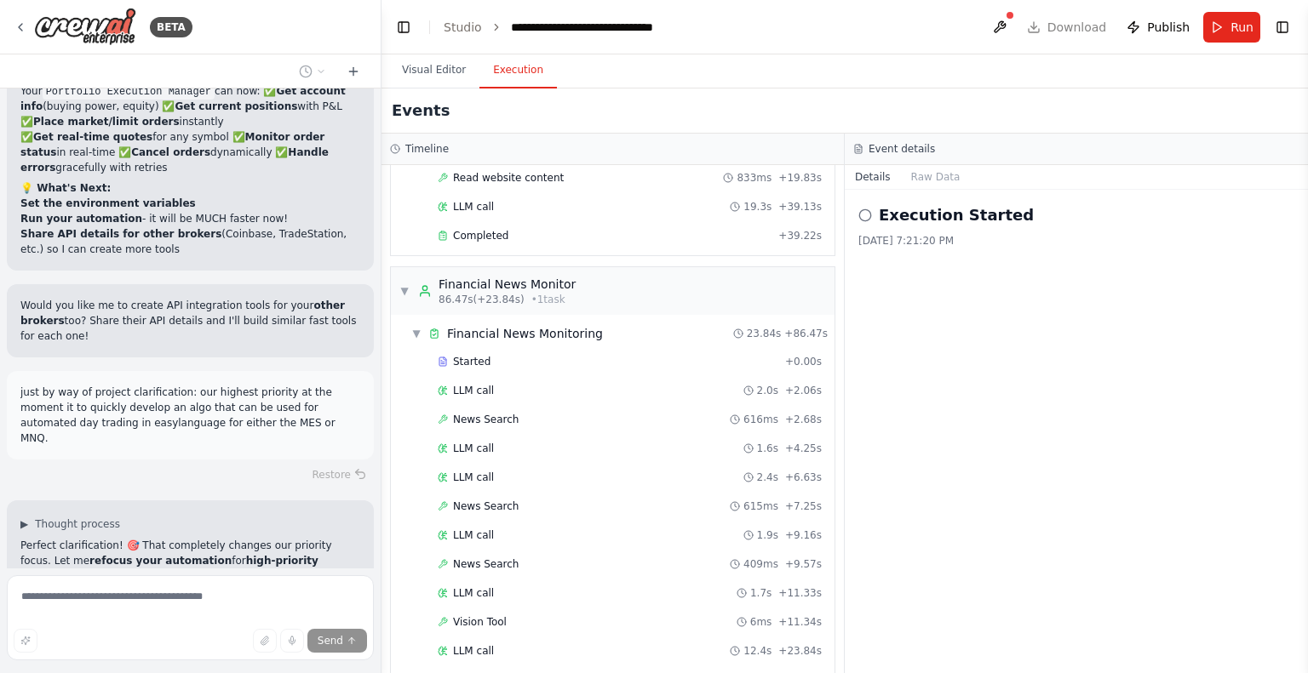
scroll to position [24070, 0]
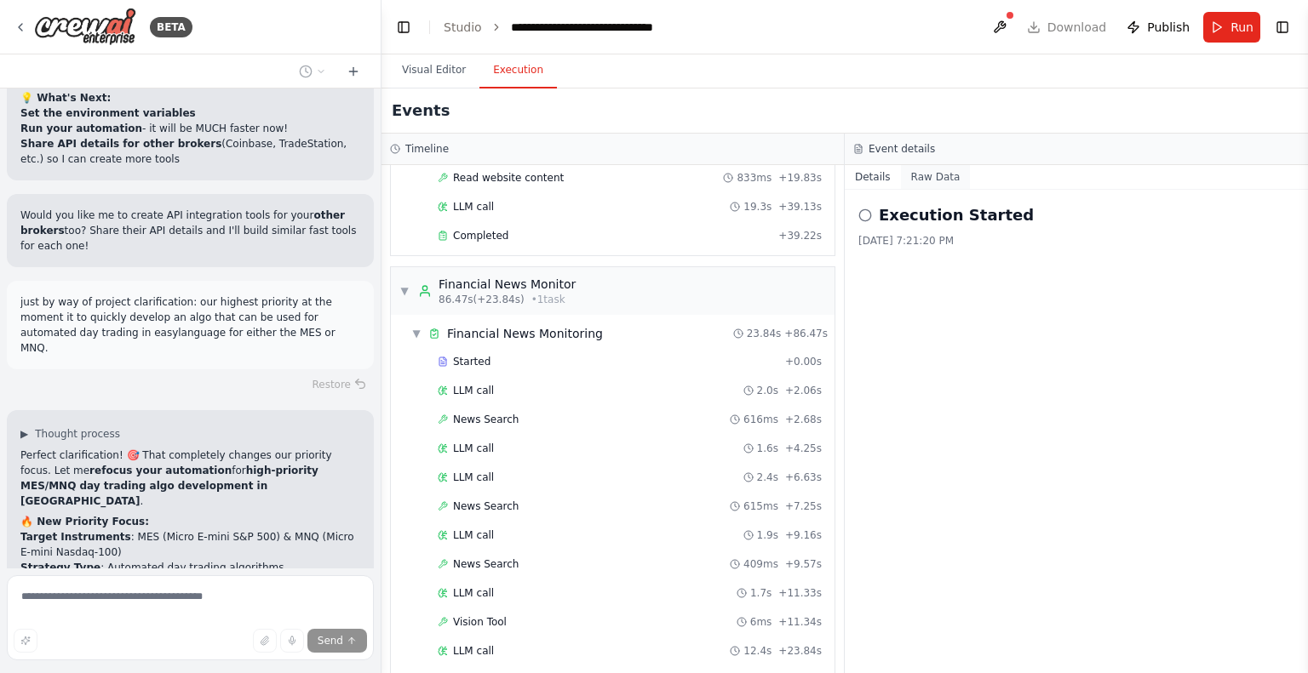
click at [928, 175] on button "Raw Data" at bounding box center [936, 177] width 70 height 24
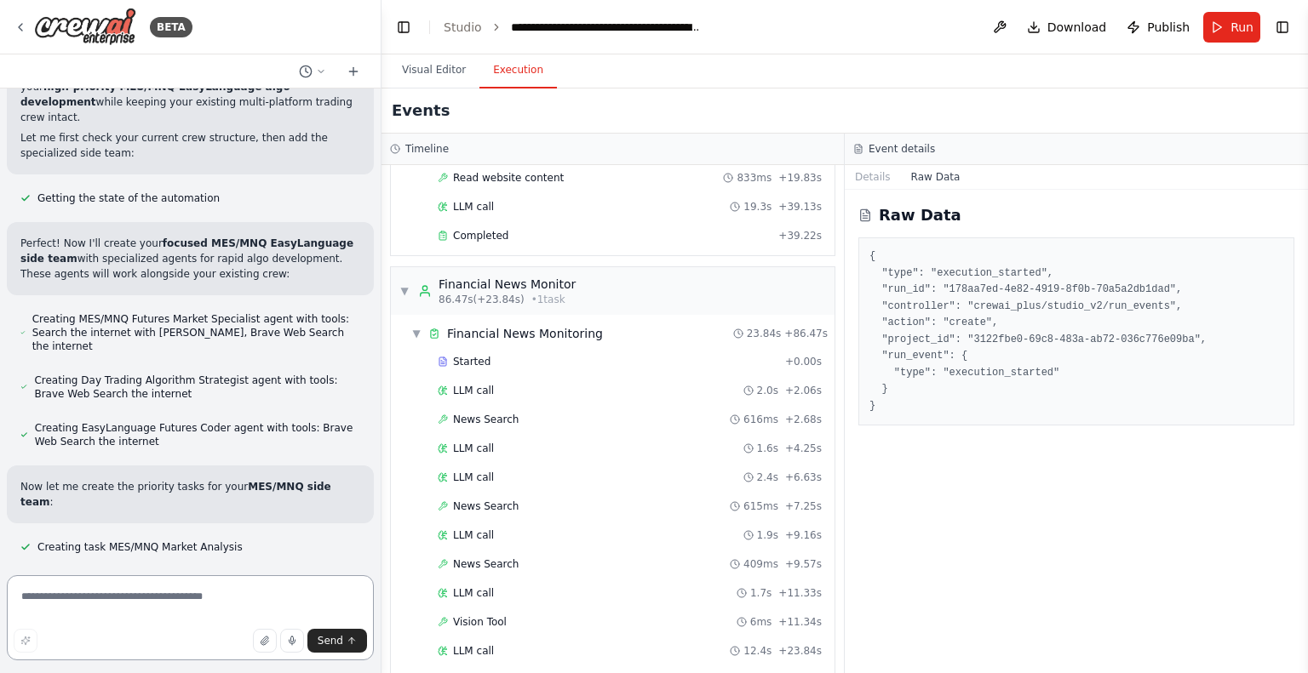
scroll to position [25109, 0]
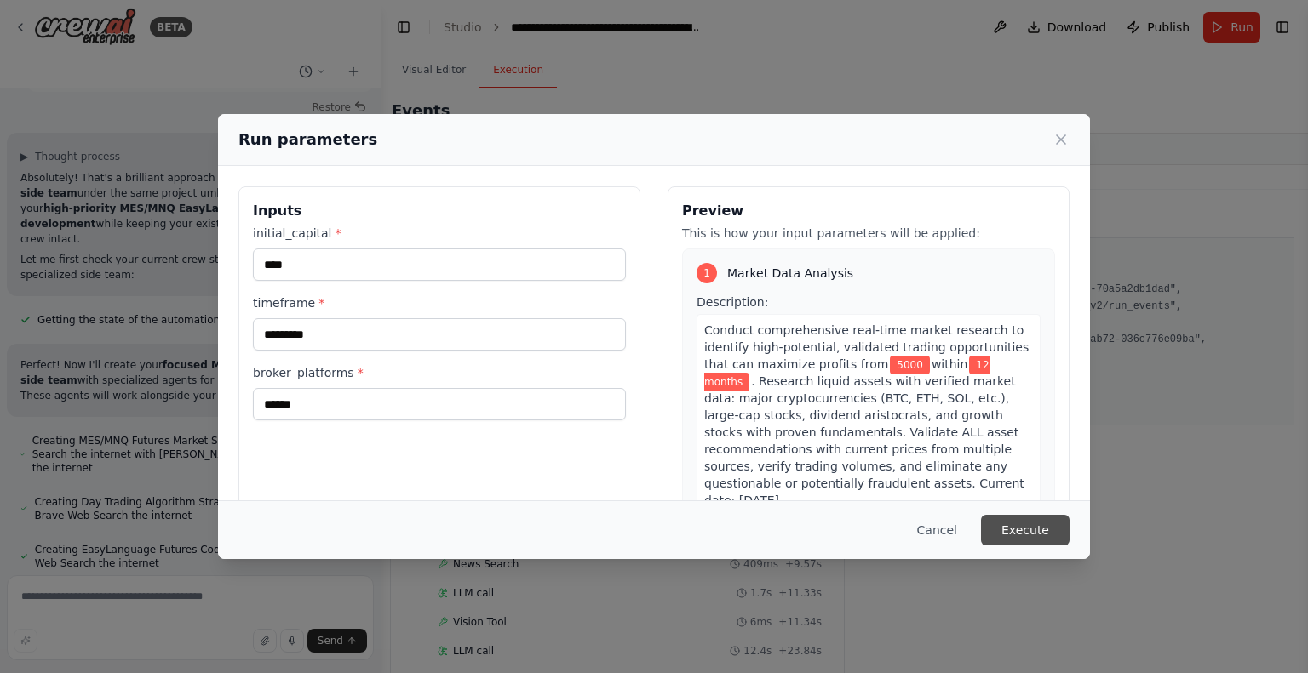
click at [1037, 533] on button "Execute" at bounding box center [1025, 530] width 89 height 31
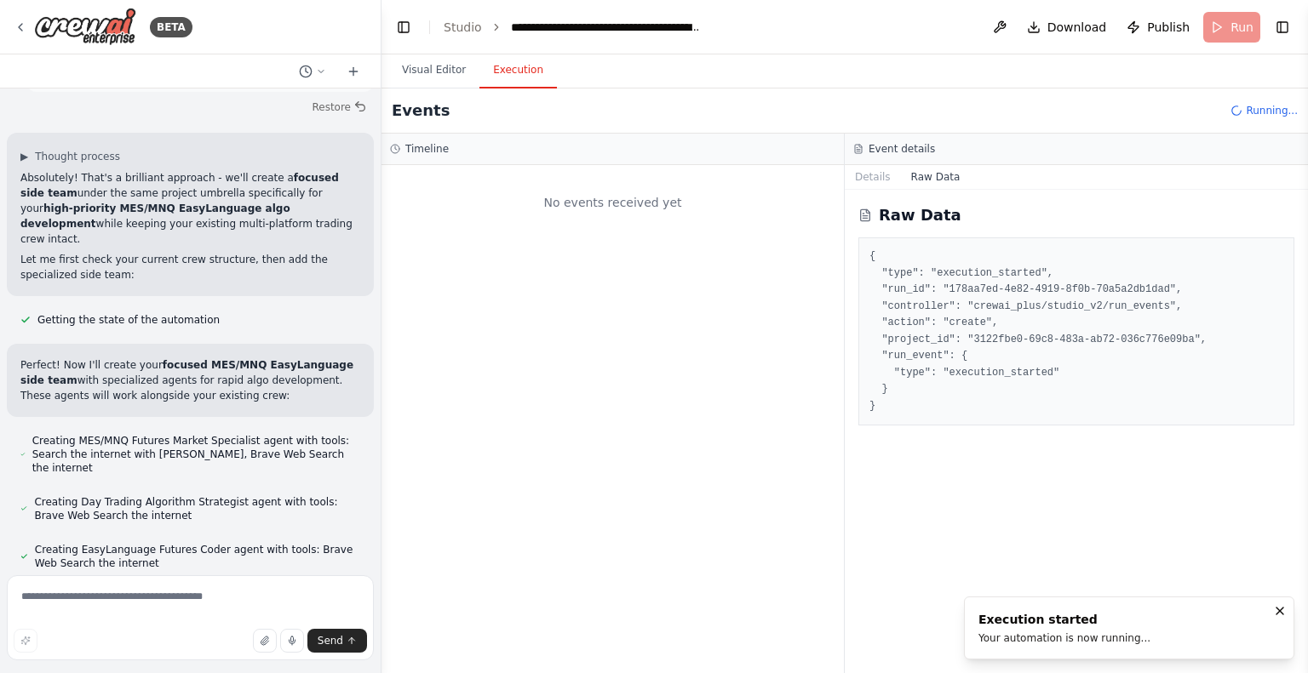
scroll to position [0, 0]
click at [38, 606] on textarea at bounding box center [190, 618] width 367 height 85
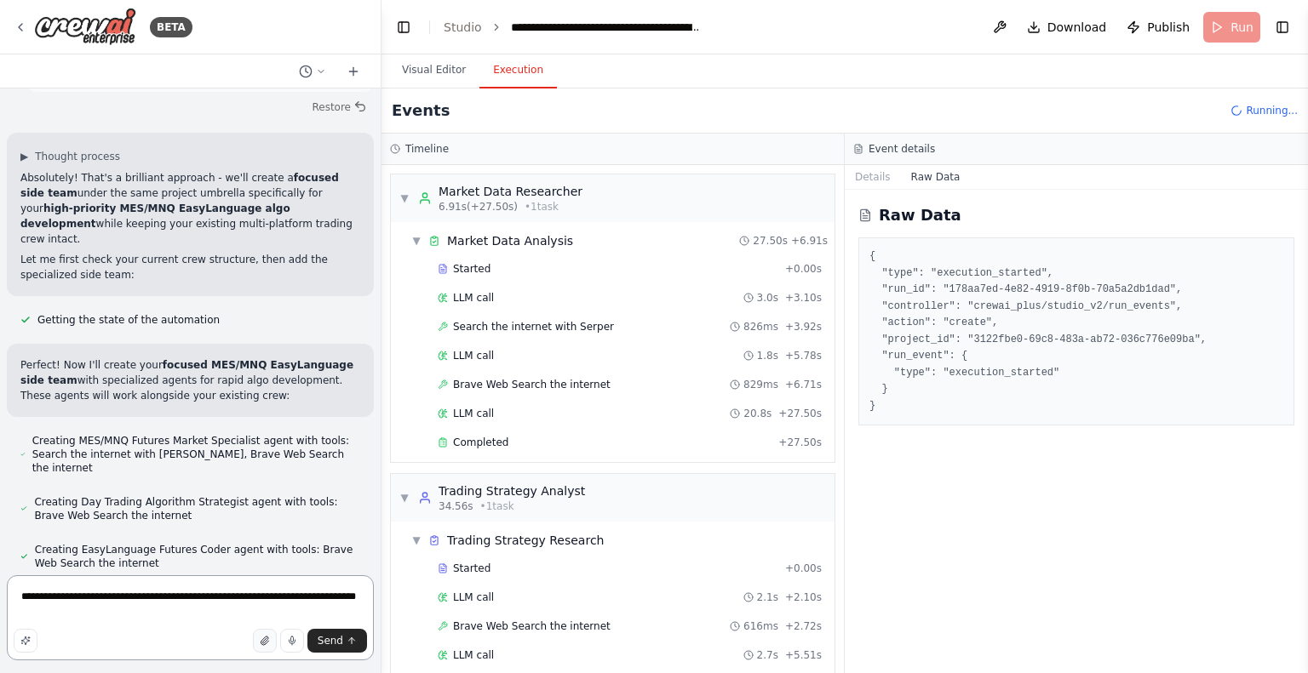
type textarea "**********"
click at [266, 640] on icon "button" at bounding box center [264, 641] width 7 height 9
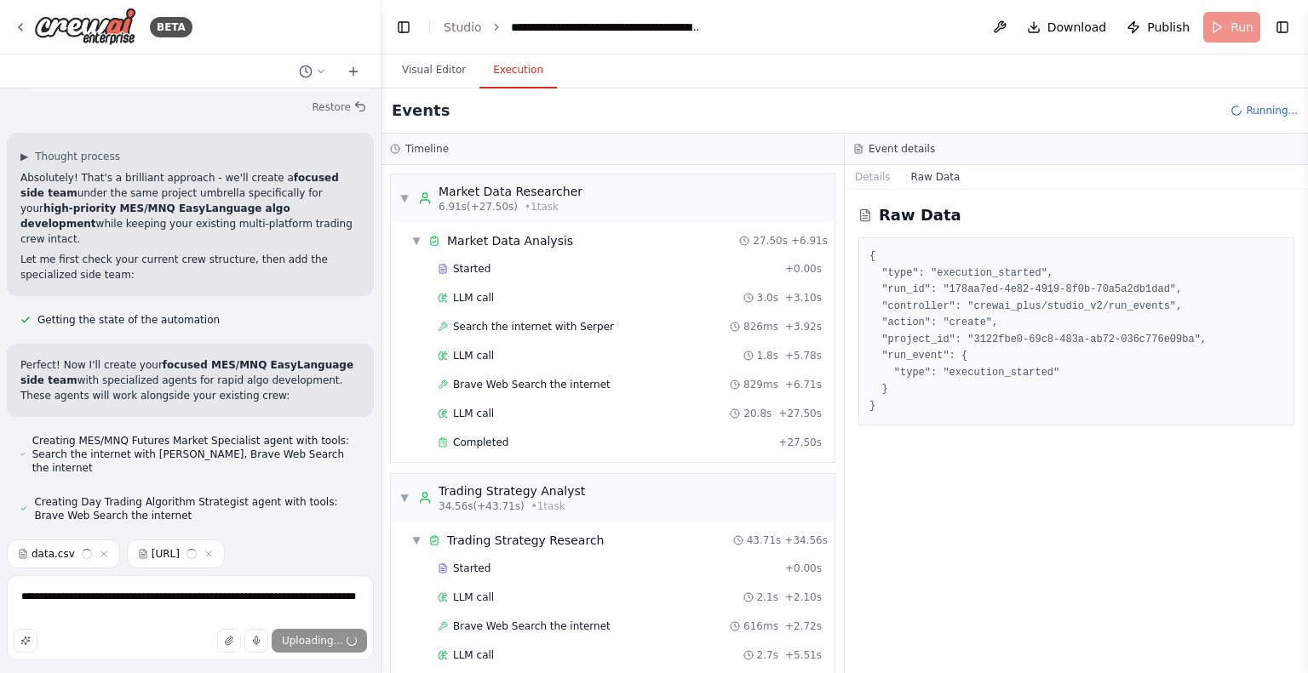
scroll to position [25007, 0]
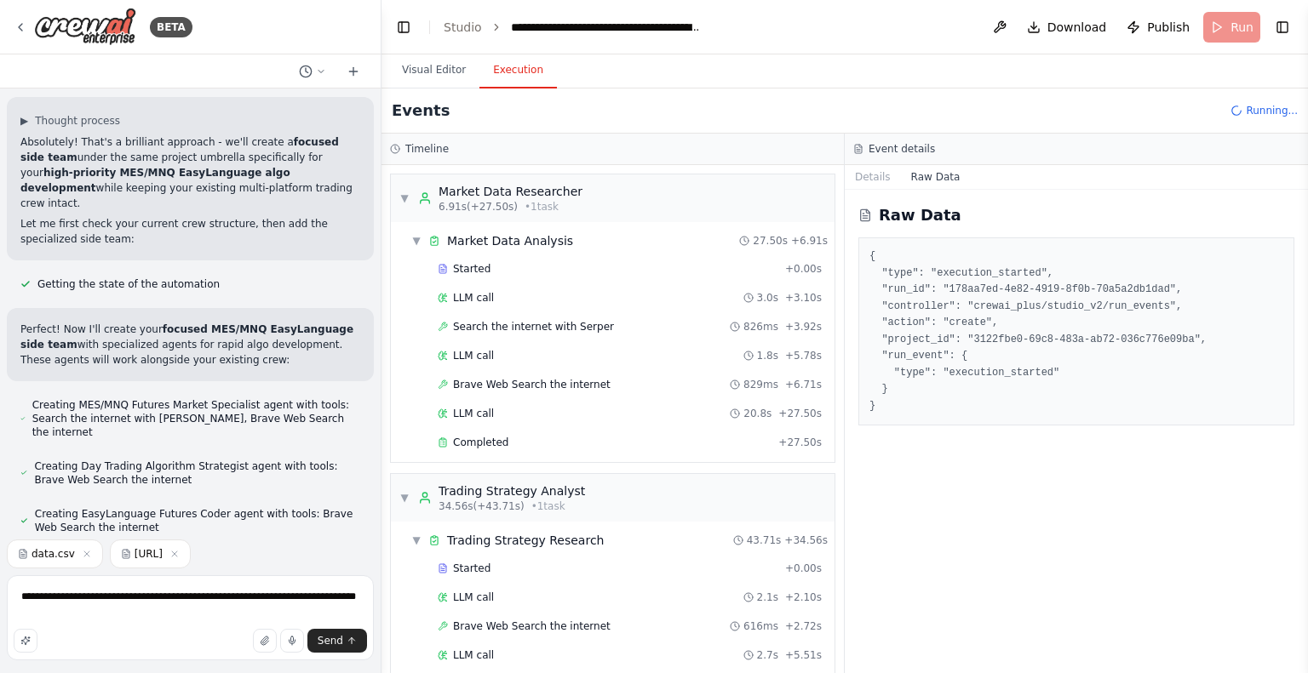
click at [235, 647] on div "Send" at bounding box center [190, 641] width 353 height 24
click at [266, 639] on icon "button" at bounding box center [264, 641] width 7 height 9
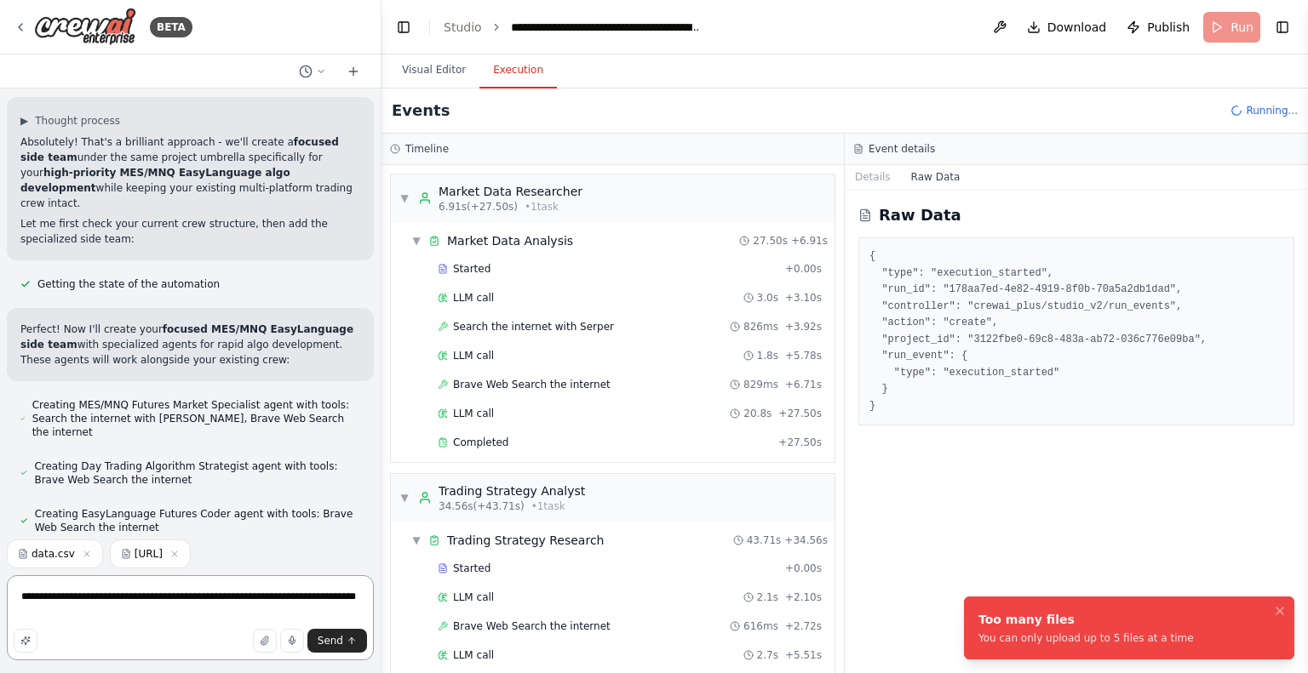
click at [255, 654] on textarea "**********" at bounding box center [190, 618] width 367 height 85
click at [261, 649] on button "button" at bounding box center [265, 641] width 24 height 24
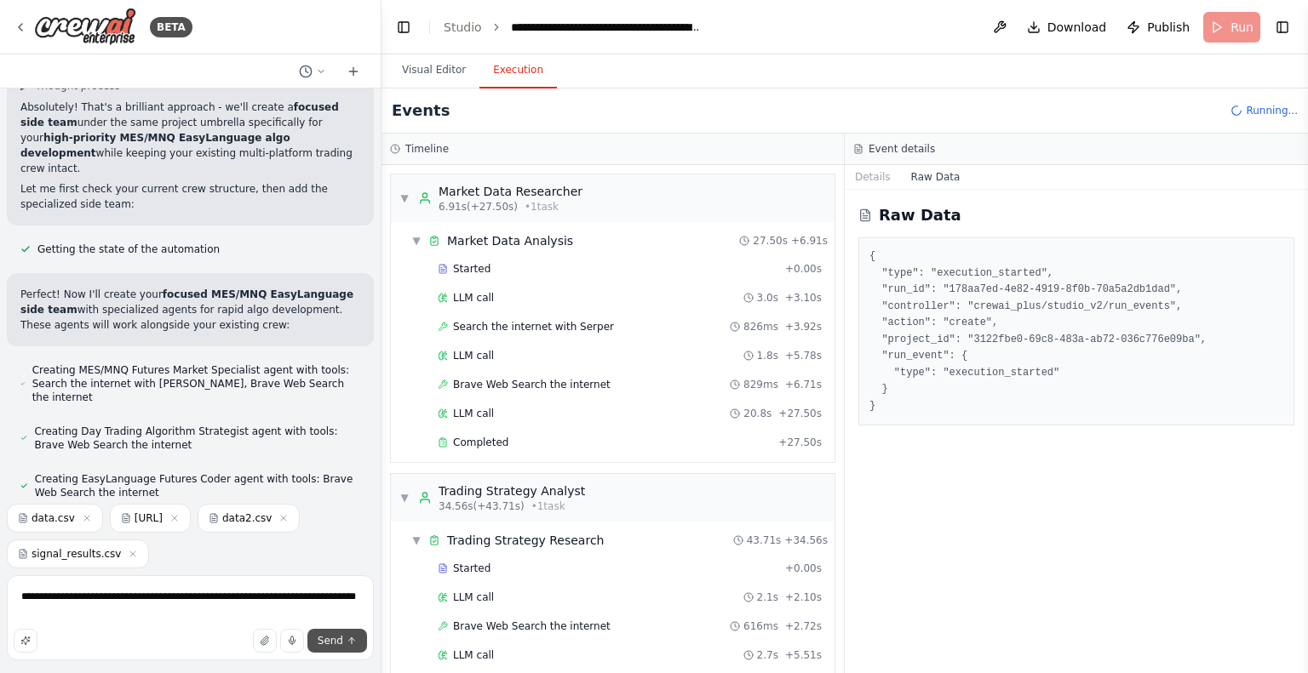
click at [332, 649] on button "Send" at bounding box center [337, 641] width 60 height 24
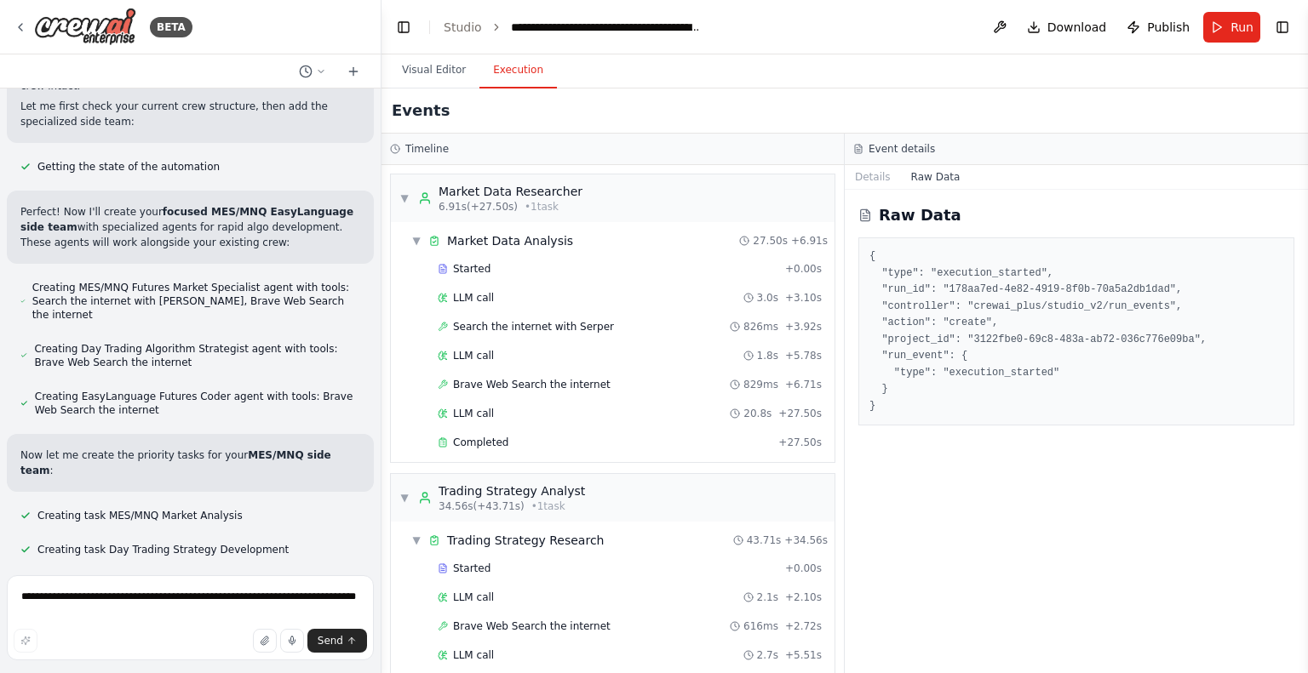
scroll to position [25423, 0]
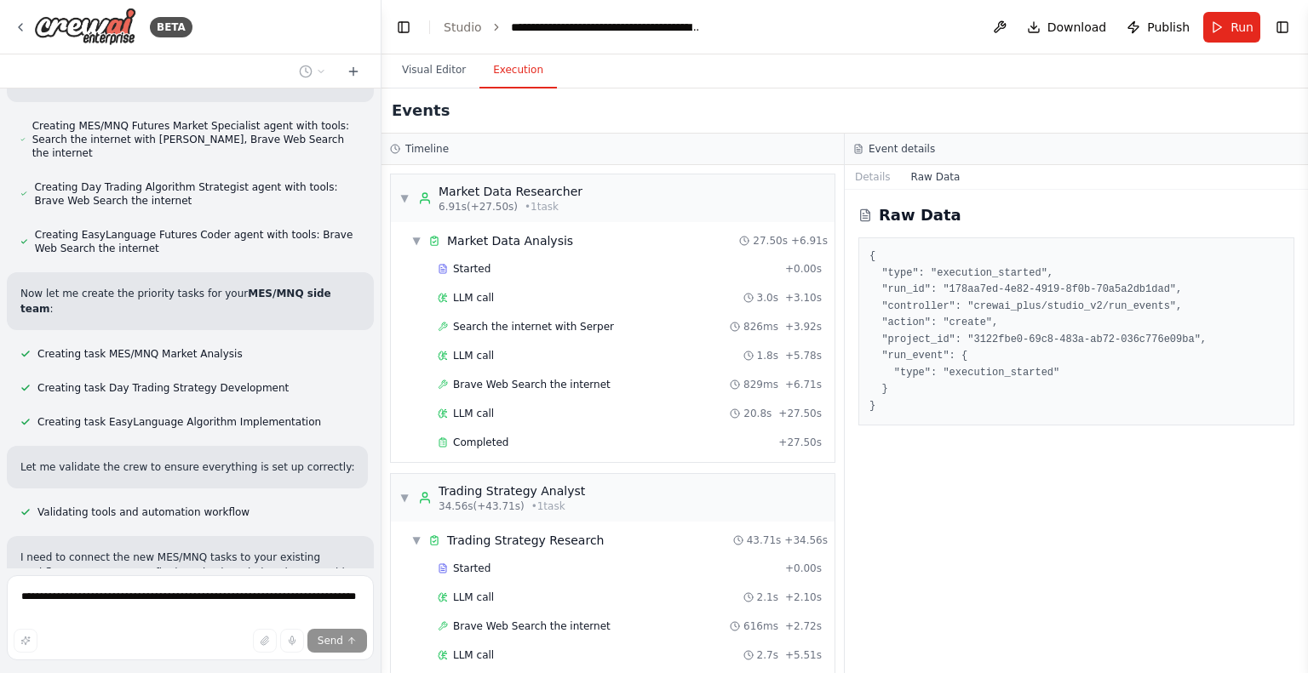
scroll to position [25341, 0]
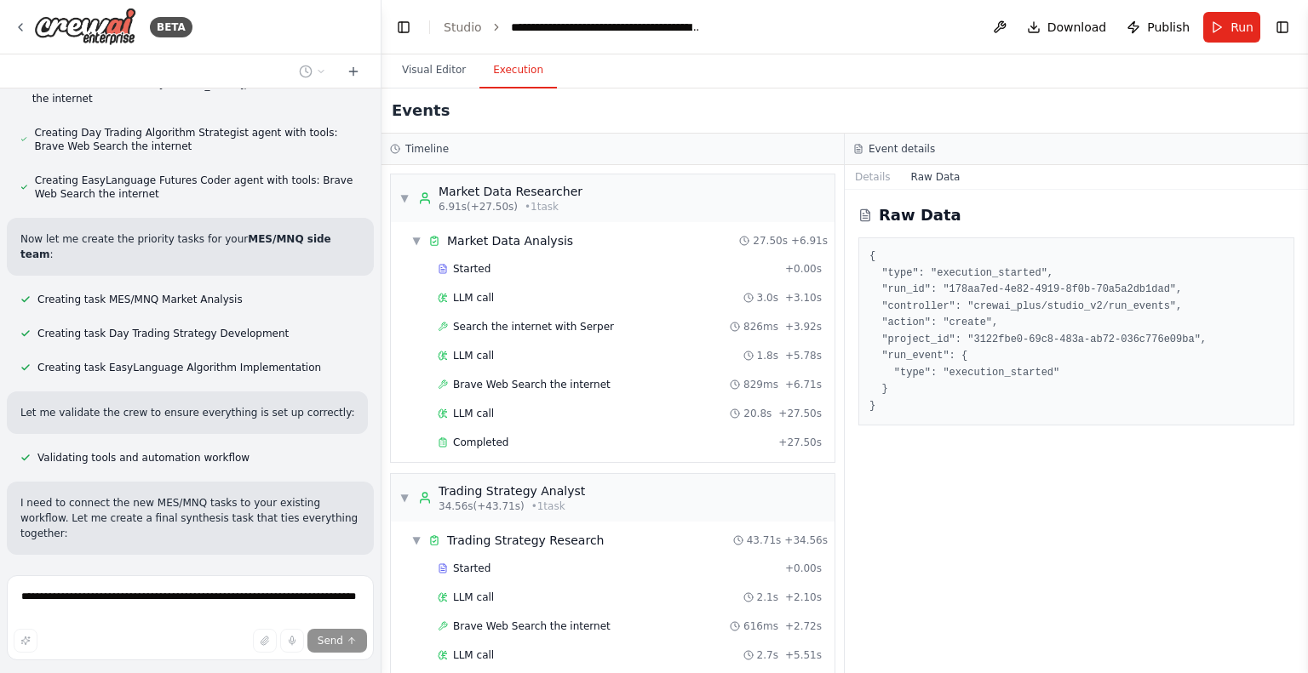
click at [1246, 30] on span "Run" at bounding box center [1241, 27] width 23 height 17
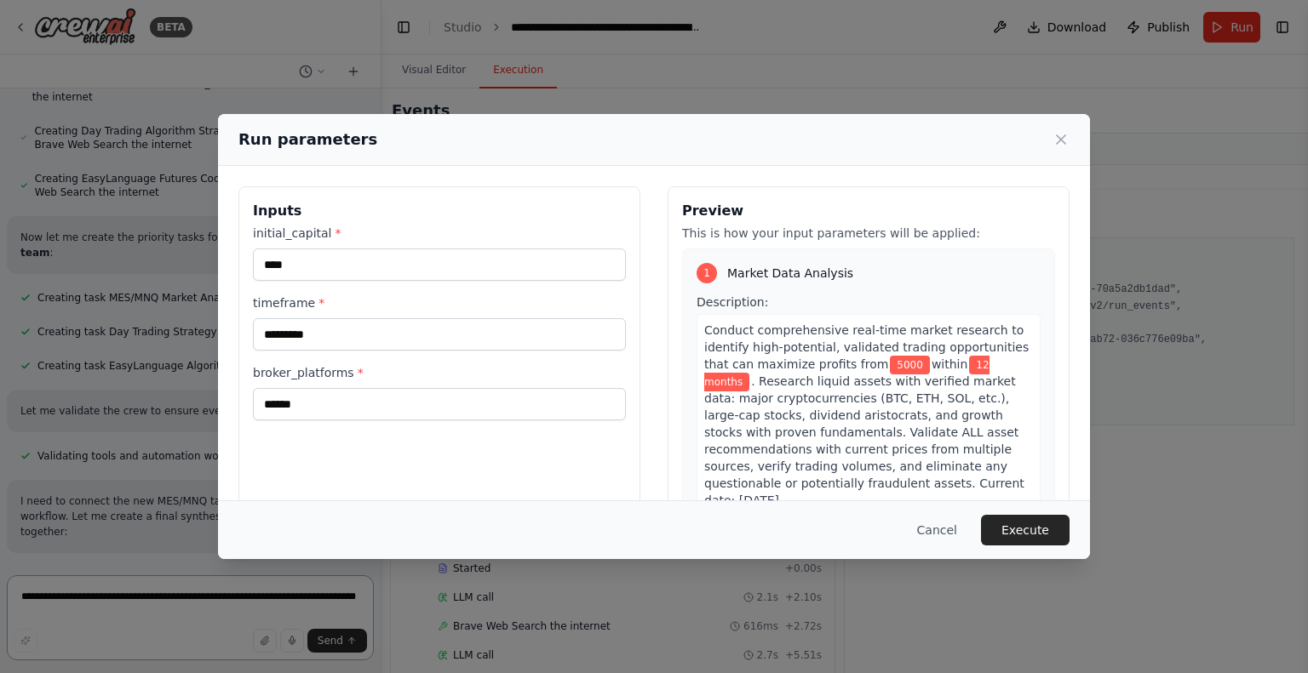
scroll to position [25358, 0]
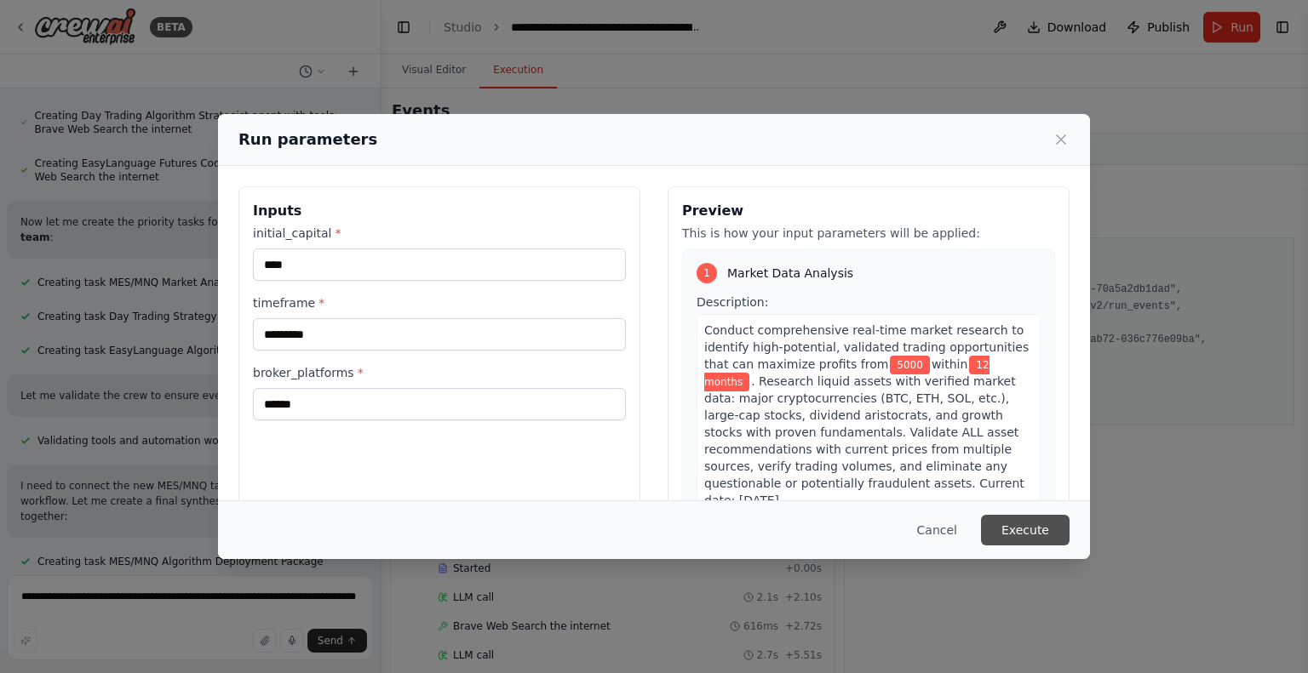
click at [1011, 526] on button "Execute" at bounding box center [1025, 530] width 89 height 31
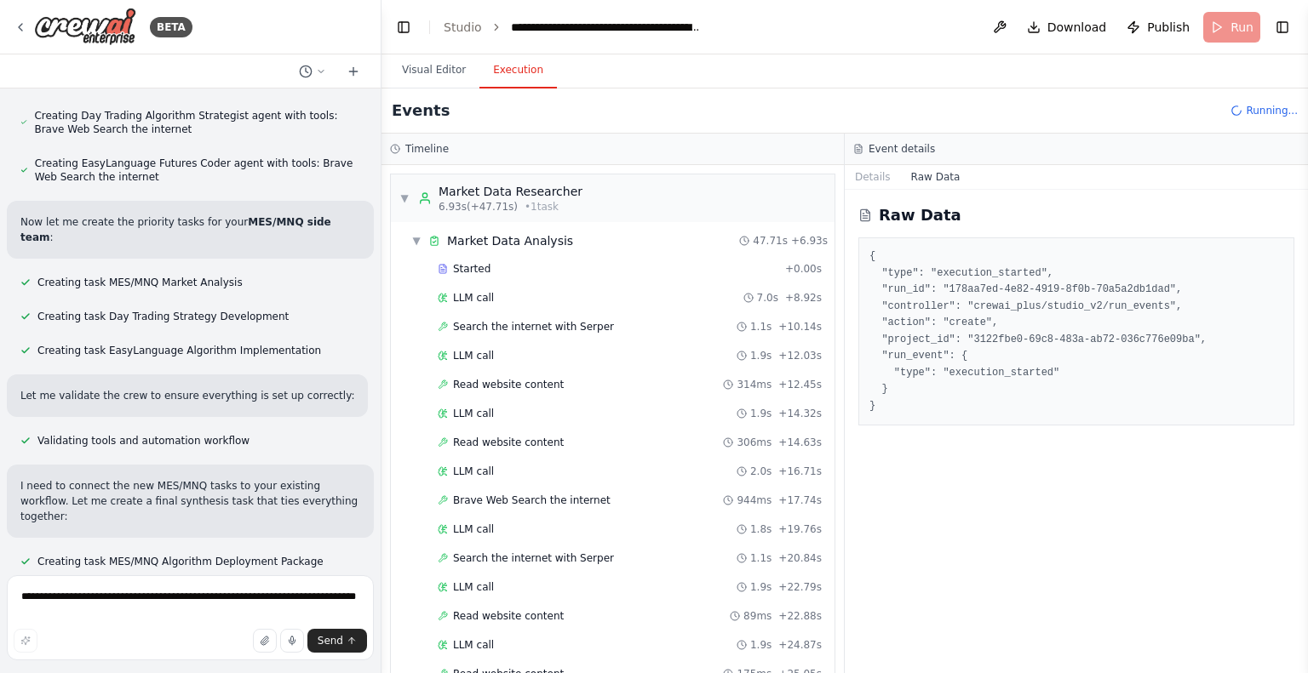
click at [358, 77] on button at bounding box center [353, 71] width 27 height 20
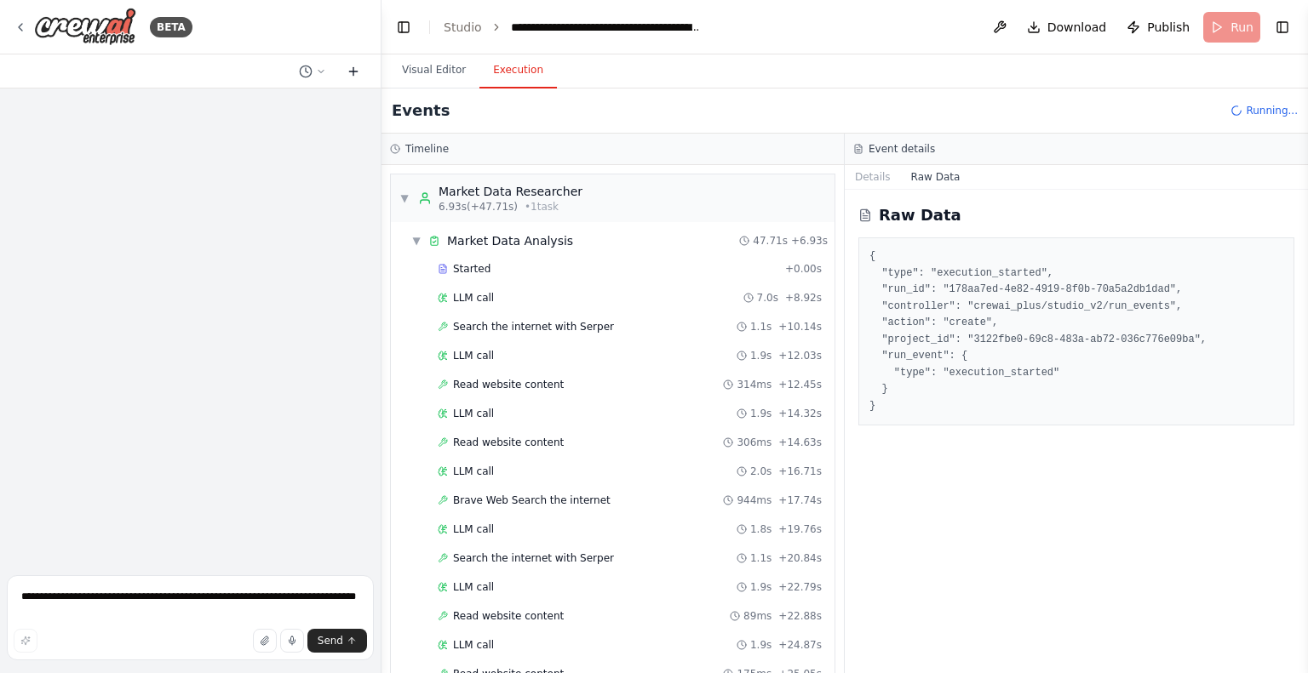
scroll to position [0, 0]
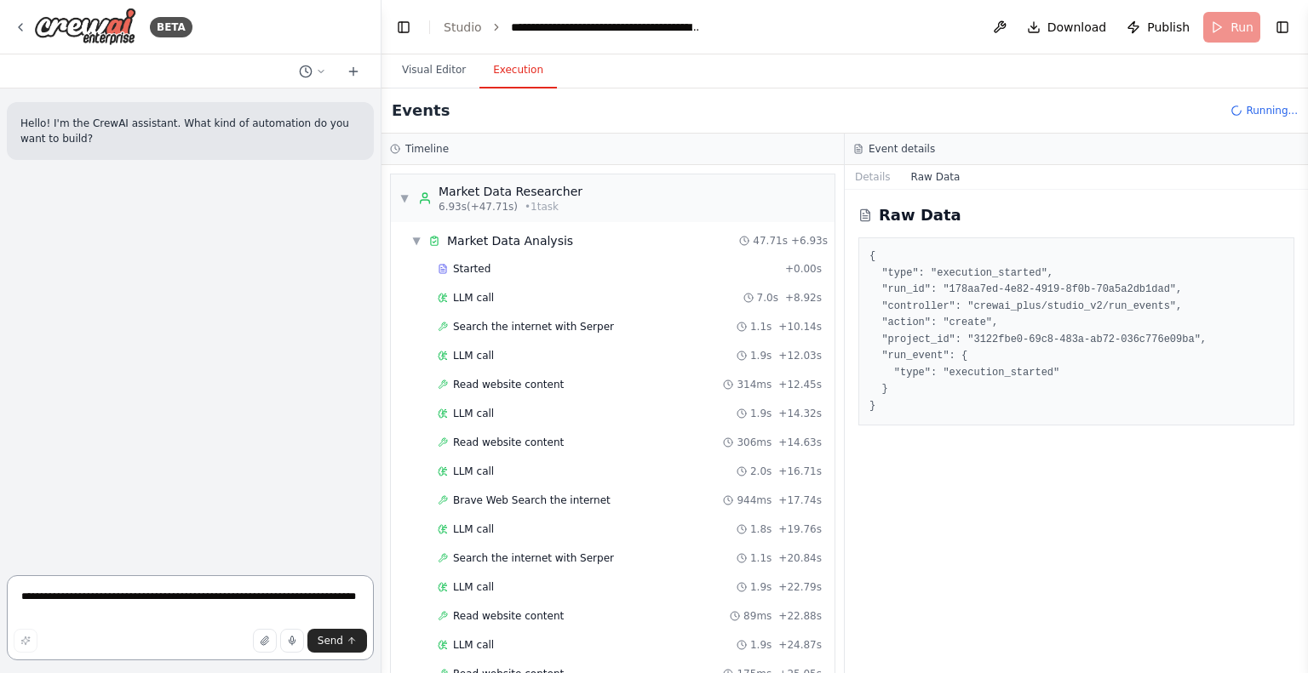
click at [150, 605] on textarea "**********" at bounding box center [190, 618] width 367 height 85
type textarea "*"
type textarea "**********"
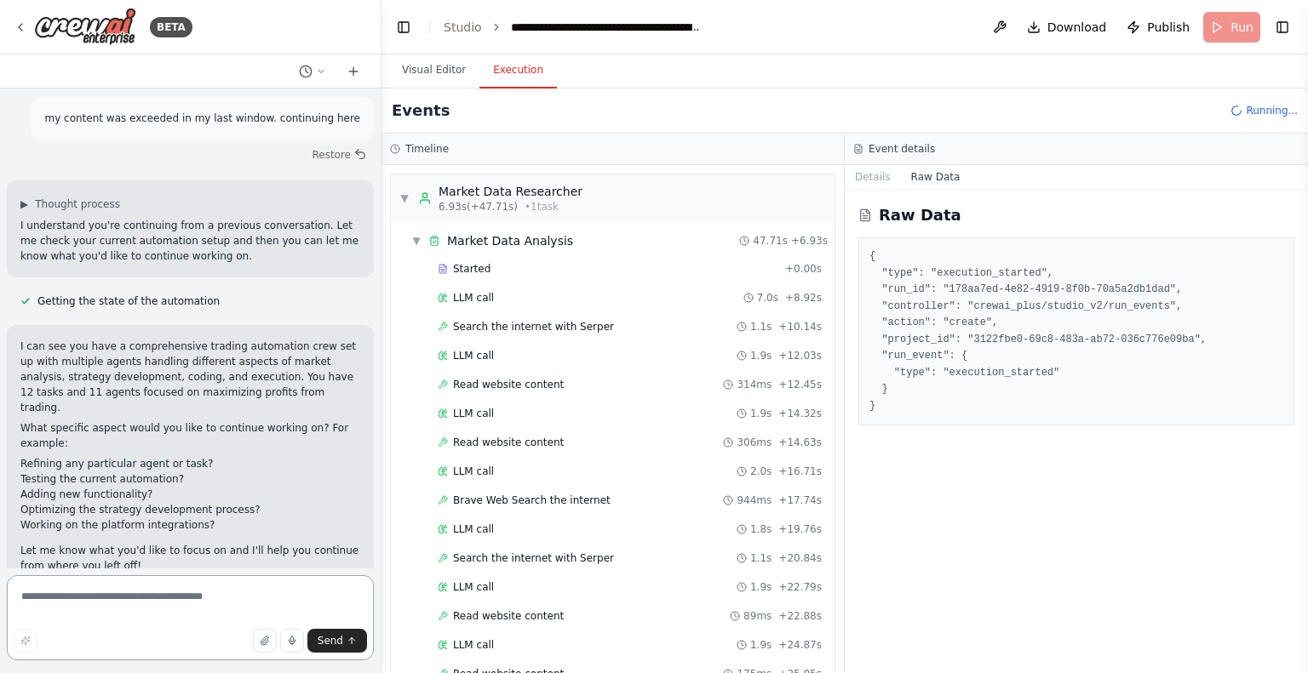
scroll to position [92, 0]
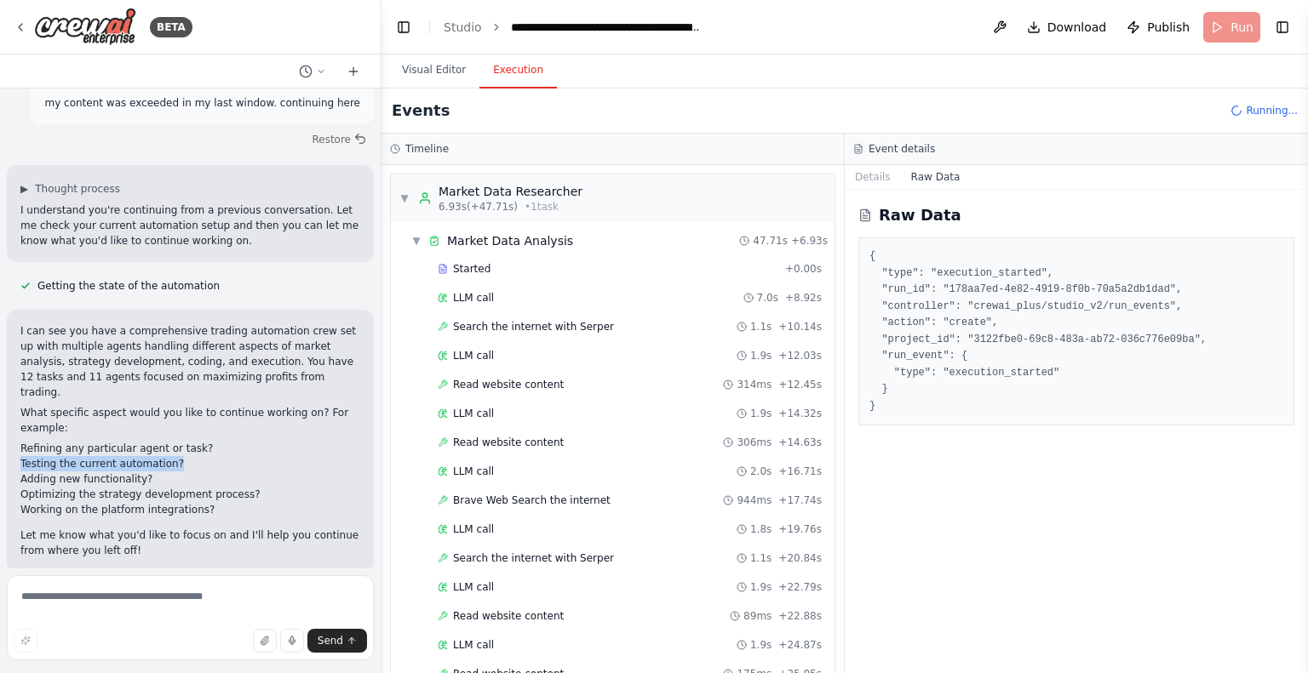
drag, startPoint x: 177, startPoint y: 444, endPoint x: 13, endPoint y: 450, distance: 164.5
click at [13, 450] on div "I can see you have a comprehensive trading automation crew set up with multiple…" at bounding box center [190, 441] width 367 height 262
copy li "Testing the current automation?"
click at [119, 588] on textarea at bounding box center [190, 618] width 367 height 85
paste textarea "**********"
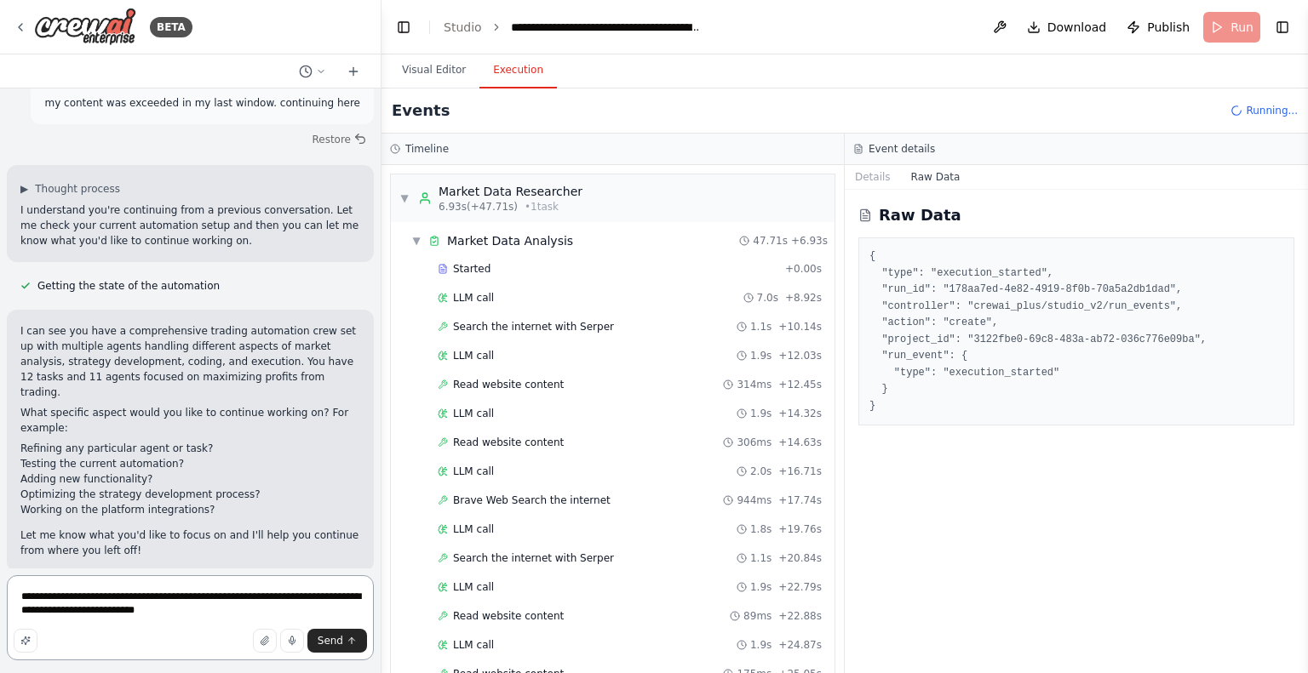
type textarea "**********"
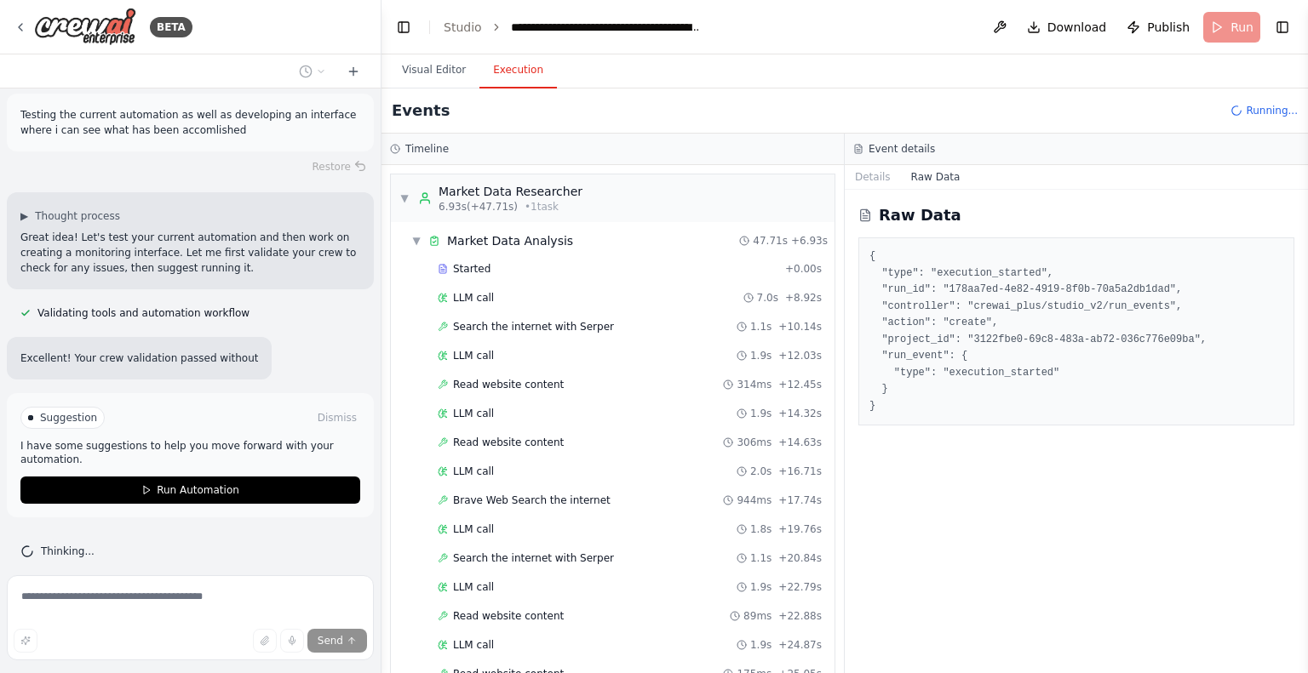
scroll to position [599, 0]
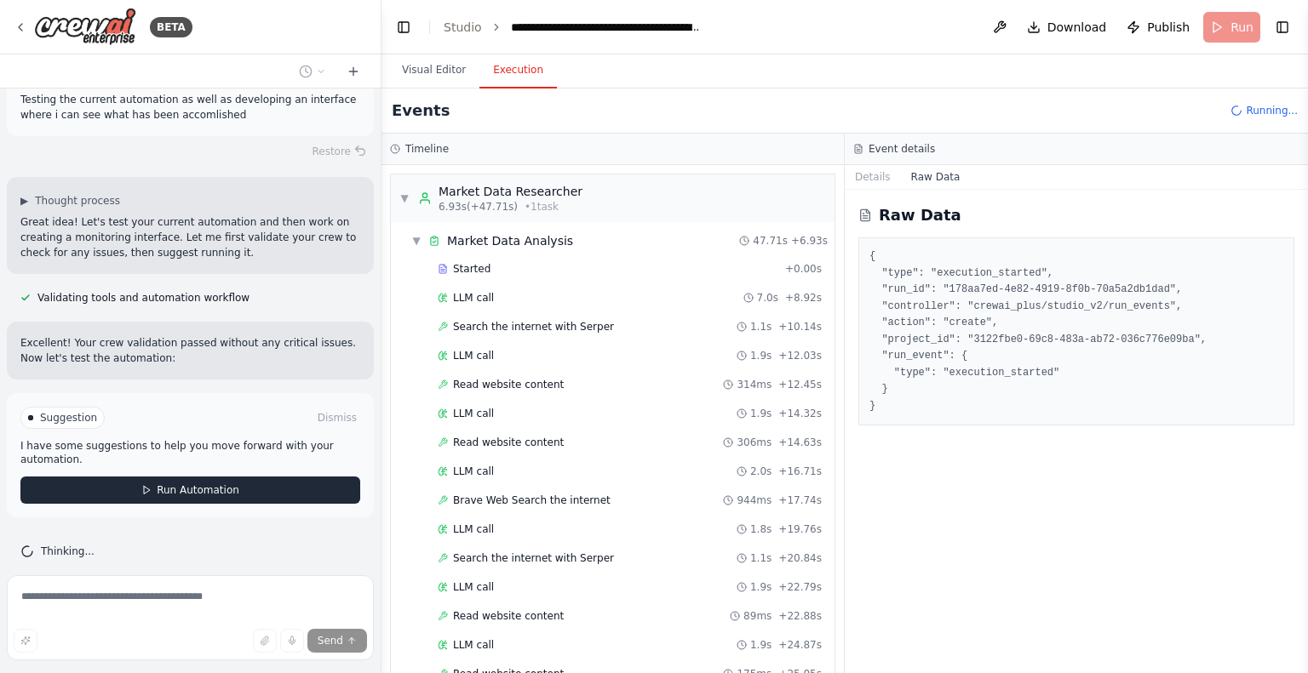
click at [163, 484] on span "Run Automation" at bounding box center [198, 491] width 83 height 14
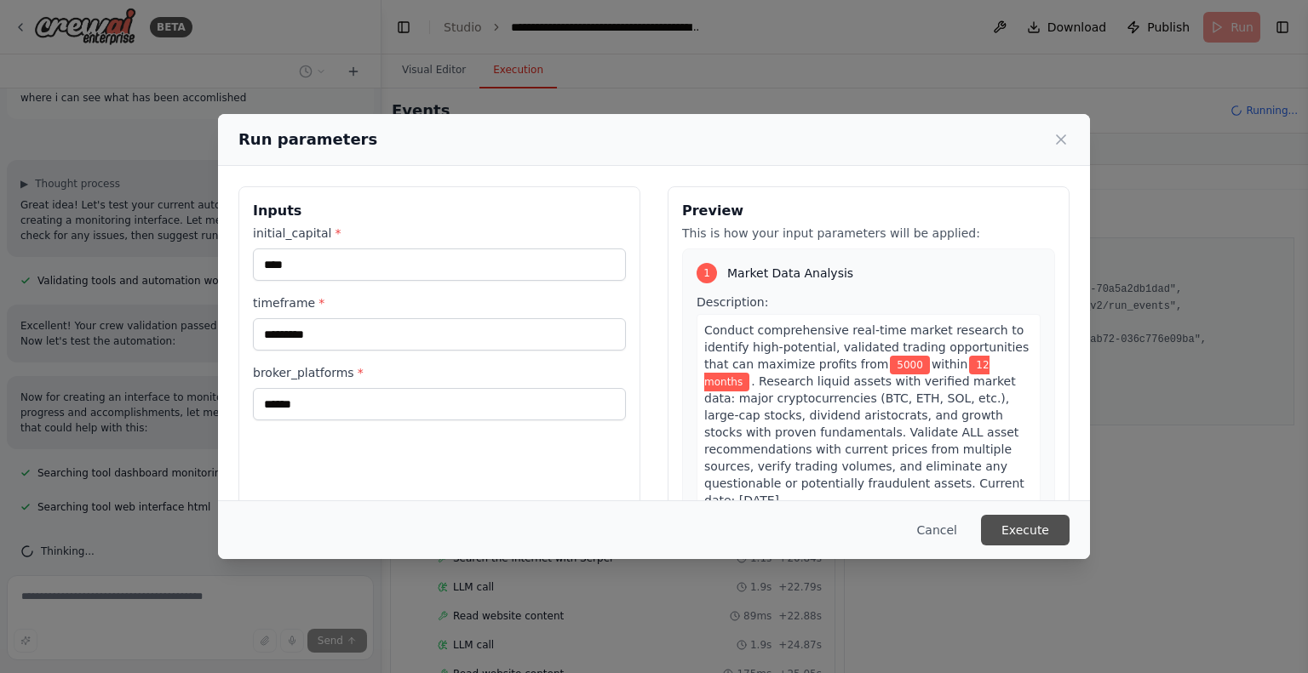
scroll to position [650, 0]
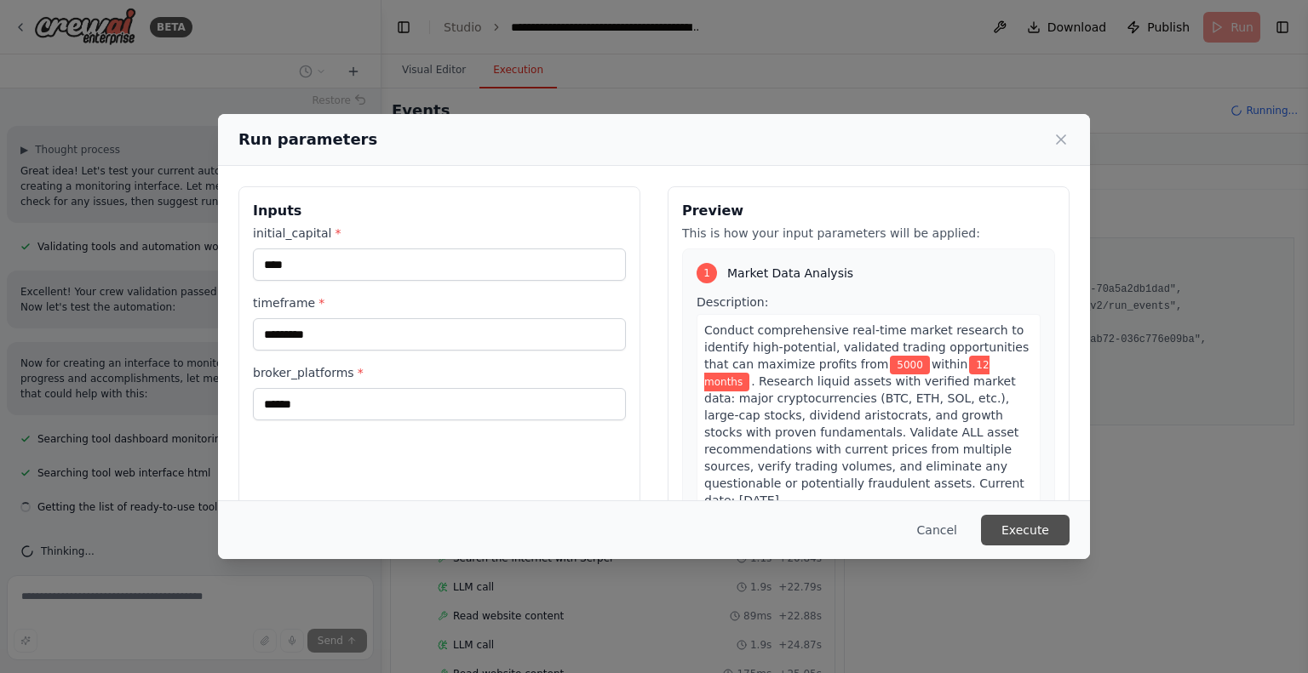
click at [1032, 529] on button "Execute" at bounding box center [1025, 530] width 89 height 31
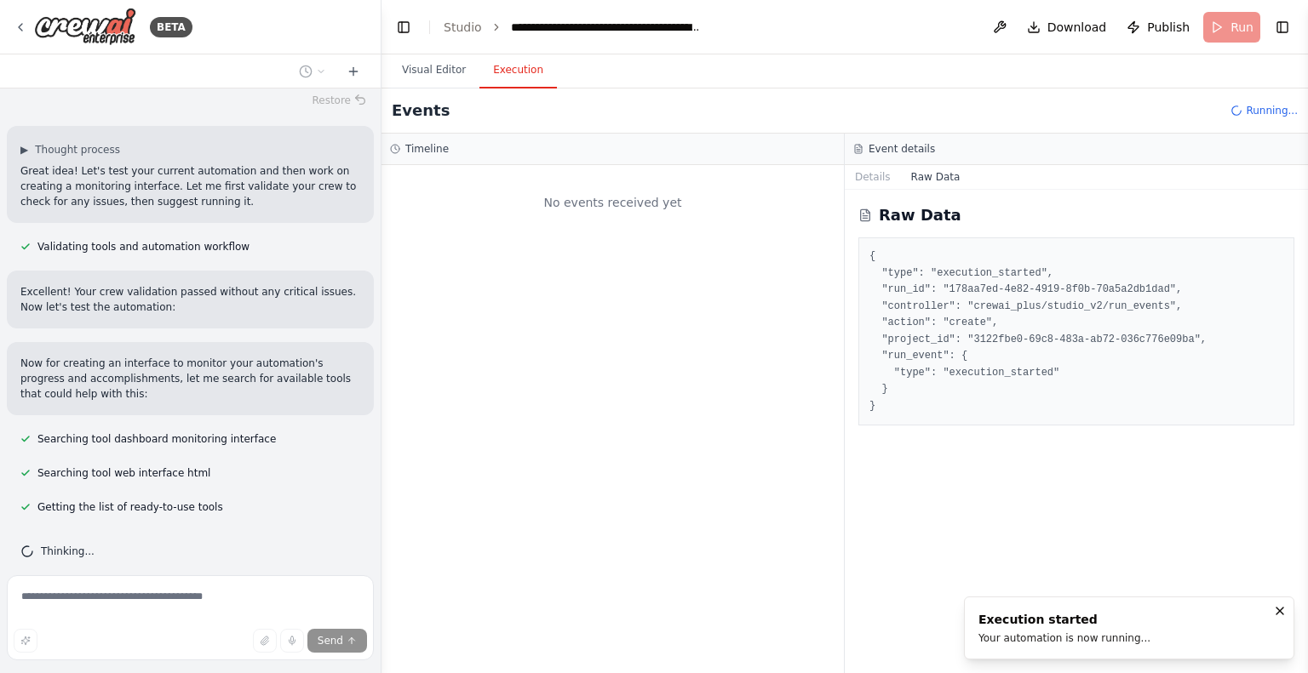
click at [1032, 529] on div "Raw Data { "type": "execution_started", "run_id": "178aa7ed-4e82-4919-8f0b-70a5…" at bounding box center [1076, 432] width 463 height 484
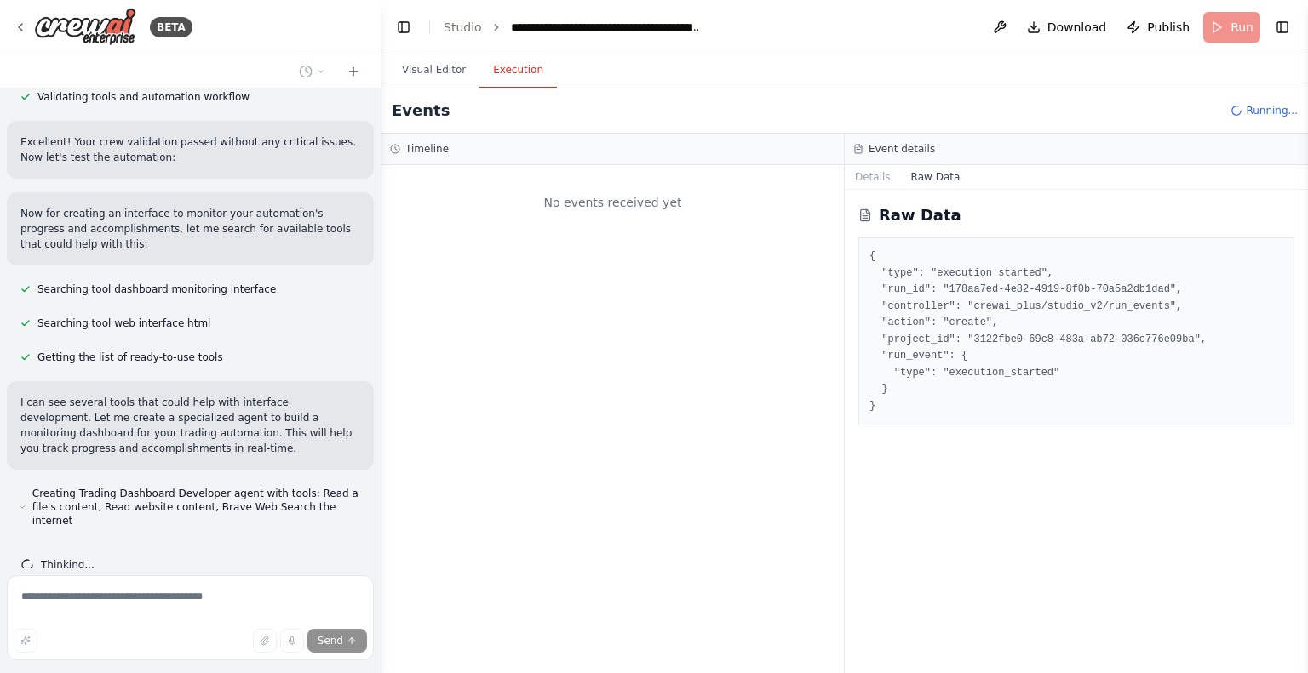
scroll to position [891, 0]
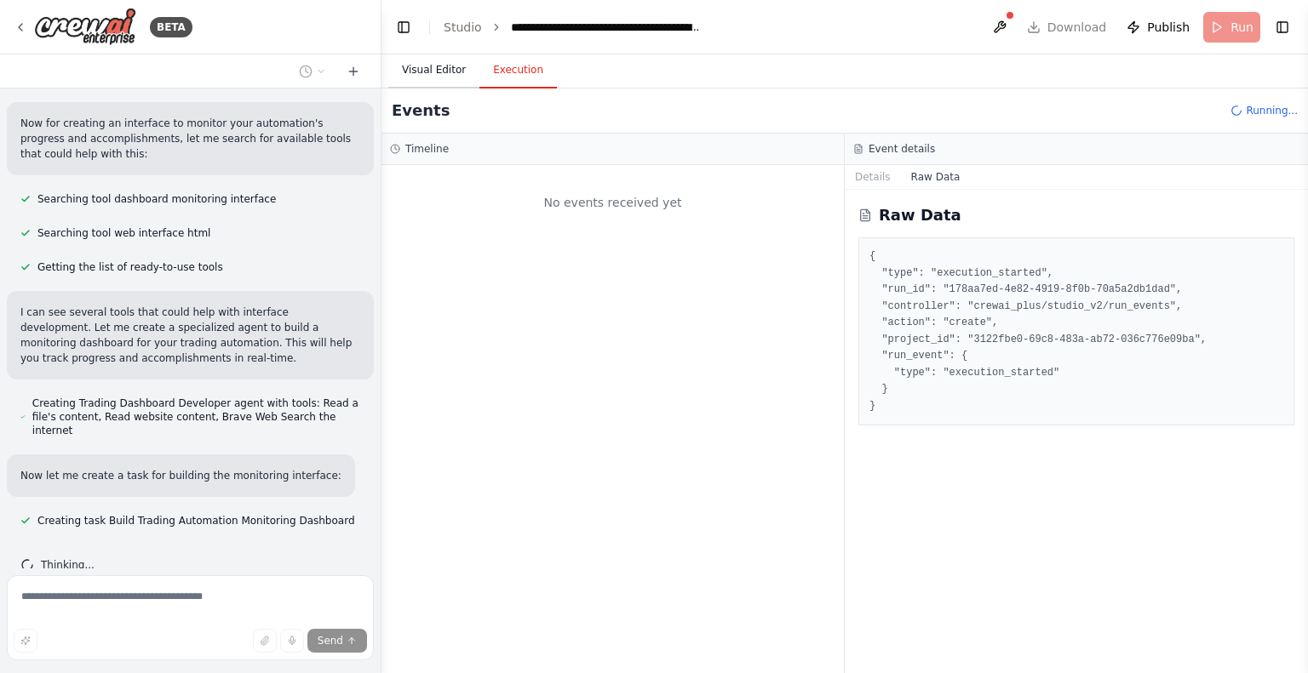
click at [415, 67] on button "Visual Editor" at bounding box center [433, 71] width 91 height 36
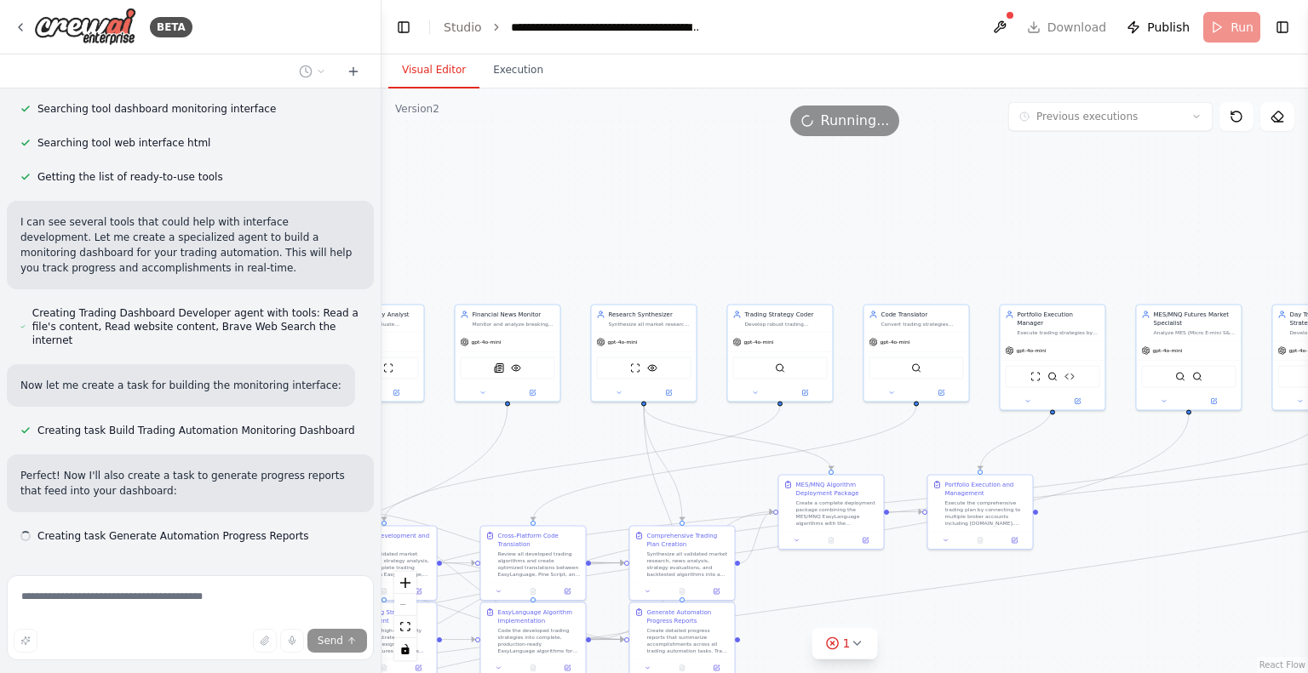
scroll to position [996, 0]
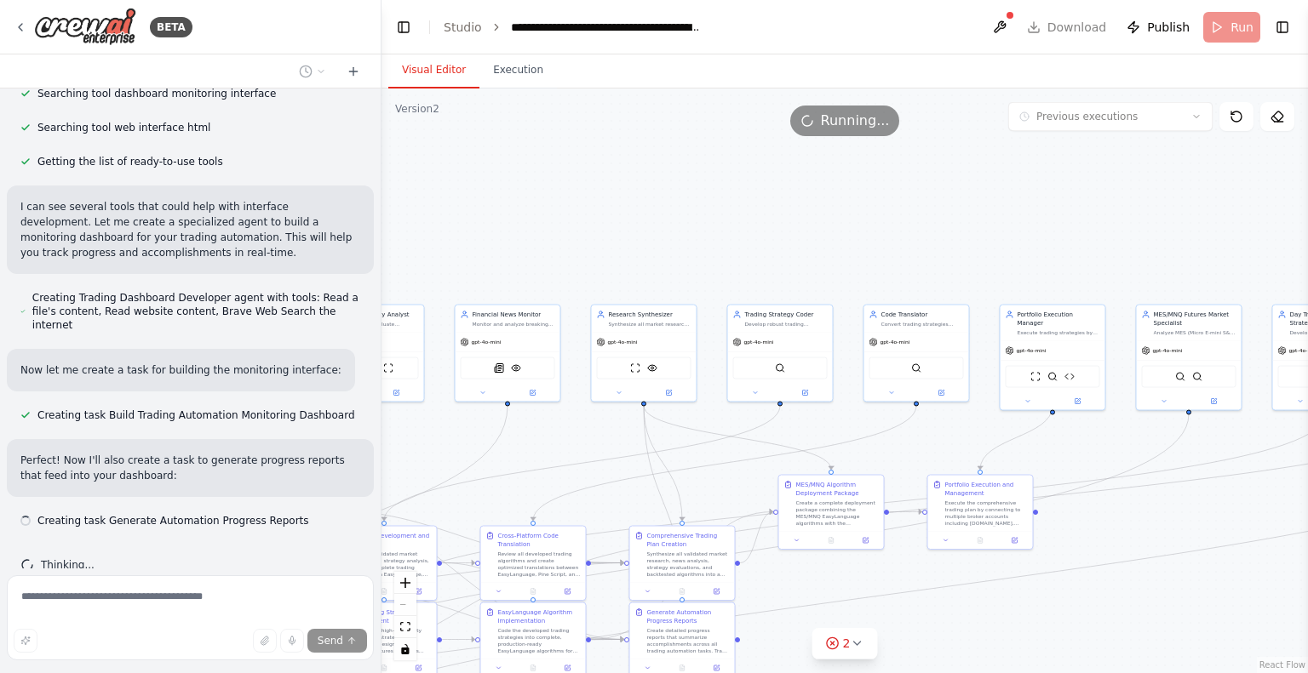
drag, startPoint x: 1023, startPoint y: 229, endPoint x: 572, endPoint y: 278, distance: 453.9
click at [572, 278] on div ".deletable-edge-delete-btn { width: 20px; height: 20px; border: 0px solid #ffff…" at bounding box center [844, 381] width 926 height 585
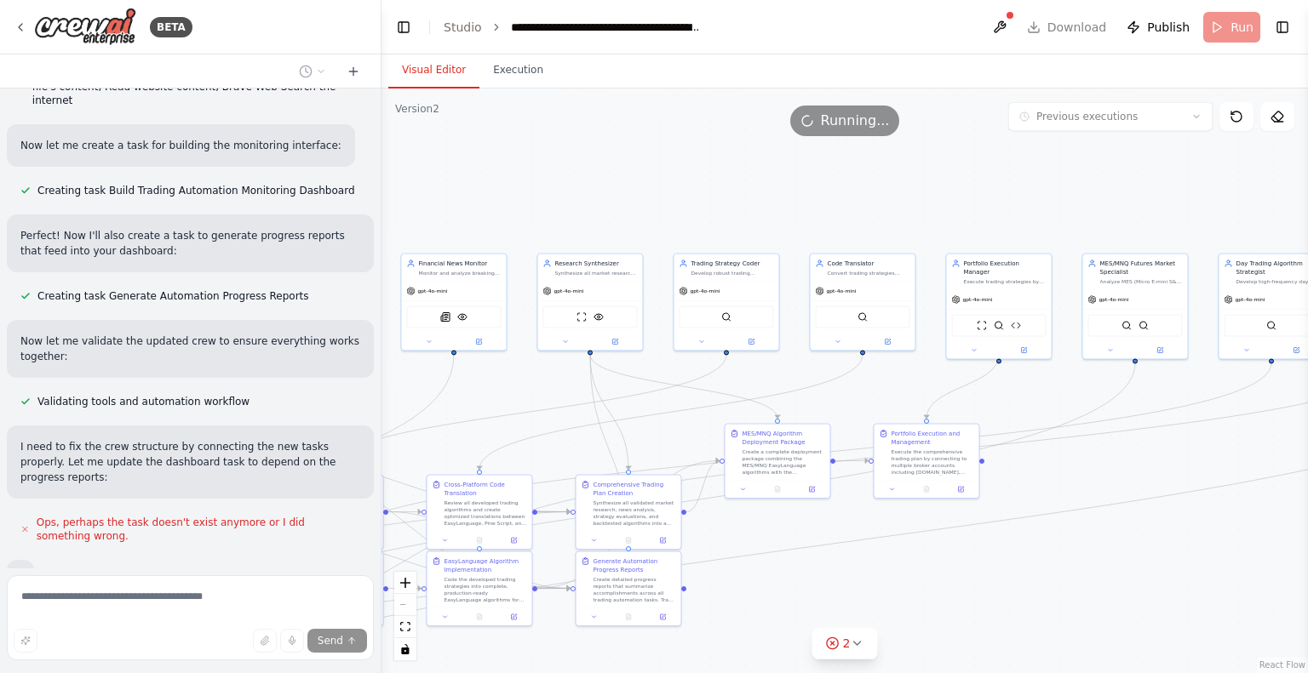
scroll to position [1311, 0]
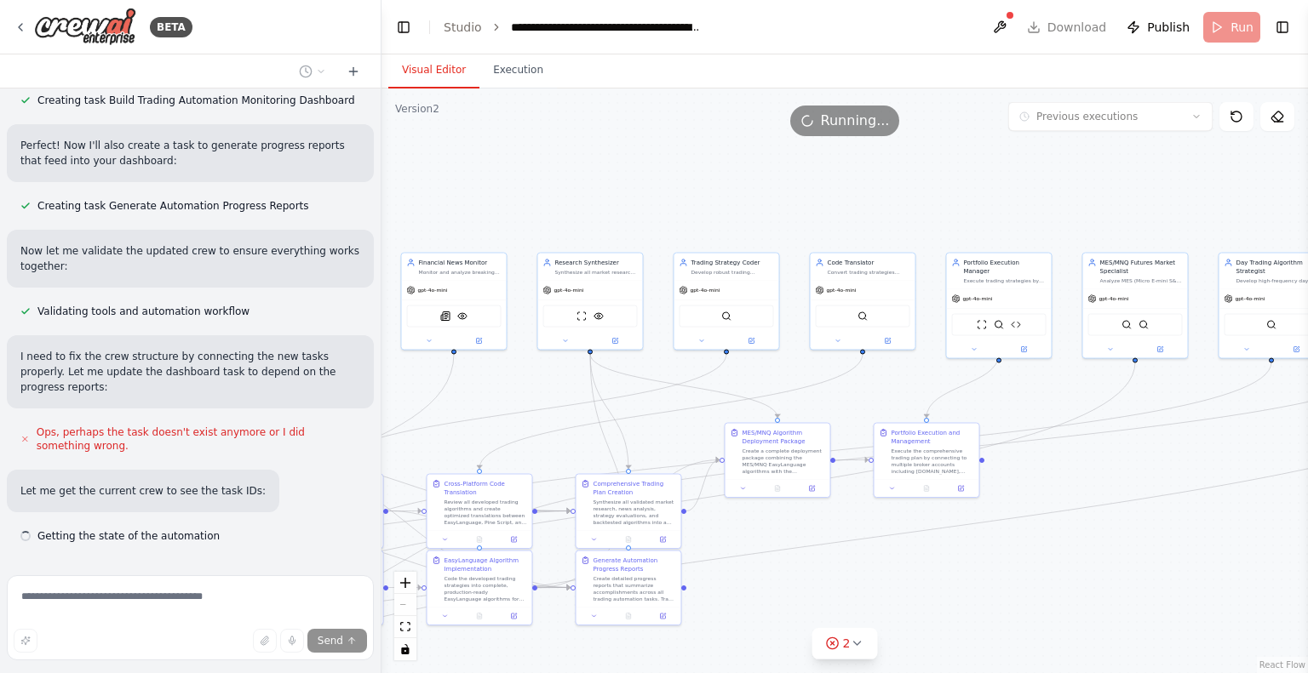
drag, startPoint x: 1026, startPoint y: 251, endPoint x: 972, endPoint y: 199, distance: 74.7
click at [972, 199] on div ".deletable-edge-delete-btn { width: 20px; height: 20px; border: 0px solid #ffff…" at bounding box center [844, 381] width 926 height 585
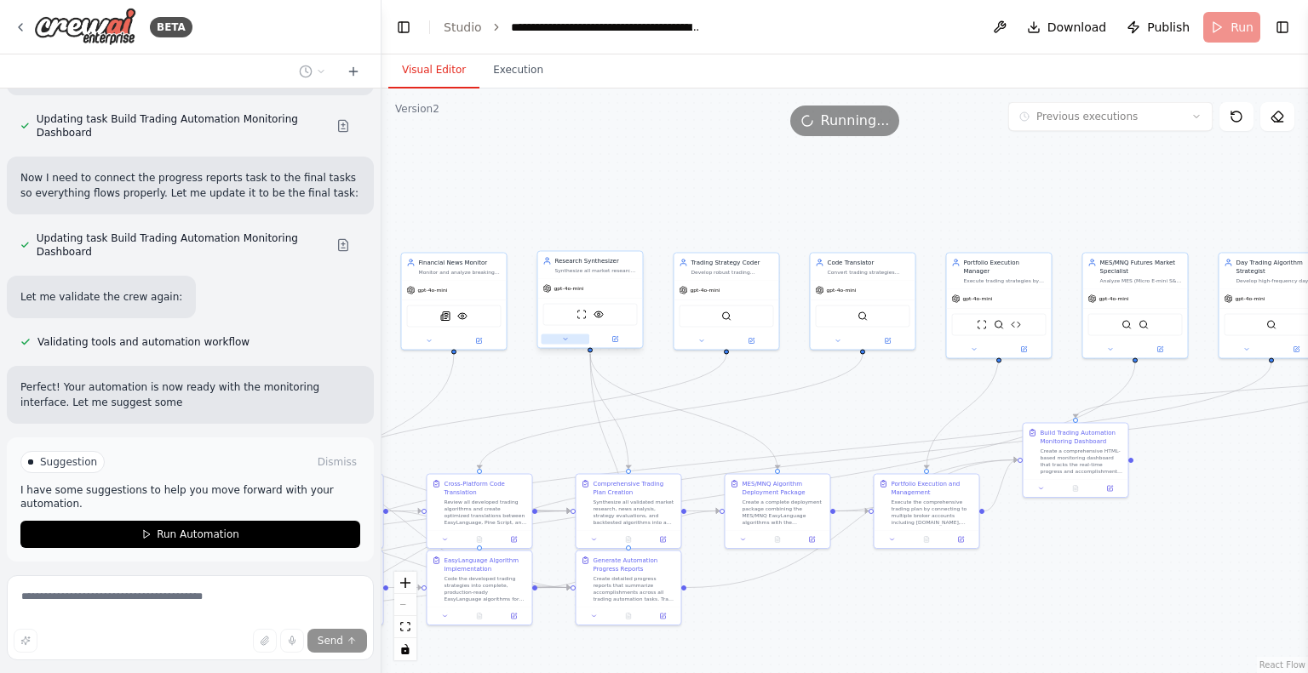
scroll to position [1849, 0]
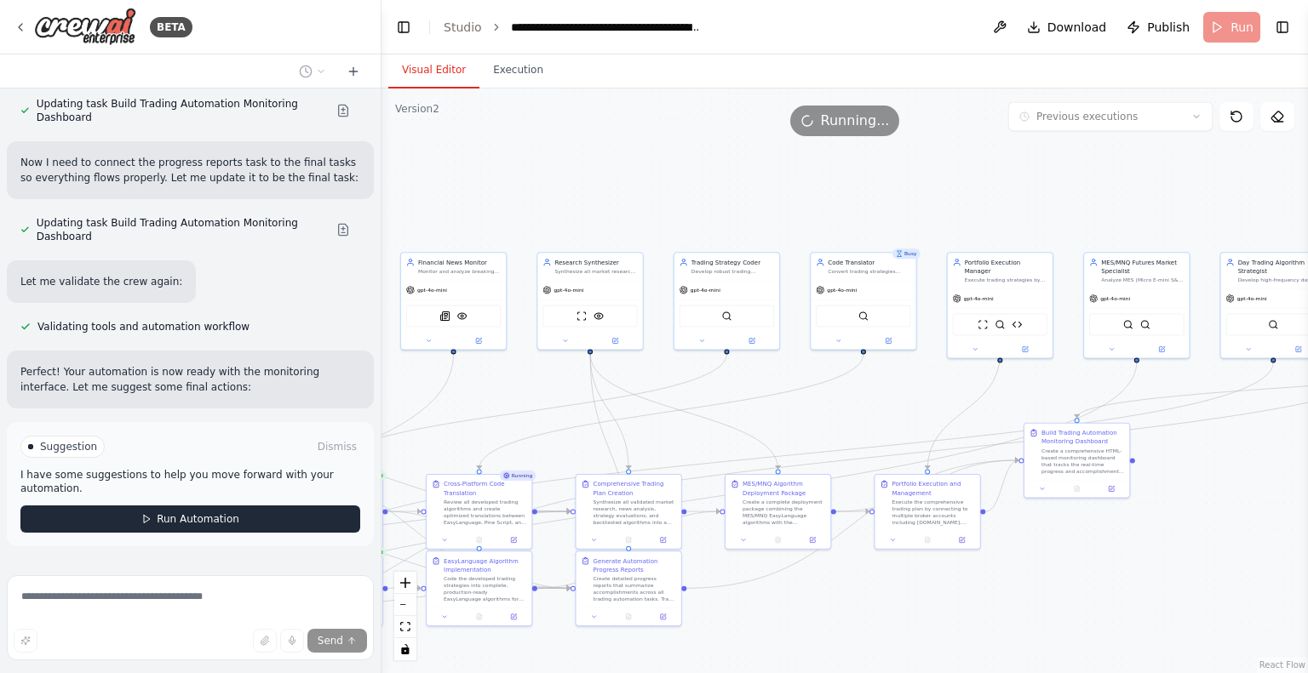
click at [201, 506] on button "Run Automation" at bounding box center [190, 519] width 340 height 27
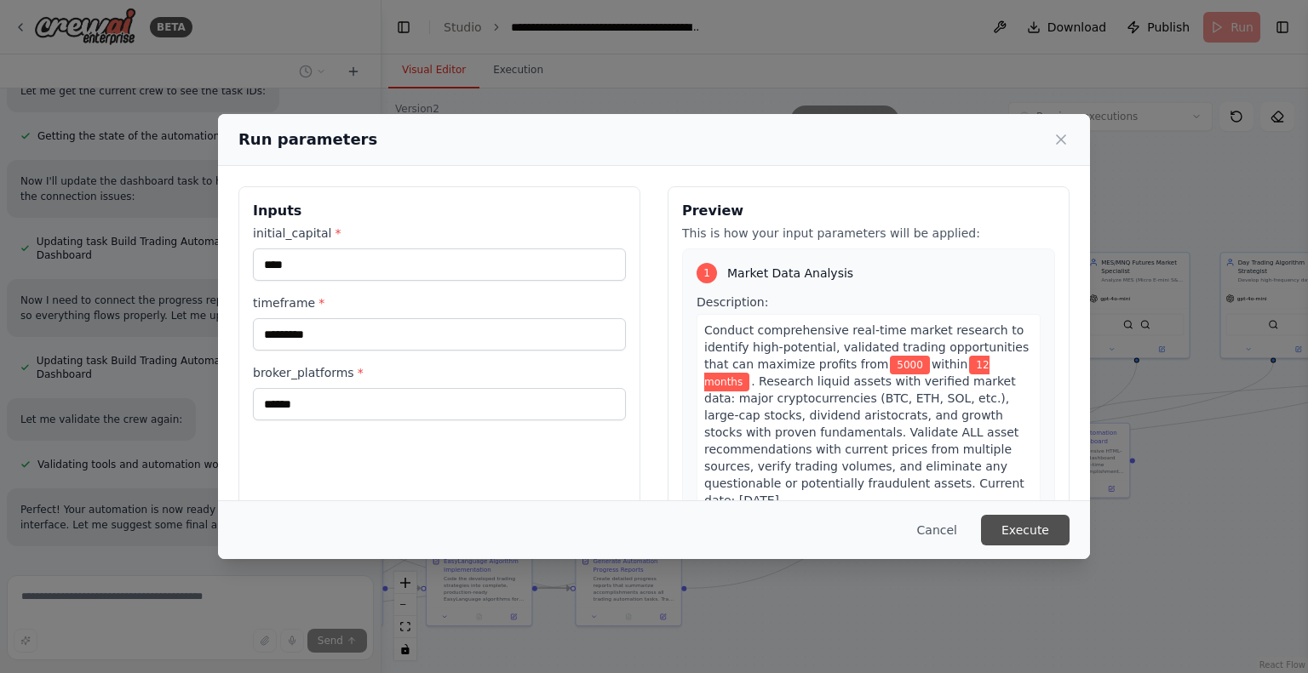
click at [1049, 539] on button "Execute" at bounding box center [1025, 530] width 89 height 31
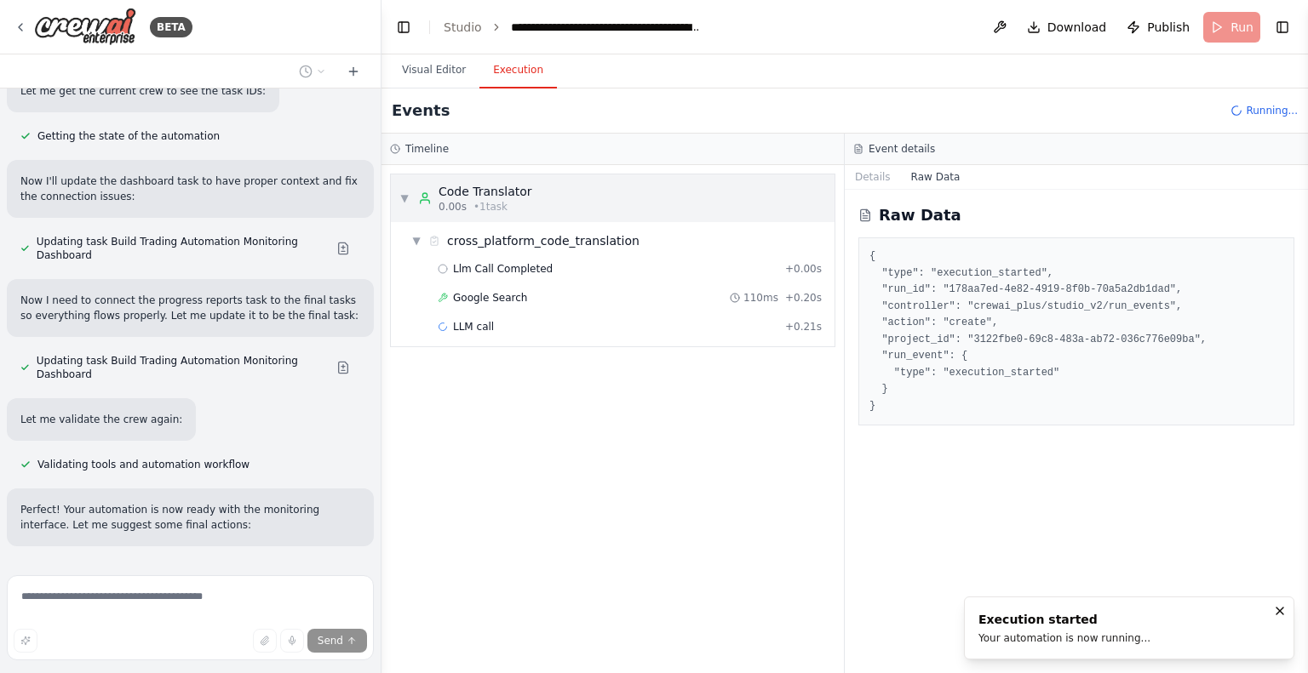
click at [571, 177] on div "▼ Code Translator 0.00s • 1 task" at bounding box center [613, 199] width 444 height 48
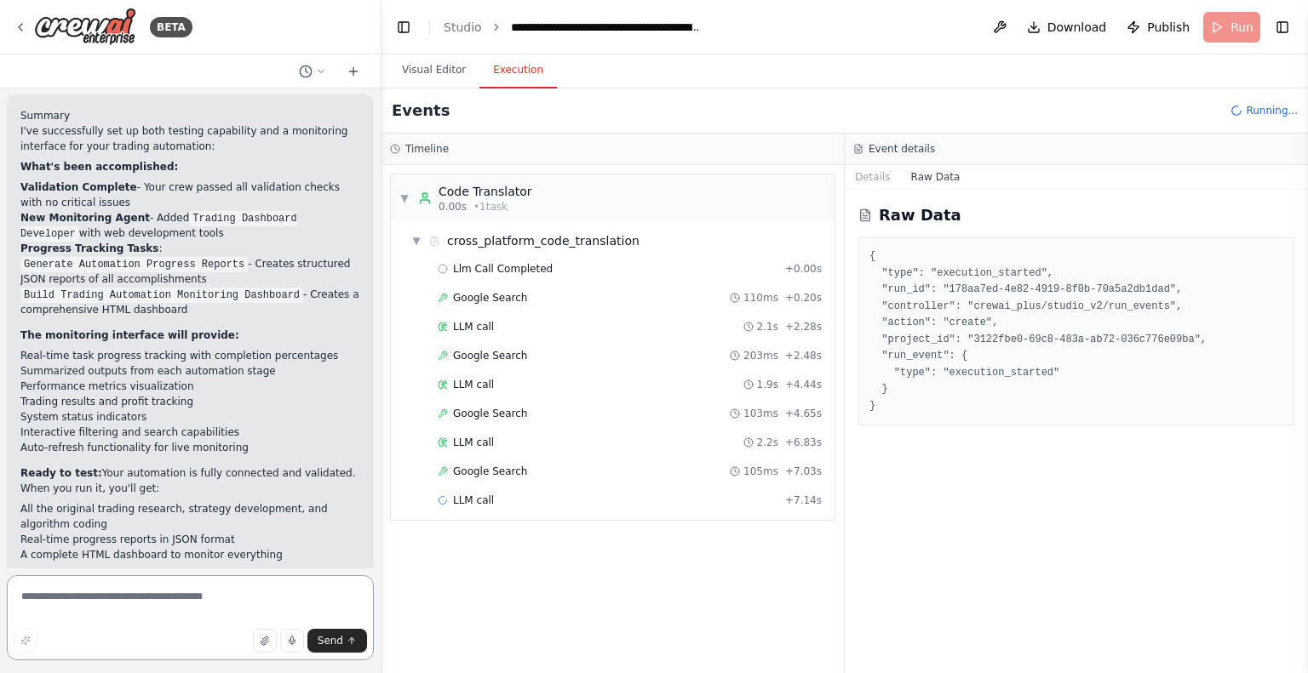
scroll to position [2229, 0]
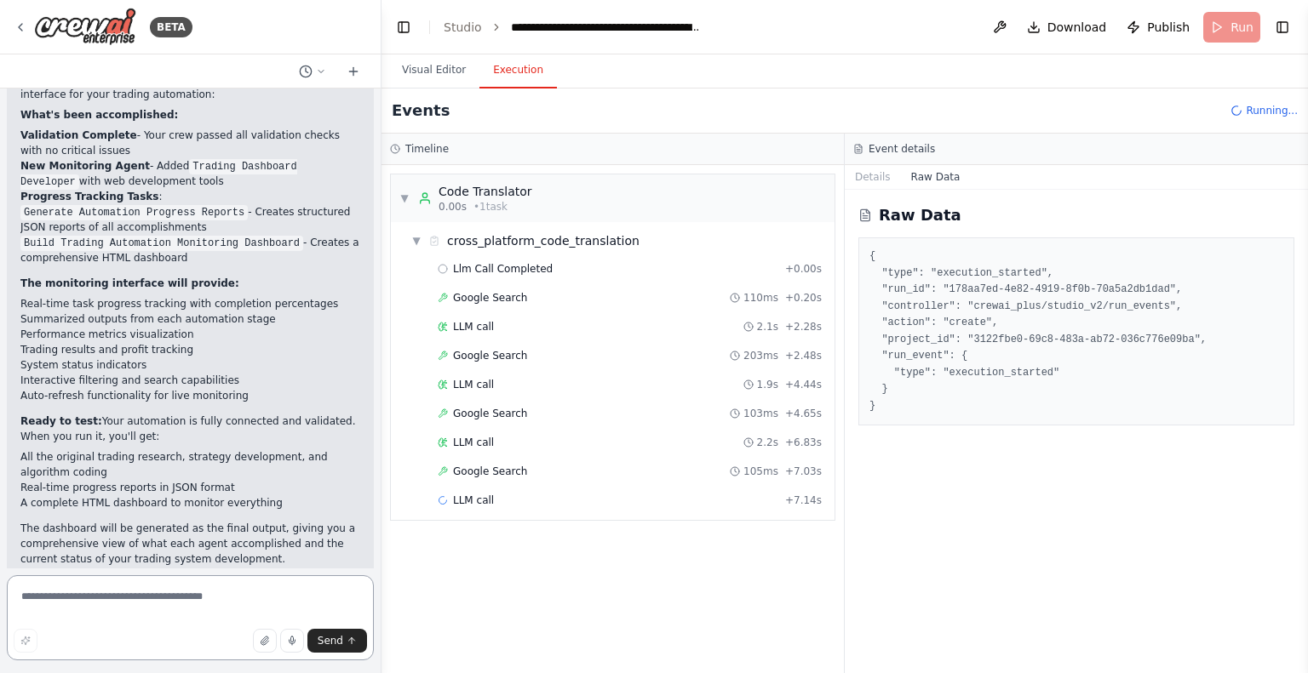
click at [167, 587] on textarea at bounding box center [190, 618] width 367 height 85
type textarea "***"
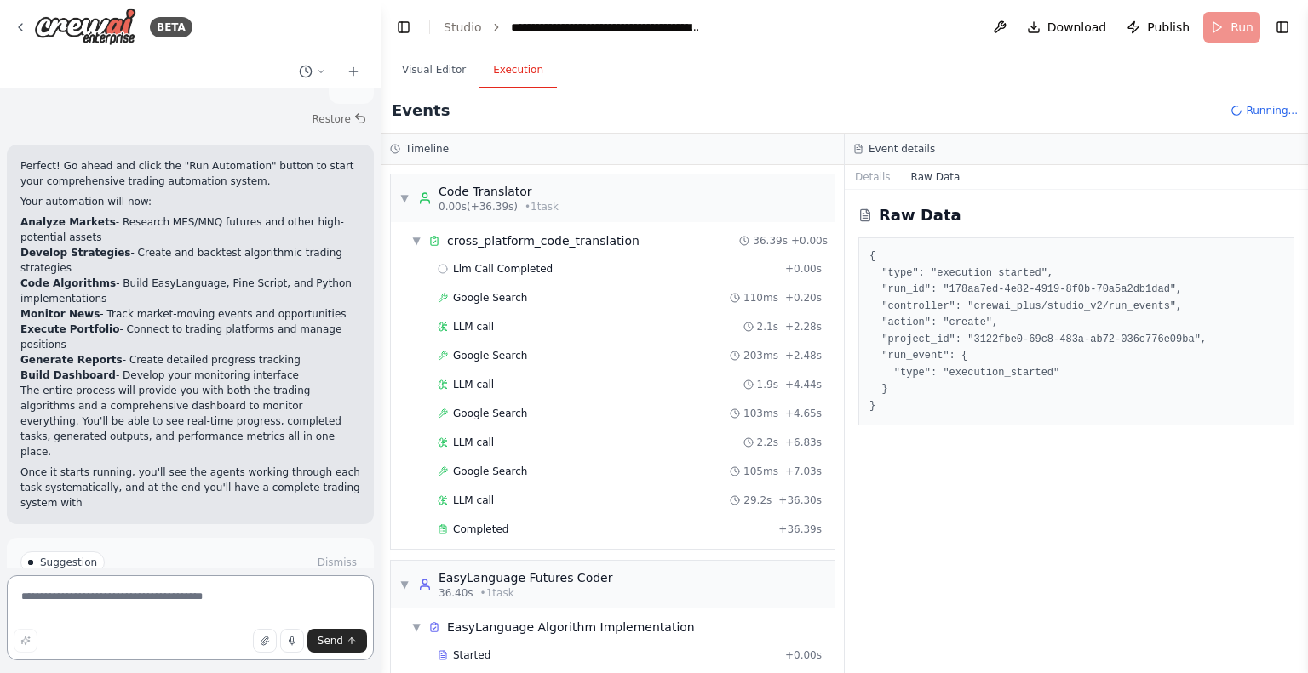
scroll to position [2798, 0]
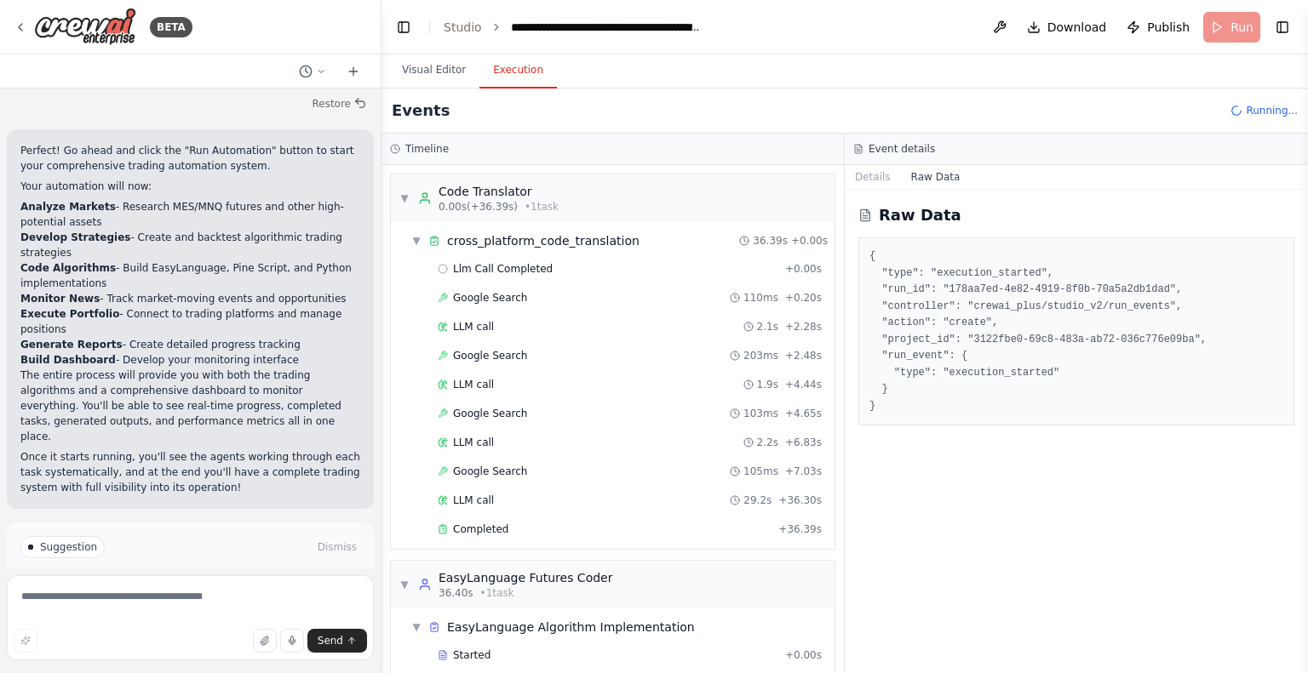
click at [163, 613] on span "Run Automation" at bounding box center [198, 620] width 83 height 14
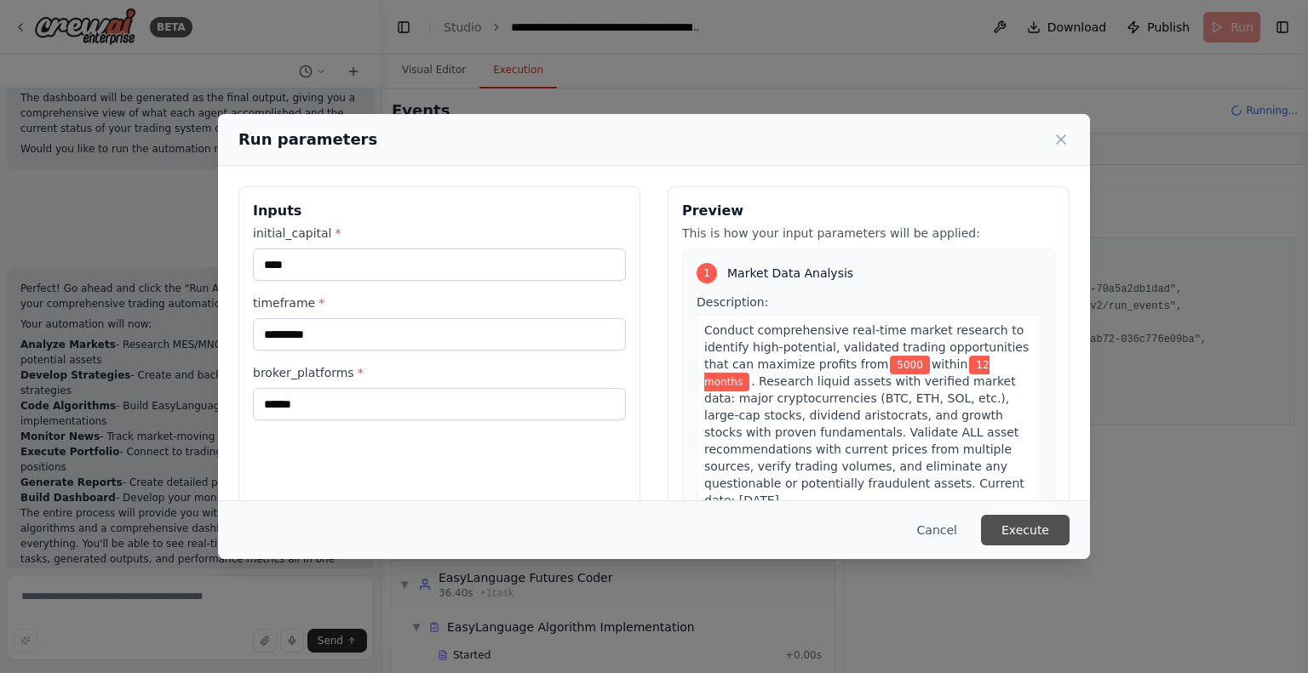
click at [999, 520] on button "Execute" at bounding box center [1025, 530] width 89 height 31
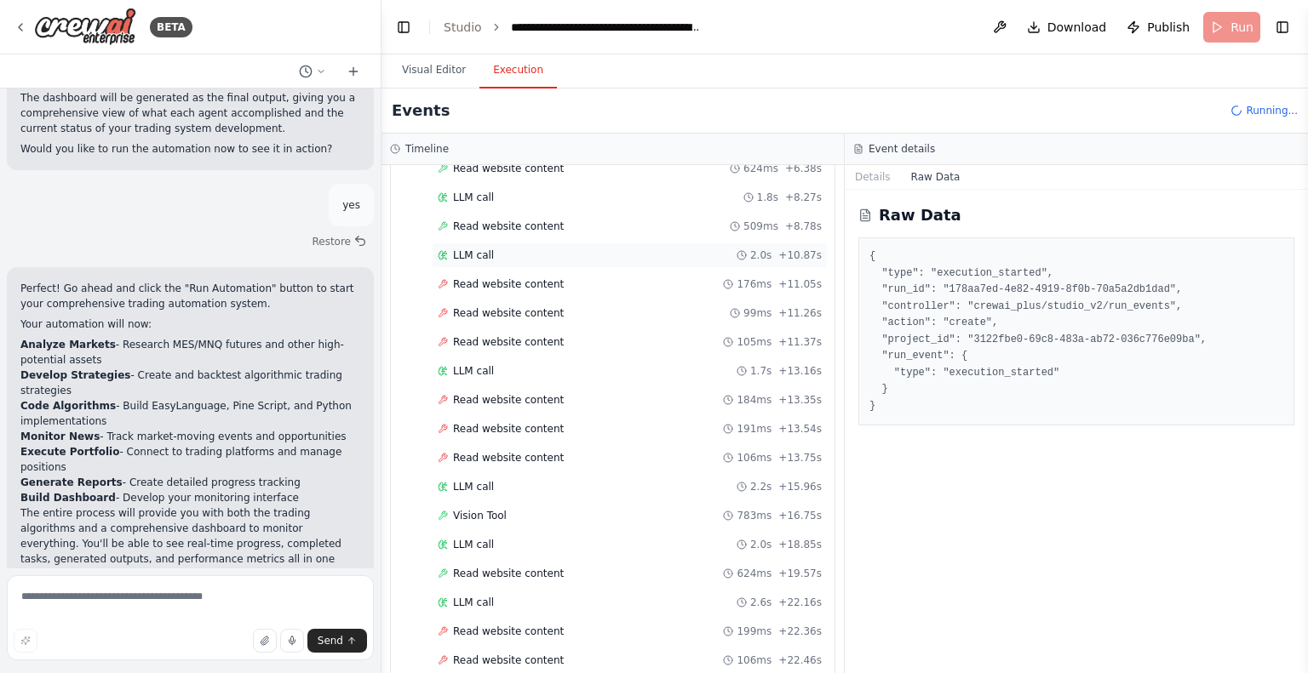
scroll to position [489, 0]
click at [511, 507] on div "Vision Tool 783ms + 16.75s" at bounding box center [630, 514] width 384 height 14
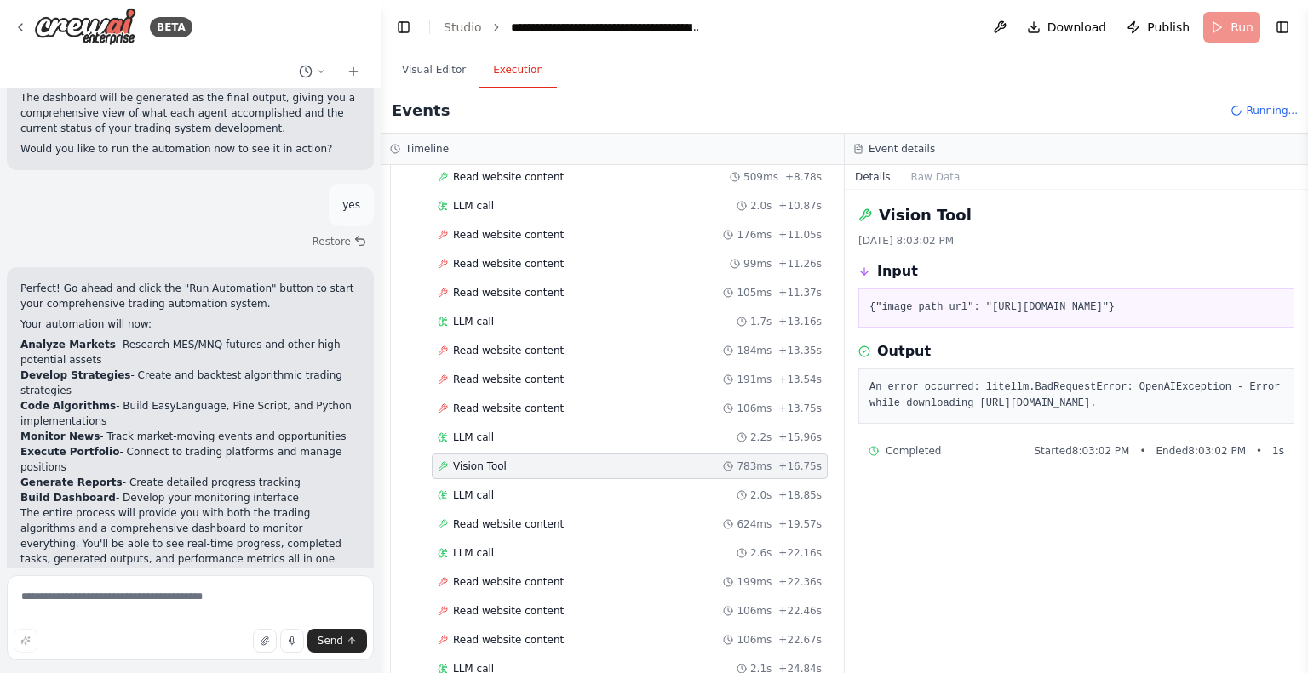
scroll to position [537, 0]
click at [501, 488] on div "LLM call 2.0s + 18.85s" at bounding box center [630, 495] width 384 height 14
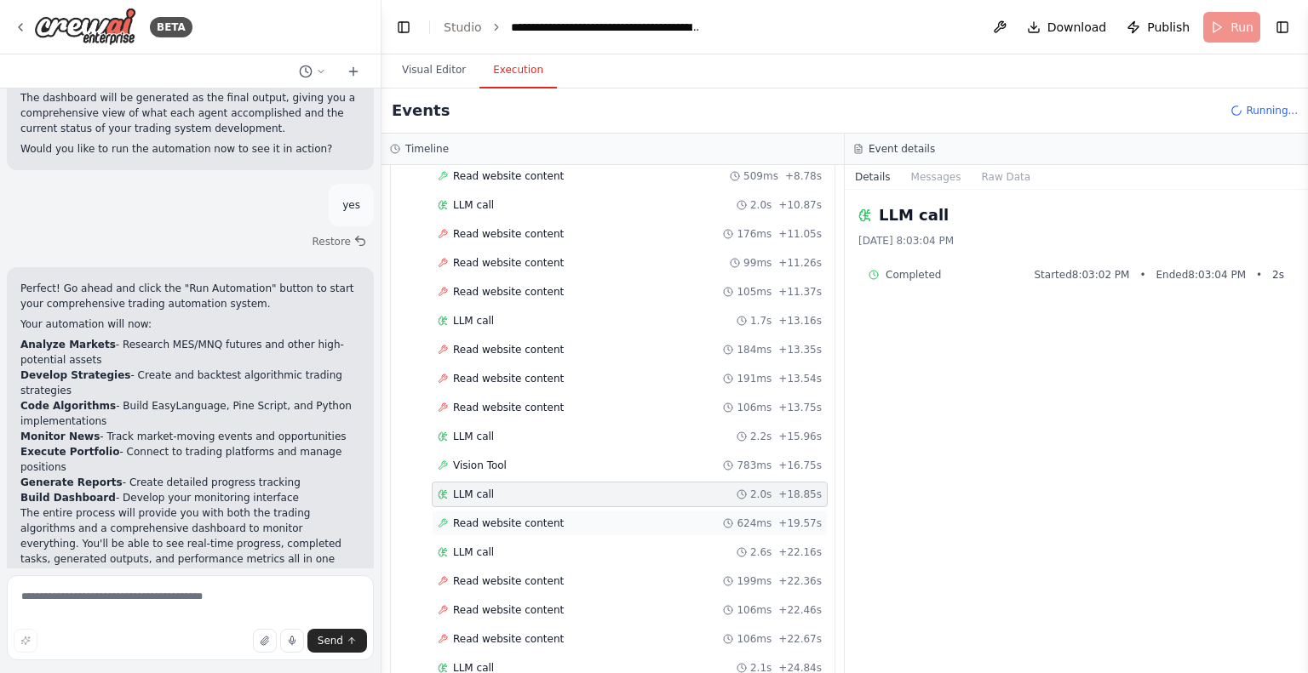
click at [495, 520] on span "Read website content" at bounding box center [508, 524] width 111 height 14
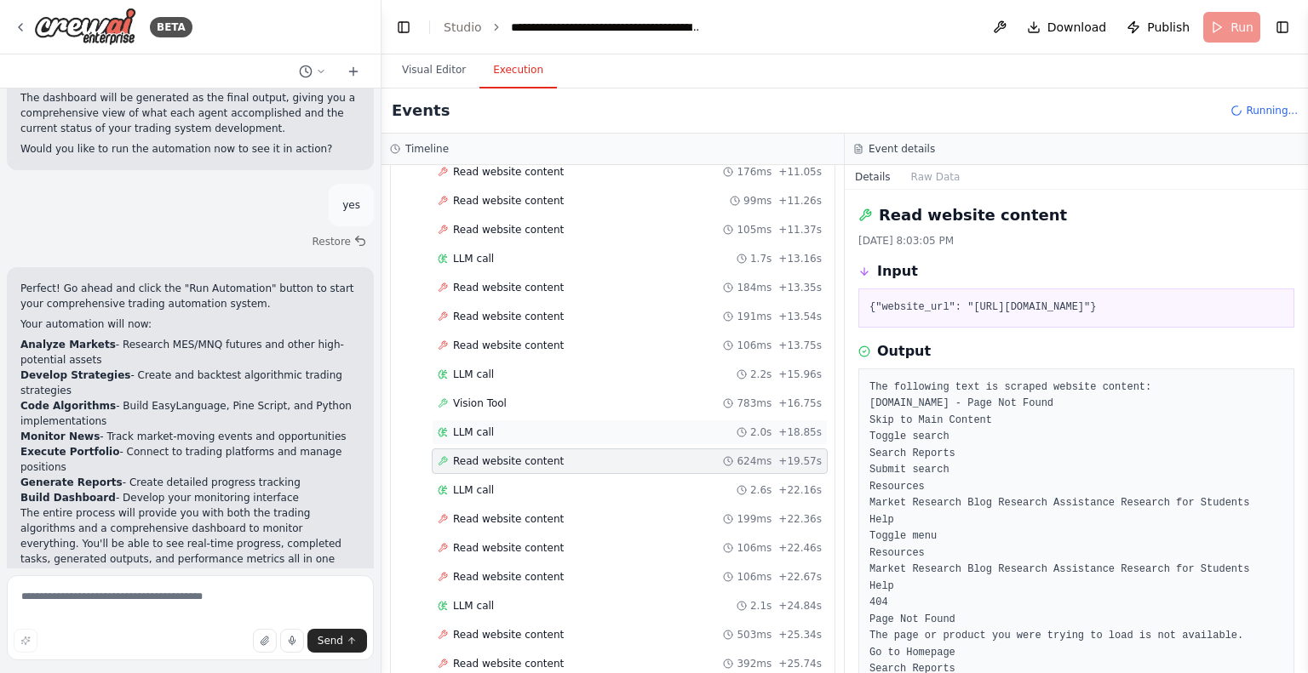
scroll to position [601, 0]
click at [579, 491] on div "Started + 0.00s LLM call 1.2s + 1.23s Read website content 828ms + 2.05s LLM ca…" at bounding box center [619, 287] width 430 height 955
click at [556, 482] on div "LLM call 2.6s + 22.16s" at bounding box center [630, 489] width 384 height 14
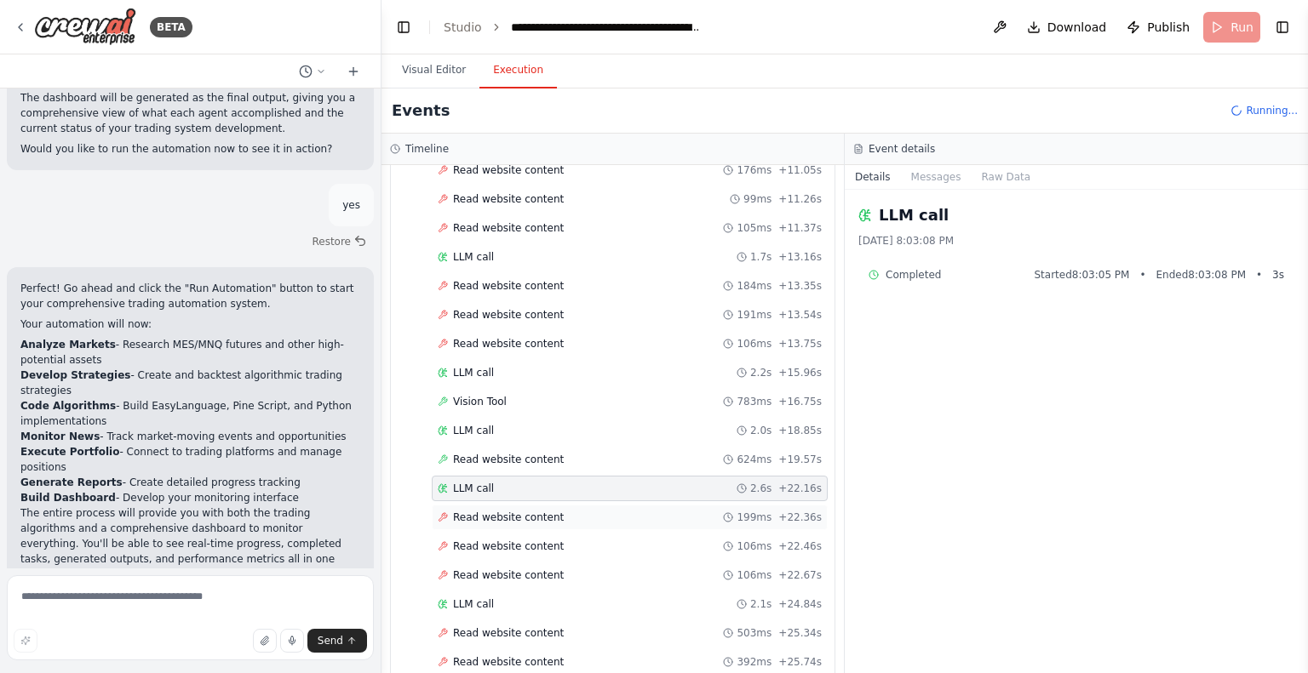
click at [572, 511] on div "Read website content 199ms + 22.36s" at bounding box center [630, 518] width 384 height 14
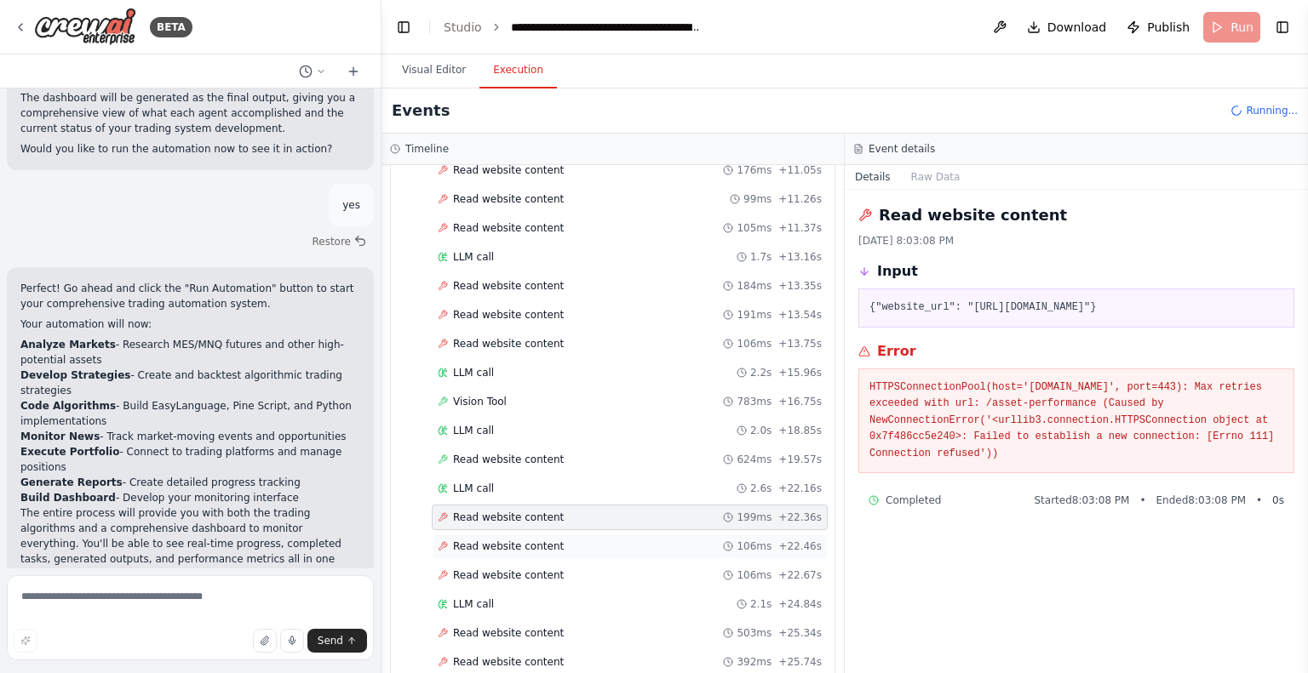
click at [572, 534] on div "Read website content 106ms + 22.46s" at bounding box center [630, 547] width 396 height 26
click at [583, 569] on div "Read website content 106ms + 22.67s" at bounding box center [630, 576] width 384 height 14
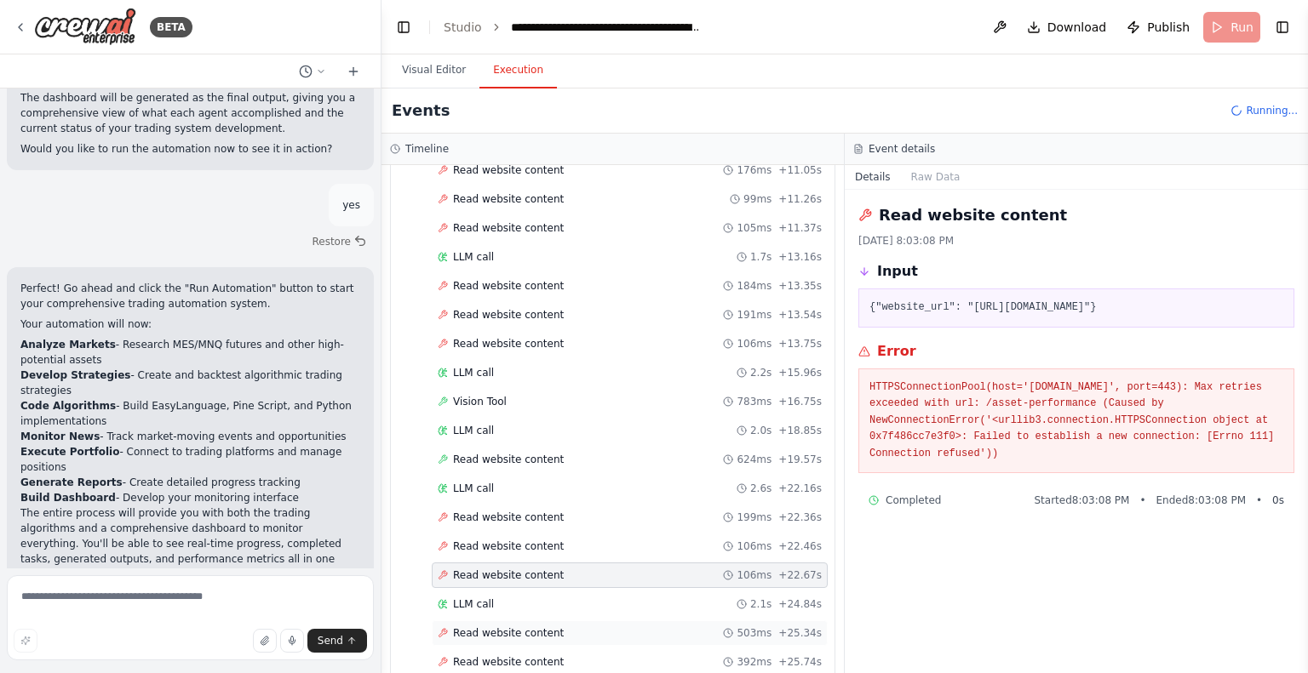
click at [549, 627] on div "Read website content 503ms + 25.34s" at bounding box center [630, 634] width 384 height 14
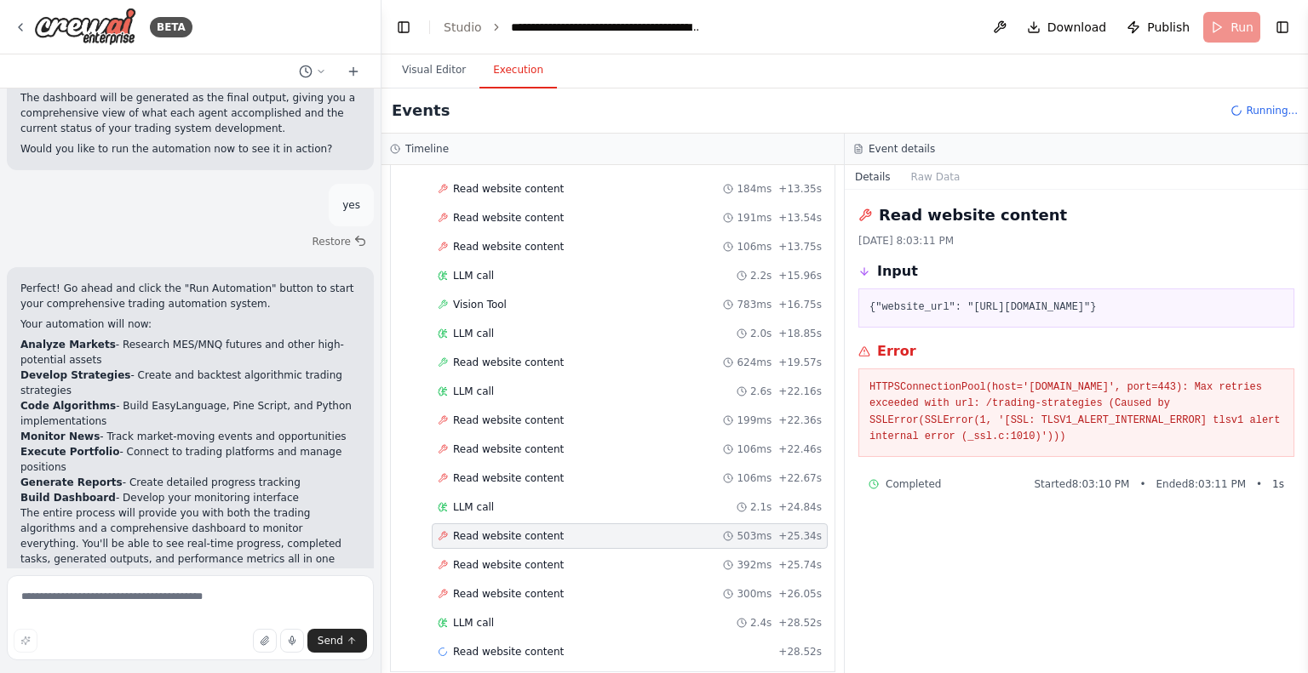
scroll to position [702, 0]
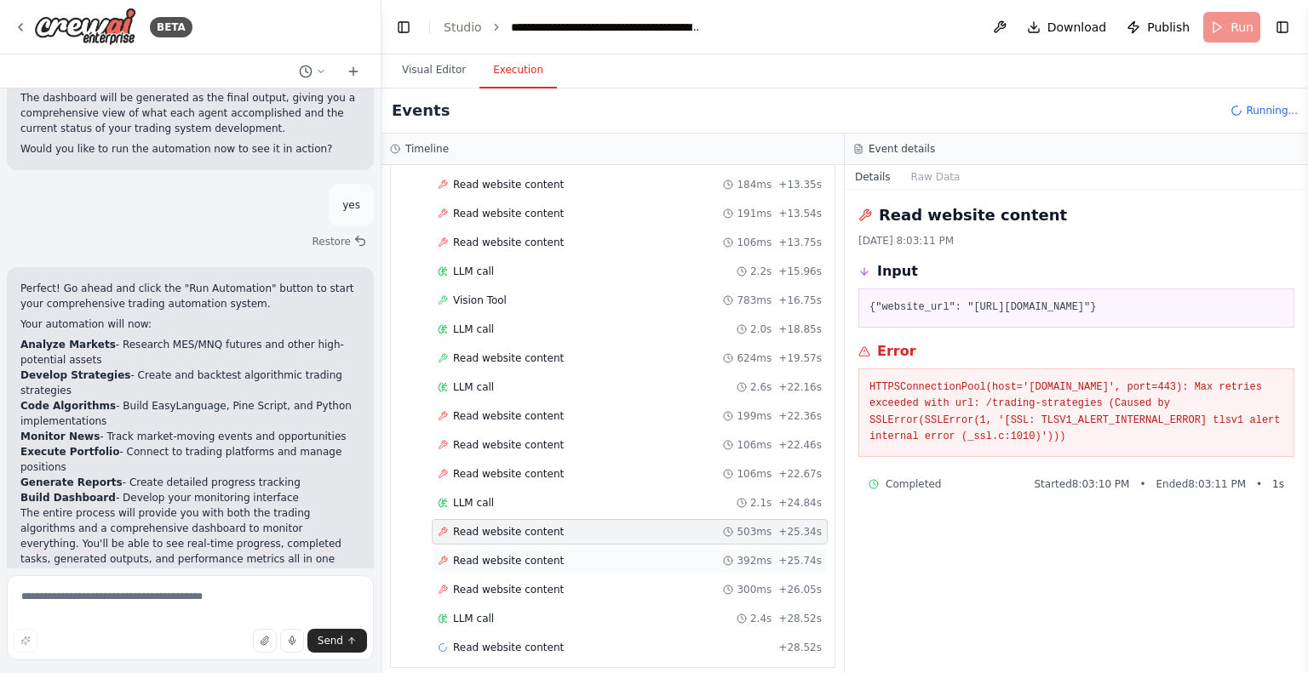
click at [502, 554] on span "Read website content" at bounding box center [508, 561] width 111 height 14
click at [511, 583] on span "Read website content" at bounding box center [508, 590] width 111 height 14
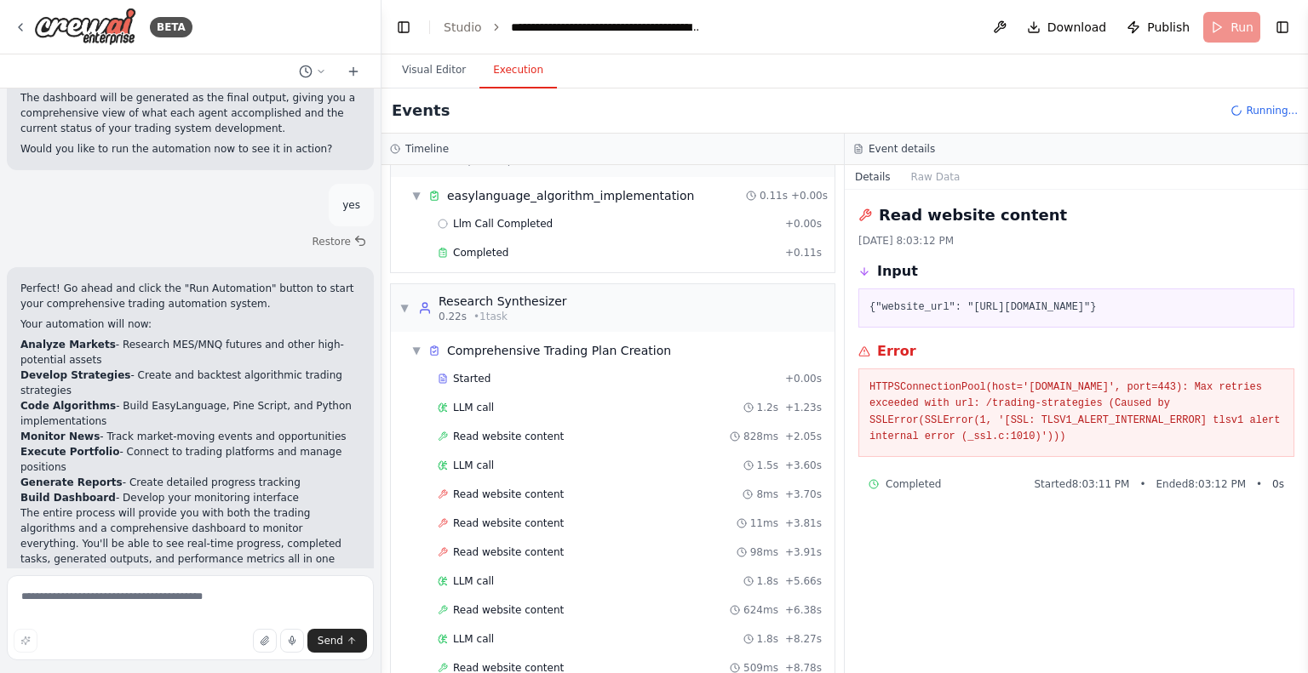
scroll to position [42, 0]
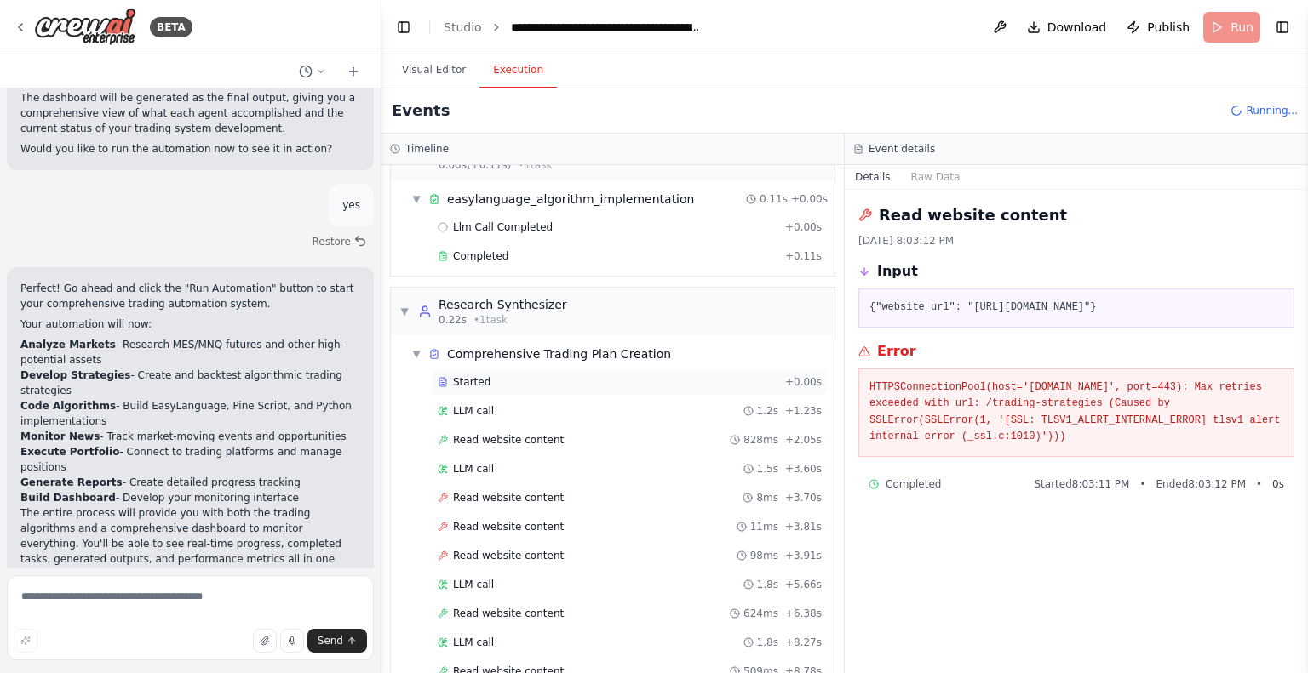
click at [472, 380] on span "Started" at bounding box center [471, 382] width 37 height 14
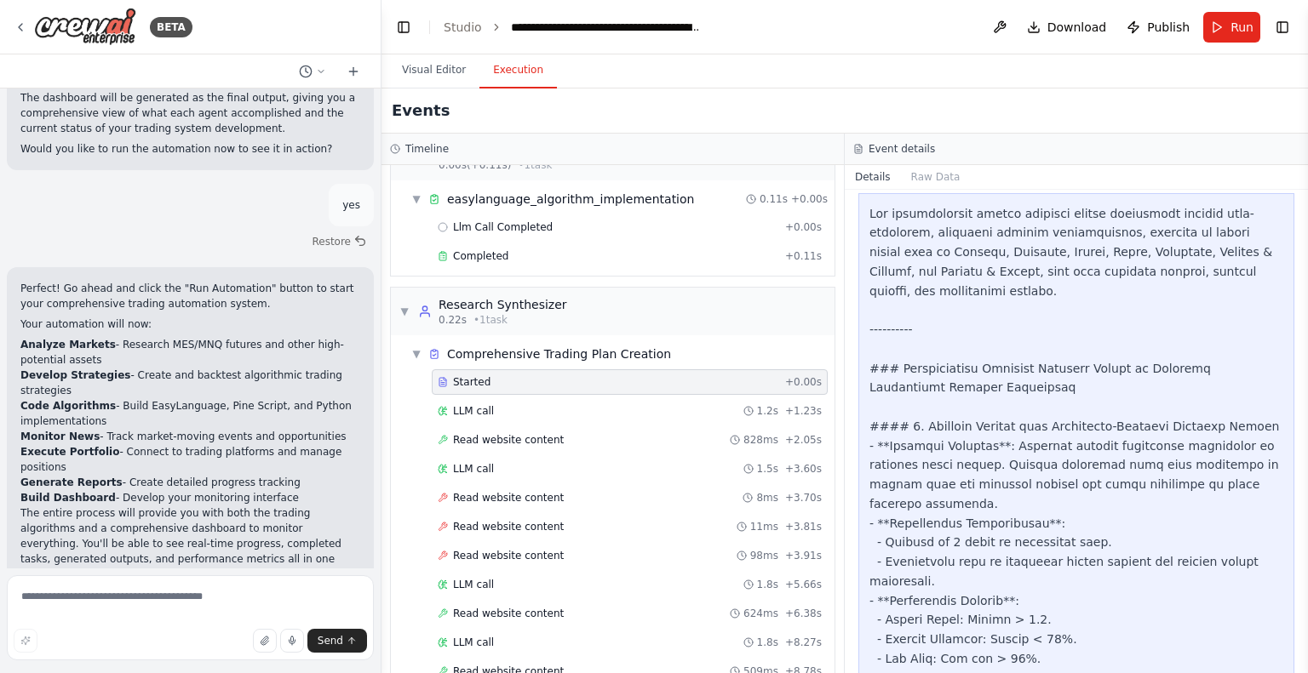
scroll to position [2798, 0]
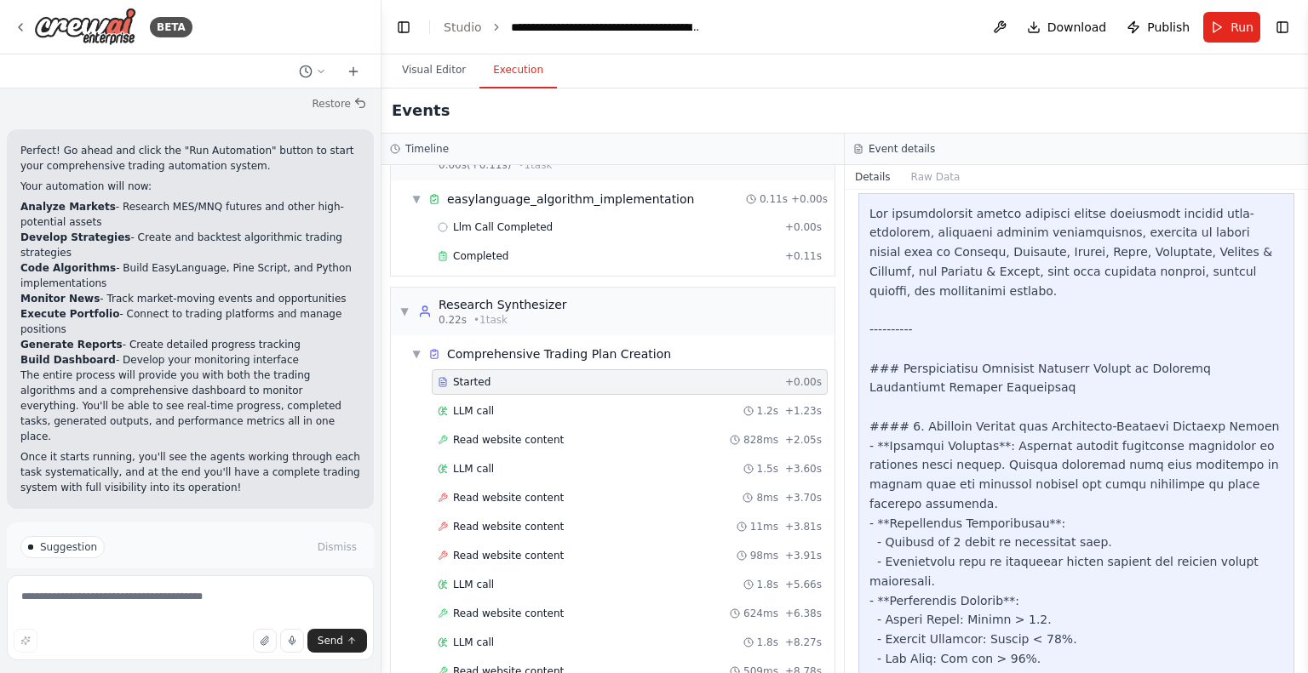
click at [201, 613] on span "Help fix error" at bounding box center [197, 620] width 67 height 14
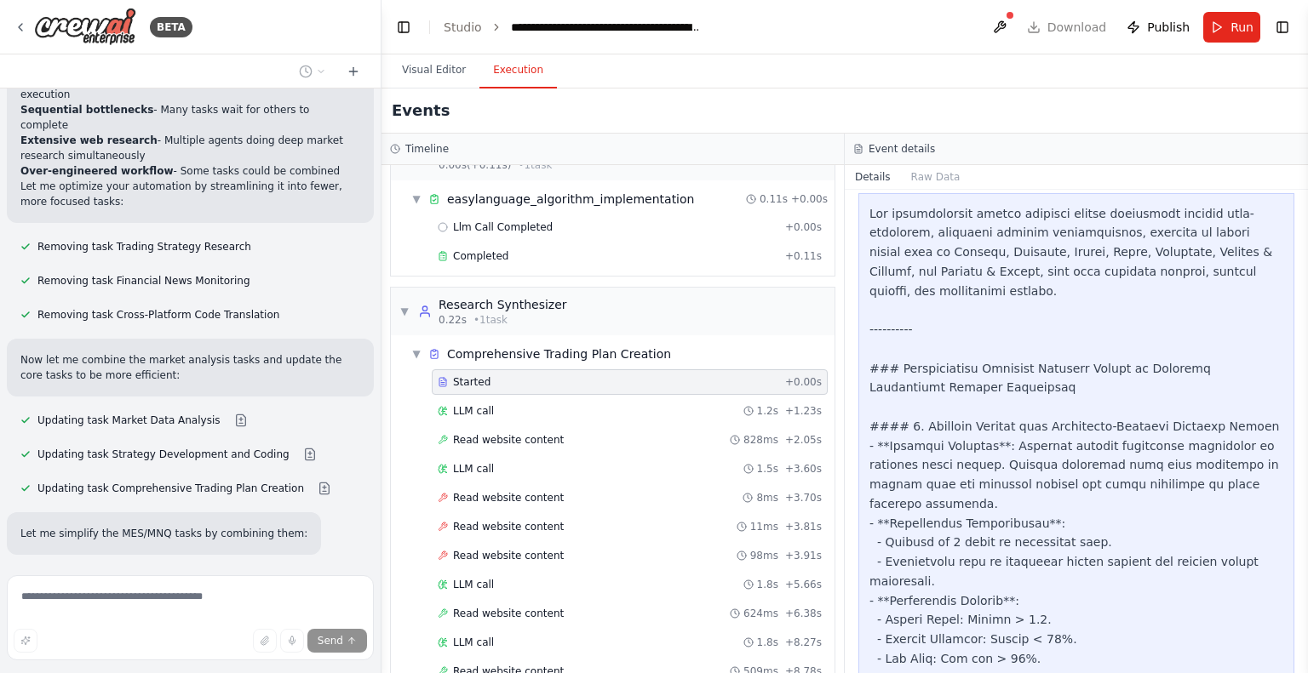
scroll to position [3407, 0]
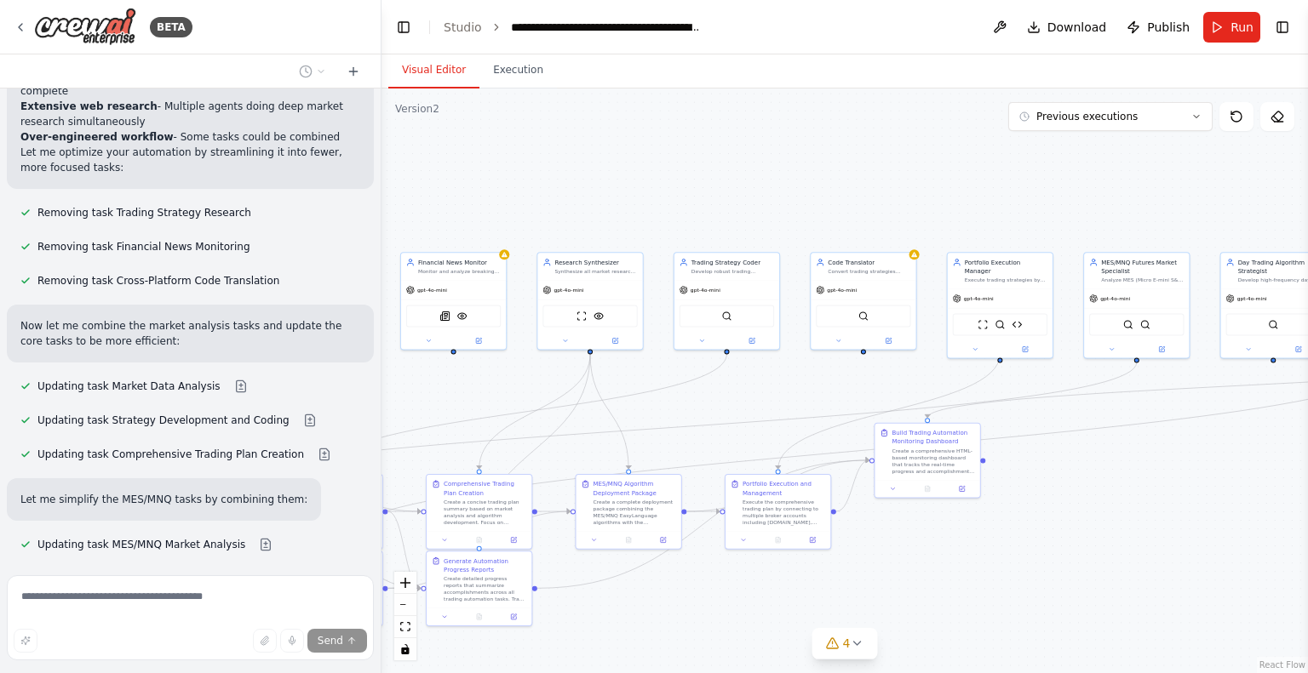
click at [414, 67] on button "Visual Editor" at bounding box center [433, 71] width 91 height 36
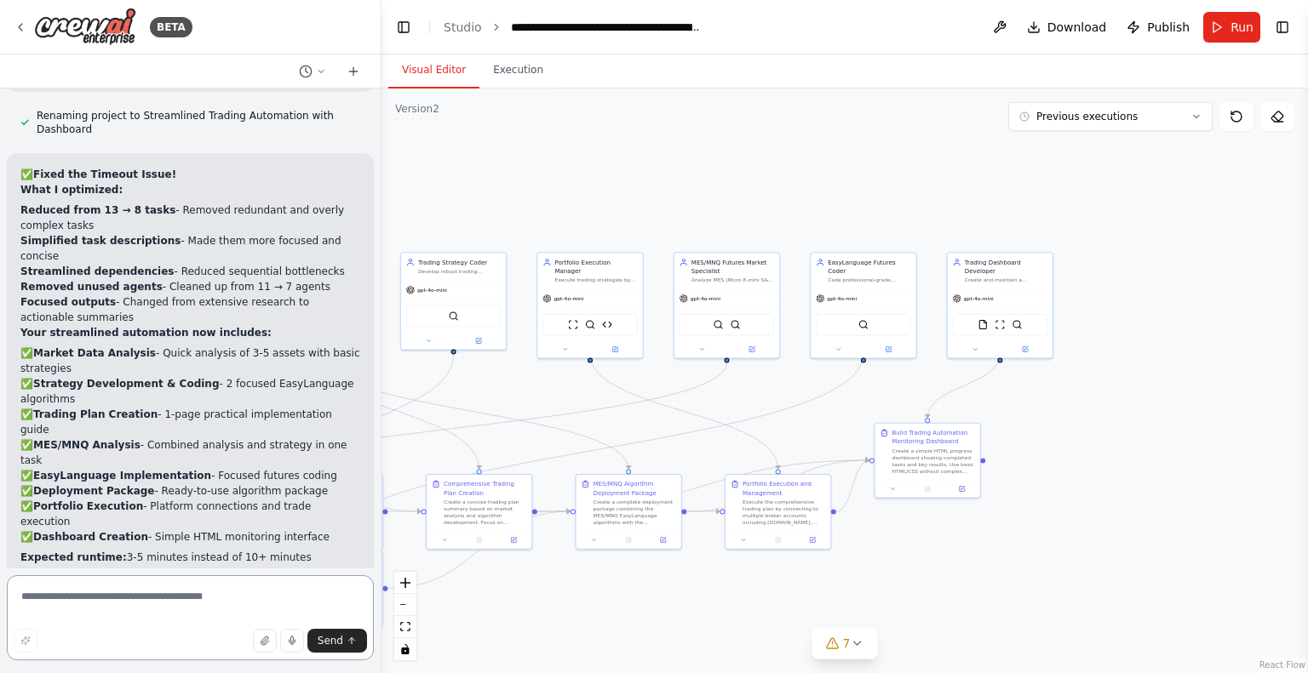
scroll to position [4494, 0]
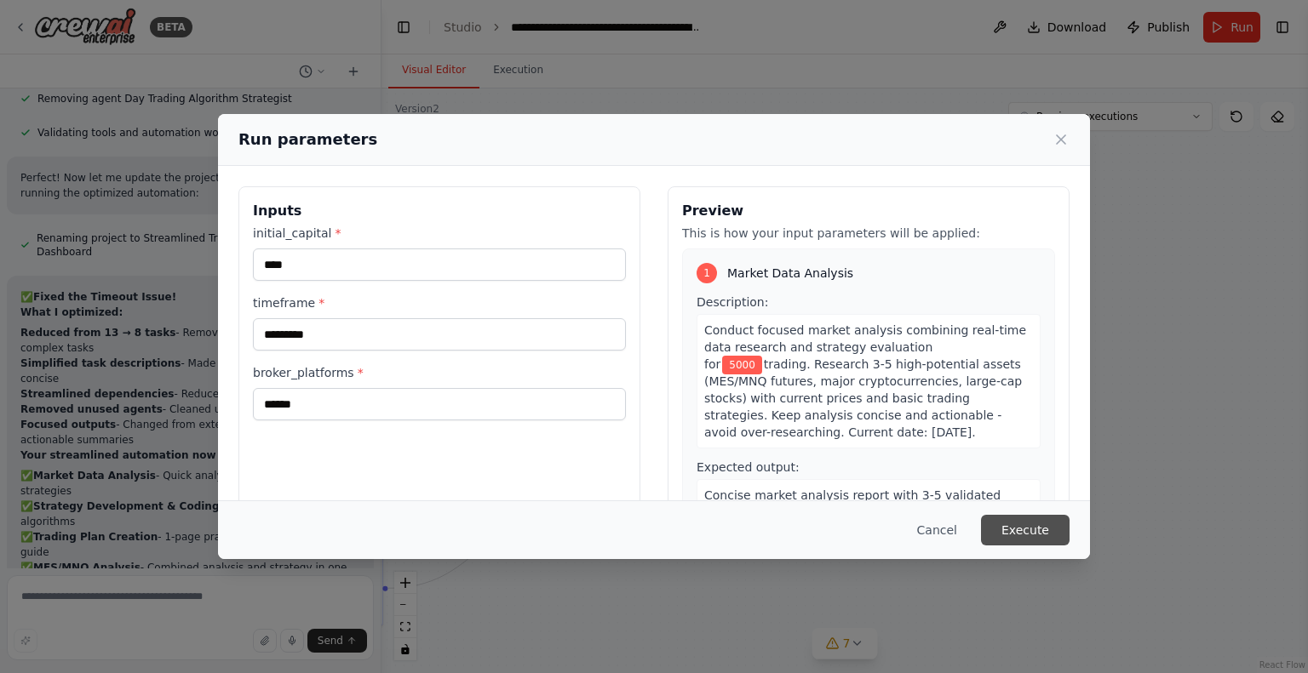
click at [1033, 532] on button "Execute" at bounding box center [1025, 530] width 89 height 31
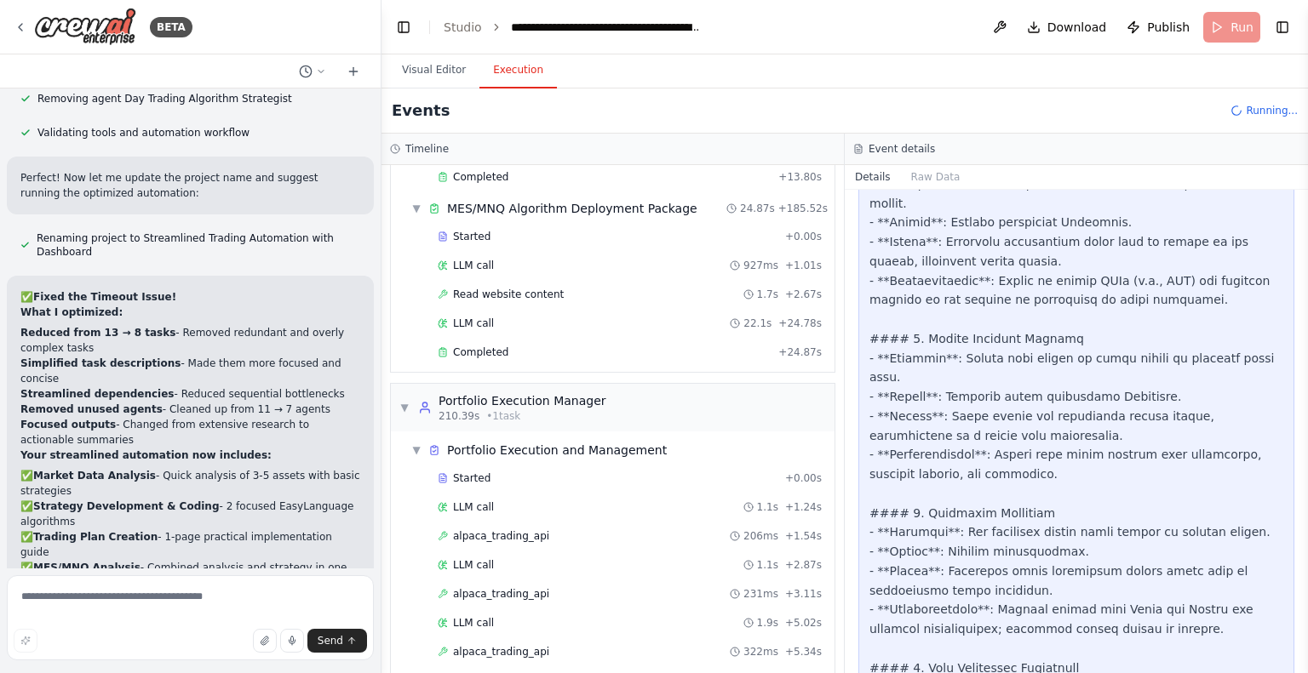
scroll to position [4002, 0]
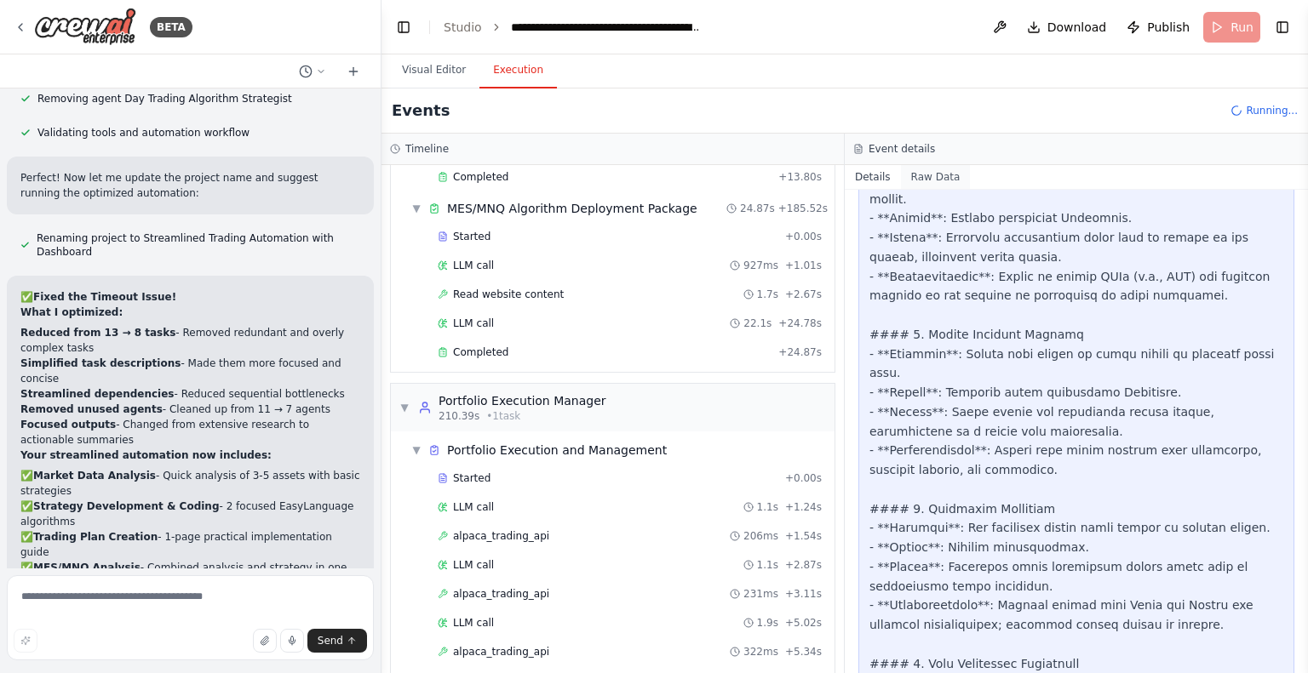
click at [926, 170] on button "Raw Data" at bounding box center [936, 177] width 70 height 24
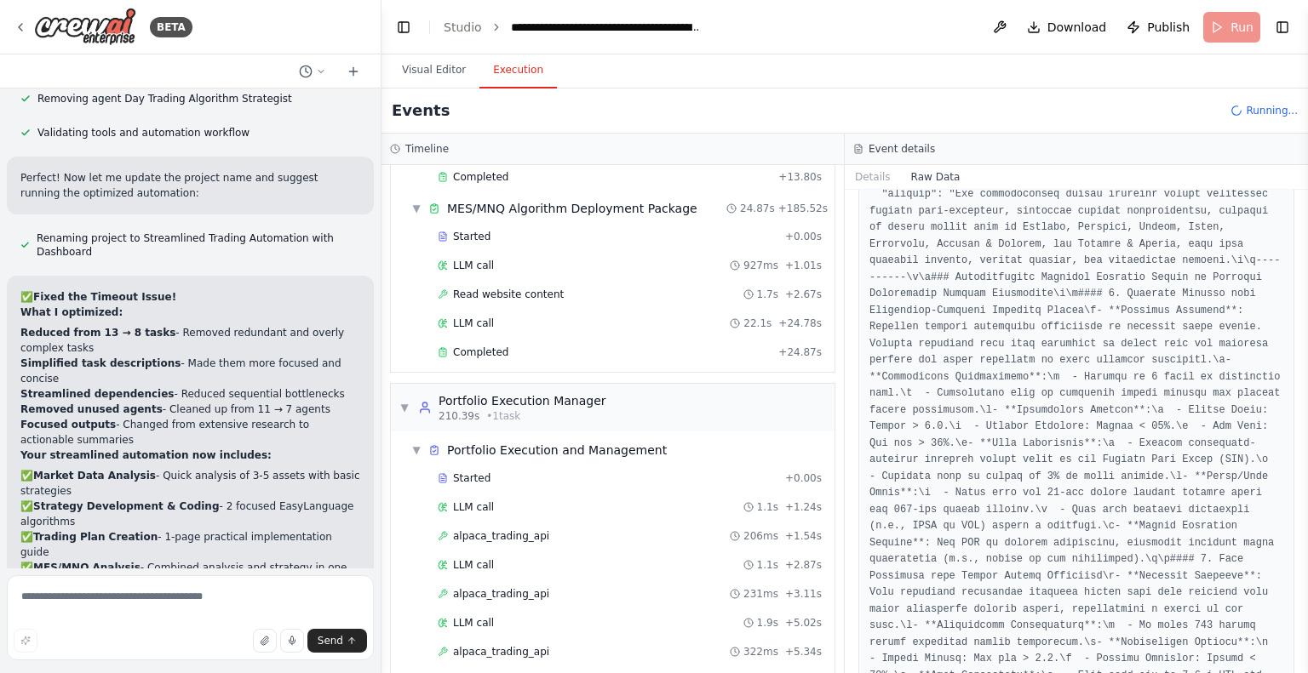
scroll to position [163, 0]
click at [859, 178] on button "Details" at bounding box center [873, 177] width 56 height 24
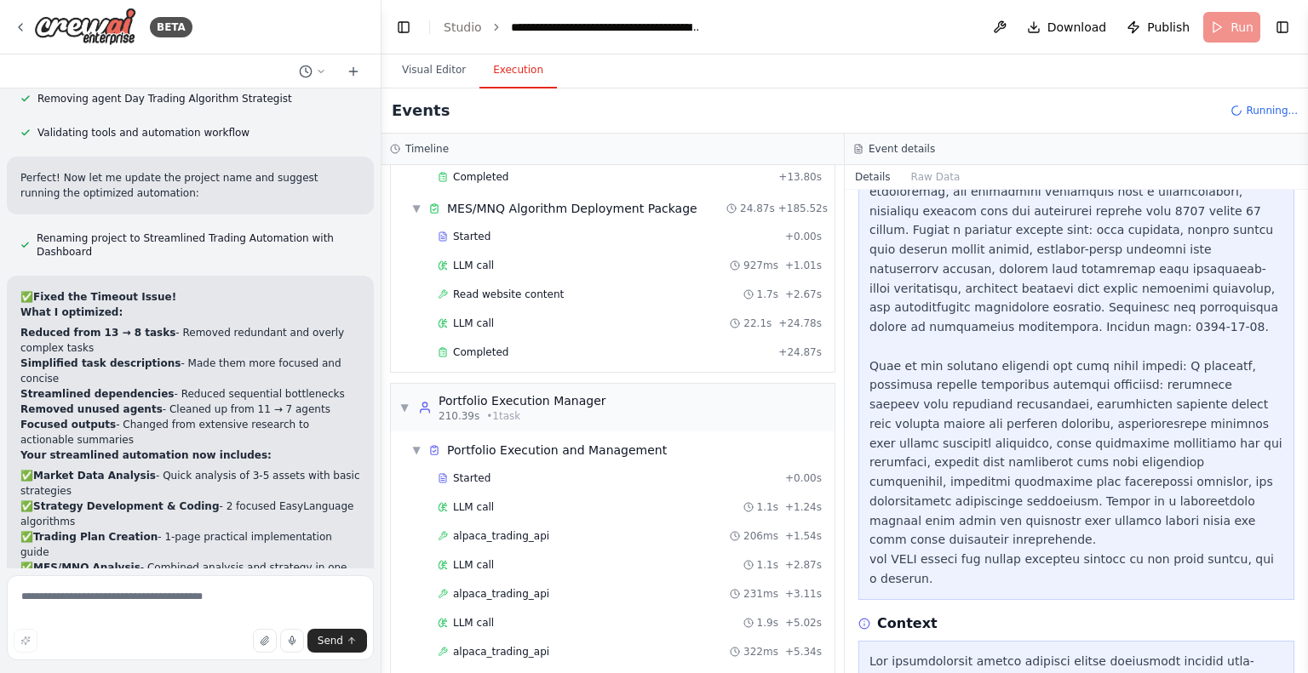
scroll to position [364, 0]
click at [393, 384] on div "▼ Portfolio Execution Manager 210.39s • 1 task" at bounding box center [613, 408] width 444 height 48
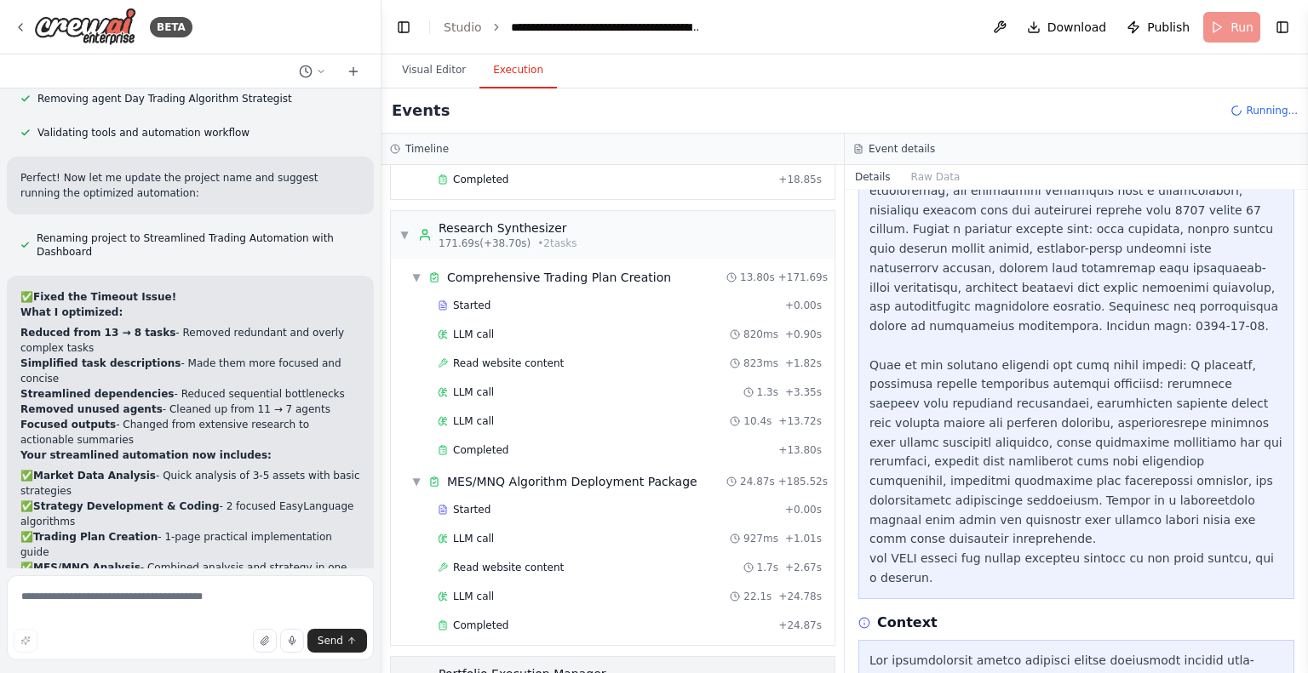
scroll to position [4388, 0]
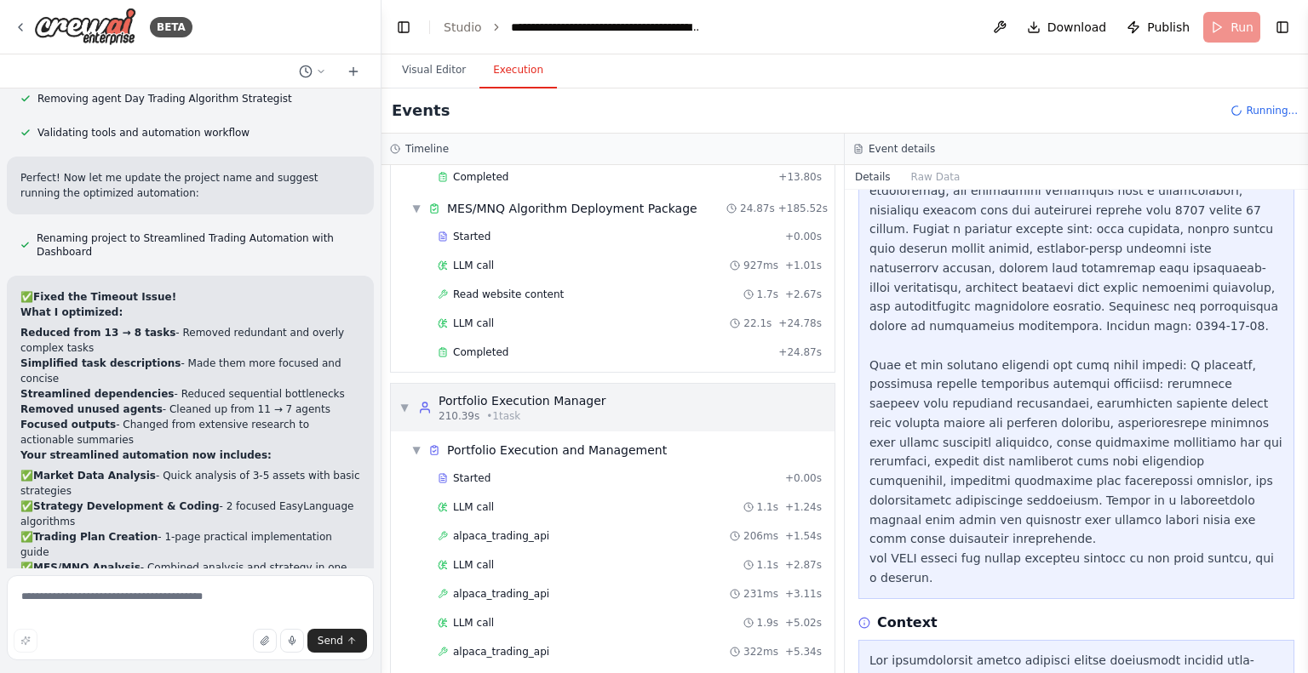
click at [402, 401] on span "▼" at bounding box center [404, 408] width 10 height 14
click at [397, 192] on div "▼ Comprehensive Trading Plan Creation 13.80s + 171.69s Started + 0.00s LLM call…" at bounding box center [613, 179] width 444 height 387
click at [405, 401] on span "▼" at bounding box center [404, 408] width 10 height 14
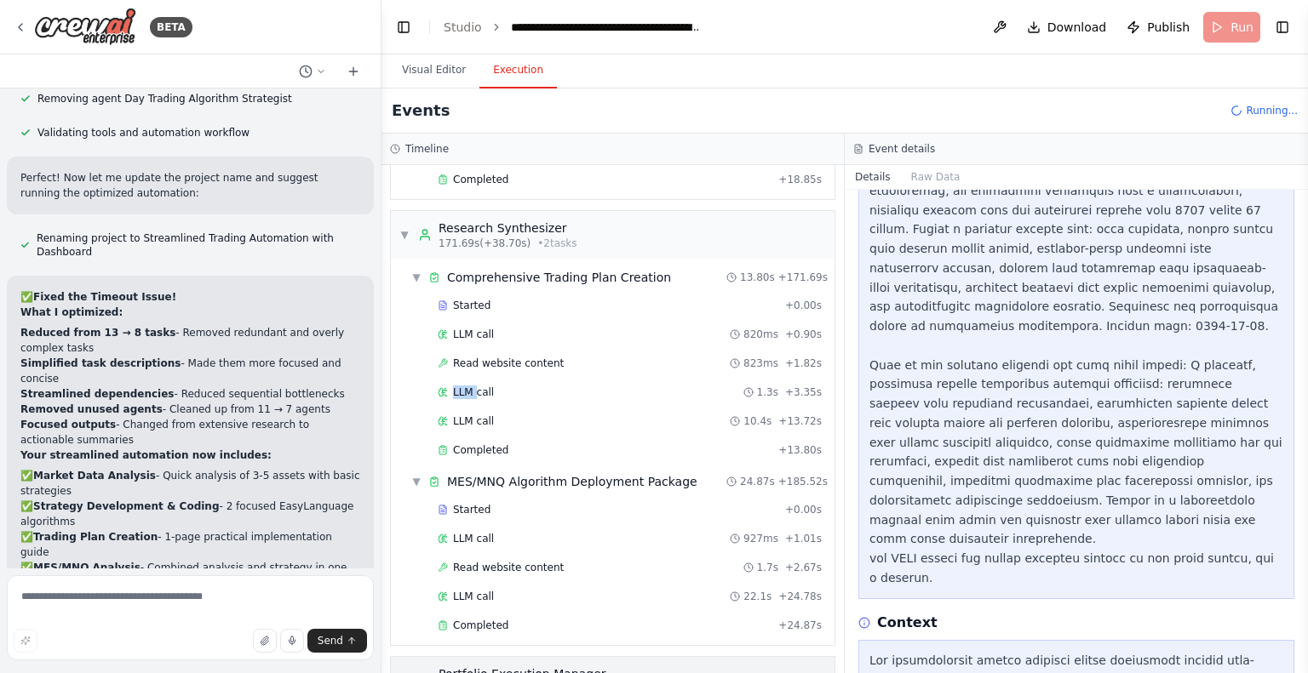
click at [405, 380] on div "LLM call 1.3s + 3.35s" at bounding box center [615, 393] width 423 height 26
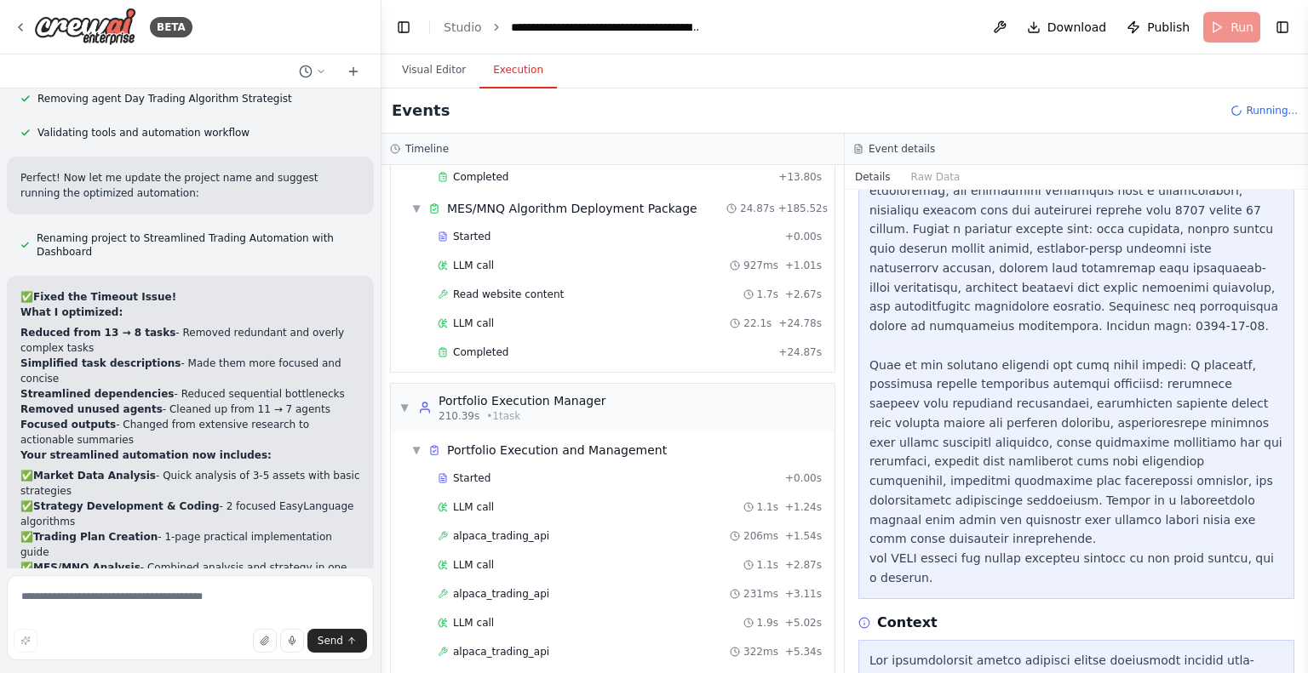
click at [398, 180] on div "▼ Comprehensive Trading Plan Creation 13.80s + 171.69s Started + 0.00s LLM call…" at bounding box center [613, 179] width 444 height 387
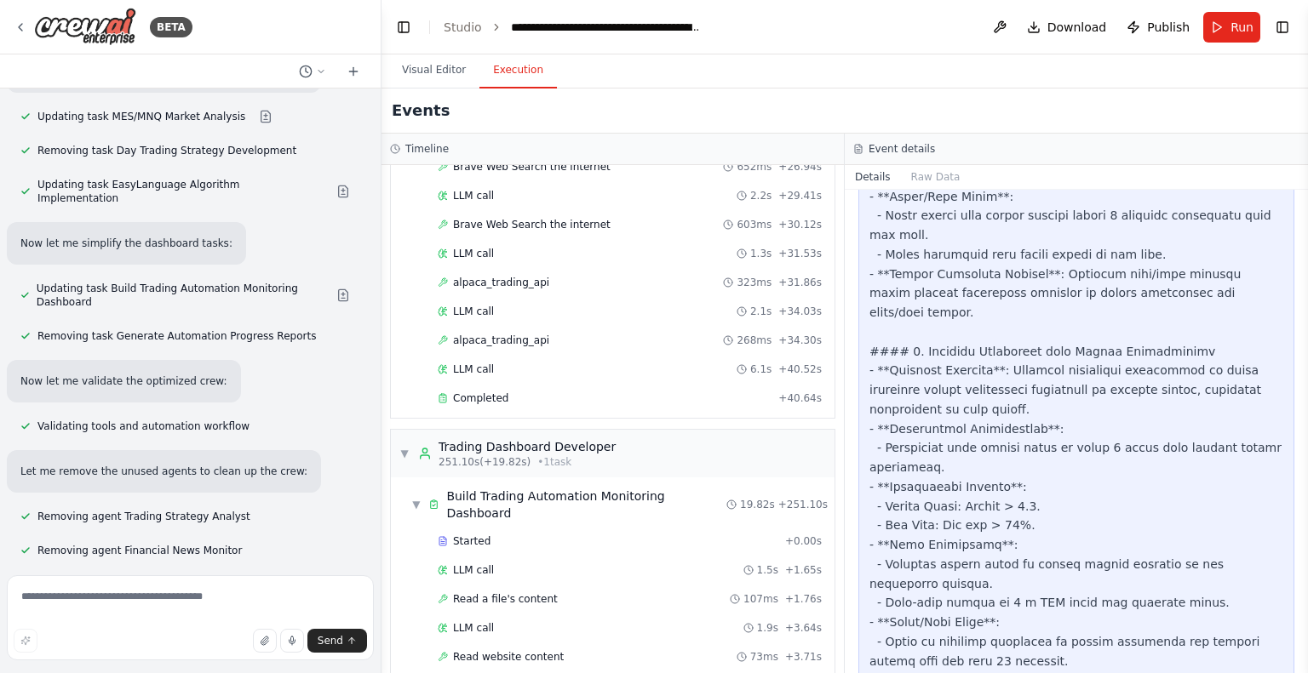
scroll to position [4494, 0]
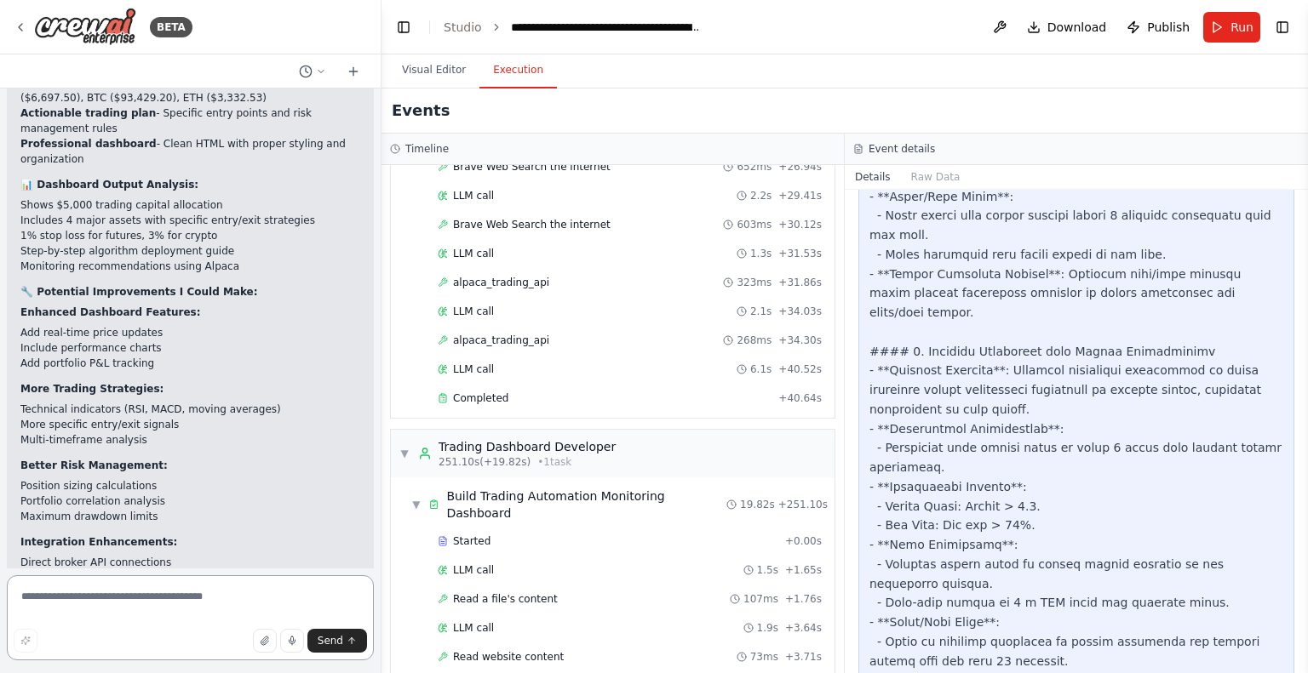
scroll to position [5233, 0]
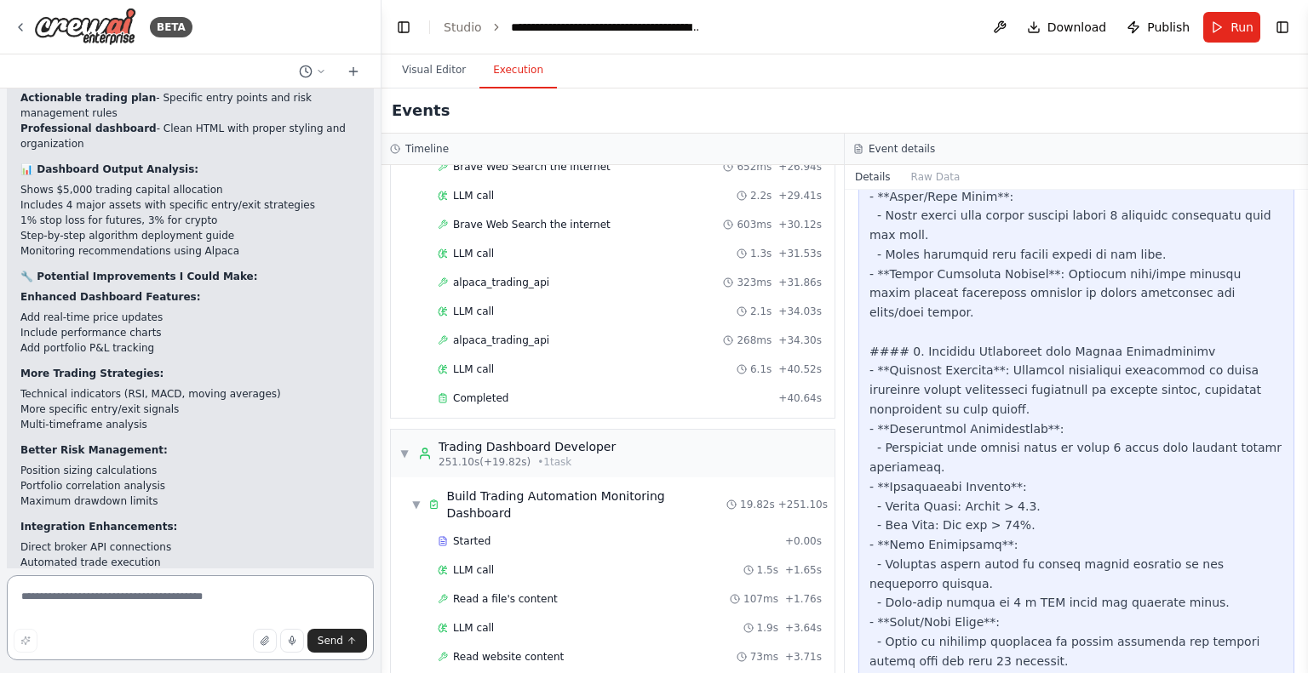
click at [98, 594] on textarea at bounding box center [190, 618] width 367 height 85
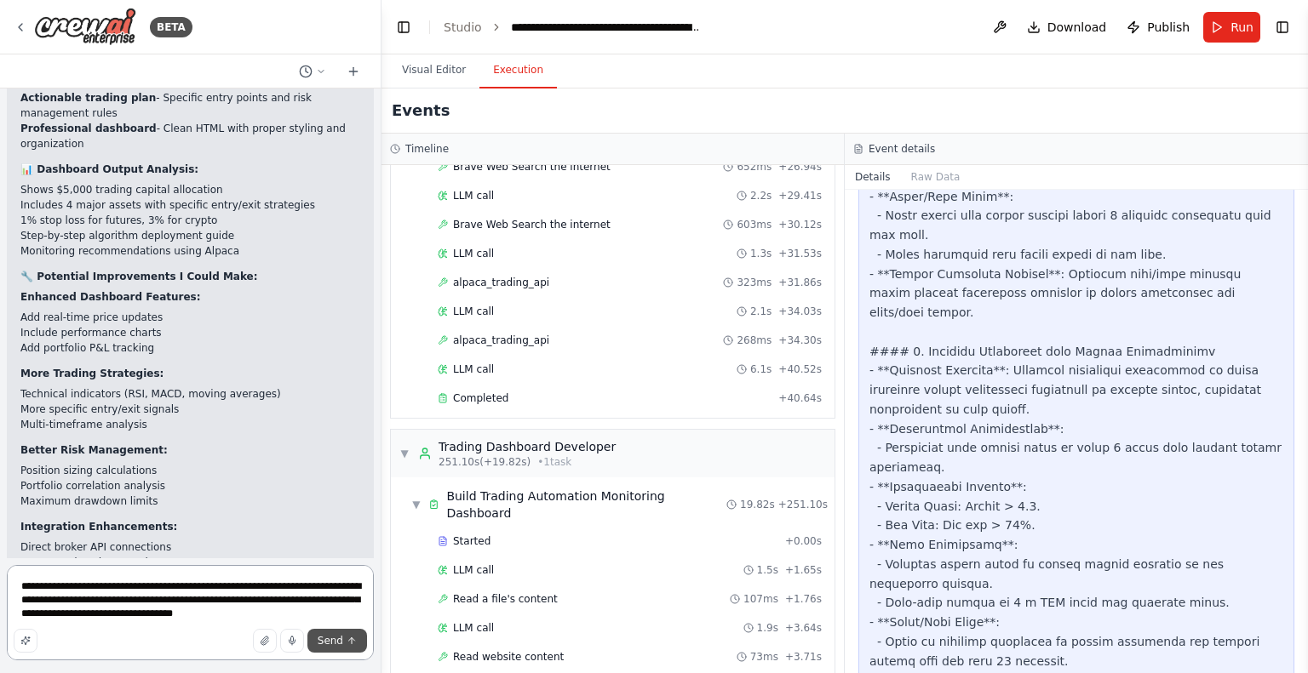
type textarea "**********"
click at [334, 629] on button "Send" at bounding box center [337, 641] width 60 height 24
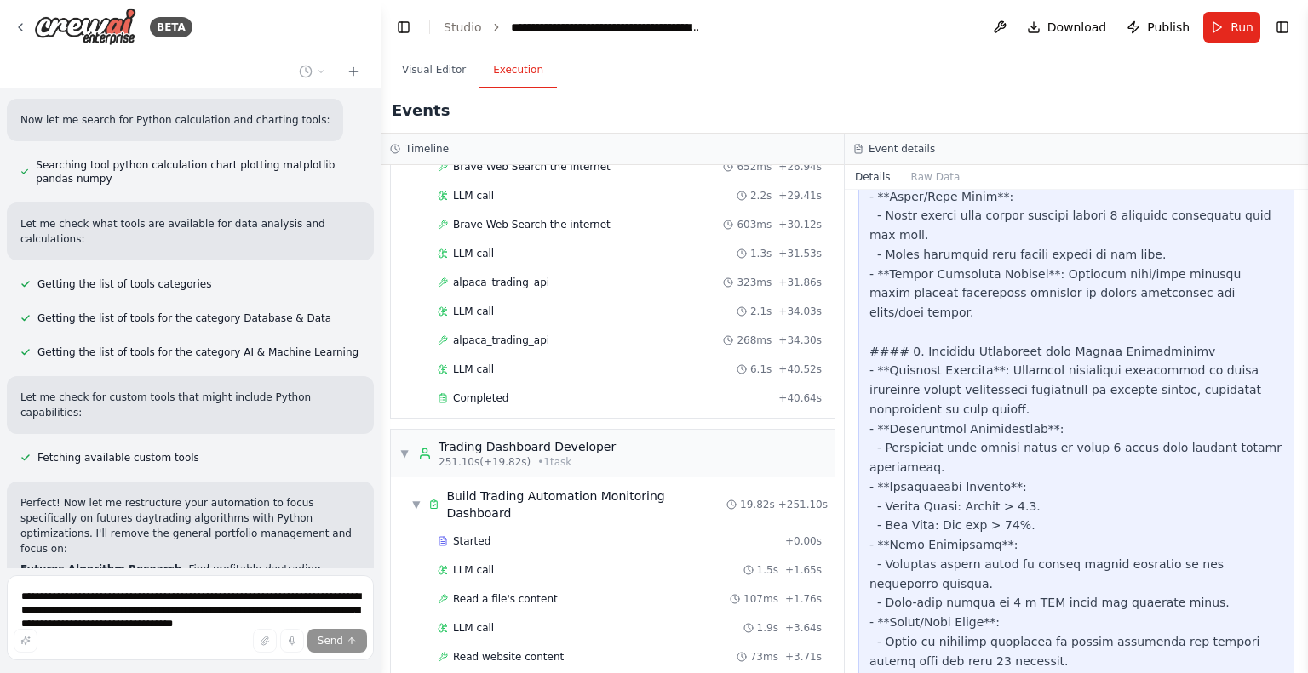
scroll to position [6236, 0]
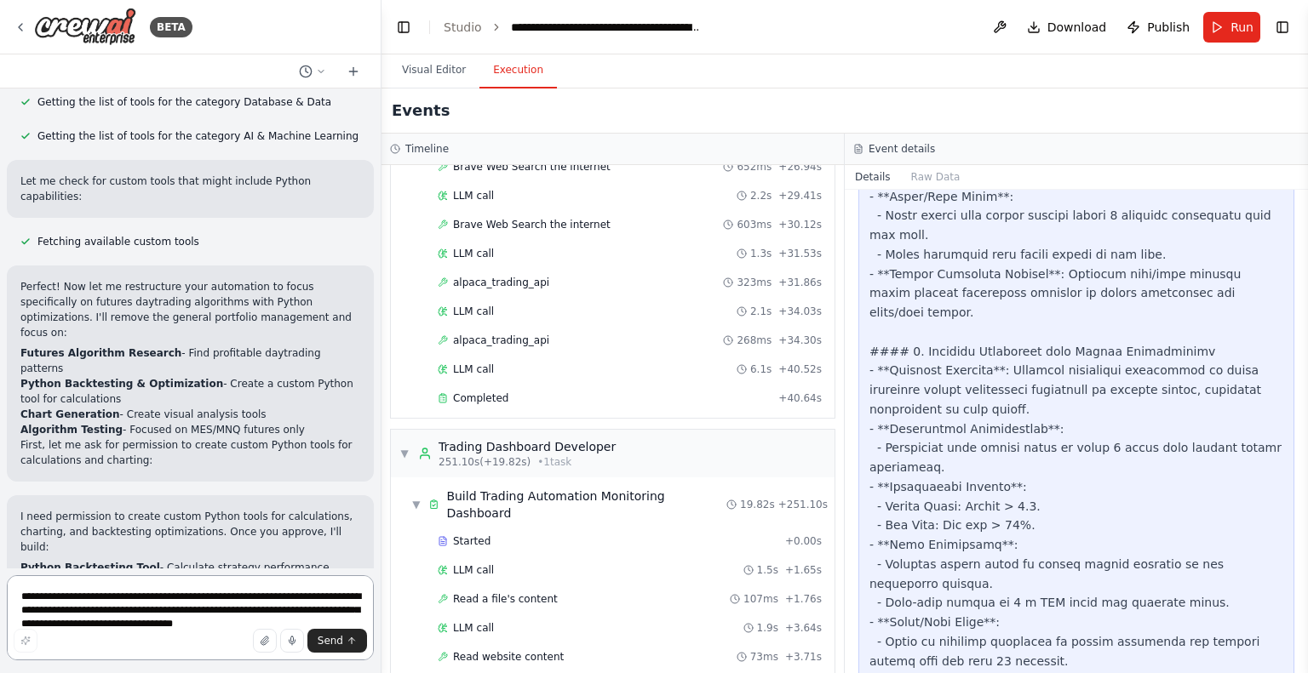
scroll to position [6452, 0]
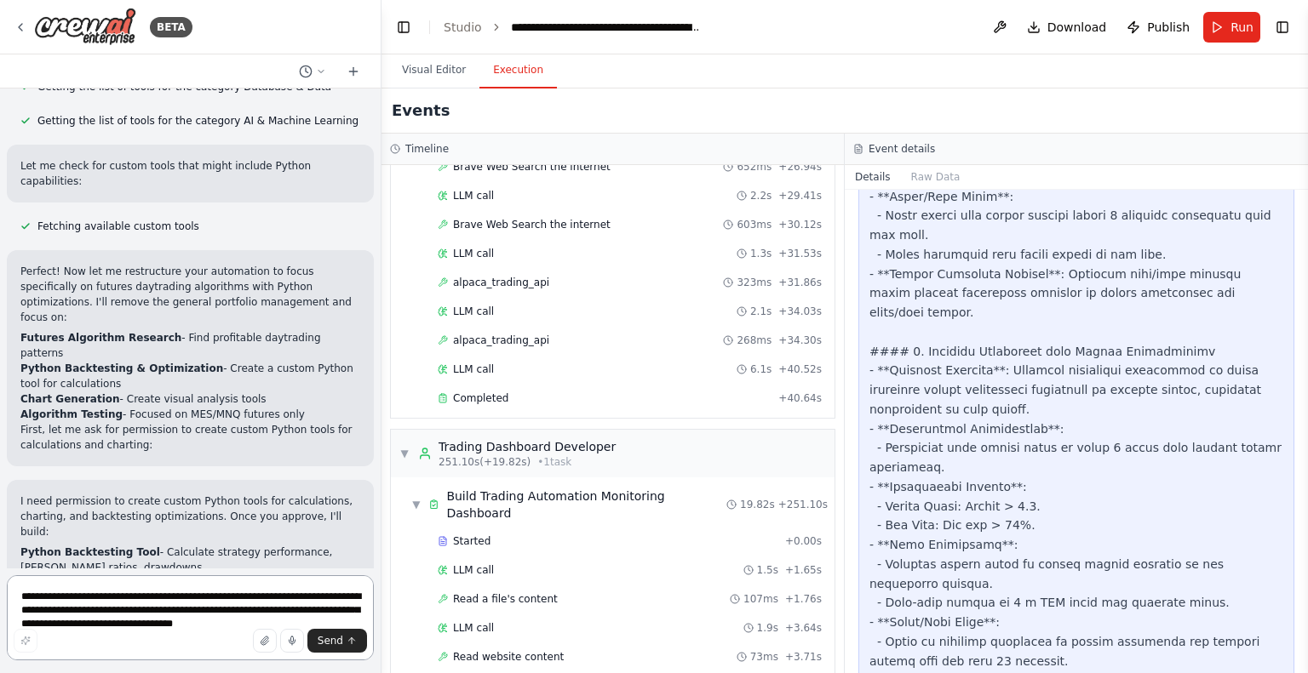
click at [117, 607] on textarea "**********" at bounding box center [190, 618] width 367 height 85
click at [114, 599] on textarea "**********" at bounding box center [190, 618] width 367 height 85
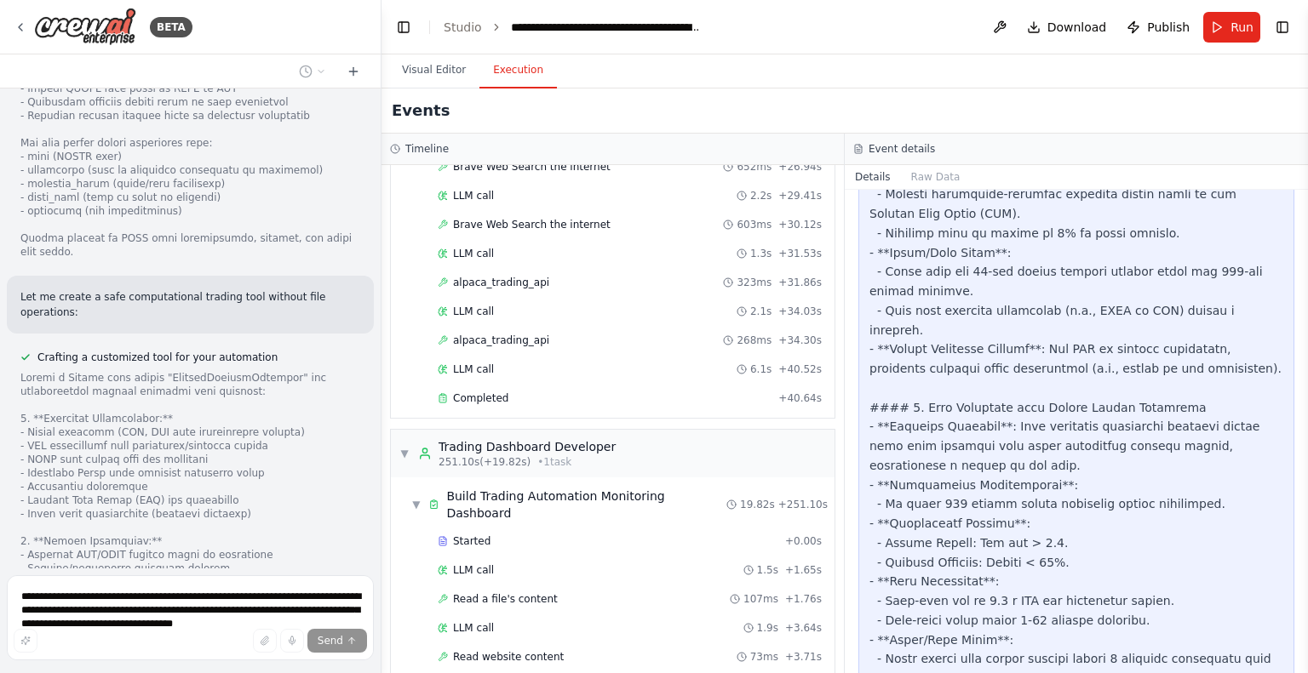
scroll to position [7654, 0]
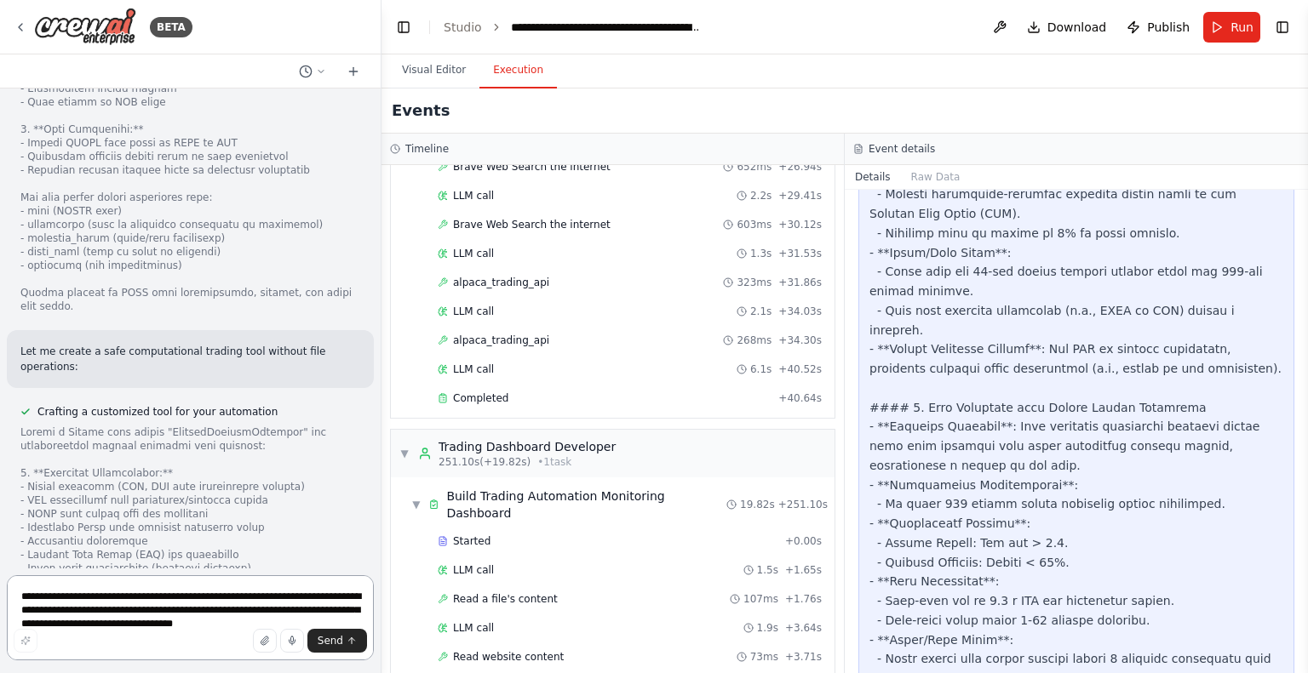
click at [99, 592] on textarea "**********" at bounding box center [190, 618] width 367 height 85
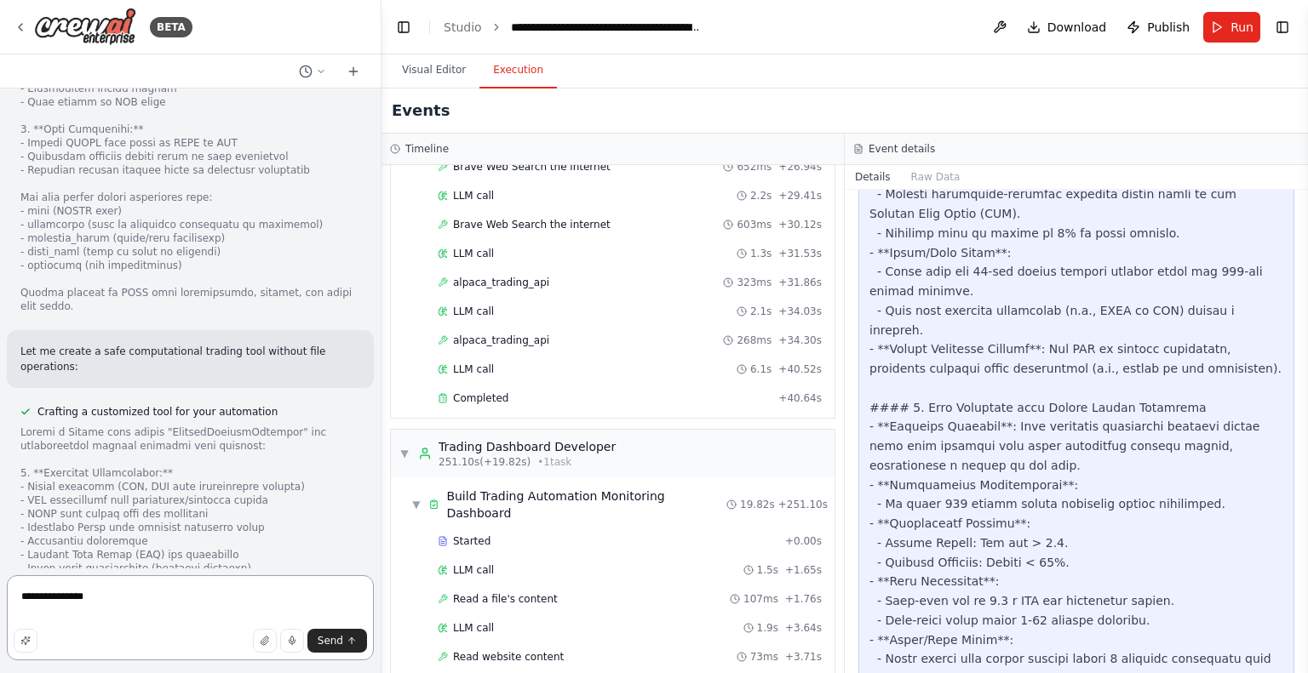
paste textarea "********"
type textarea "**********"
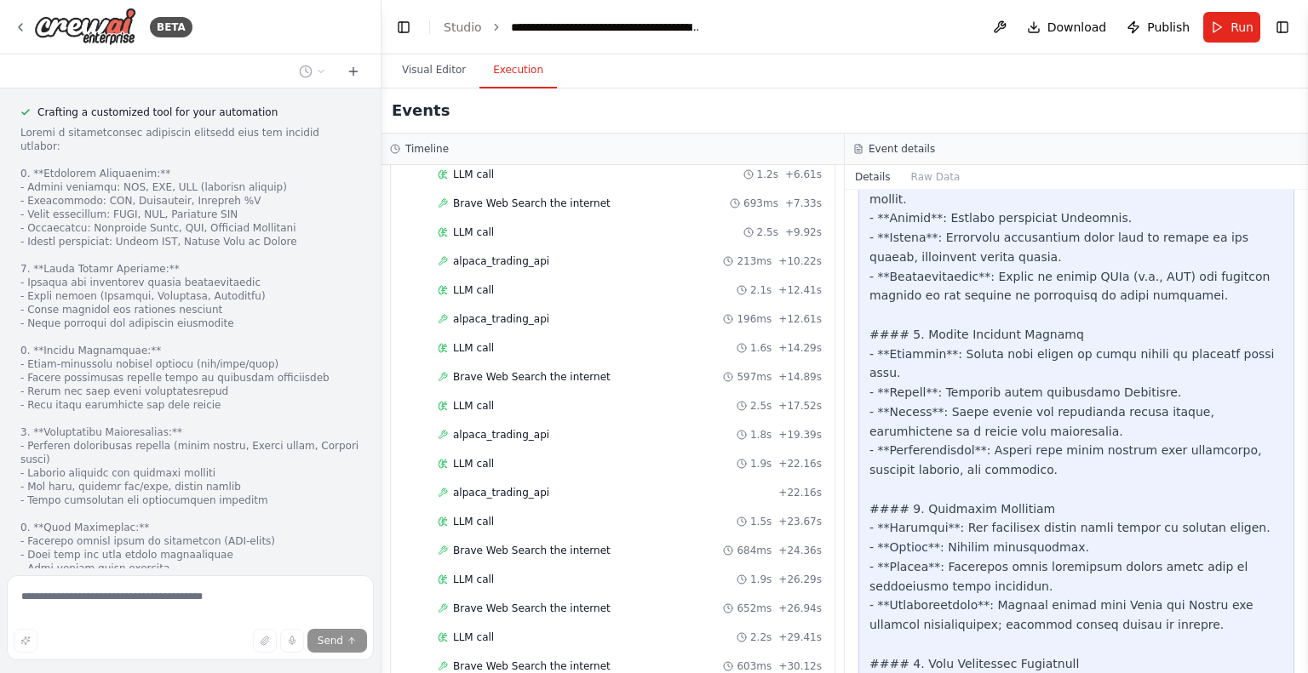
scroll to position [4894, 0]
click at [771, 155] on div "Timeline" at bounding box center [612, 149] width 445 height 14
click at [422, 142] on h3 "Timeline" at bounding box center [426, 149] width 43 height 14
drag, startPoint x: 422, startPoint y: 50, endPoint x: 422, endPoint y: 72, distance: 22.1
click at [422, 72] on main "**********" at bounding box center [844, 336] width 926 height 673
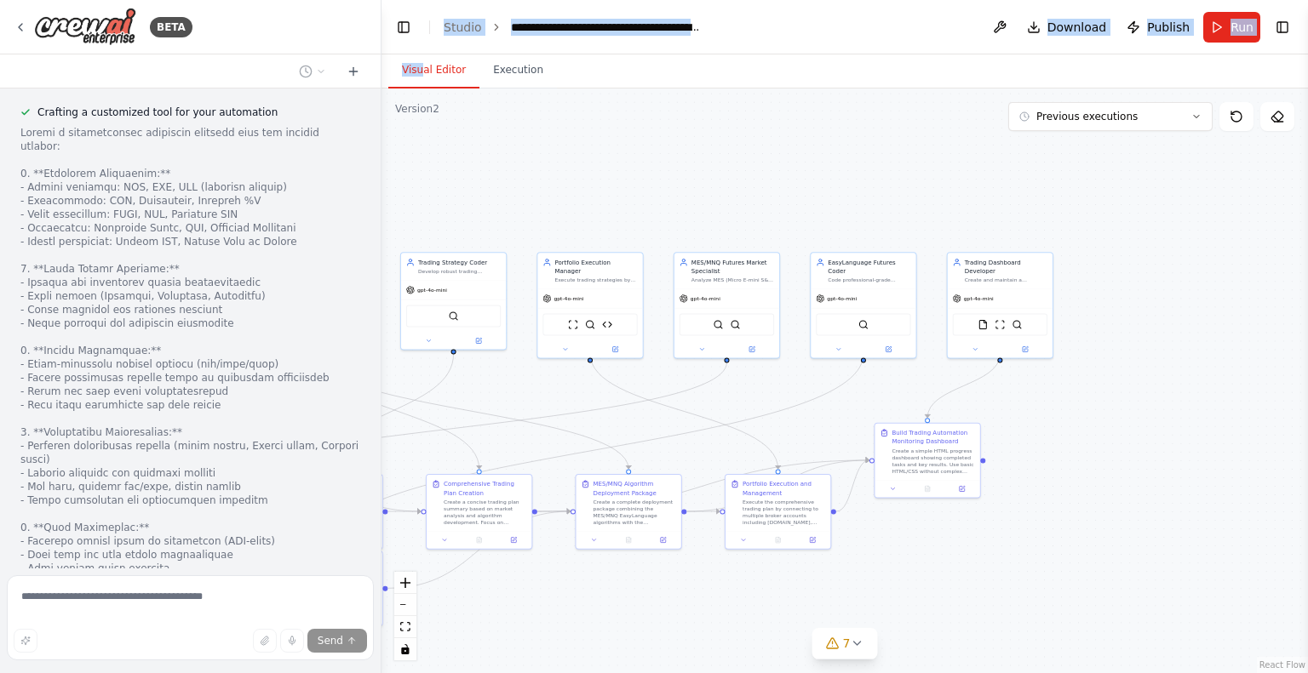
click at [422, 72] on button "Visual Editor" at bounding box center [433, 71] width 91 height 36
click at [553, 169] on div ".deletable-edge-delete-btn { width: 20px; height: 20px; border: 0px solid #ffff…" at bounding box center [844, 381] width 926 height 585
click at [853, 644] on icon at bounding box center [857, 644] width 14 height 14
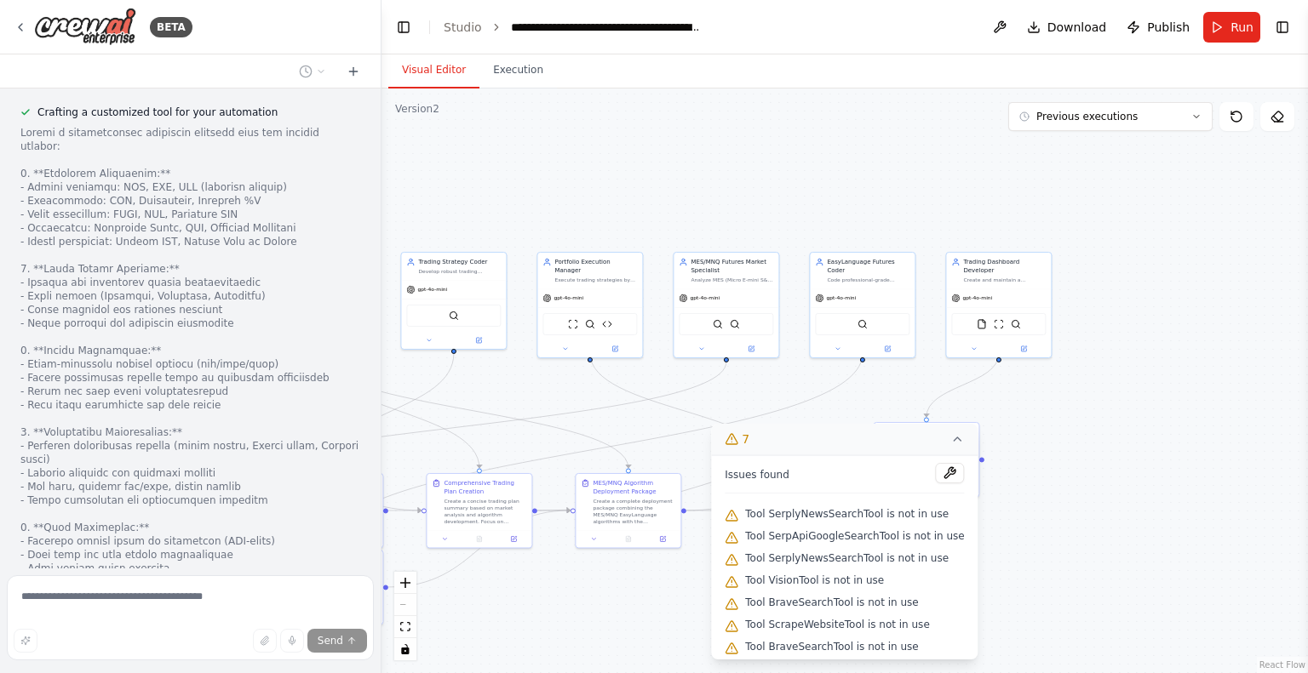
click at [798, 510] on span "Tool SerplyNewsSearchTool is not in use" at bounding box center [846, 514] width 203 height 14
click at [737, 520] on icon at bounding box center [731, 516] width 11 height 10
click at [936, 476] on button at bounding box center [950, 473] width 29 height 20
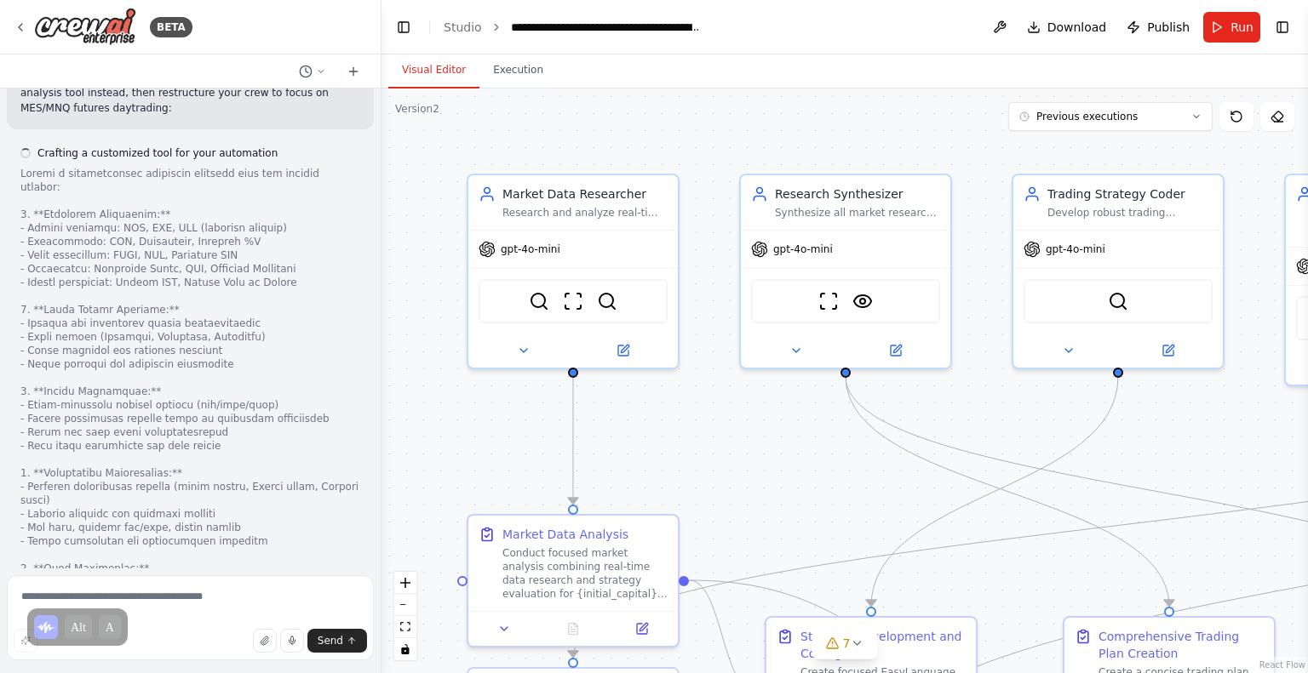
scroll to position [9352, 0]
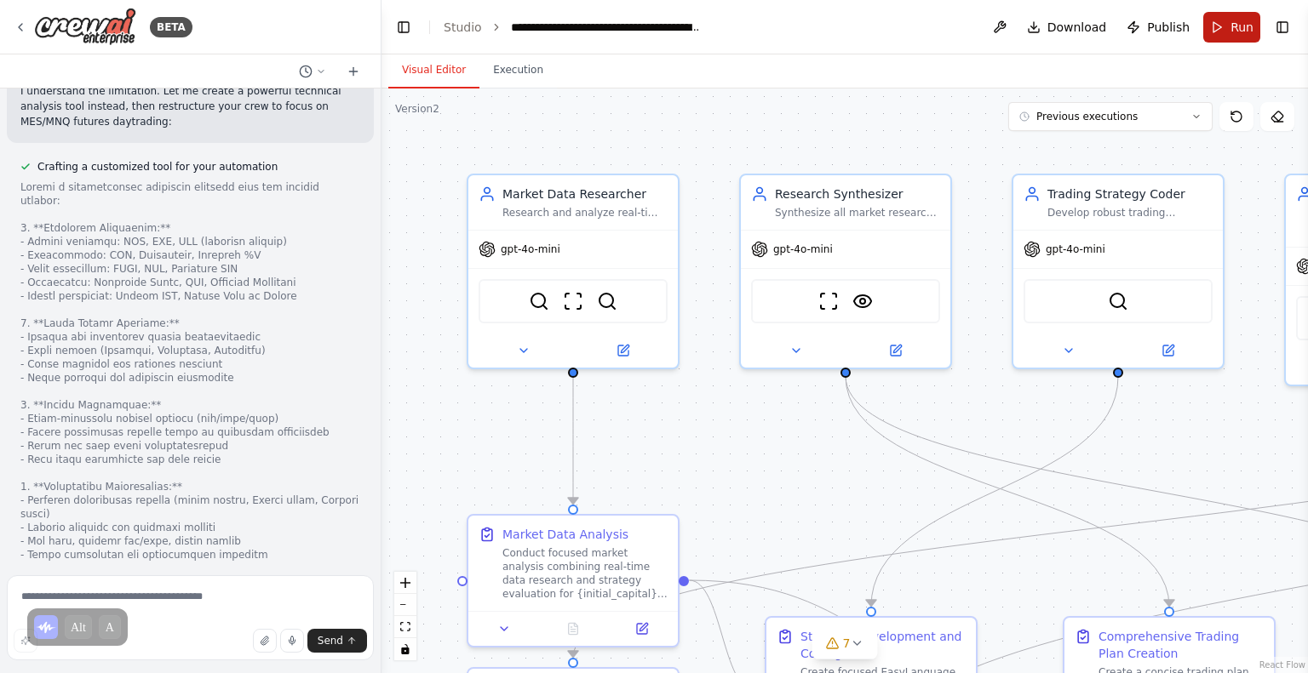
click at [1245, 14] on button "Run" at bounding box center [1231, 27] width 57 height 31
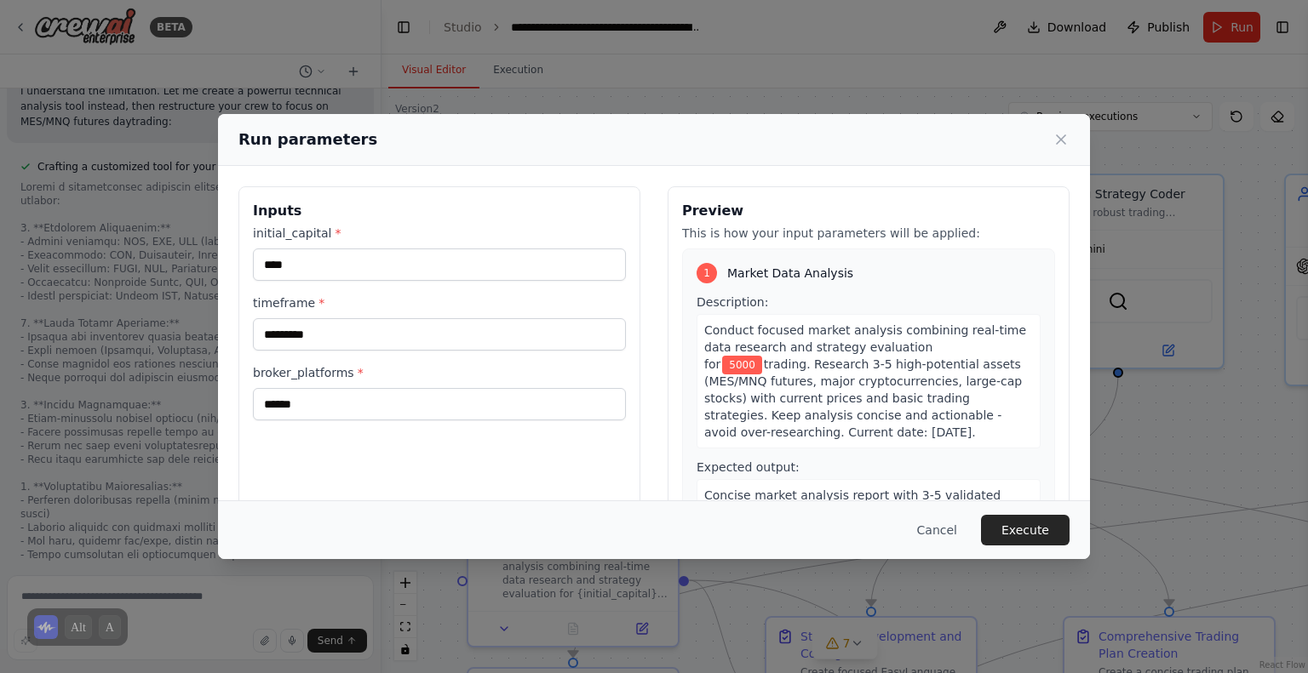
click at [1012, 547] on div "Cancel Execute" at bounding box center [654, 530] width 872 height 59
click at [1016, 538] on button "Execute" at bounding box center [1025, 530] width 89 height 31
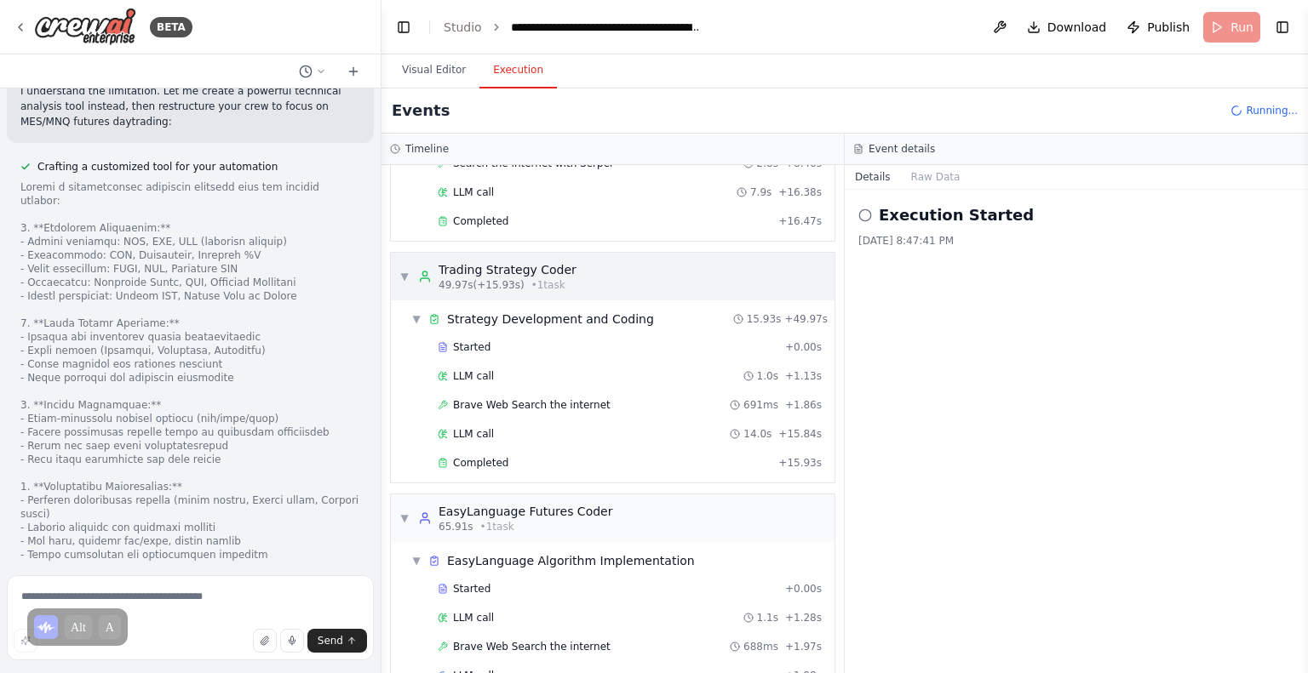
scroll to position [839, 0]
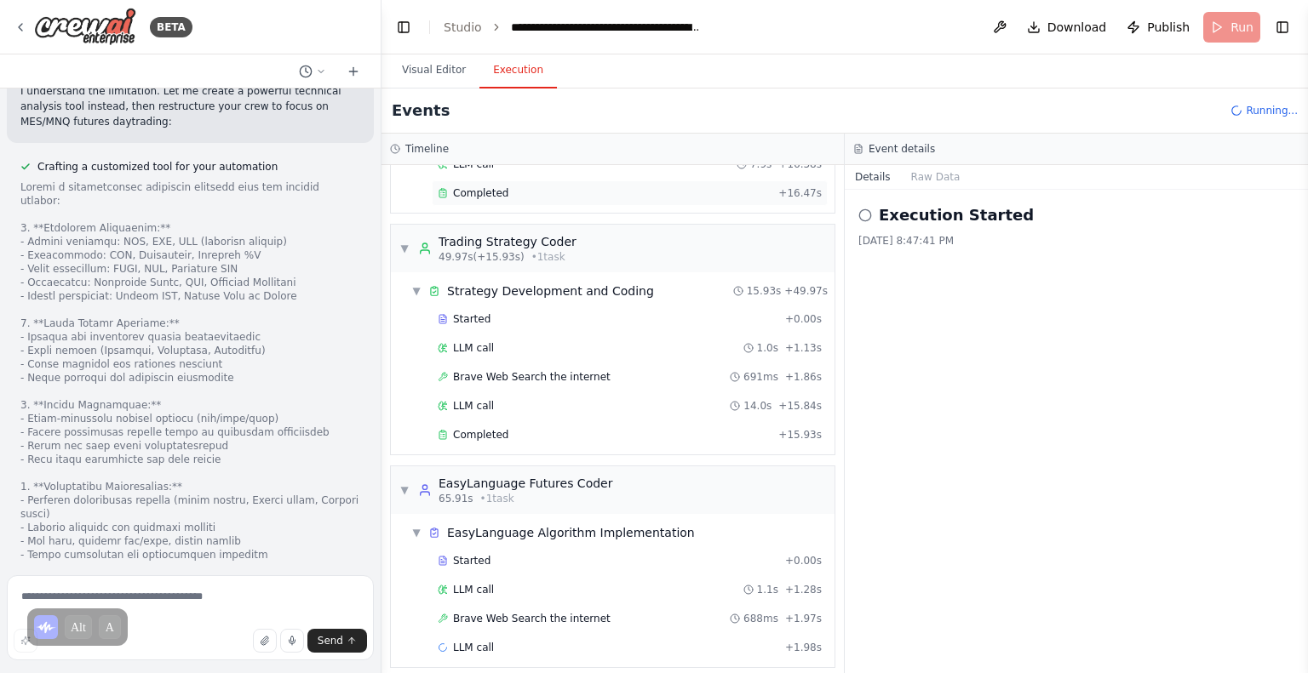
click at [500, 192] on div "Completed + 16.47s" at bounding box center [630, 193] width 396 height 26
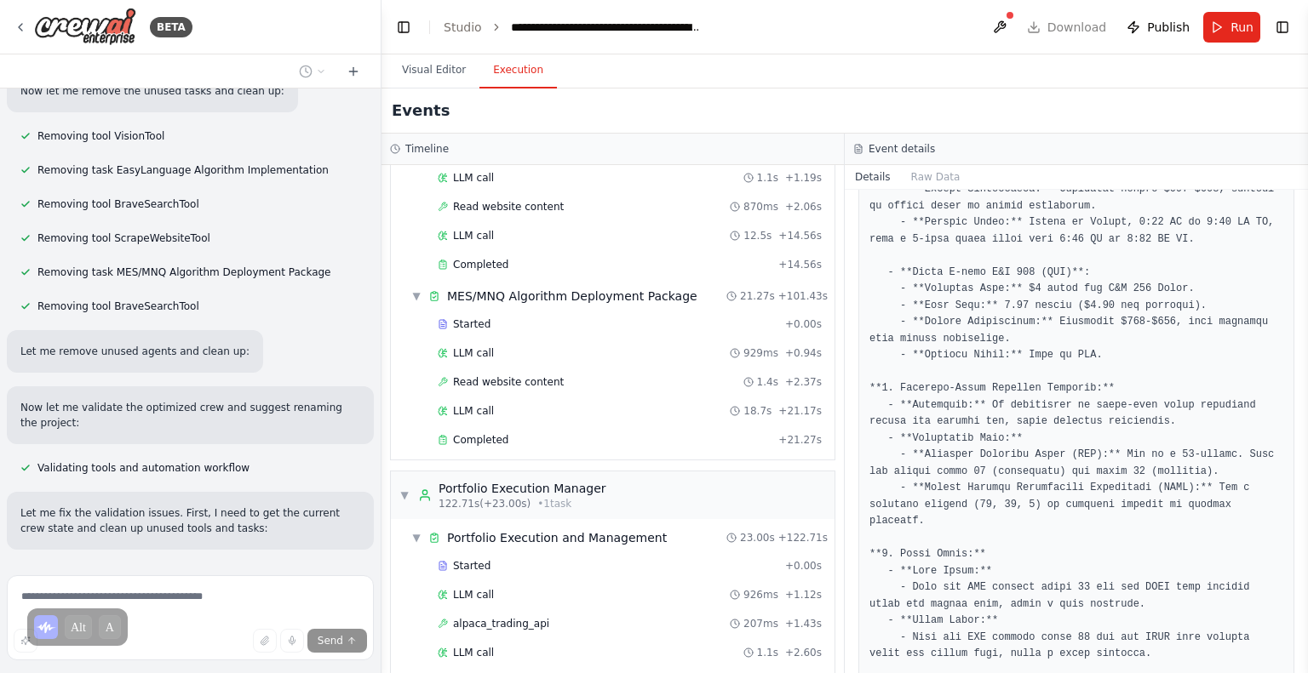
scroll to position [12189, 0]
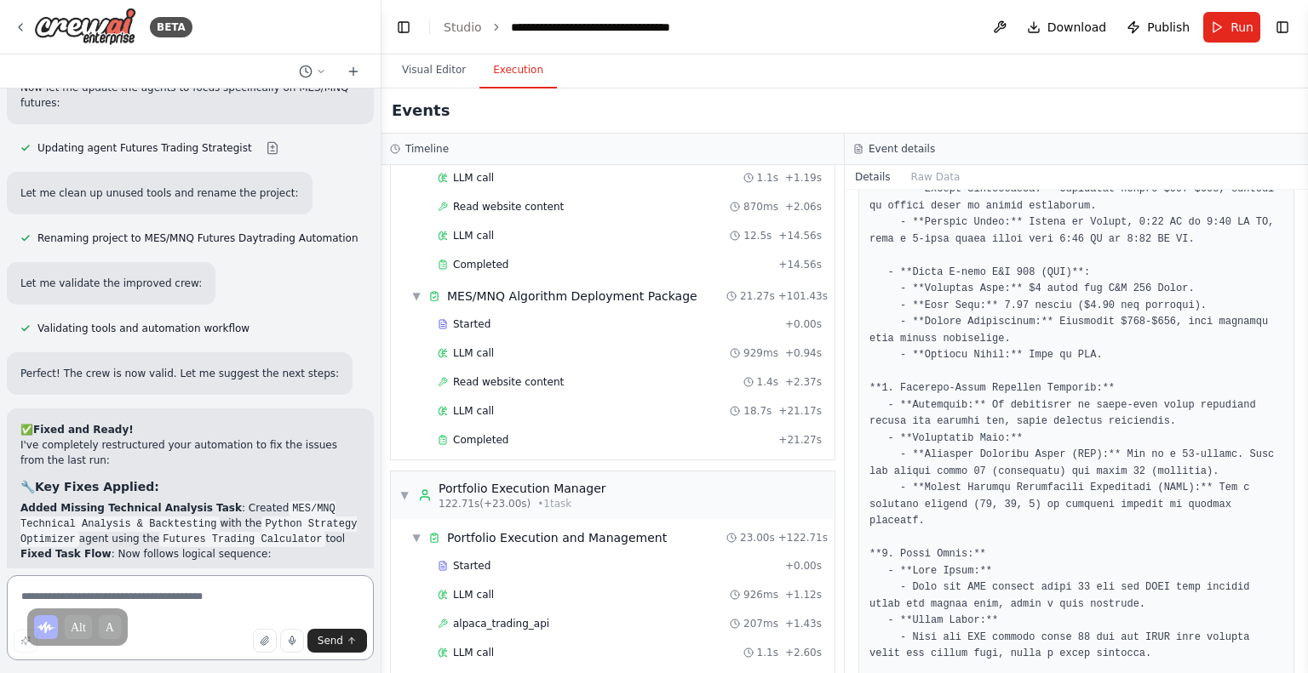
scroll to position [15113, 0]
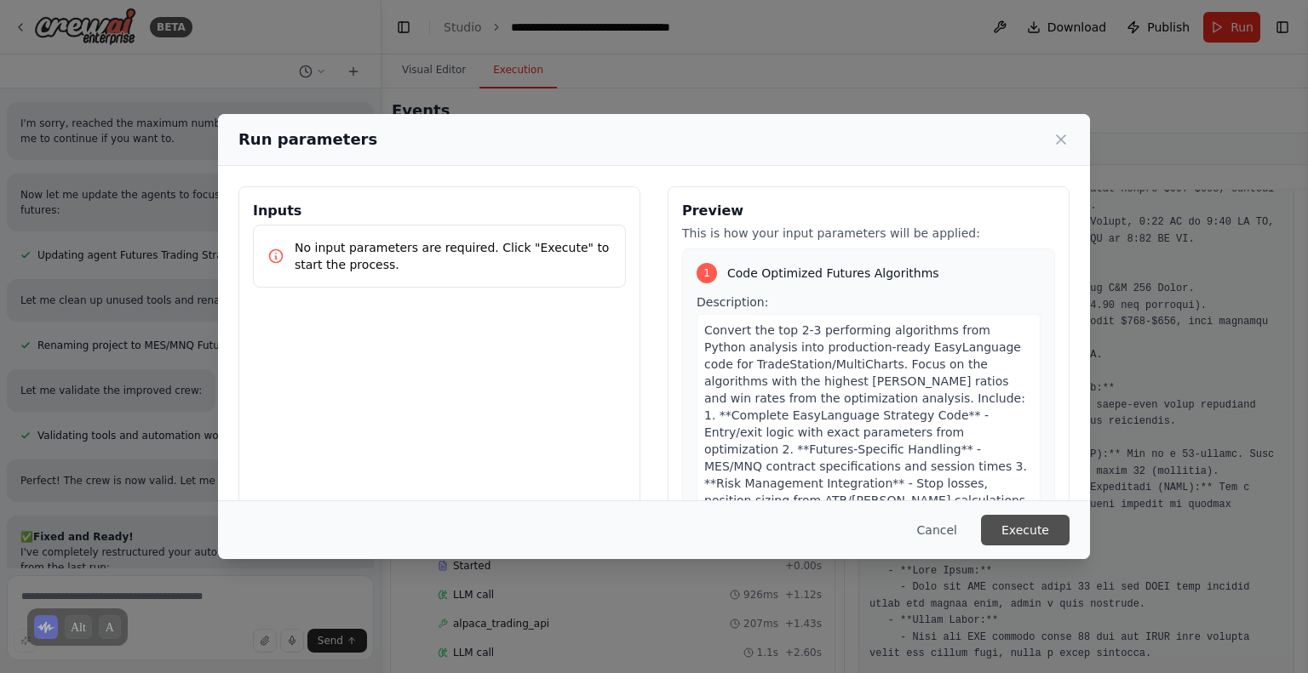
click at [1040, 527] on button "Execute" at bounding box center [1025, 530] width 89 height 31
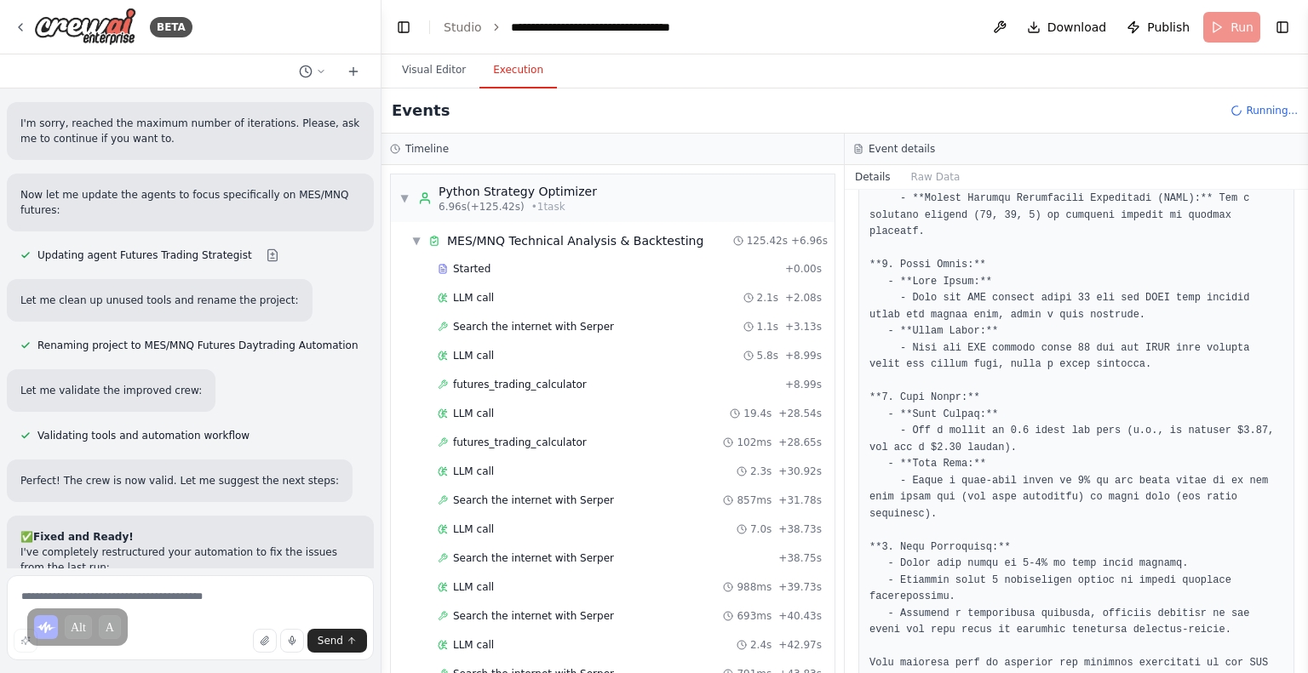
scroll to position [15113, 0]
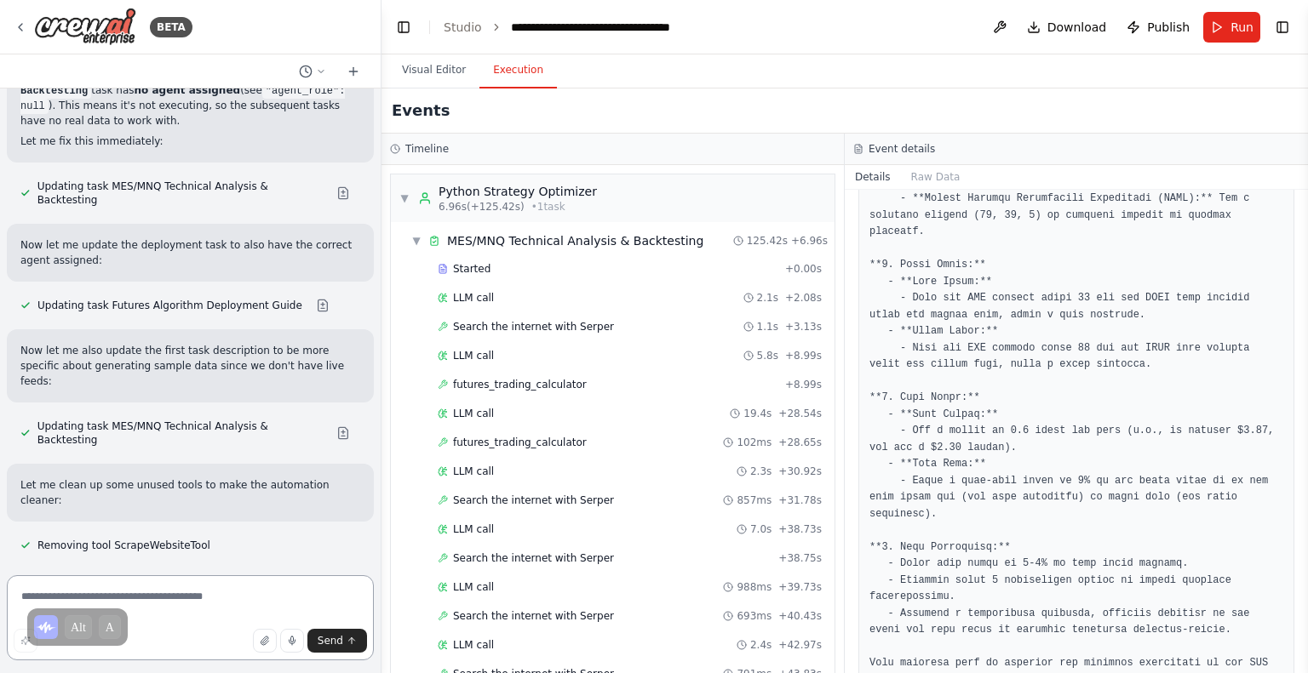
scroll to position [16480, 0]
click at [333, 639] on span "Send" at bounding box center [331, 641] width 26 height 14
click at [339, 642] on span "Send" at bounding box center [331, 641] width 26 height 14
drag, startPoint x: 339, startPoint y: 642, endPoint x: 296, endPoint y: 566, distance: 86.9
click at [296, 566] on div "BETA Hello! I'm the CrewAI assistant. What kind of automation do you want to bu…" at bounding box center [190, 336] width 381 height 673
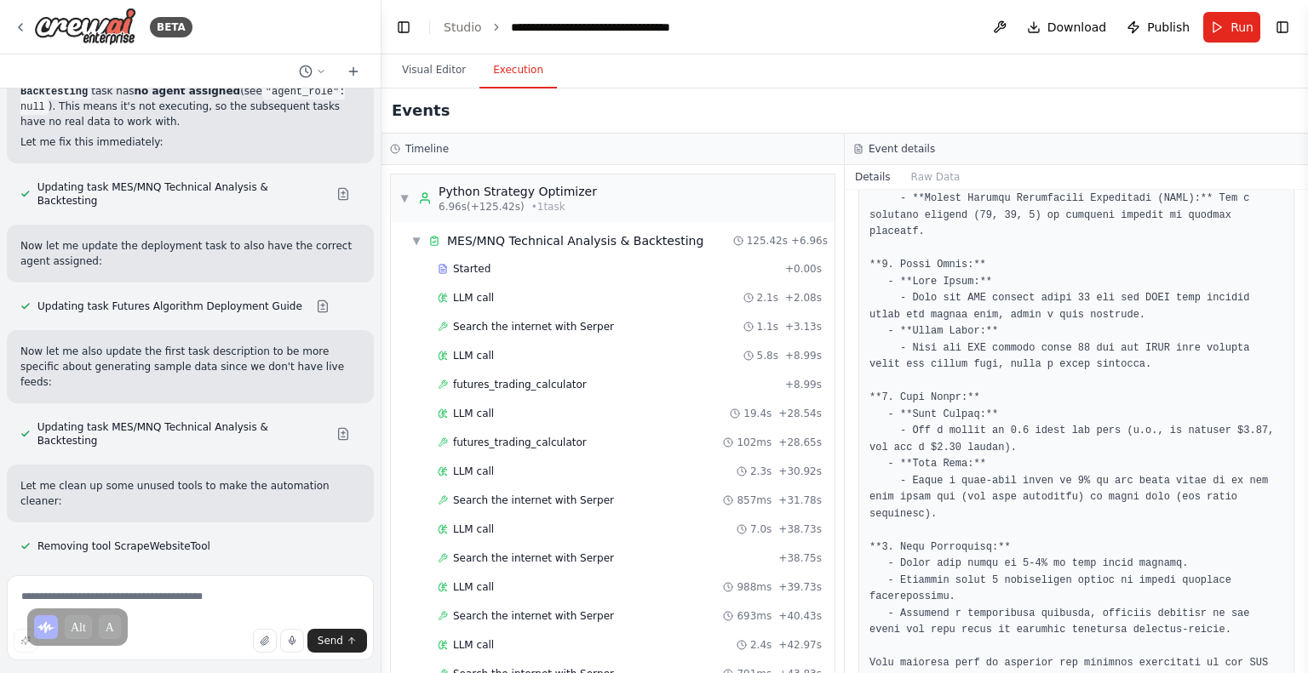
scroll to position [16645, 0]
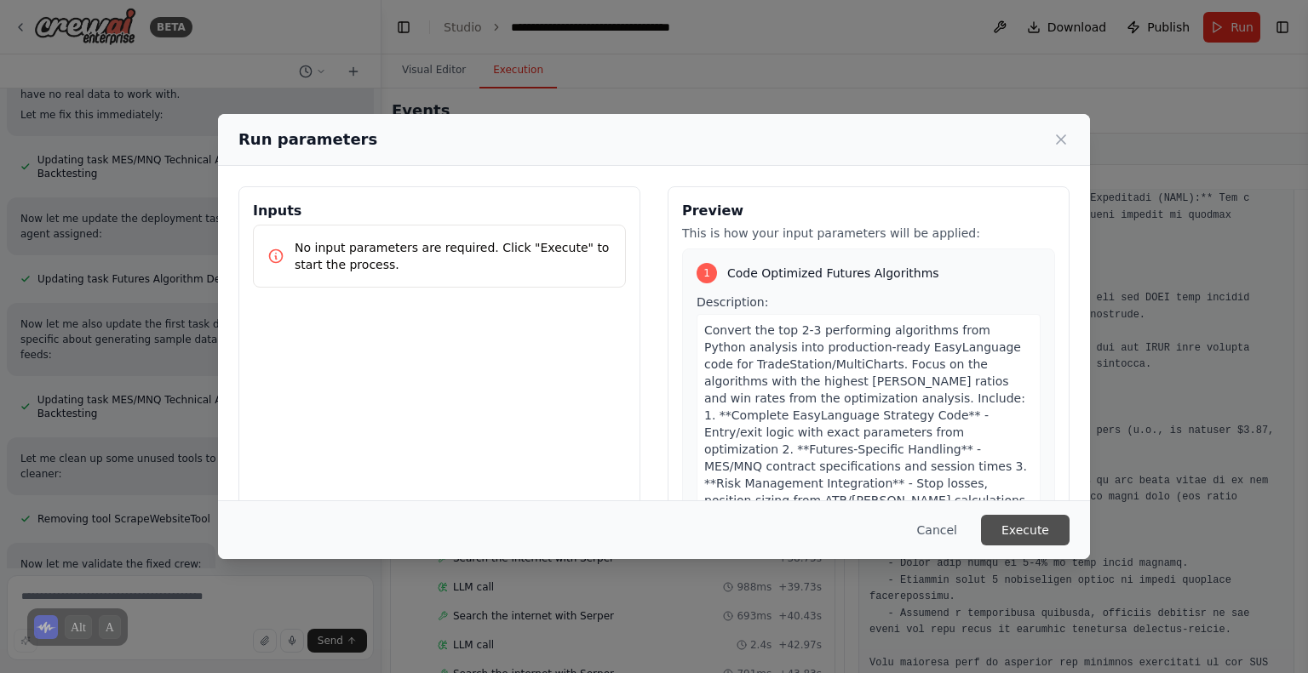
click at [1030, 533] on button "Execute" at bounding box center [1025, 530] width 89 height 31
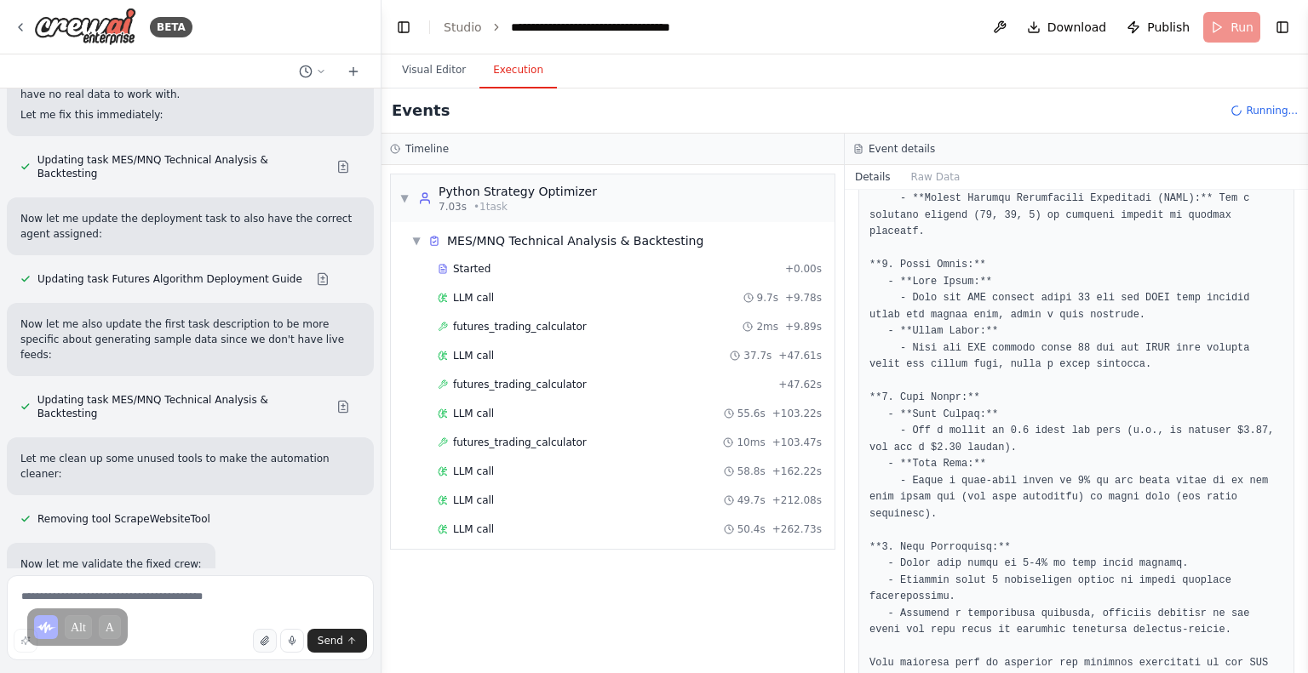
click at [270, 644] on icon "button" at bounding box center [265, 641] width 10 height 10
click at [162, 602] on textarea at bounding box center [190, 618] width 367 height 85
click at [265, 650] on button "button" at bounding box center [265, 641] width 24 height 24
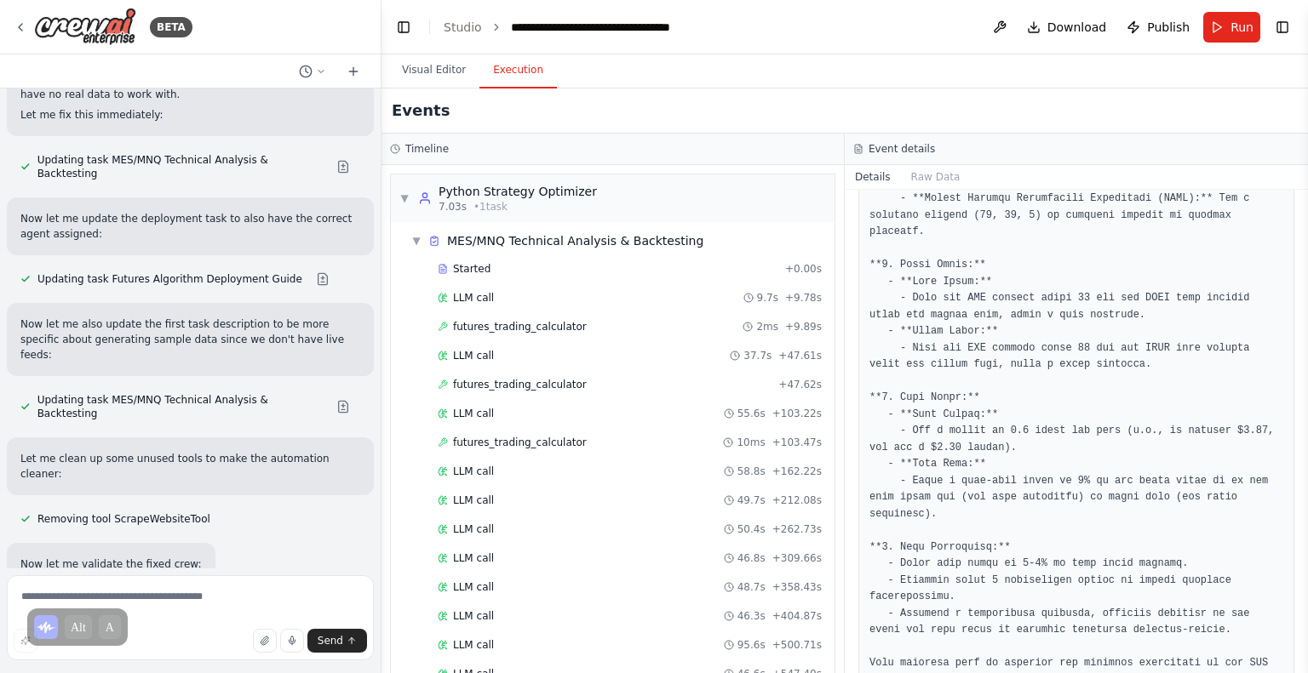
scroll to position [16562, 0]
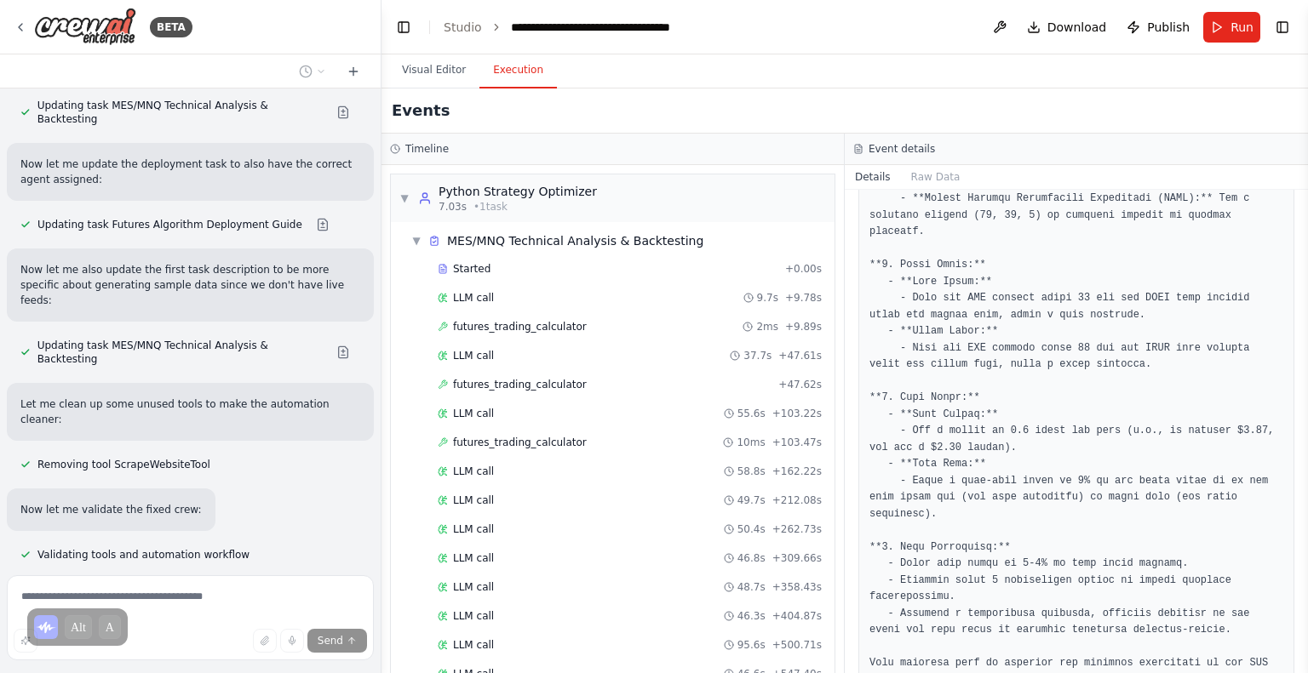
click at [1287, 13] on header "**********" at bounding box center [844, 27] width 926 height 54
click at [1271, 26] on button "Toggle Right Sidebar" at bounding box center [1282, 27] width 24 height 24
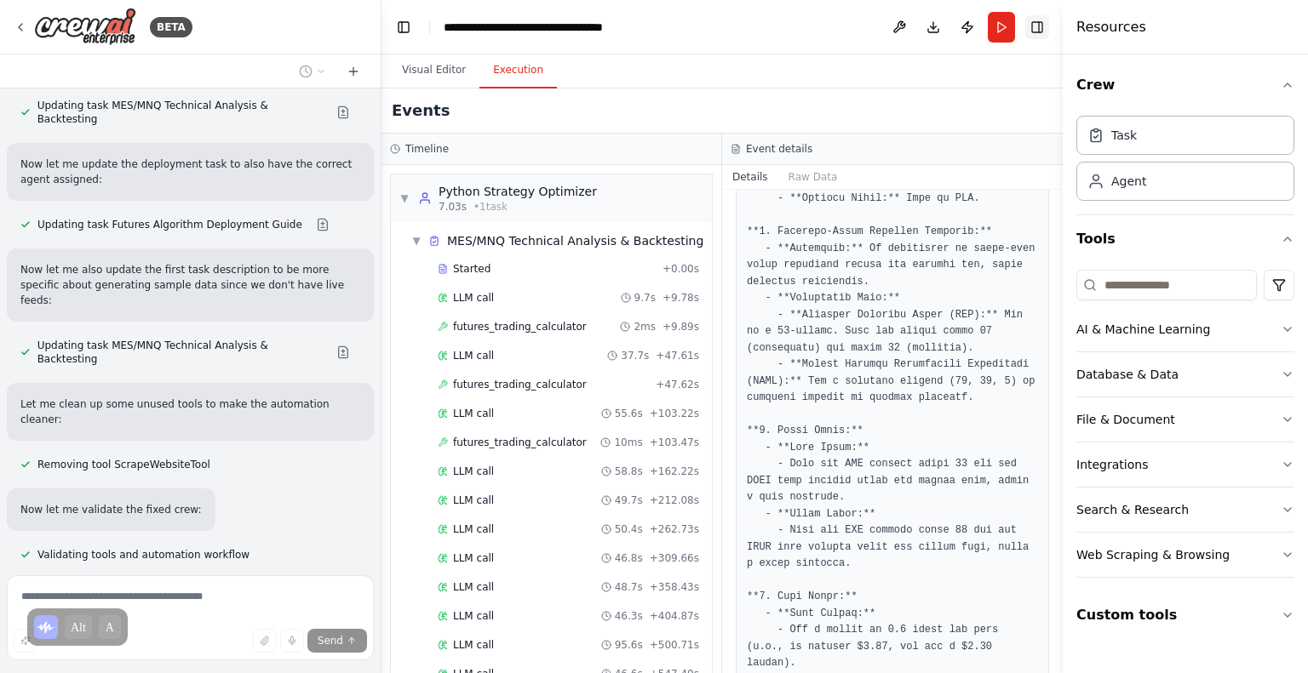
scroll to position [650, 0]
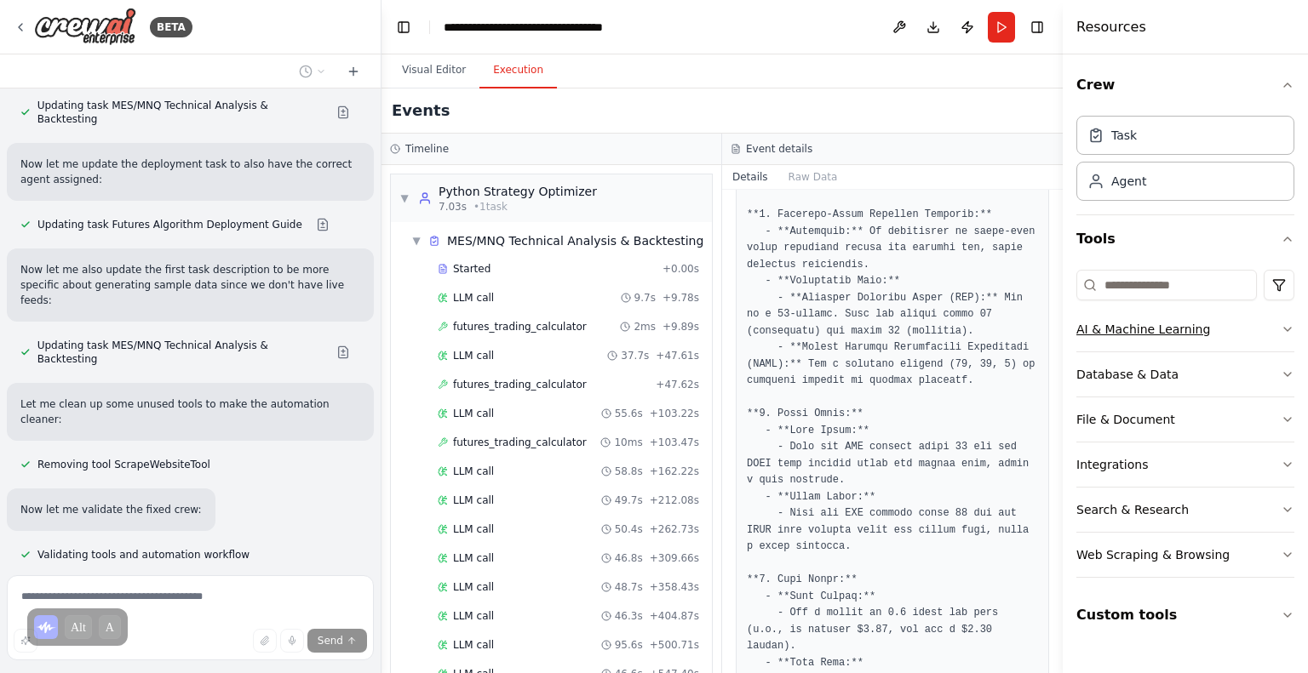
click at [1135, 324] on div "AI & Machine Learning" at bounding box center [1143, 329] width 134 height 17
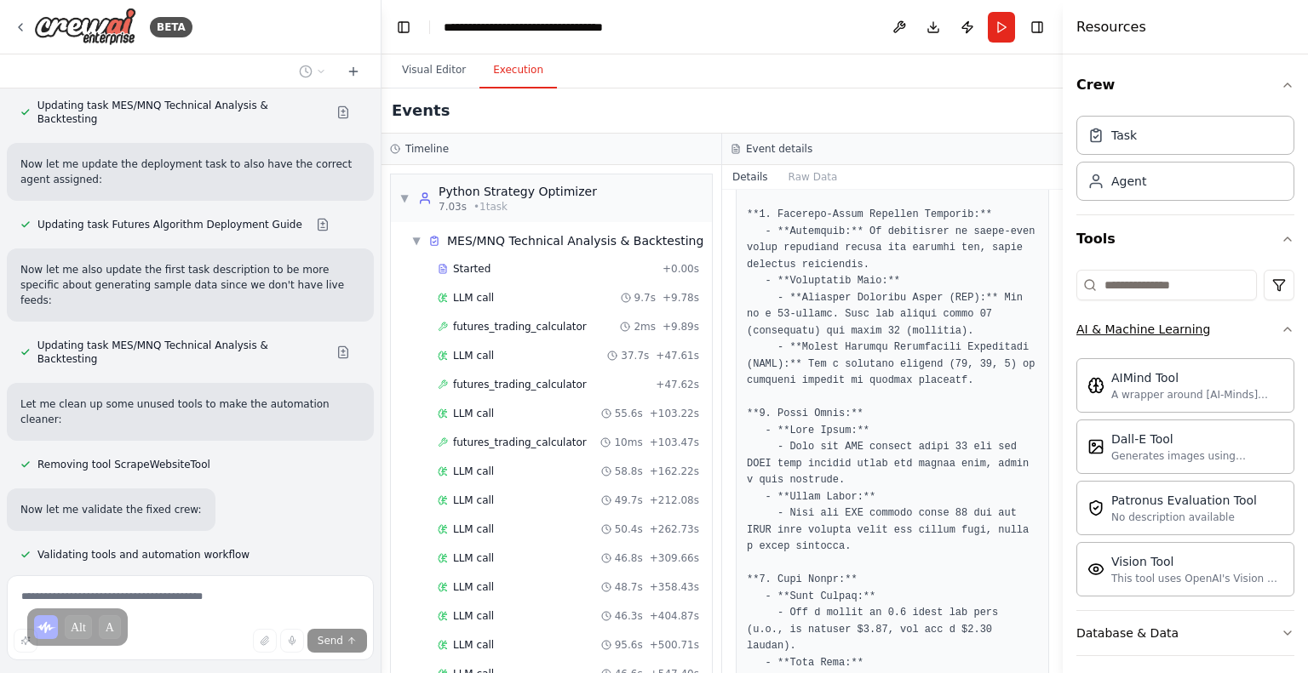
click at [1135, 324] on div "AI & Machine Learning" at bounding box center [1143, 329] width 134 height 17
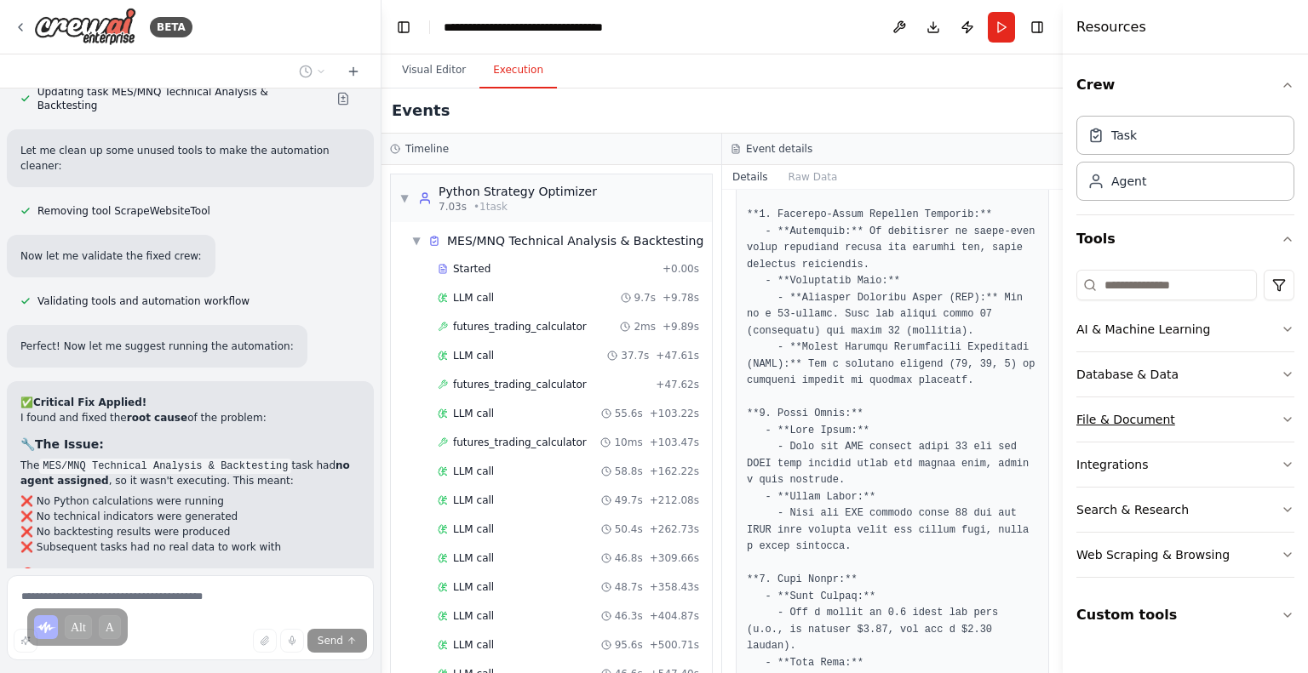
scroll to position [16863, 0]
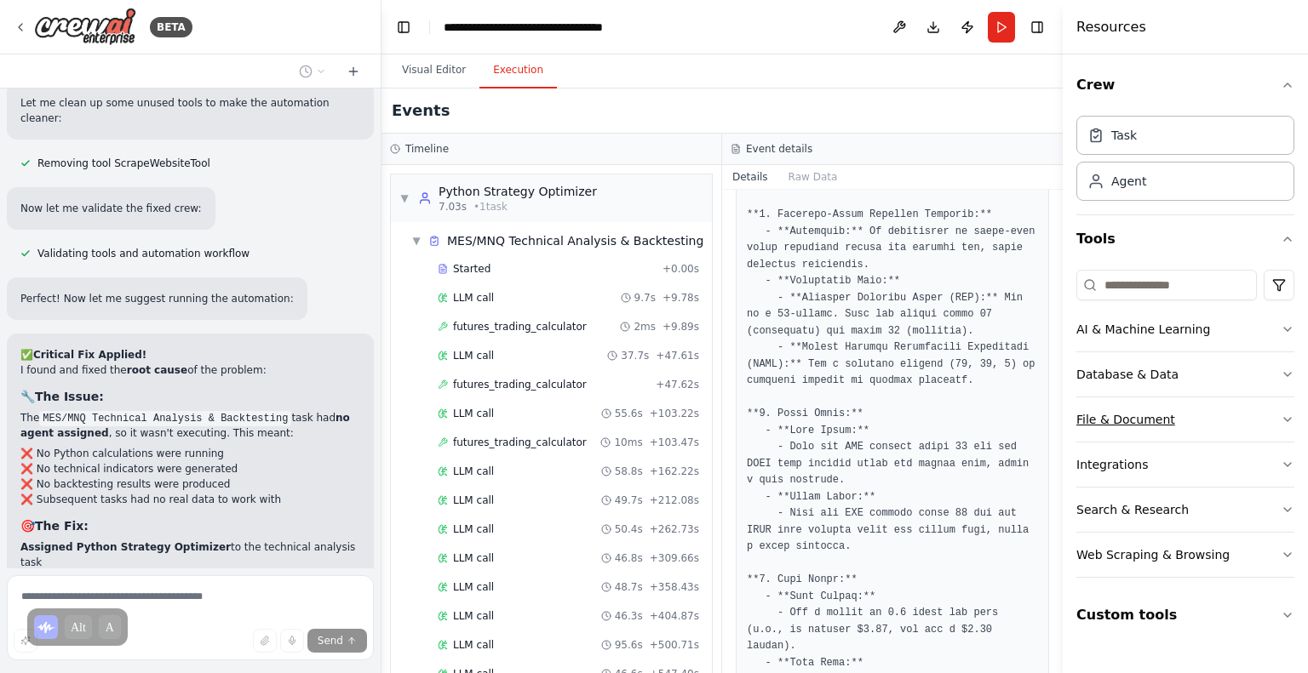
drag, startPoint x: 1132, startPoint y: 555, endPoint x: 1130, endPoint y: 403, distance: 152.4
click at [1130, 403] on div "AI & Machine Learning Database & Data File & Document Integrations Search & Res…" at bounding box center [1185, 442] width 218 height 271
click at [1286, 420] on icon "button" at bounding box center [1287, 419] width 7 height 3
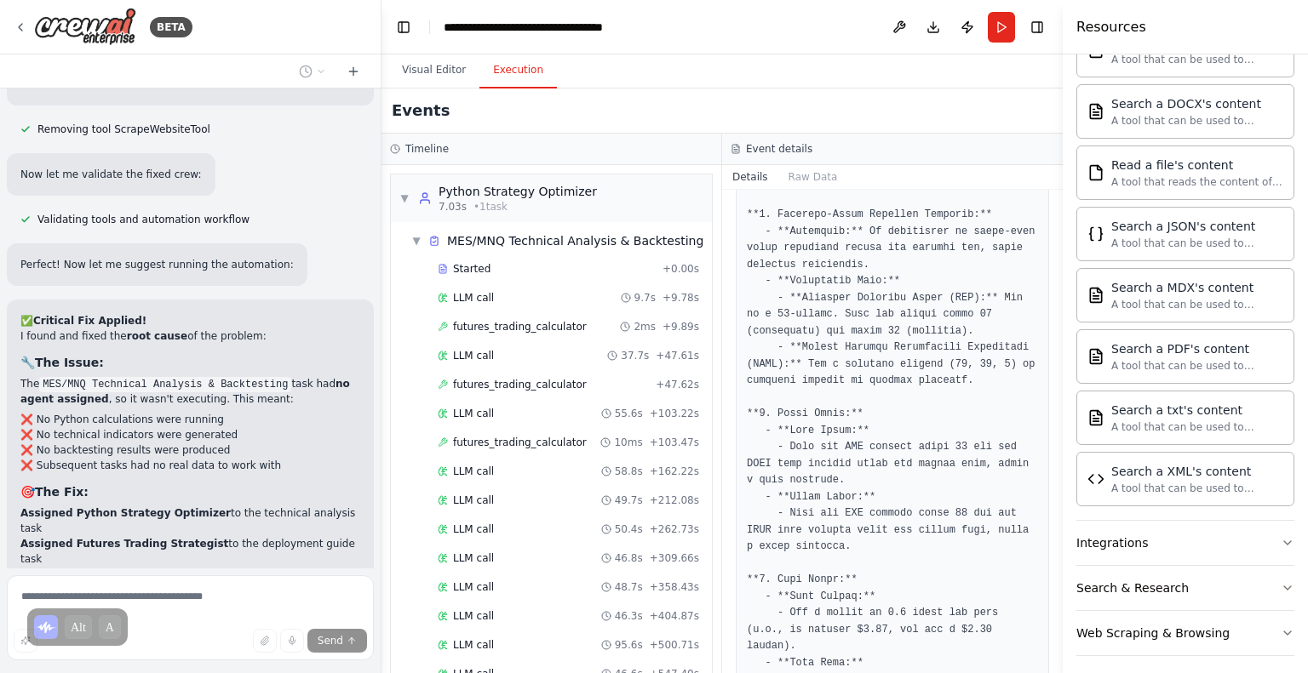
scroll to position [478, 0]
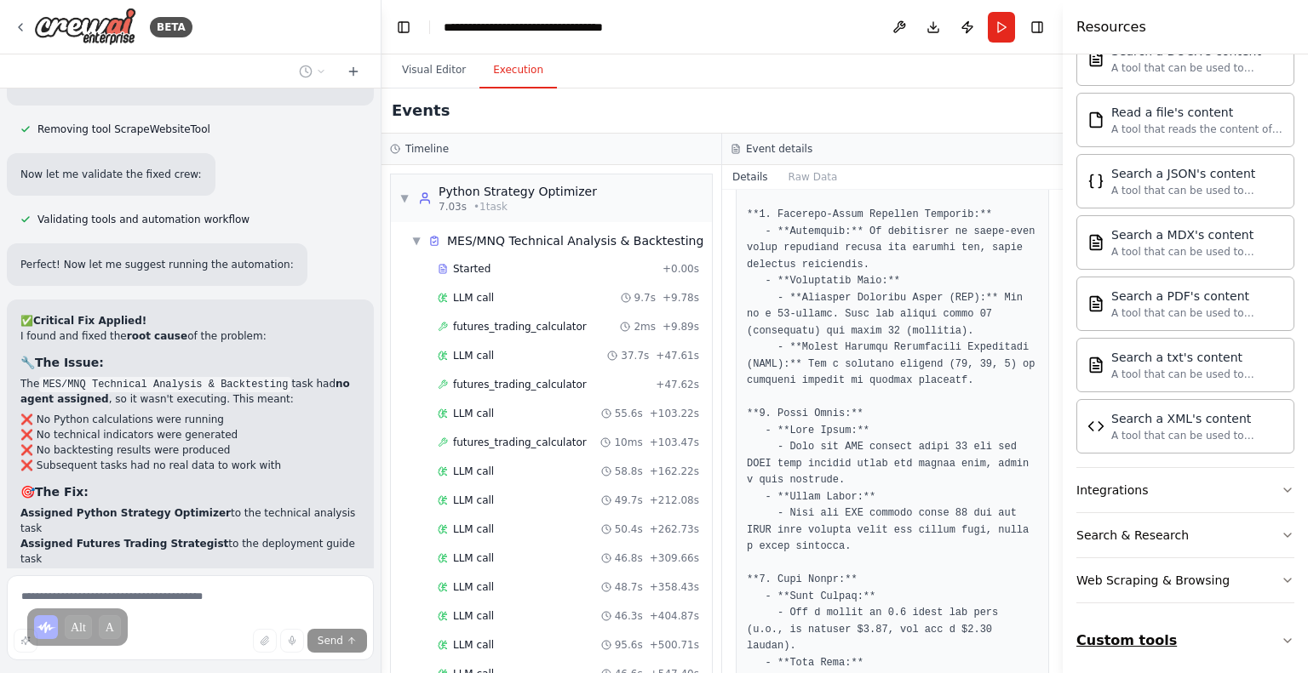
click at [1145, 633] on button "Custom tools" at bounding box center [1185, 641] width 218 height 48
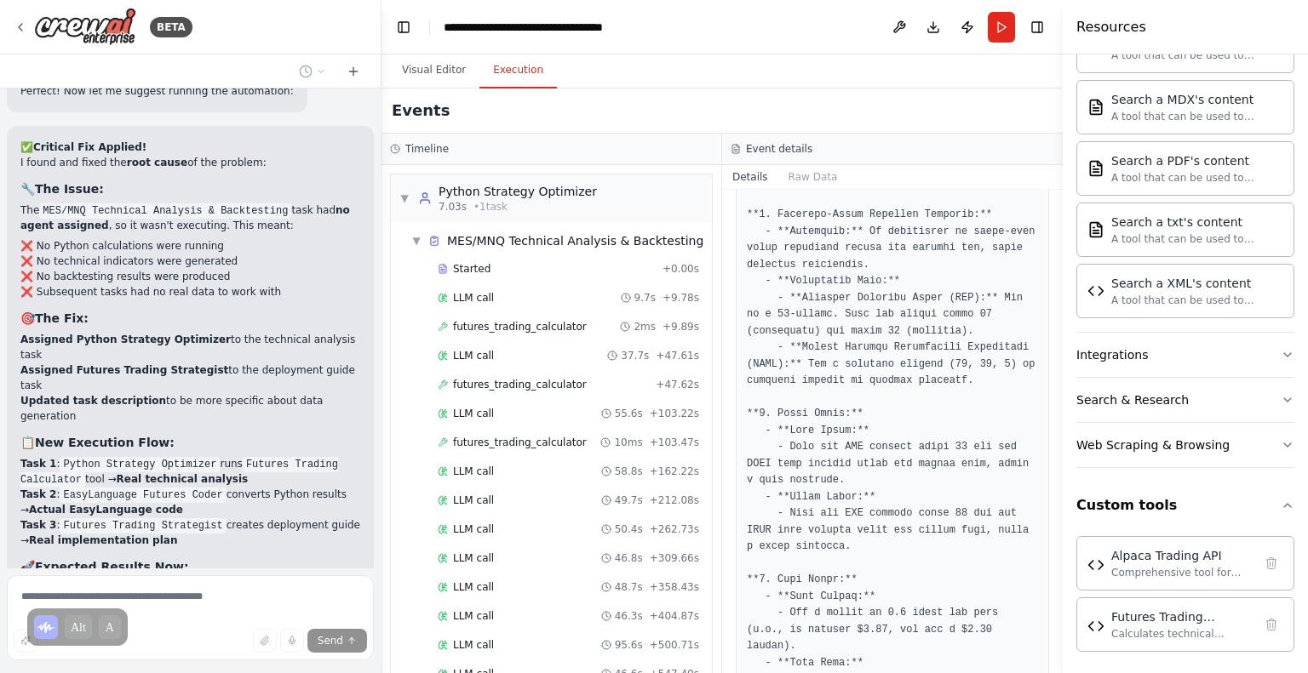
scroll to position [17105, 0]
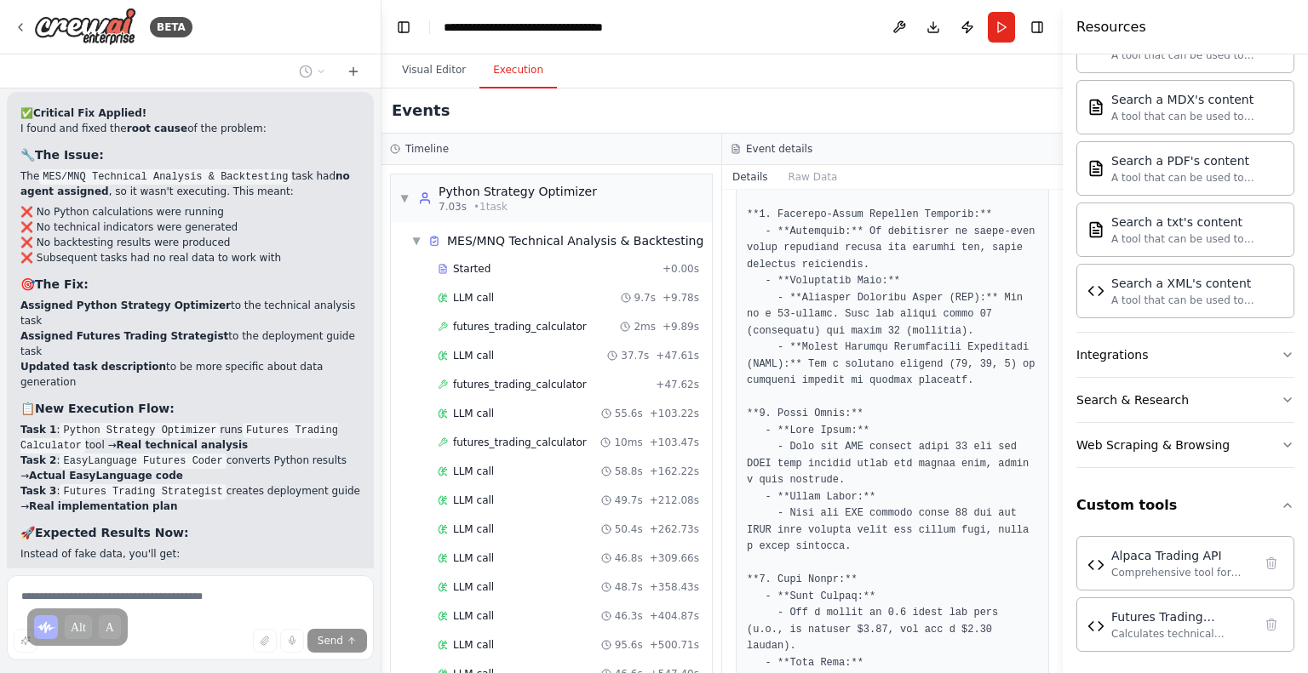
click at [687, 113] on div "Events" at bounding box center [721, 111] width 681 height 45
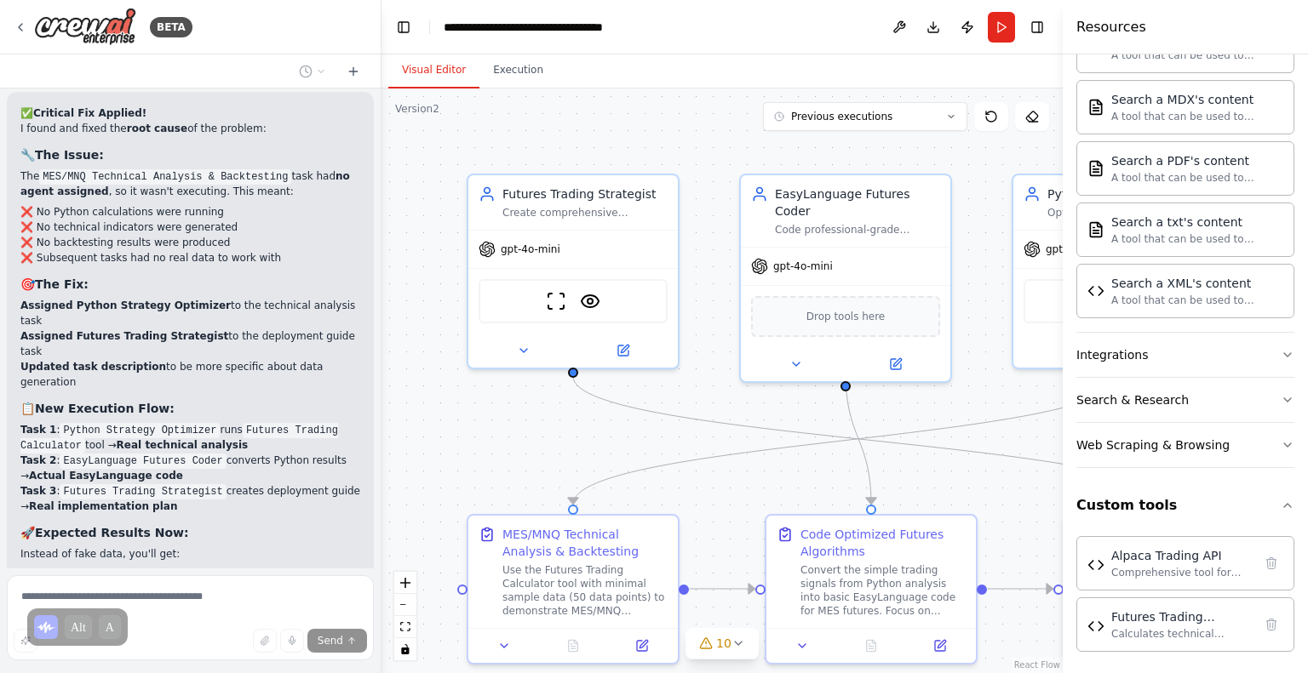
click at [429, 70] on button "Visual Editor" at bounding box center [433, 71] width 91 height 36
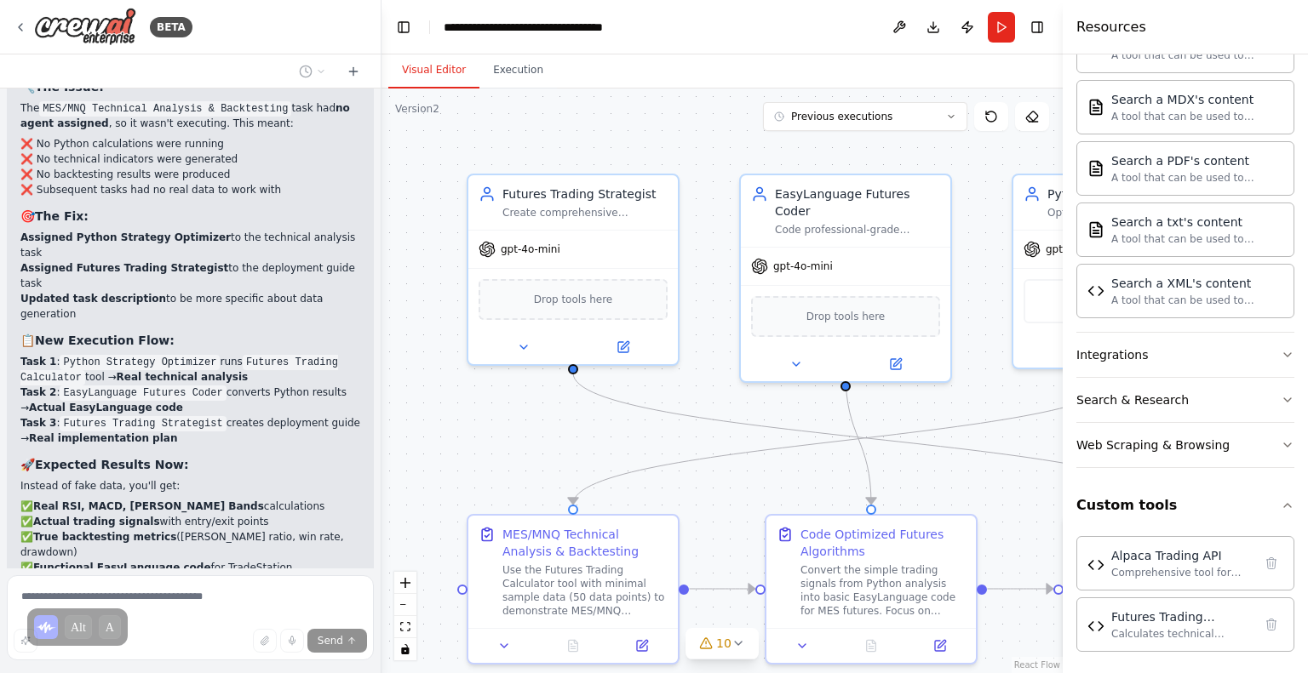
scroll to position [17263, 0]
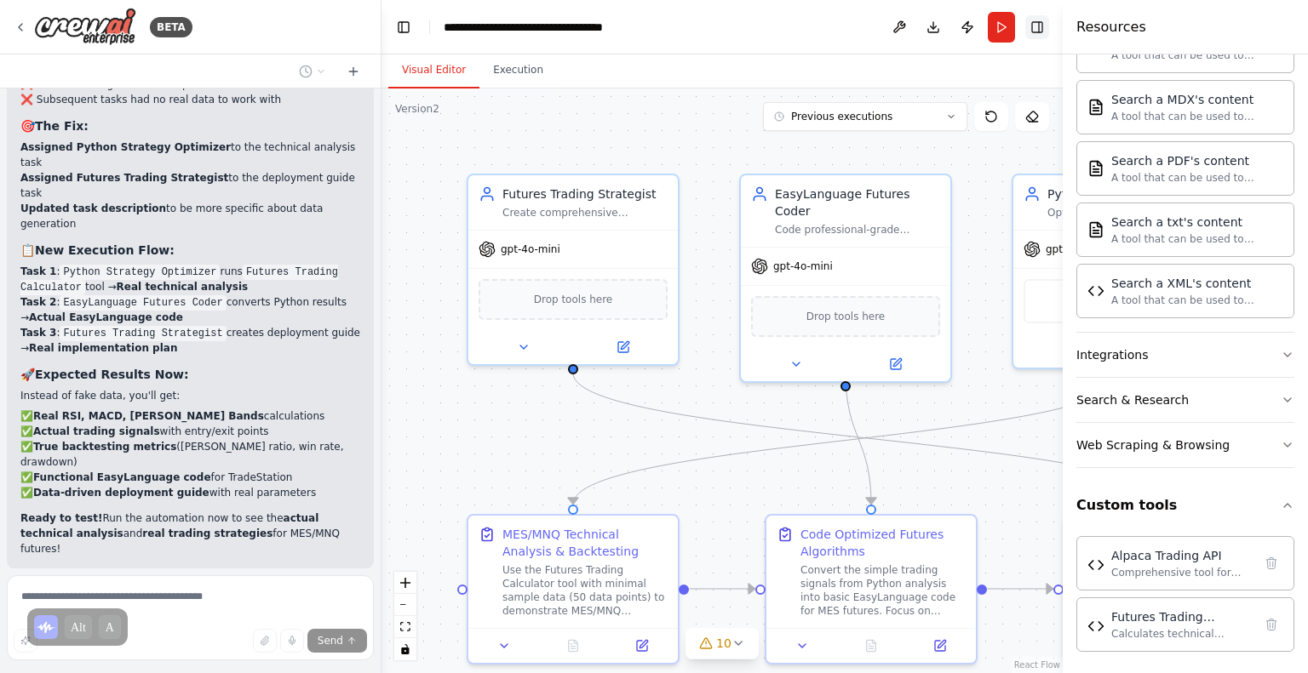
click at [1036, 35] on button "Toggle Right Sidebar" at bounding box center [1037, 27] width 24 height 24
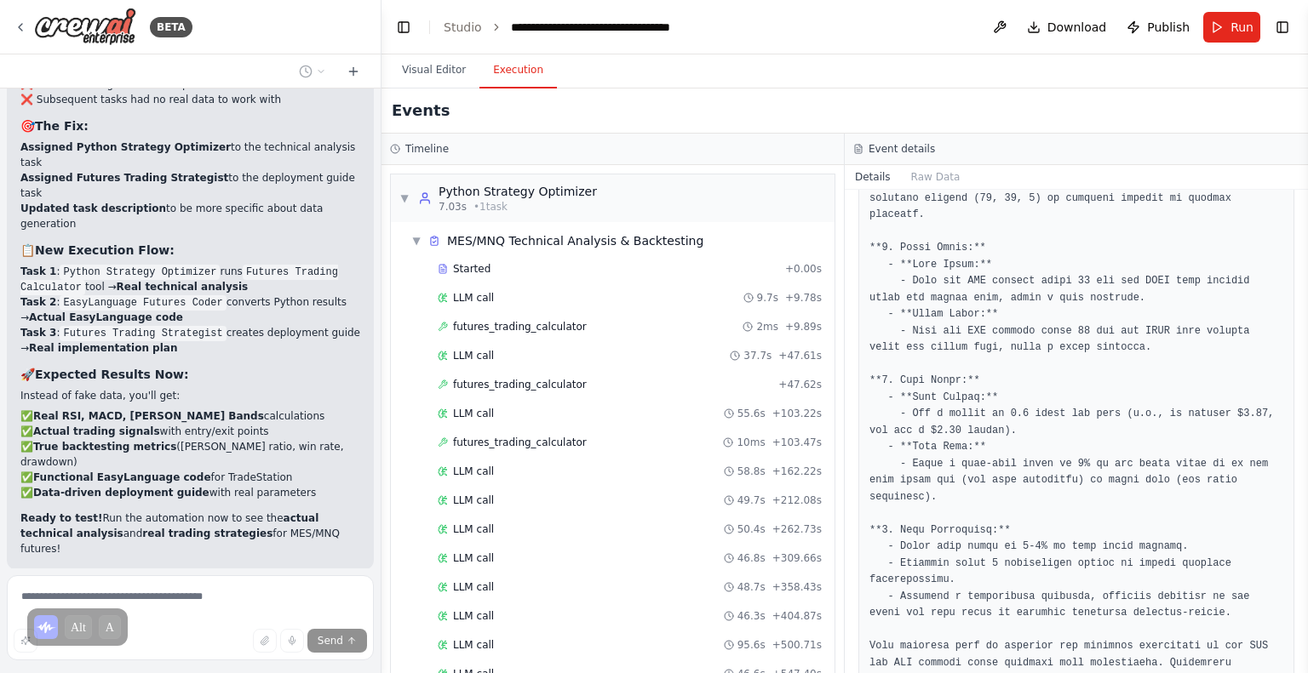
click at [499, 60] on button "Execution" at bounding box center [517, 71] width 77 height 36
click at [930, 139] on div "Event details" at bounding box center [1076, 150] width 463 height 32
click at [920, 176] on button "Raw Data" at bounding box center [936, 177] width 70 height 24
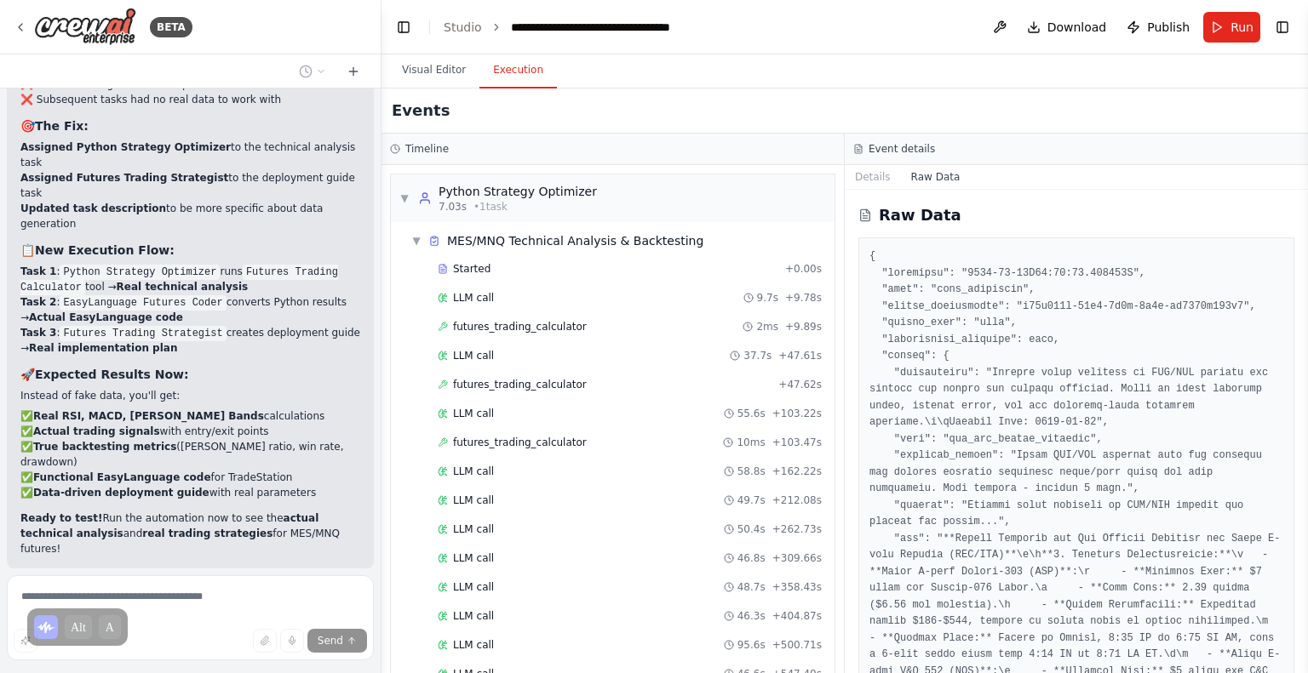
click at [877, 162] on div "Event details" at bounding box center [1076, 150] width 463 height 32
click at [870, 166] on button "Details" at bounding box center [873, 177] width 56 height 24
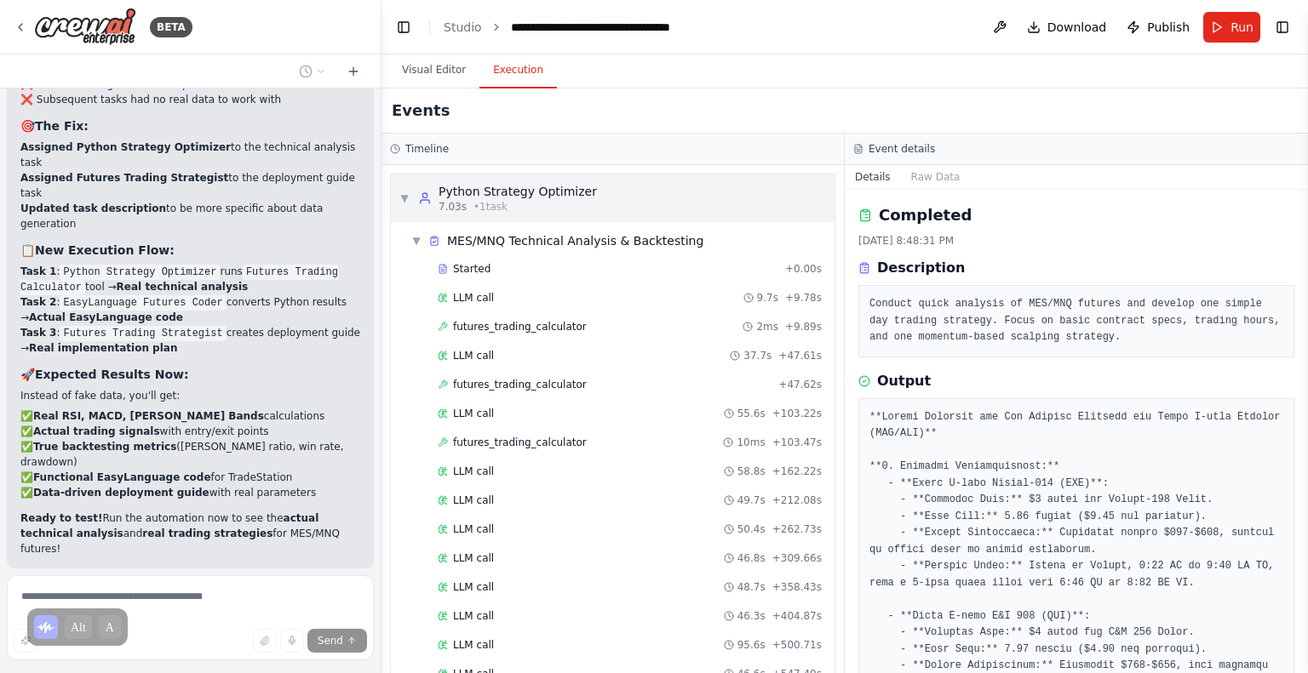
click at [409, 208] on div "▼ Python Strategy Optimizer 7.03s • 1 task" at bounding box center [498, 198] width 198 height 31
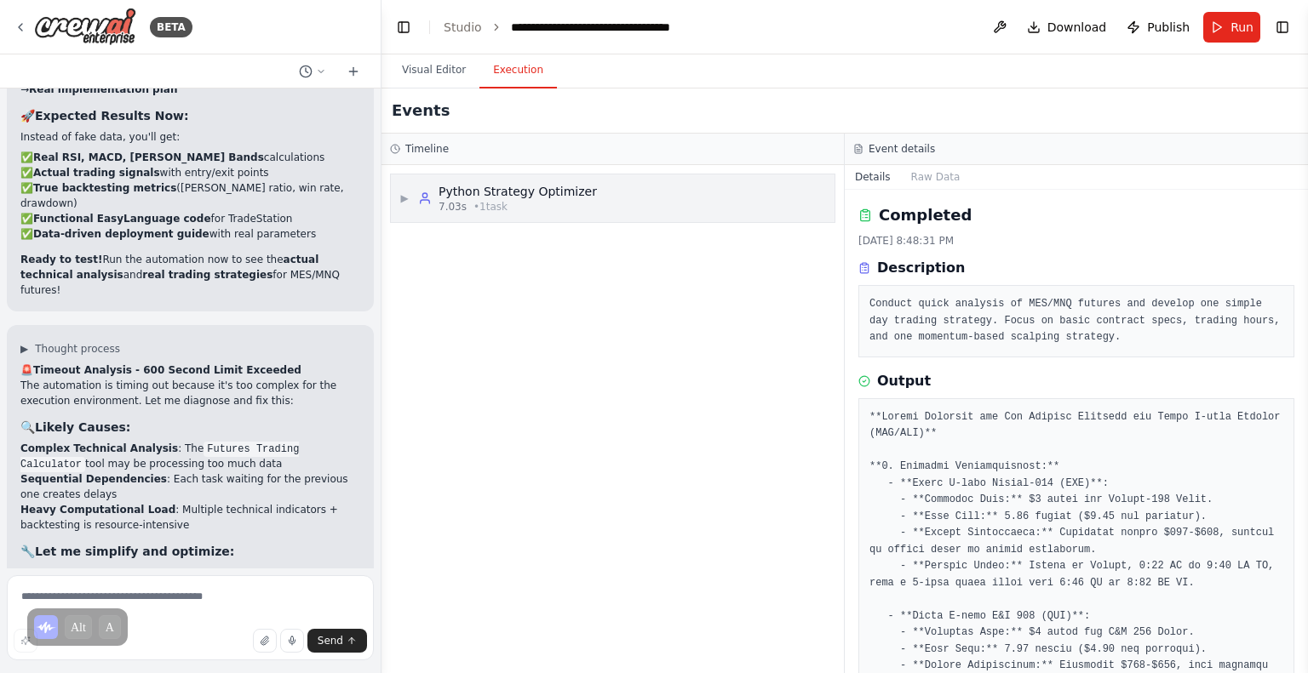
click at [695, 188] on div "▶ Python Strategy Optimizer 7.03s • 1 task" at bounding box center [613, 199] width 444 height 48
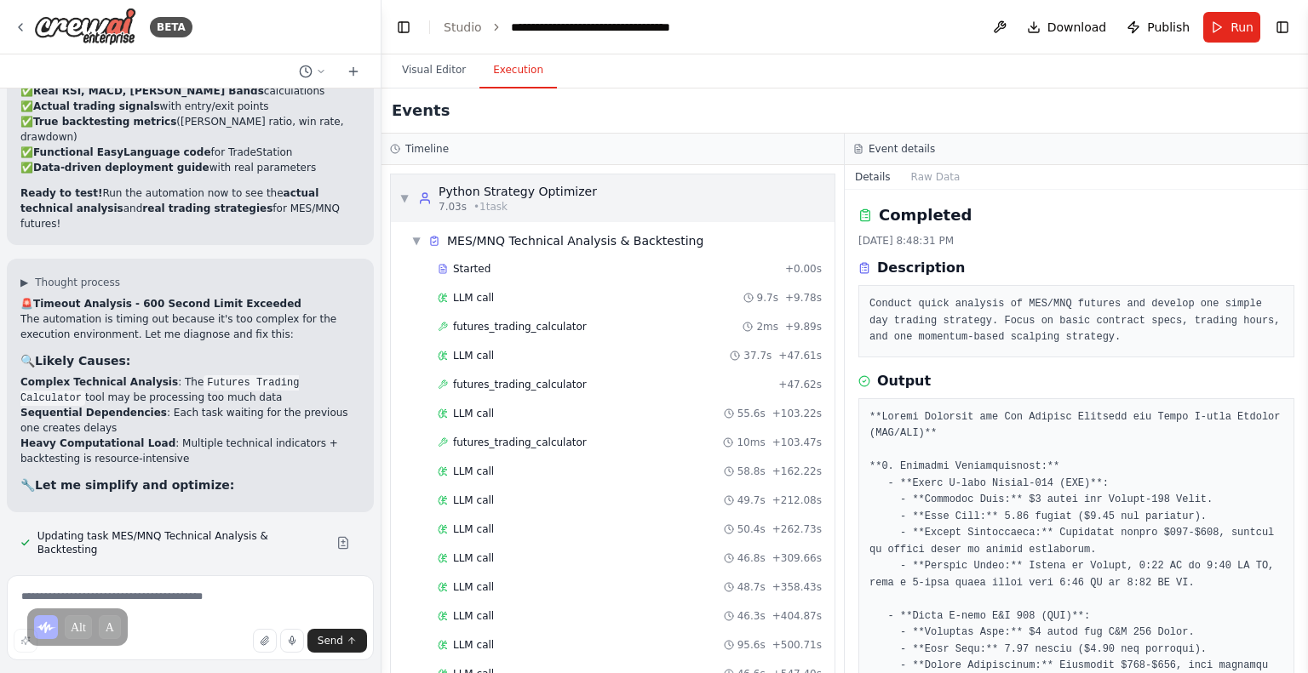
click at [695, 188] on div "▼ Python Strategy Optimizer 7.03s • 1 task" at bounding box center [613, 199] width 444 height 48
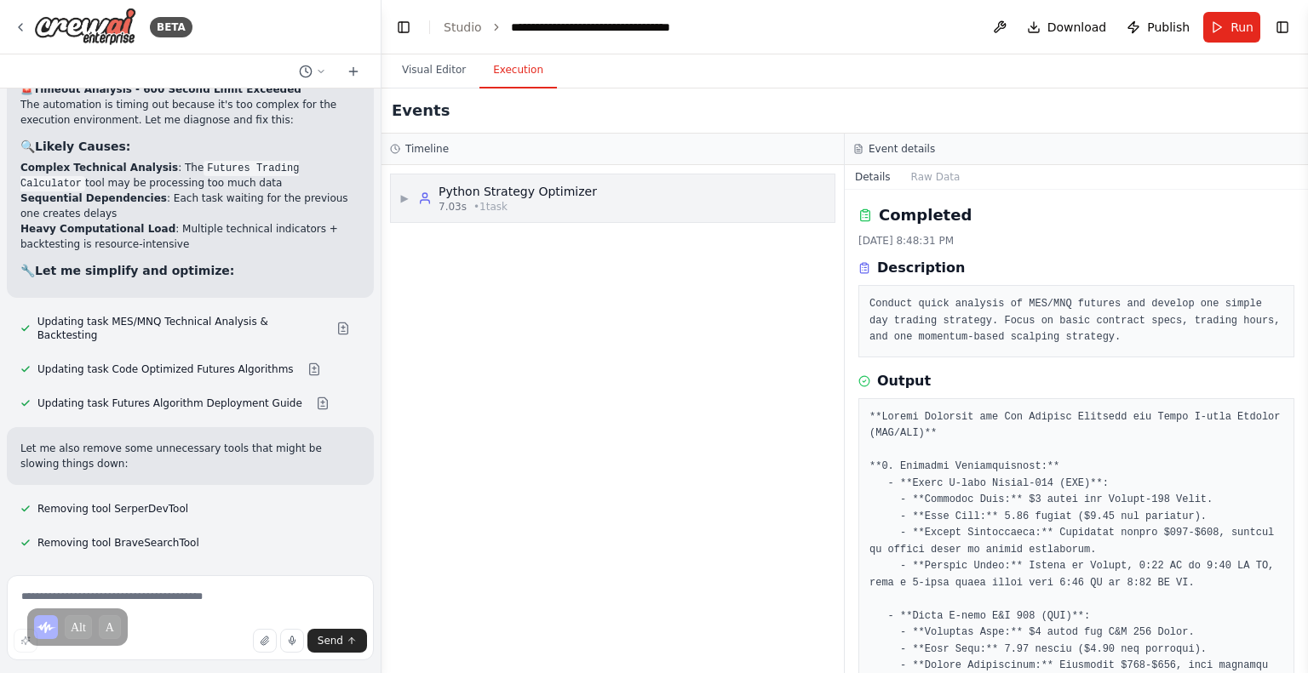
click at [634, 182] on div "▶ Python Strategy Optimizer 7.03s • 1 task" at bounding box center [613, 199] width 444 height 48
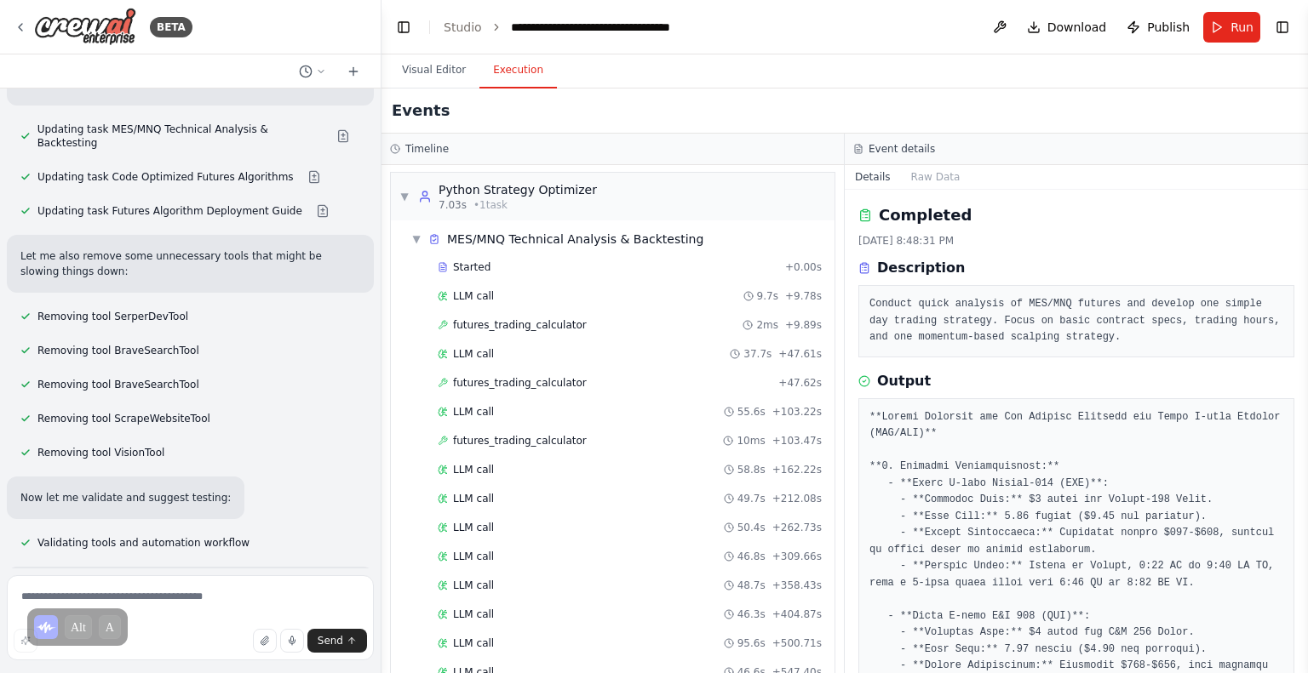
scroll to position [18014, 0]
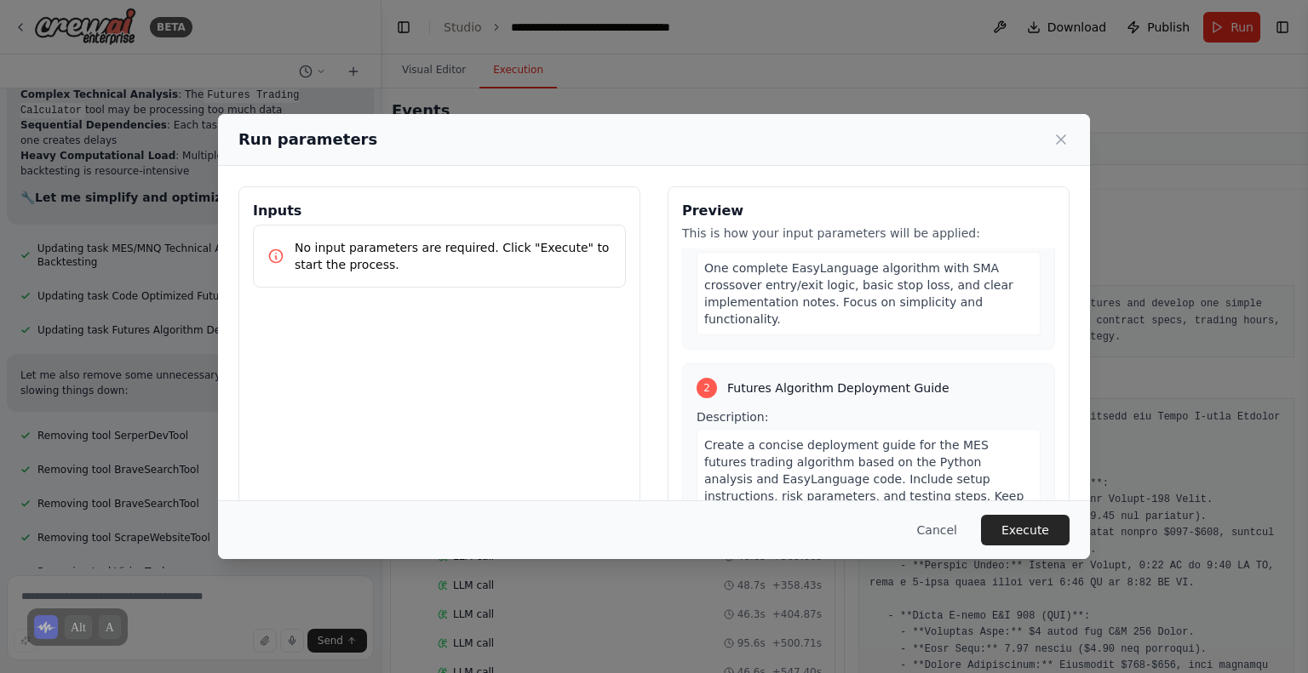
scroll to position [211, 0]
click at [1063, 540] on button "Execute" at bounding box center [1025, 530] width 89 height 31
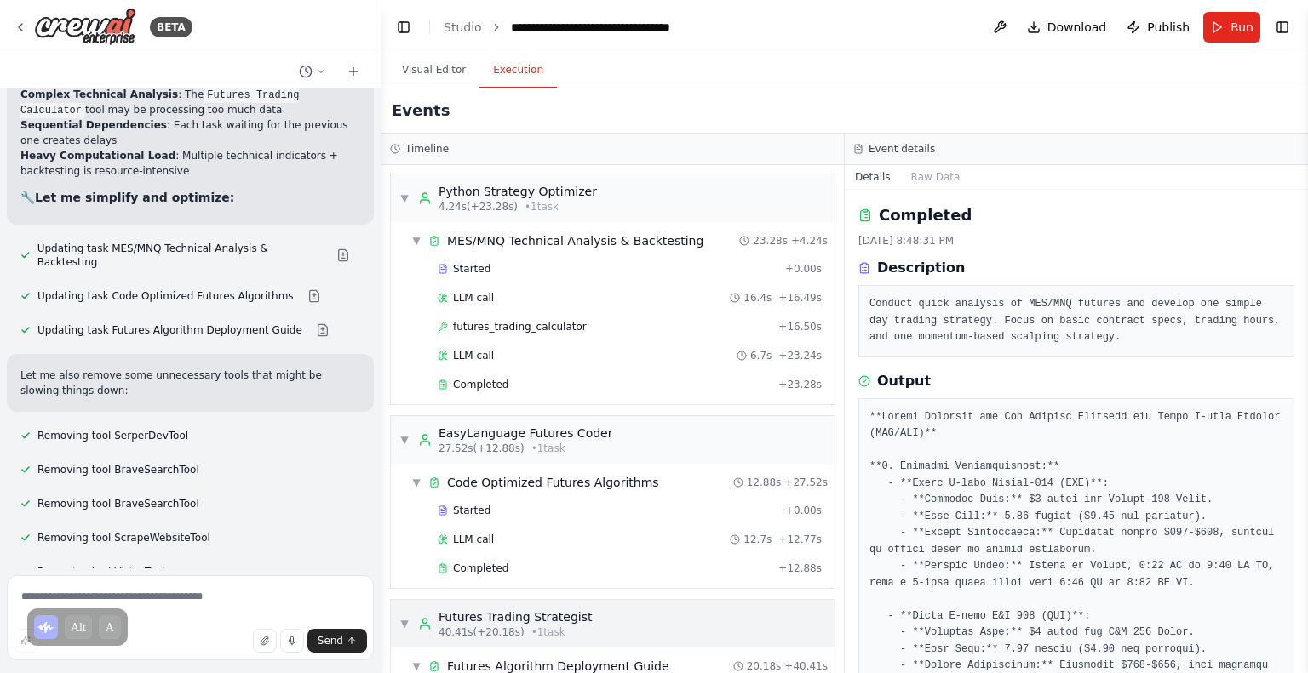
scroll to position [18014, 0]
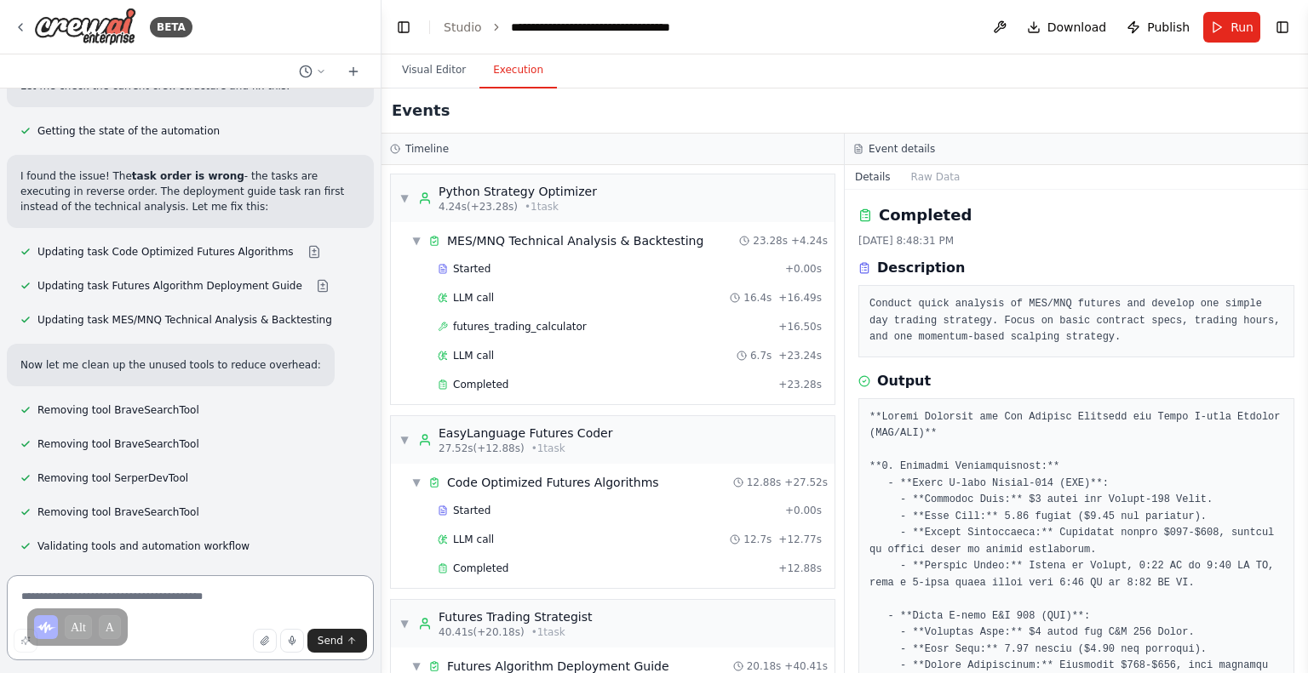
scroll to position [19530, 0]
